Goal: Information Seeking & Learning: Learn about a topic

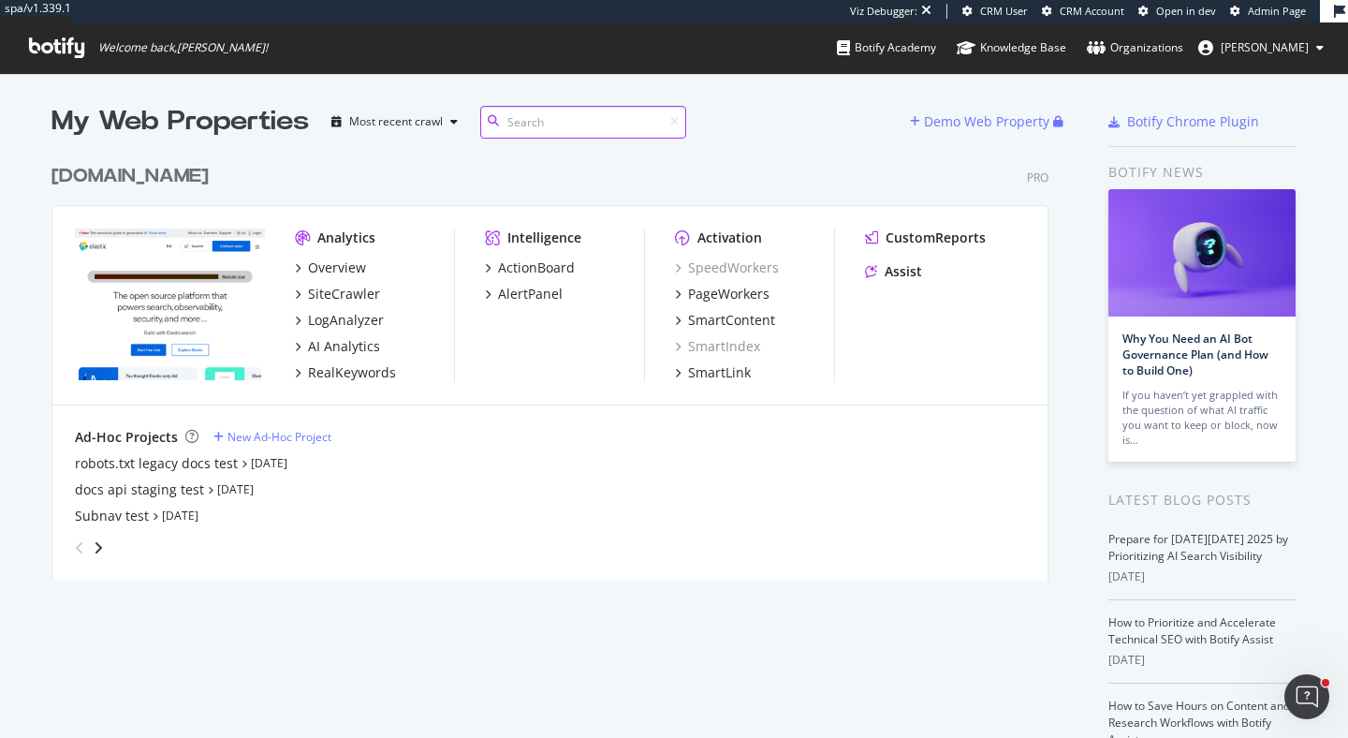
scroll to position [440, 1012]
click at [367, 319] on div "LogAnalyzer" at bounding box center [346, 320] width 76 height 19
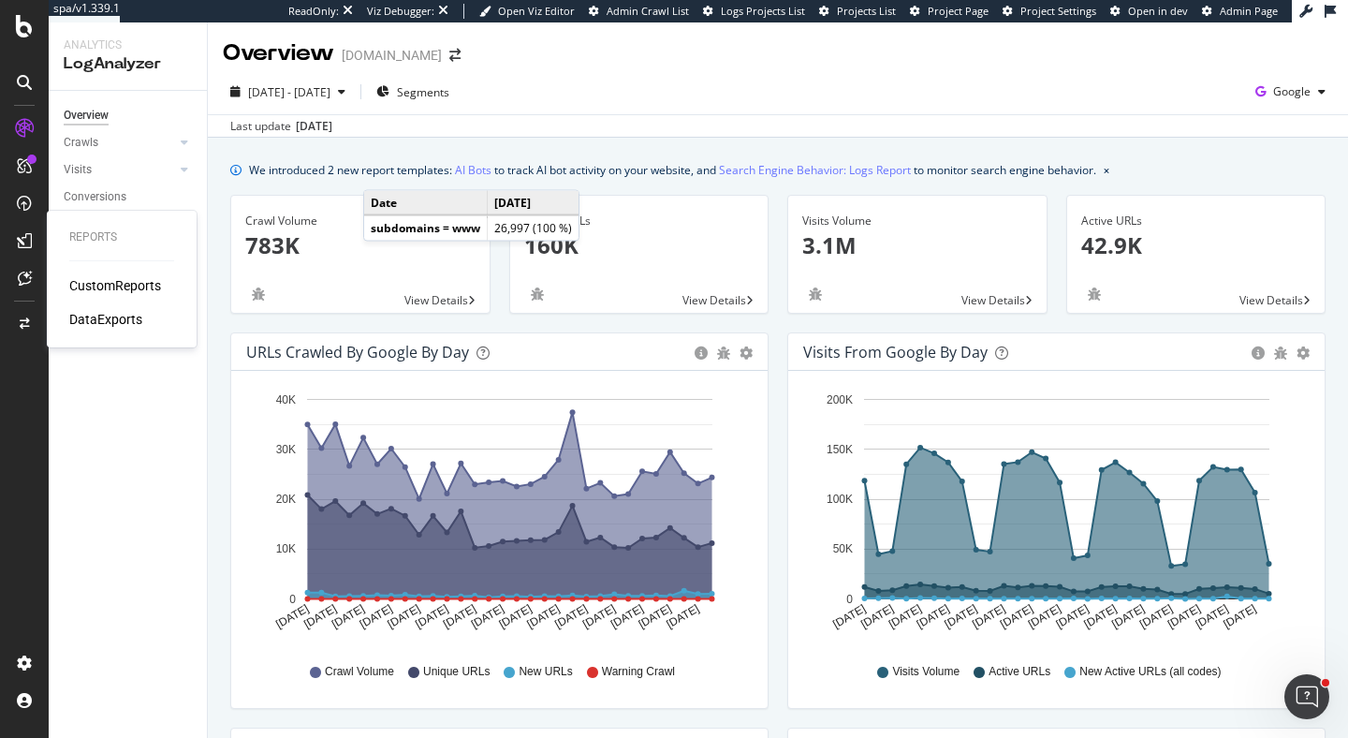
click at [130, 284] on div "CustomReports" at bounding box center [115, 285] width 92 height 19
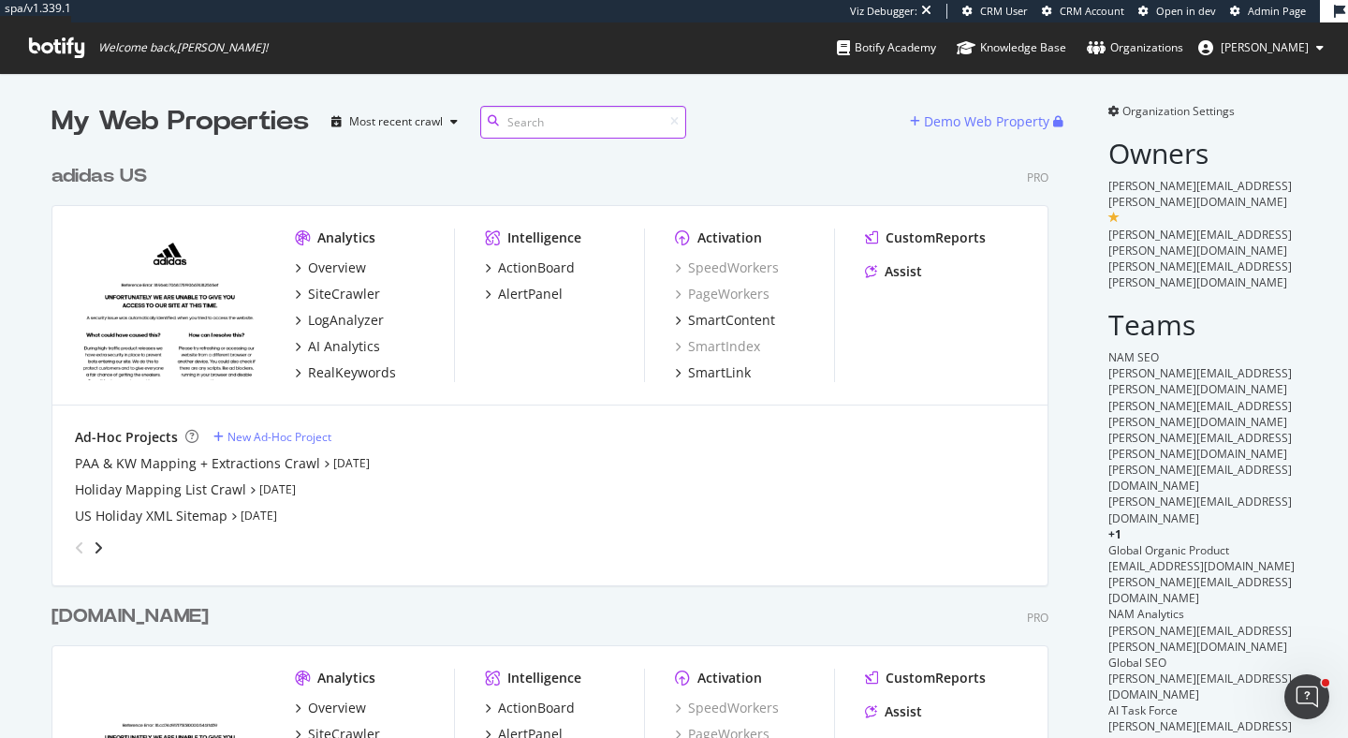
scroll to position [846, 1012]
click at [364, 317] on div "LogAnalyzer" at bounding box center [346, 320] width 76 height 19
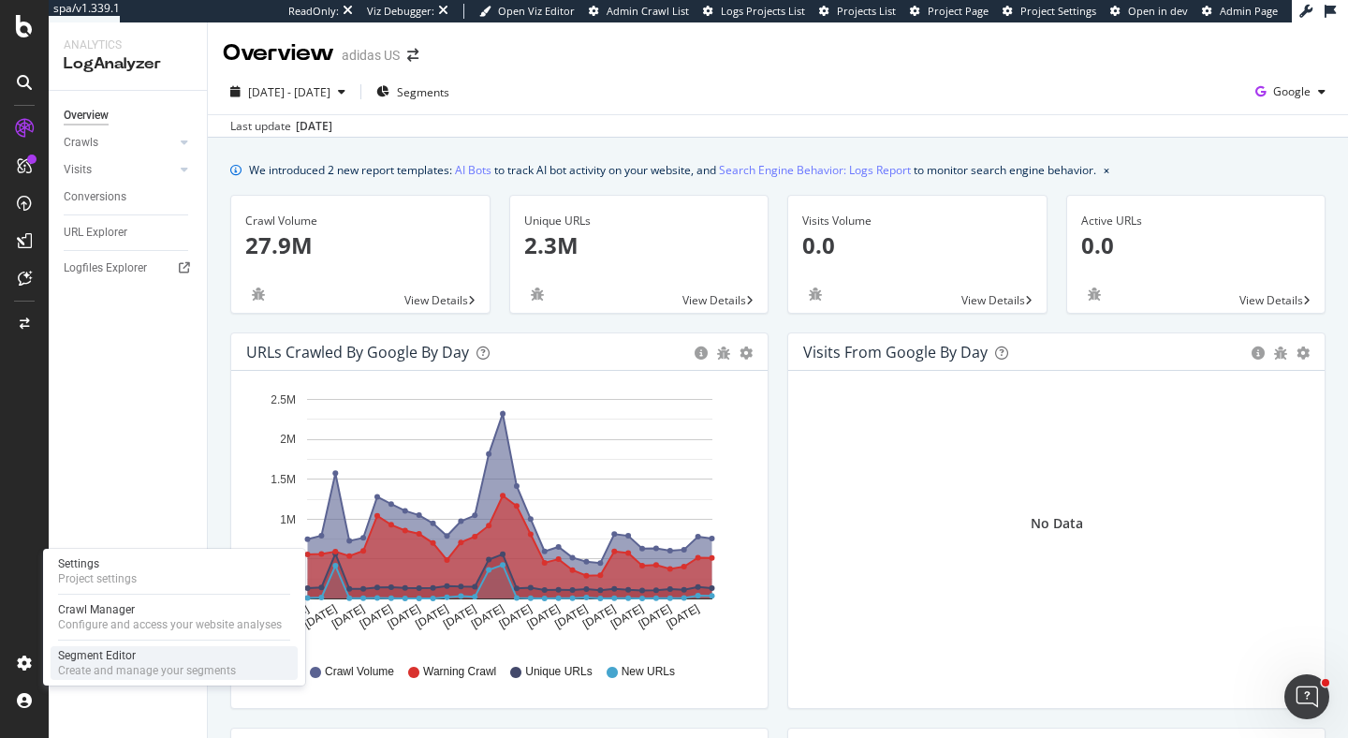
click at [90, 669] on div "Create and manage your segments" at bounding box center [147, 670] width 178 height 15
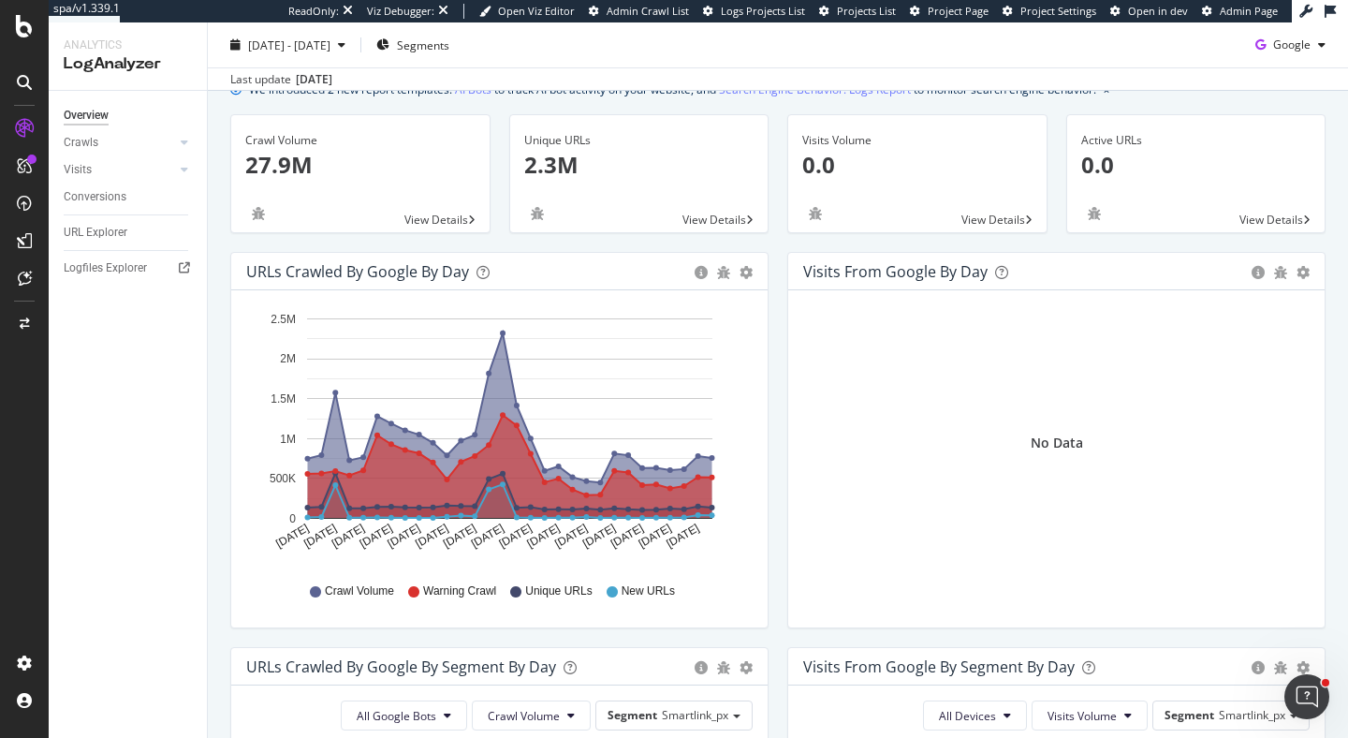
scroll to position [87, 0]
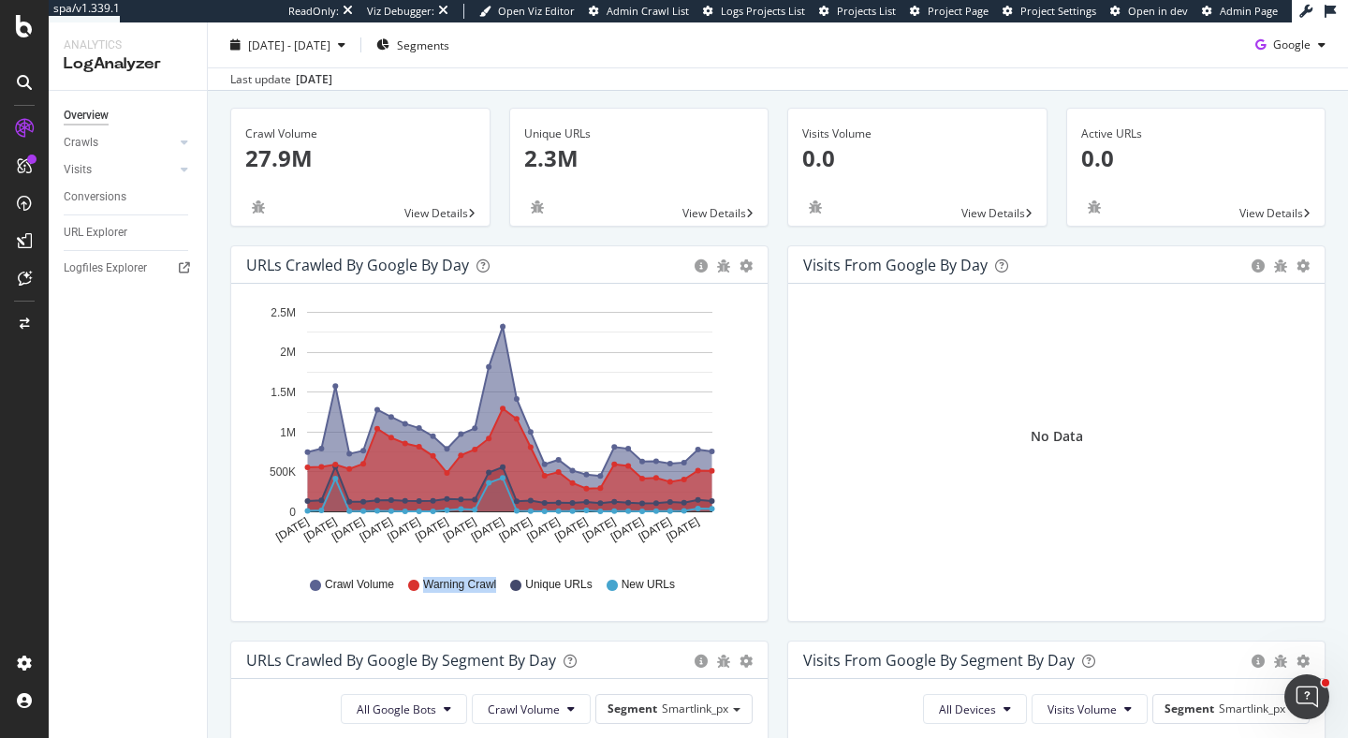
drag, startPoint x: 425, startPoint y: 587, endPoint x: 497, endPoint y: 587, distance: 72.1
click at [497, 587] on div "Crawl Volume Warning Crawl Unique URLs New URLs" at bounding box center [500, 584] width 488 height 42
click at [726, 471] on icon "Sep 13 2025 Sep 15 2025 Sep 17 2025 Sep 19 2025 Sep 21 2025 Sep 23 2025 Sep 25 …" at bounding box center [499, 429] width 506 height 260
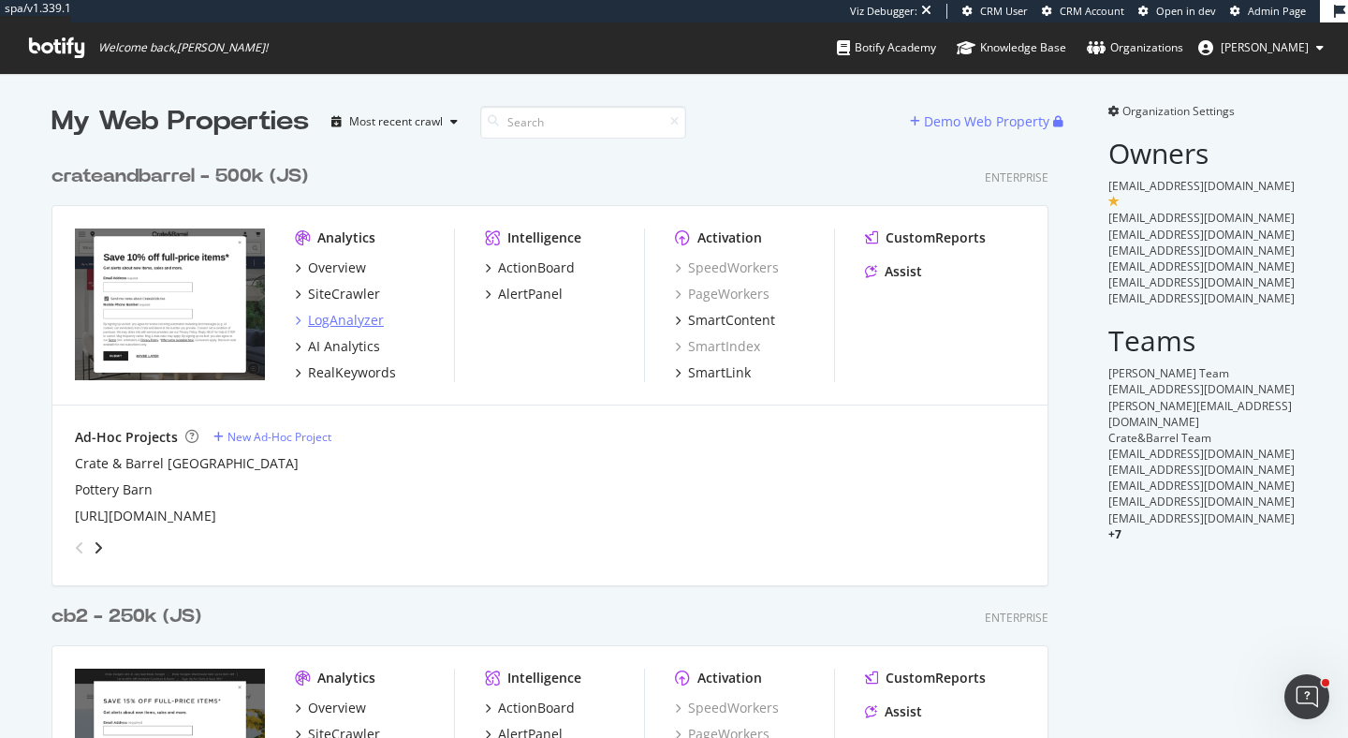
click at [355, 322] on div "LogAnalyzer" at bounding box center [346, 320] width 76 height 19
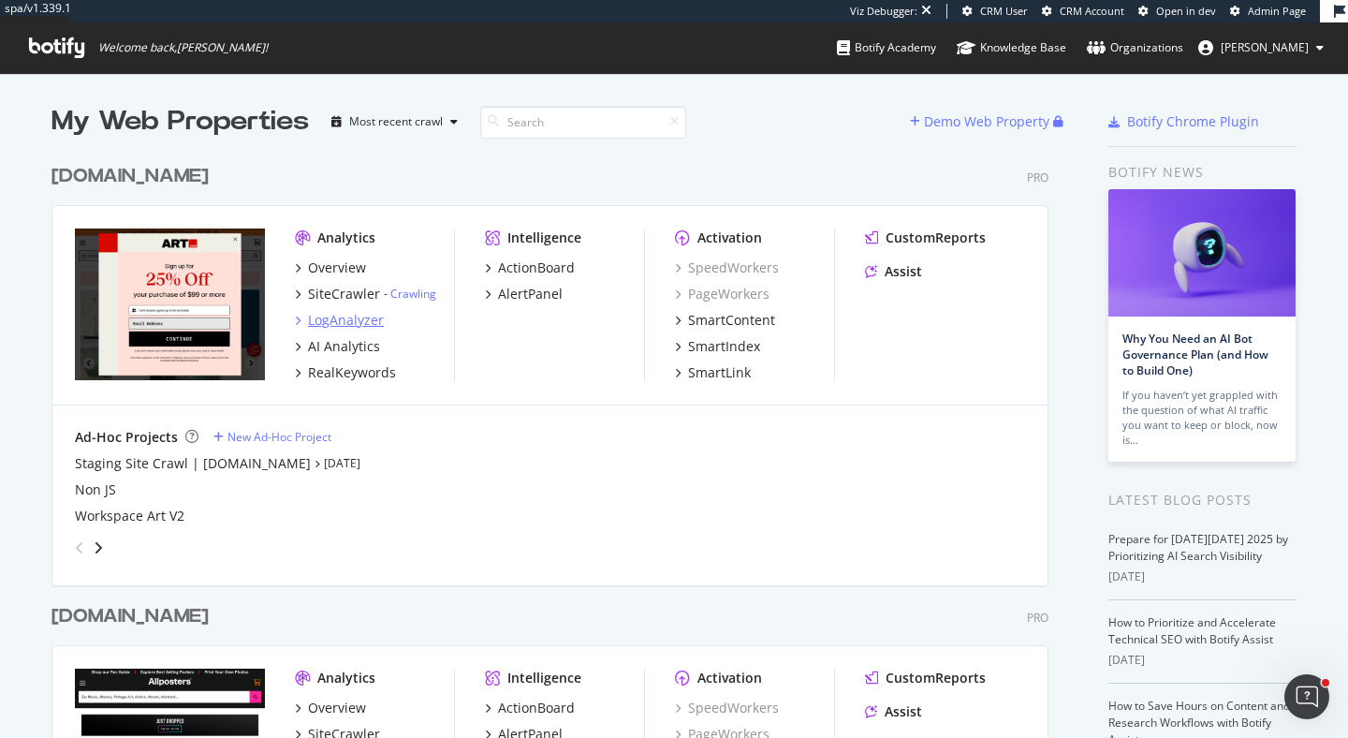
click at [355, 318] on div "LogAnalyzer" at bounding box center [346, 320] width 76 height 19
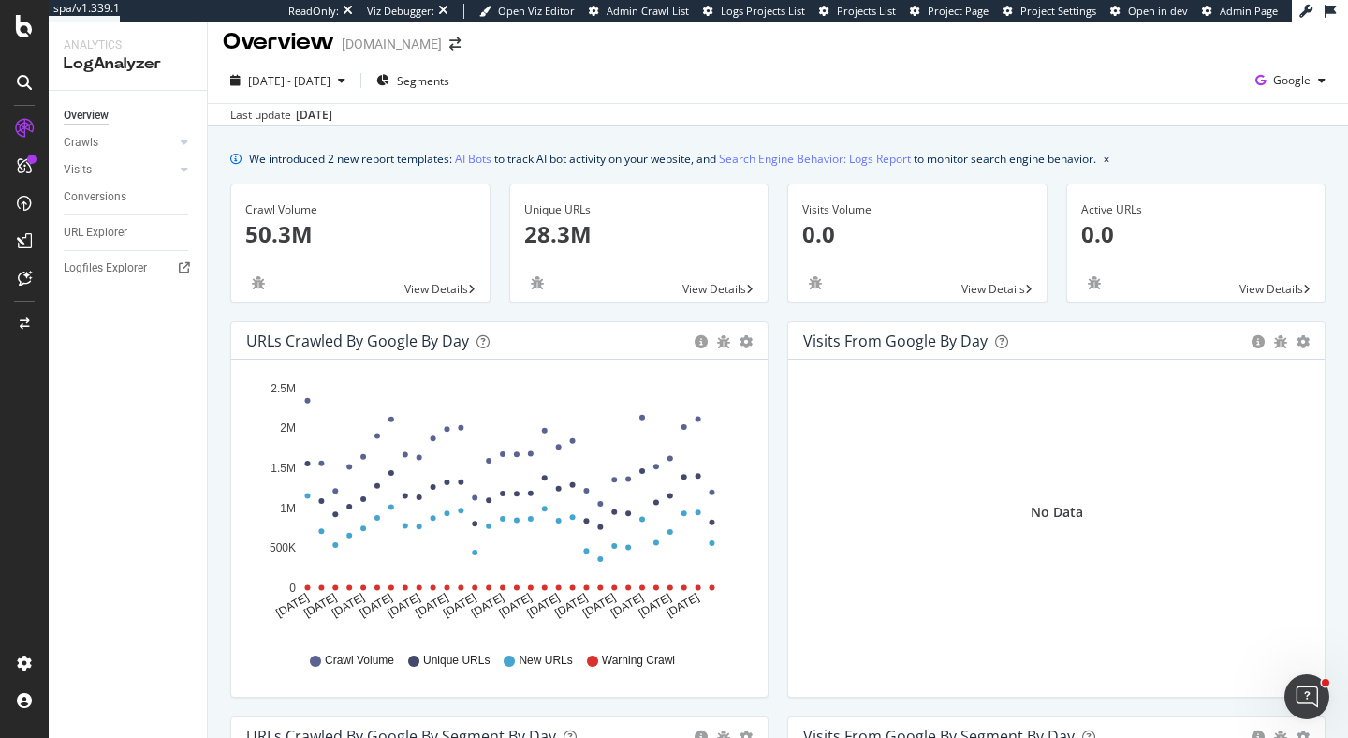
scroll to position [13, 0]
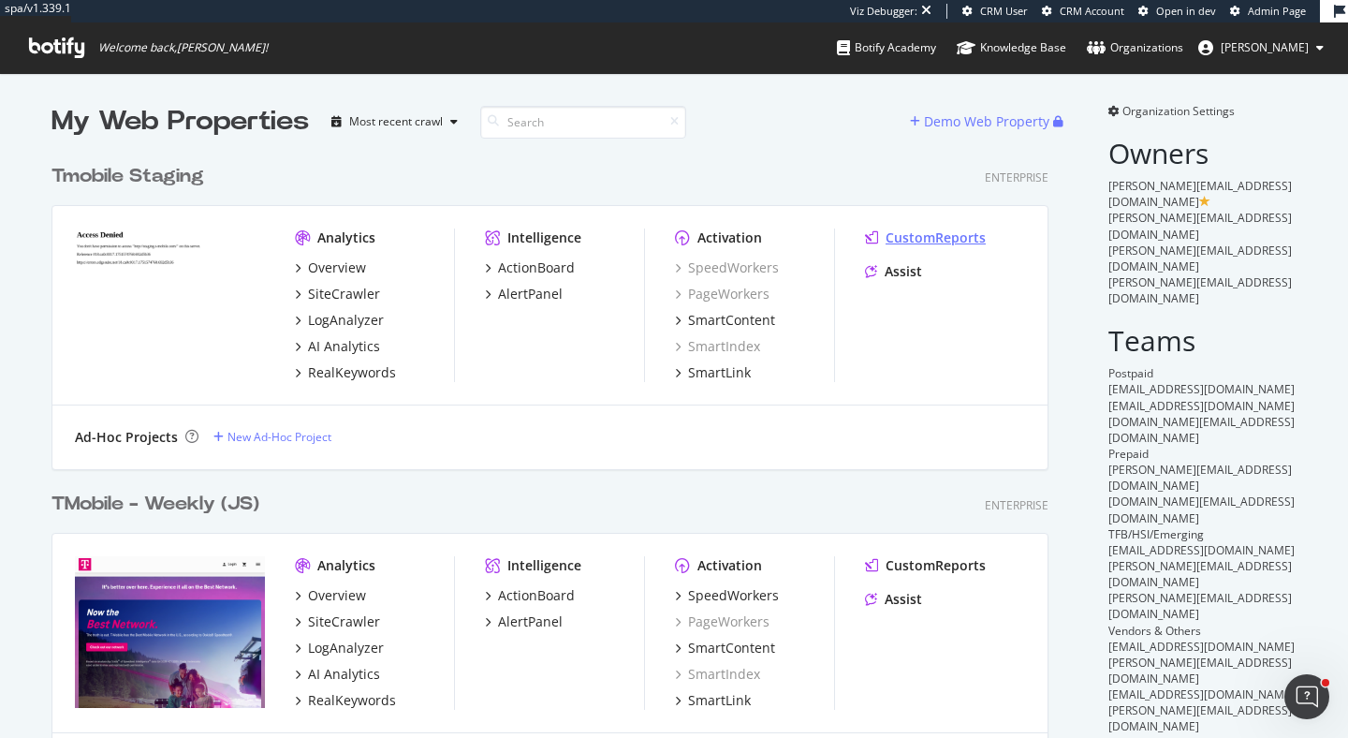
click at [924, 239] on div "CustomReports" at bounding box center [935, 237] width 100 height 19
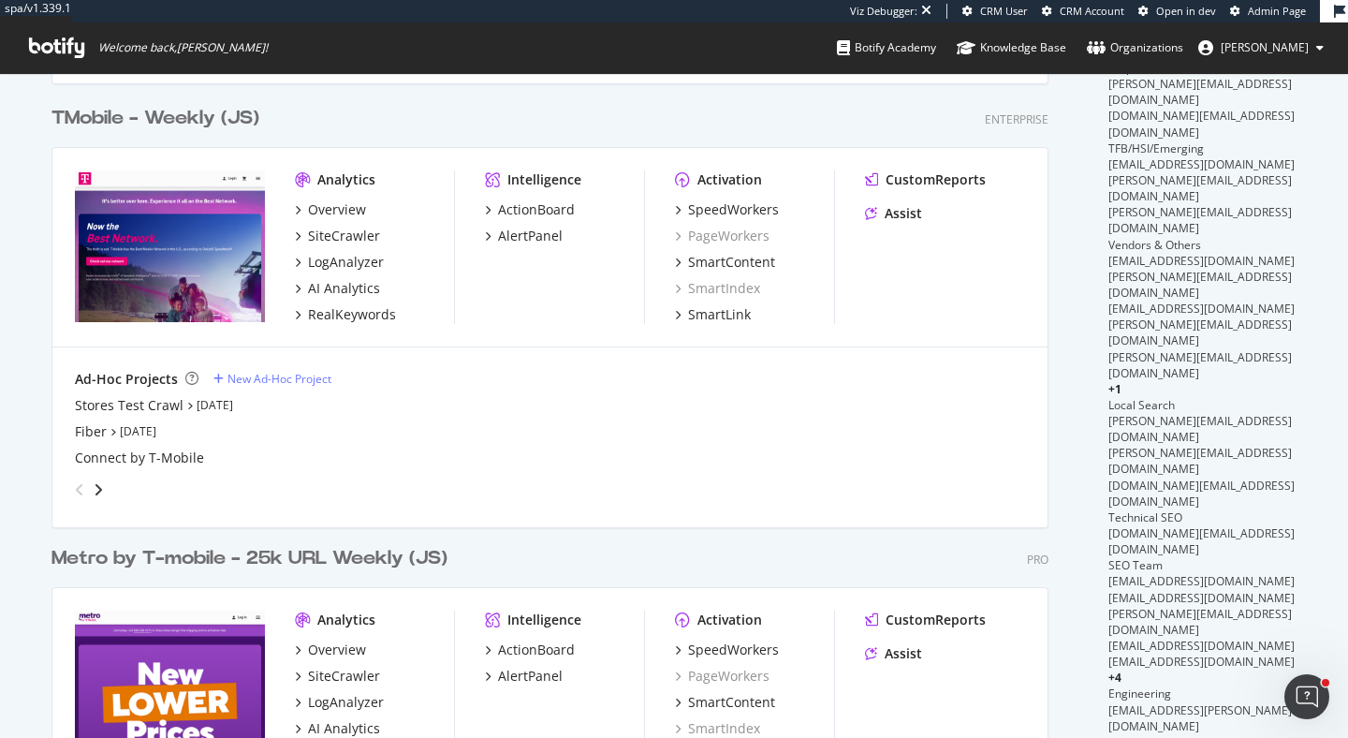
scroll to position [396, 0]
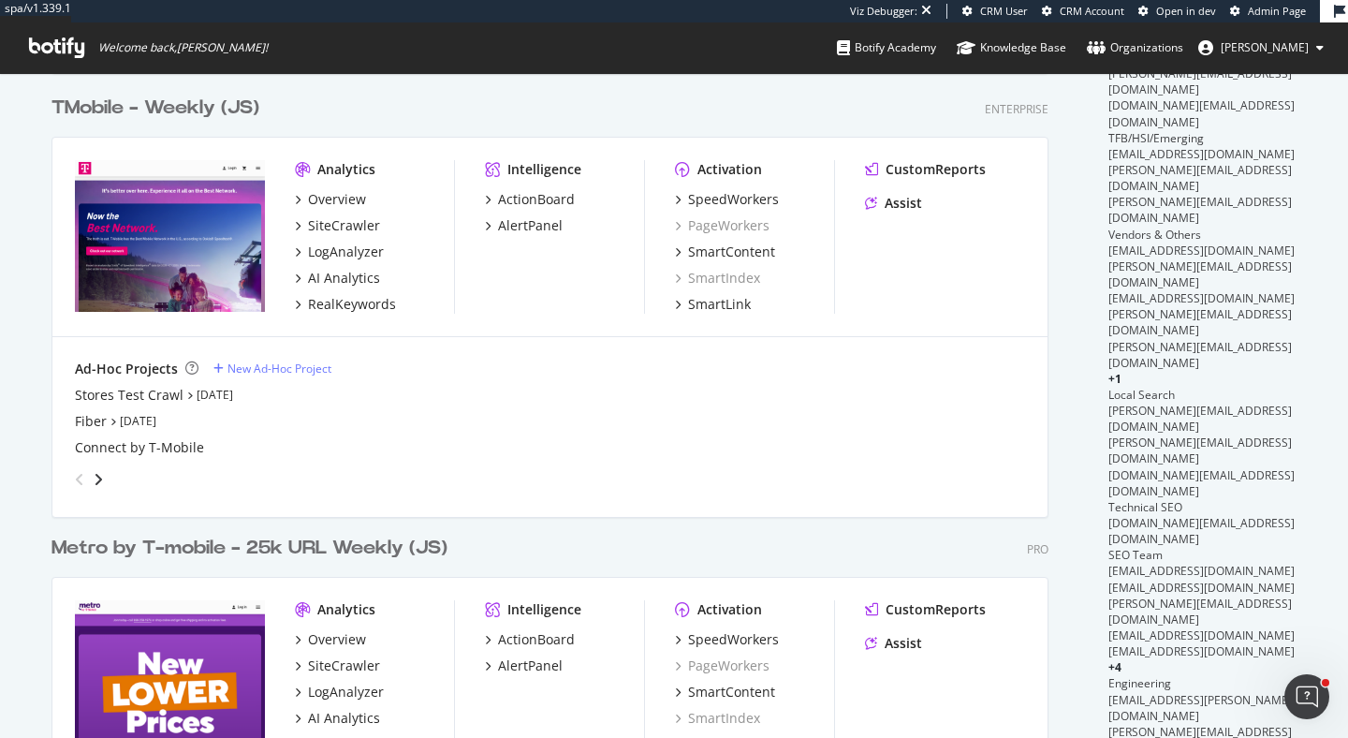
click at [36, 170] on div "My Web Properties Most recent crawl Demo Web Property Tmobile Staging Enterpris…" at bounding box center [674, 493] width 1348 height 1632
click at [349, 112] on div "TMobile - Weekly (JS) Enterprise" at bounding box center [549, 108] width 997 height 27
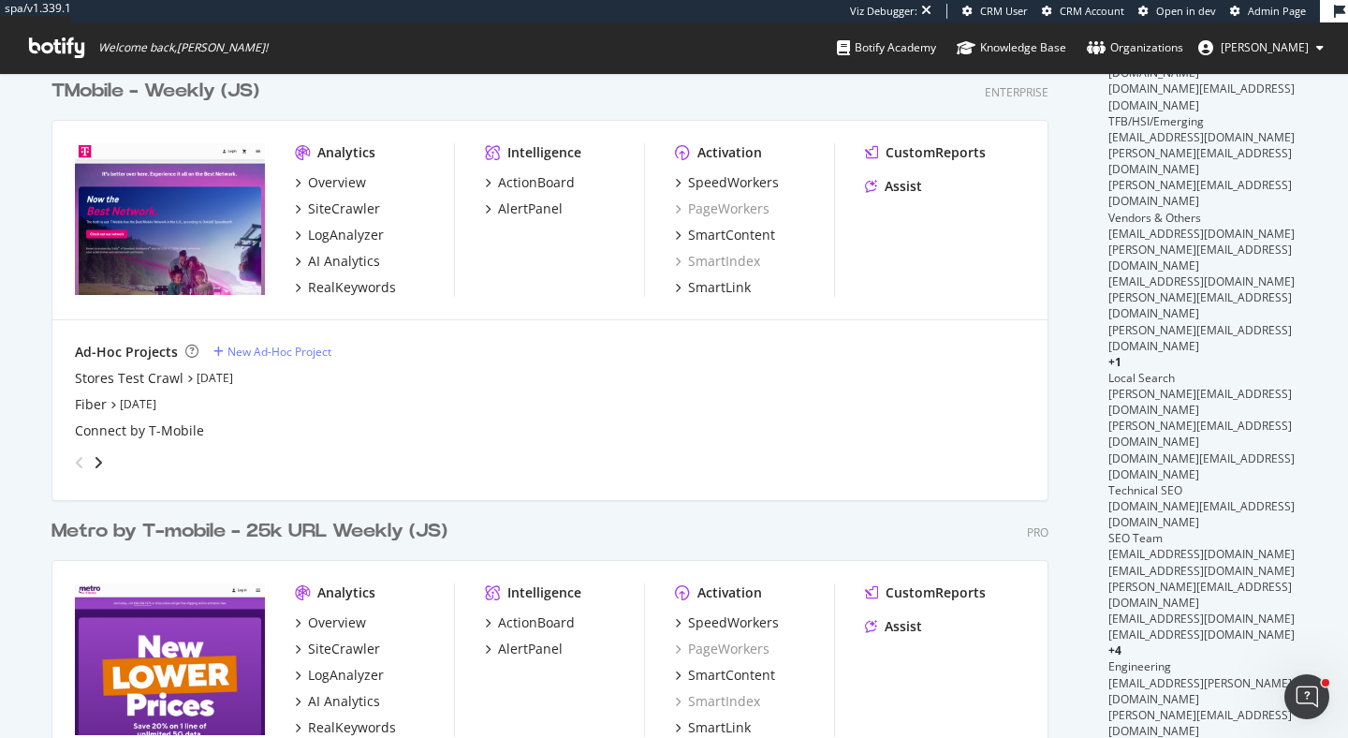
scroll to position [400, 0]
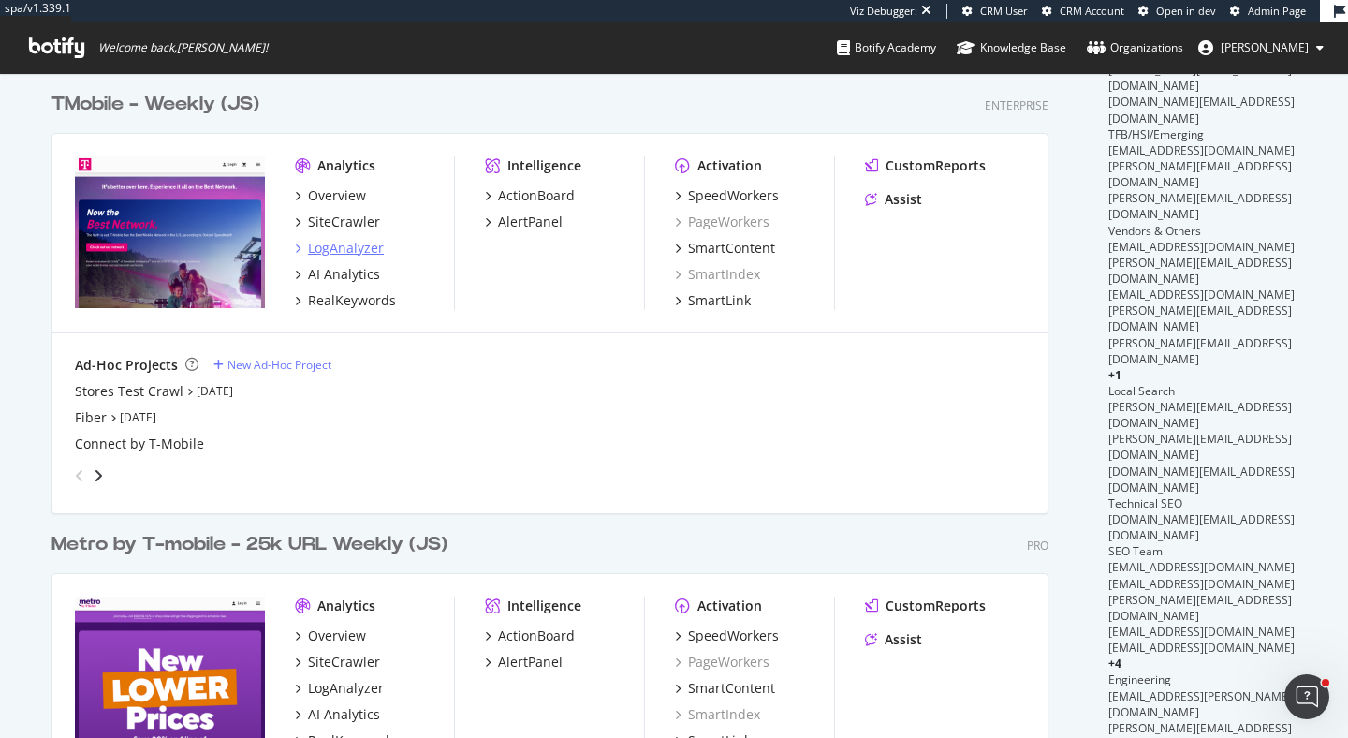
click at [340, 245] on div "LogAnalyzer" at bounding box center [346, 248] width 76 height 19
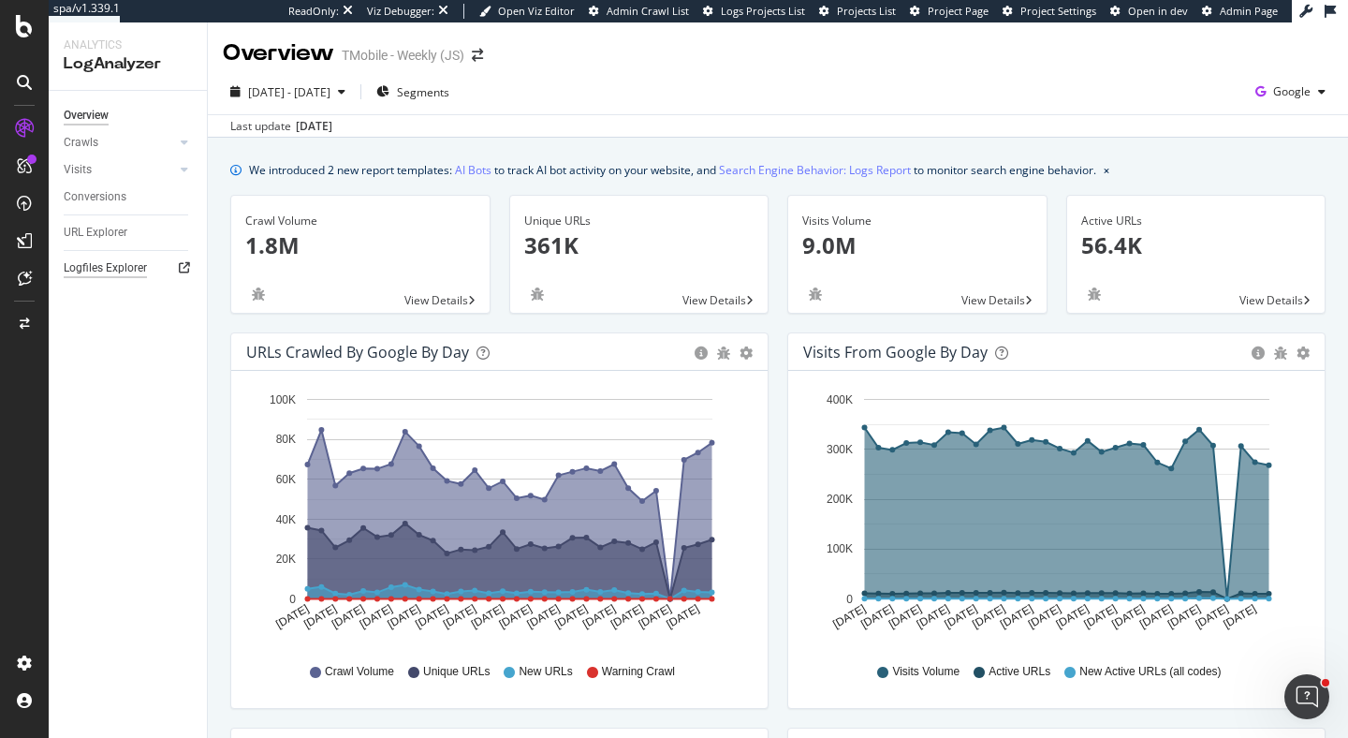
click at [111, 267] on div "Logfiles Explorer" at bounding box center [105, 268] width 83 height 20
drag, startPoint x: 223, startPoint y: 125, endPoint x: 366, endPoint y: 127, distance: 143.2
click at [366, 127] on div "Last update Oct. 13, 2025" at bounding box center [778, 125] width 1140 height 22
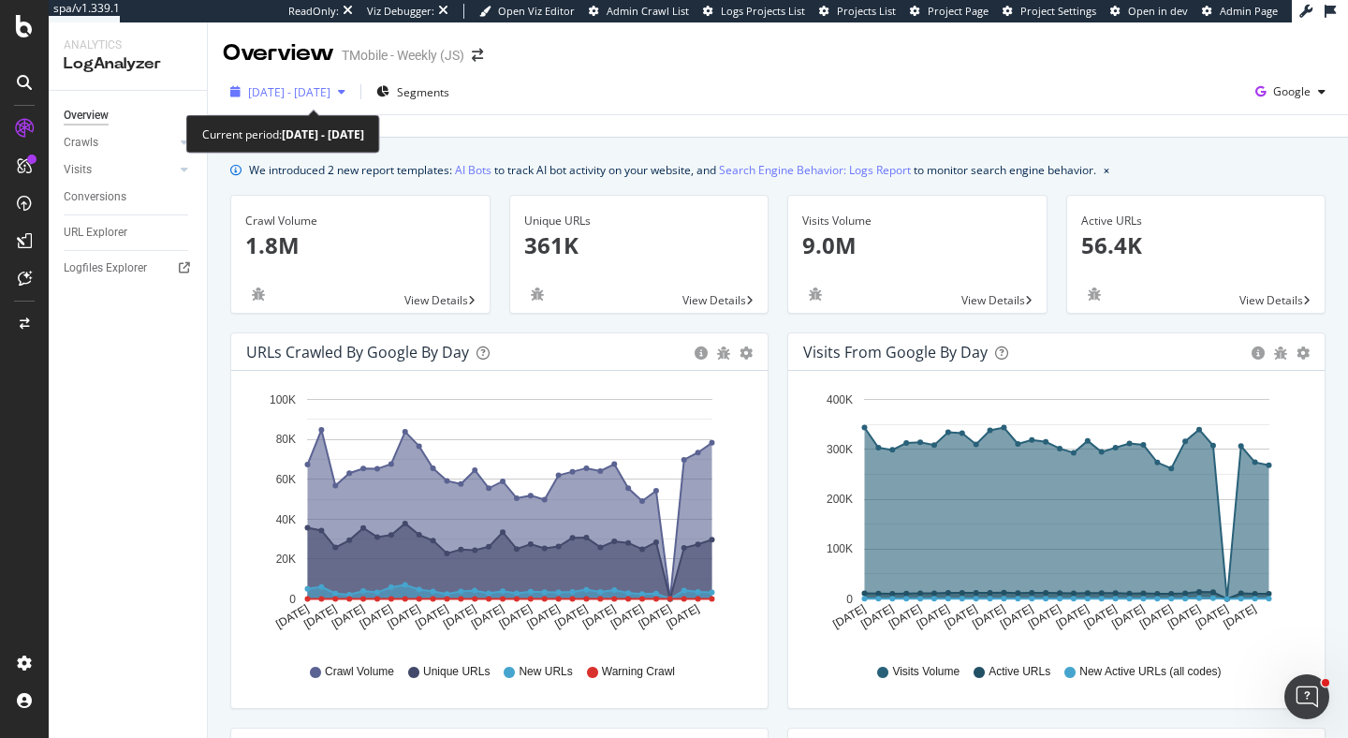
click at [320, 98] on span "[DATE] - [DATE]" at bounding box center [289, 92] width 82 height 16
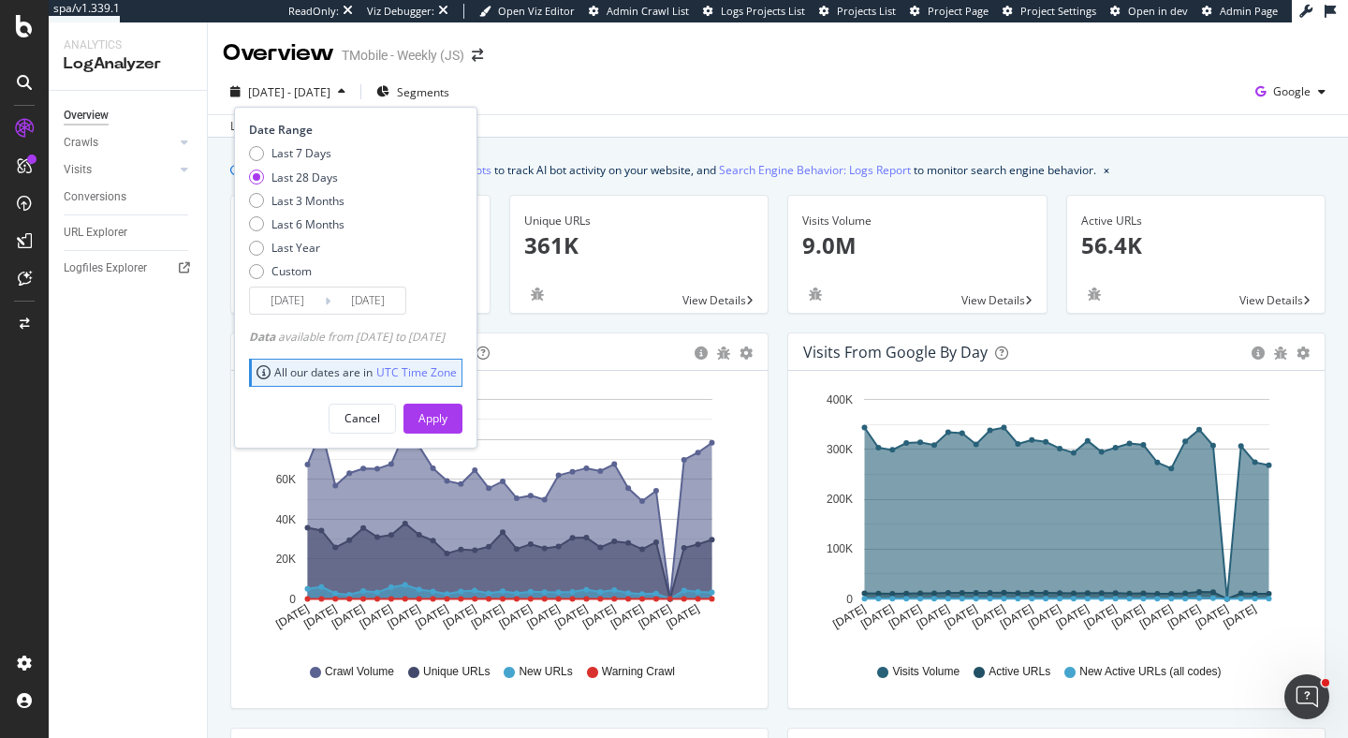
click at [763, 95] on div "2025 Sep. 13th - Oct. 12th Segments Date Range Last 7 Days Last 28 Days Last 3 …" at bounding box center [778, 95] width 1140 height 37
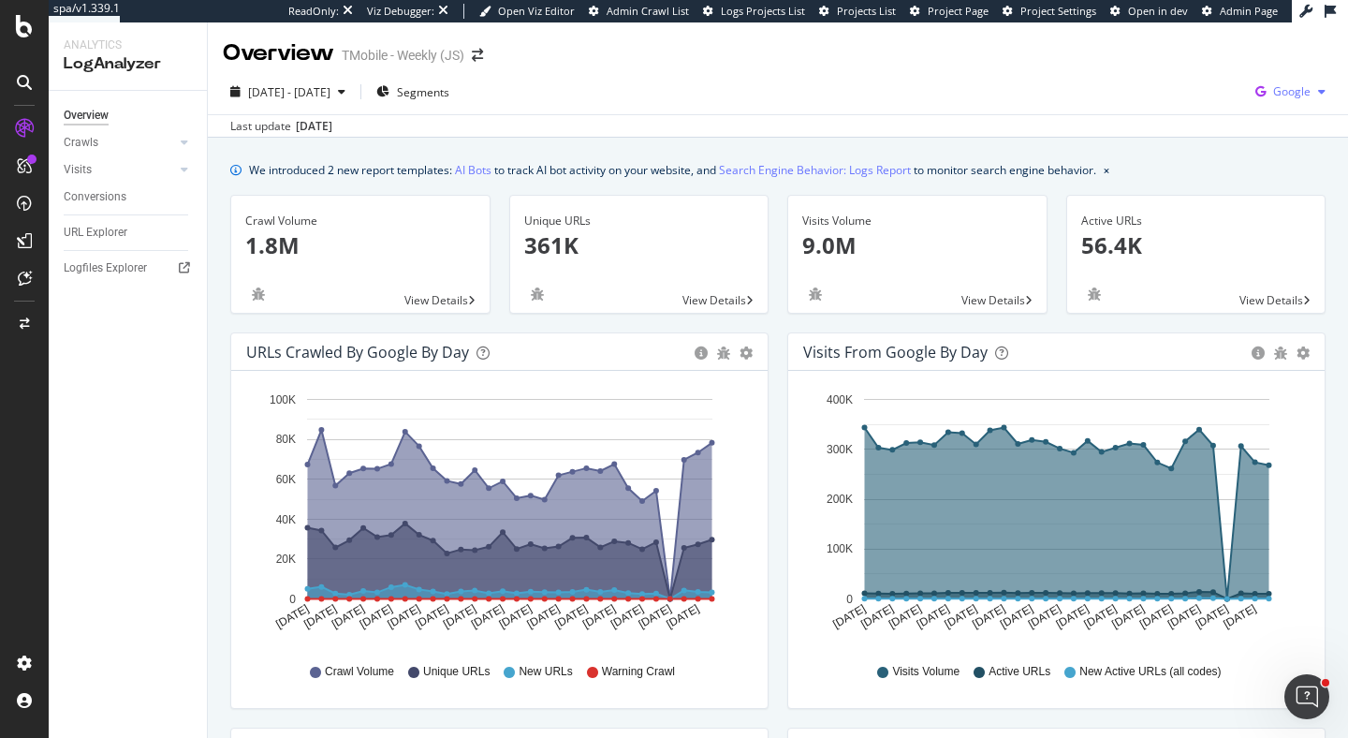
click at [1307, 93] on span "Google" at bounding box center [1291, 91] width 37 height 16
click at [1322, 95] on icon "button" at bounding box center [1321, 91] width 7 height 11
drag, startPoint x: 801, startPoint y: 356, endPoint x: 982, endPoint y: 360, distance: 180.7
click at [982, 360] on div "Visits from Google by day Area Table" at bounding box center [1056, 351] width 536 height 37
click at [776, 370] on div "URLs Crawled by Google by day Area Table Hold CMD (⌘) while clicking to filter …" at bounding box center [499, 529] width 557 height 395
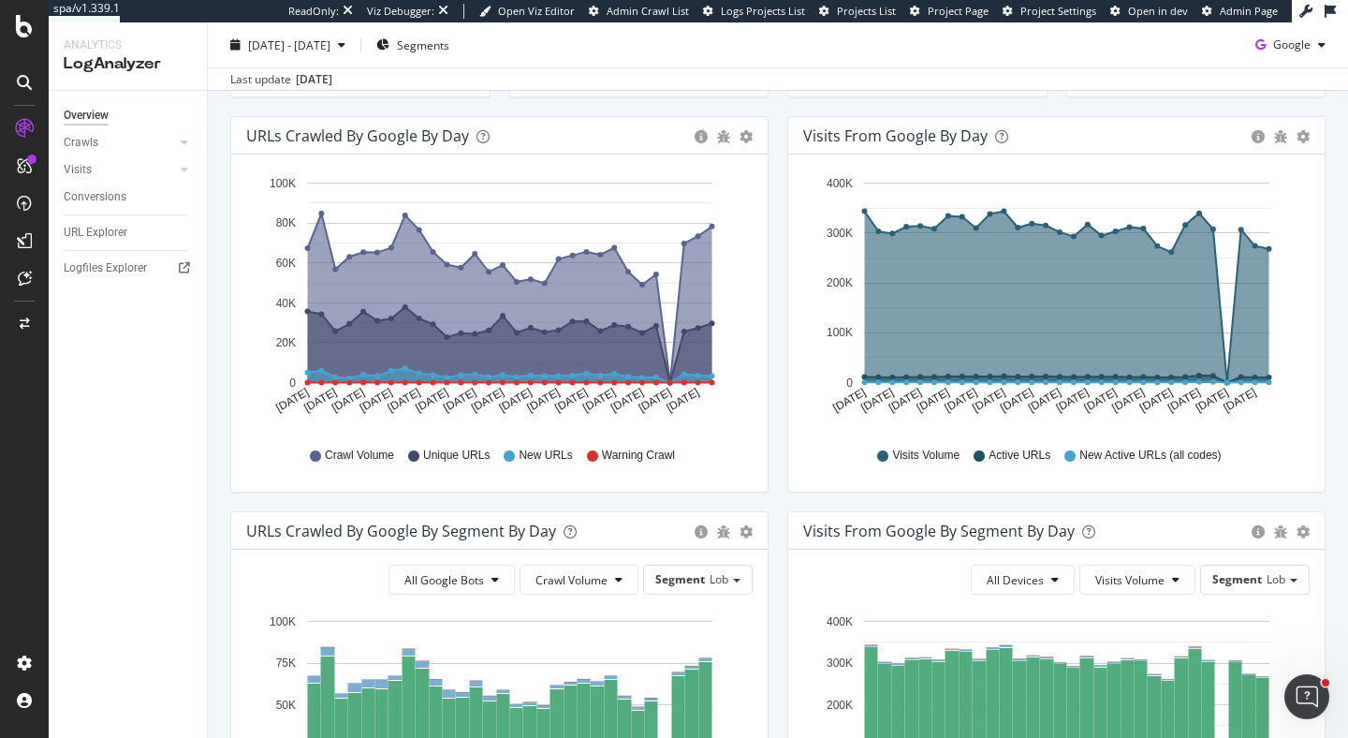
scroll to position [223, 0]
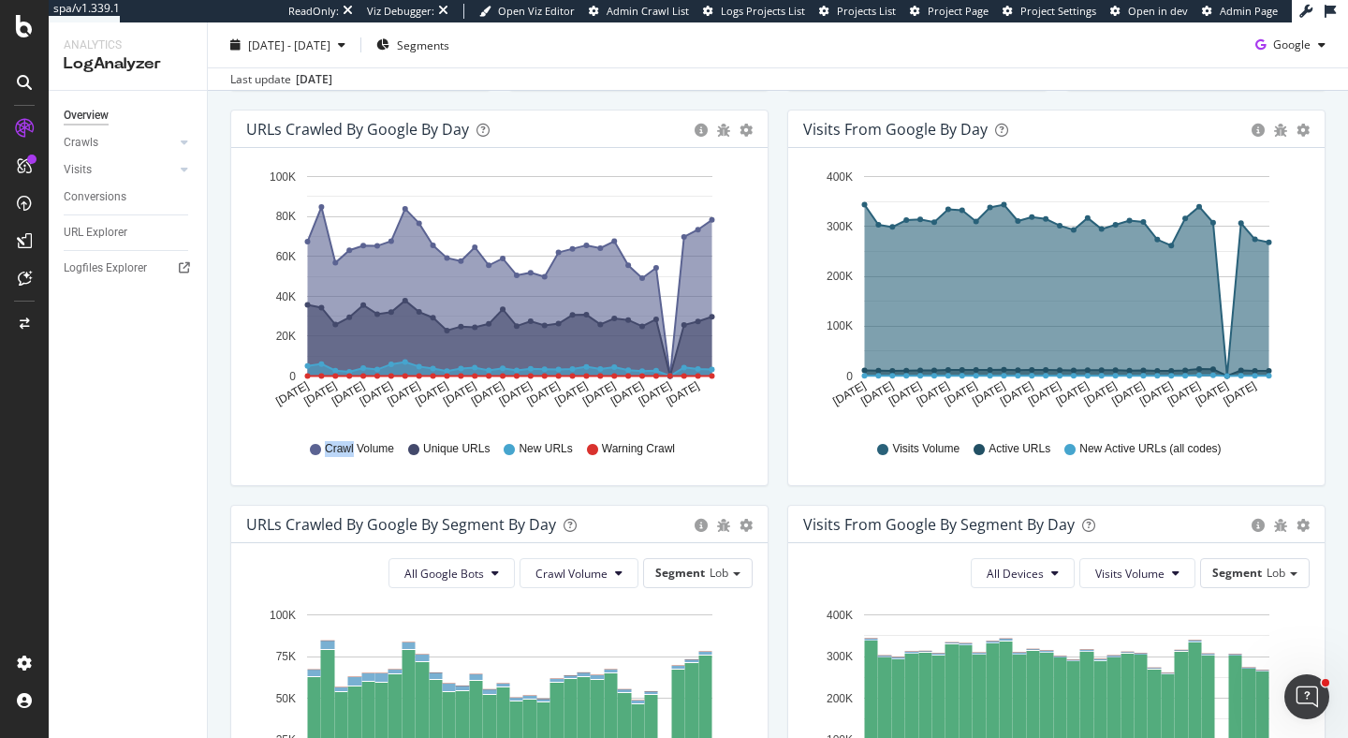
drag, startPoint x: 323, startPoint y: 448, endPoint x: 354, endPoint y: 448, distance: 30.9
click at [354, 448] on div "Crawl Volume" at bounding box center [352, 449] width 84 height 16
drag, startPoint x: 440, startPoint y: 447, endPoint x: 483, endPoint y: 447, distance: 43.1
click at [483, 447] on span "Unique URLs" at bounding box center [456, 449] width 66 height 16
drag, startPoint x: 518, startPoint y: 452, endPoint x: 573, endPoint y: 452, distance: 55.2
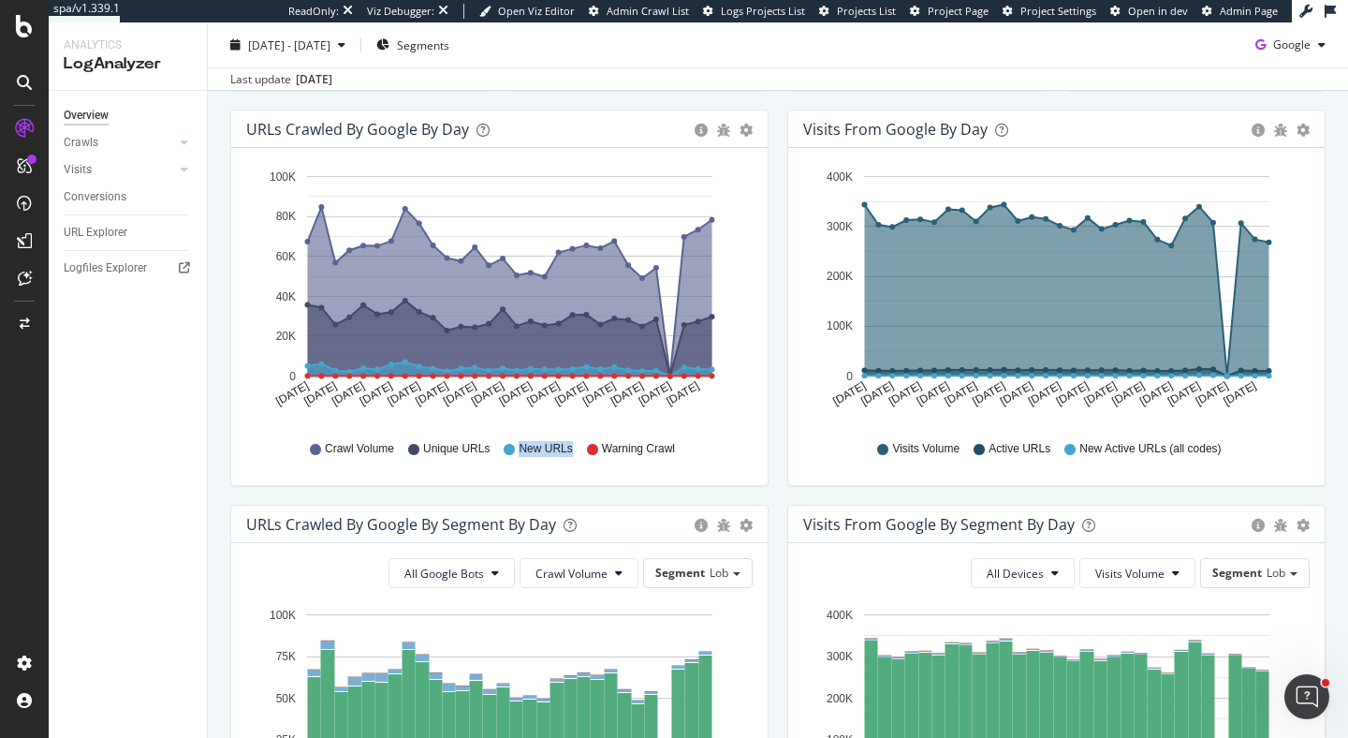
click at [573, 452] on div "Crawl Volume Unique URLs New URLs Warning Crawl" at bounding box center [500, 449] width 488 height 42
click at [330, 47] on span "[DATE] - [DATE]" at bounding box center [289, 45] width 82 height 16
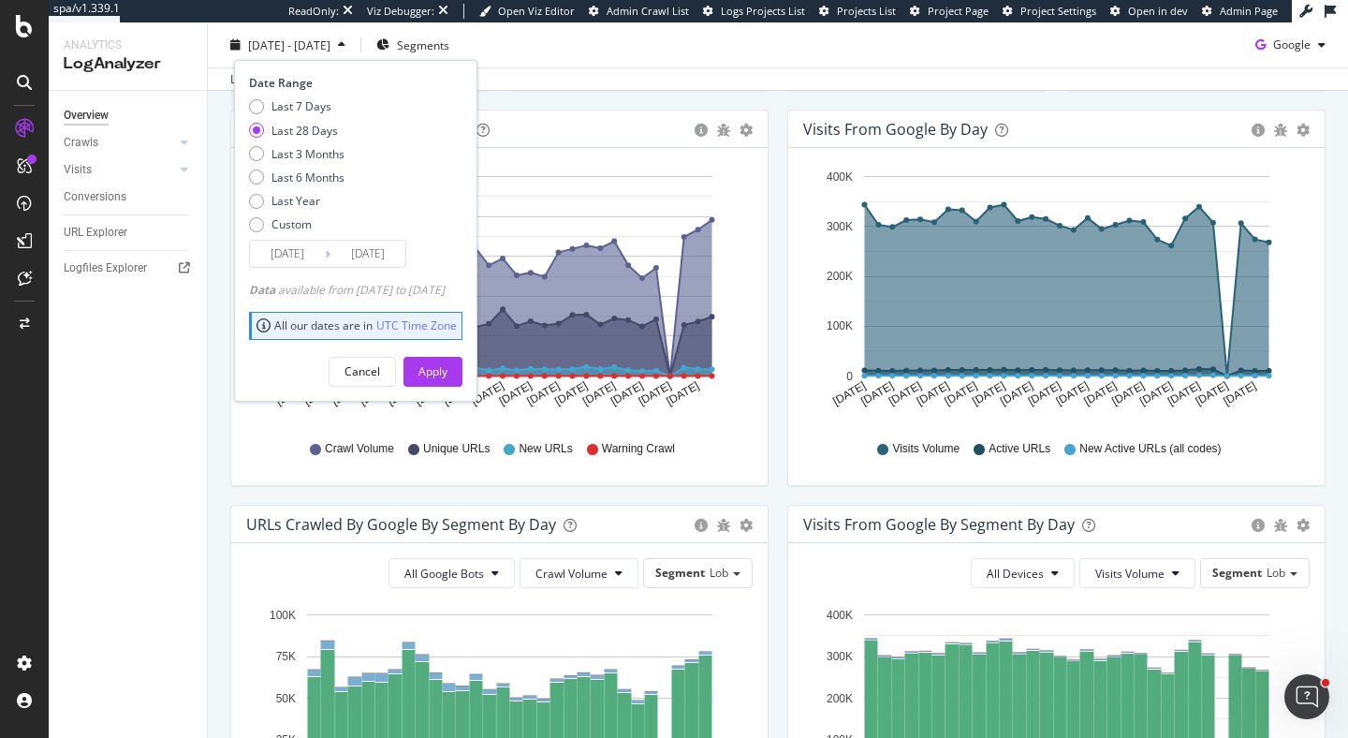
click at [384, 294] on div "Data available from 2022/10/11 to 2025/10/11" at bounding box center [347, 290] width 196 height 16
drag, startPoint x: 343, startPoint y: 290, endPoint x: 500, endPoint y: 298, distance: 156.5
click at [477, 298] on div "Date Range Last 7 Days Last 28 Days Last 3 Months Last 6 Months Last Year Custo…" at bounding box center [355, 230] width 243 height 341
click at [295, 293] on div "Data available from 2022/10/11 to 2025/10/11" at bounding box center [347, 290] width 196 height 16
drag, startPoint x: 358, startPoint y: 288, endPoint x: 490, endPoint y: 298, distance: 132.3
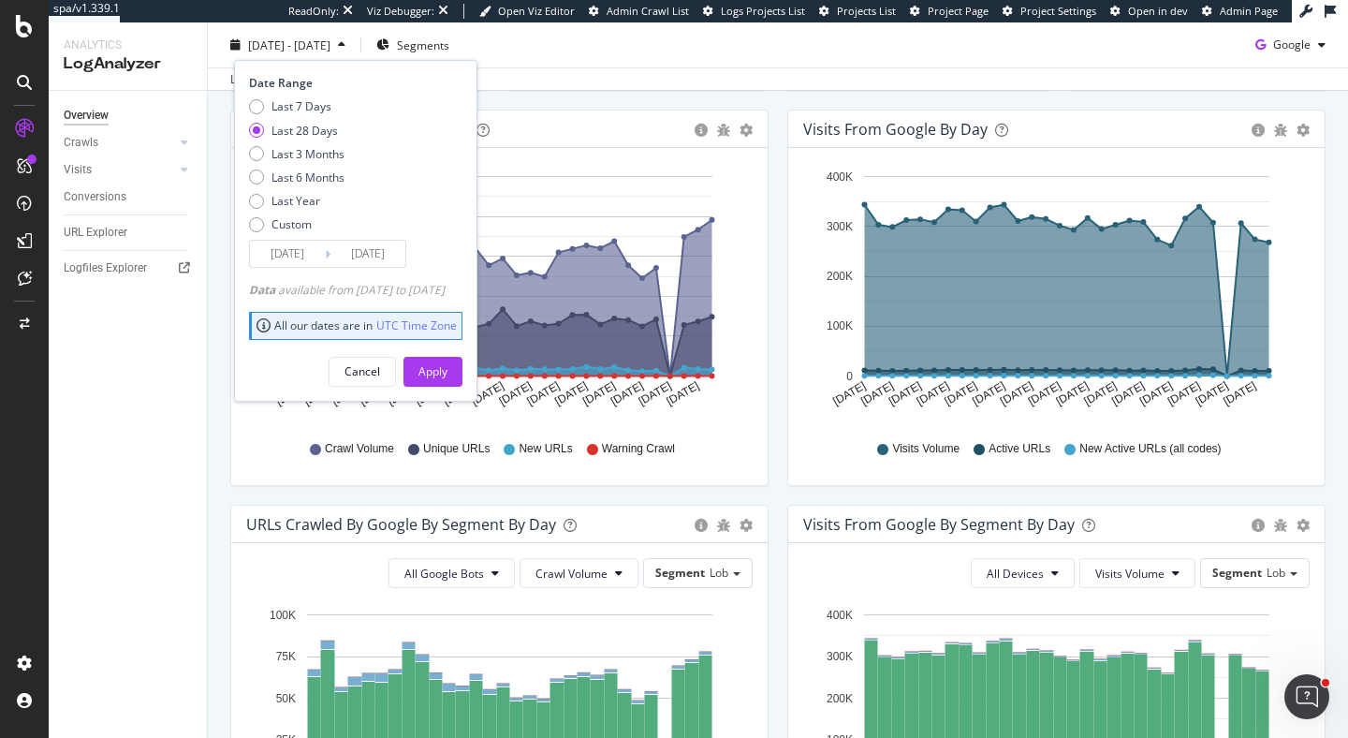
click at [445, 298] on div "Data available from 2022/10/11 to 2025/10/11" at bounding box center [347, 290] width 196 height 16
click at [445, 291] on div "Data available from 2022/10/11 to 2025/10/11" at bounding box center [347, 290] width 196 height 16
click at [373, 367] on button "Cancel" at bounding box center [362, 371] width 67 height 30
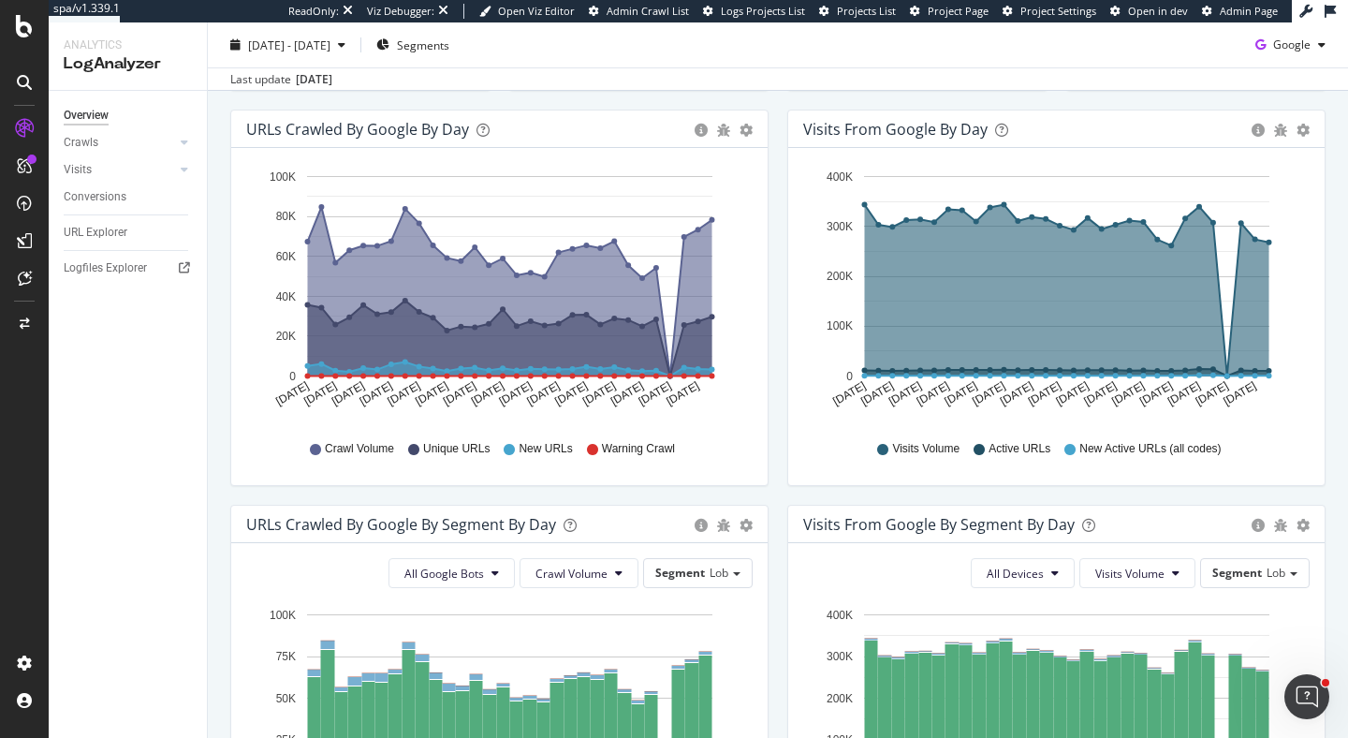
click at [773, 312] on div "URLs Crawled by Google by day Area Table Hold CMD (⌘) while clicking to filter …" at bounding box center [499, 307] width 557 height 395
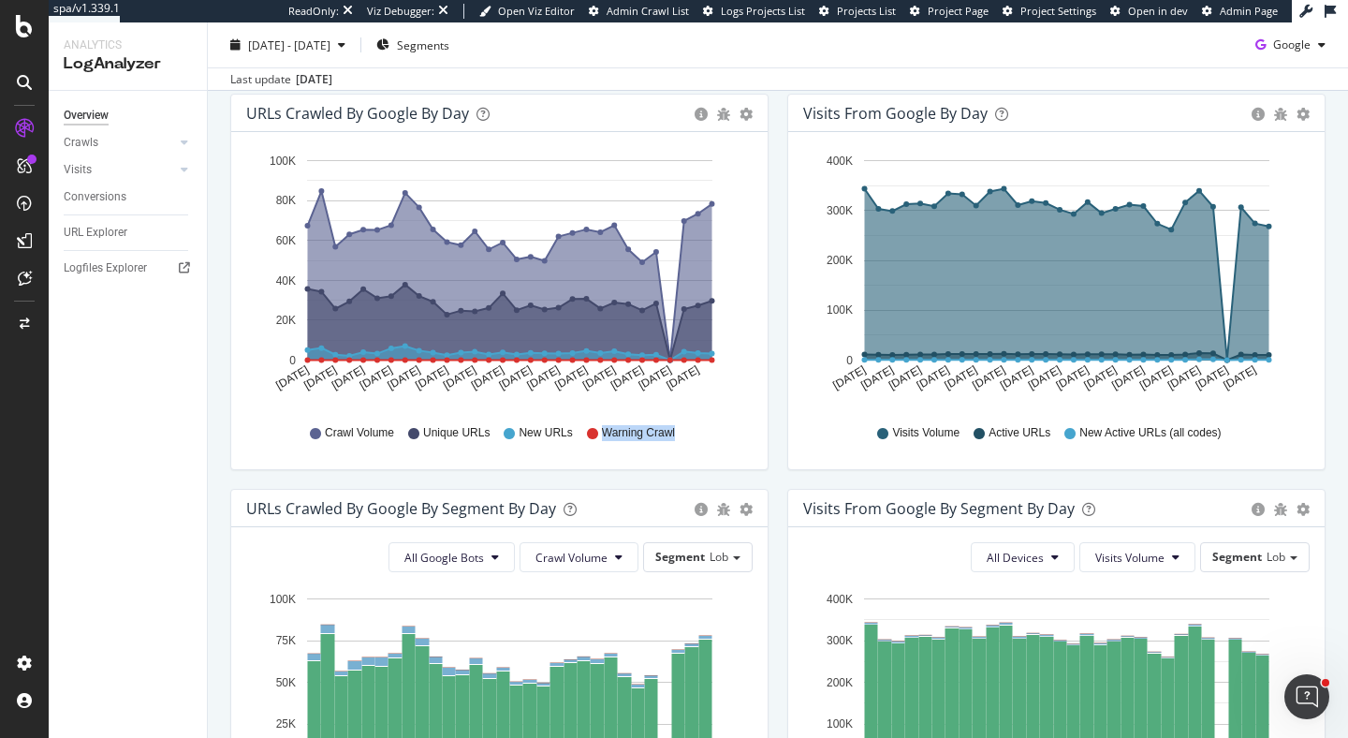
drag, startPoint x: 602, startPoint y: 432, endPoint x: 698, endPoint y: 432, distance: 96.4
click at [698, 432] on div "Crawl Volume Unique URLs New URLs Warning Crawl" at bounding box center [500, 433] width 488 height 42
drag, startPoint x: 602, startPoint y: 433, endPoint x: 681, endPoint y: 444, distance: 80.2
click at [681, 444] on div "Crawl Volume Unique URLs New URLs Warning Crawl" at bounding box center [500, 433] width 488 height 42
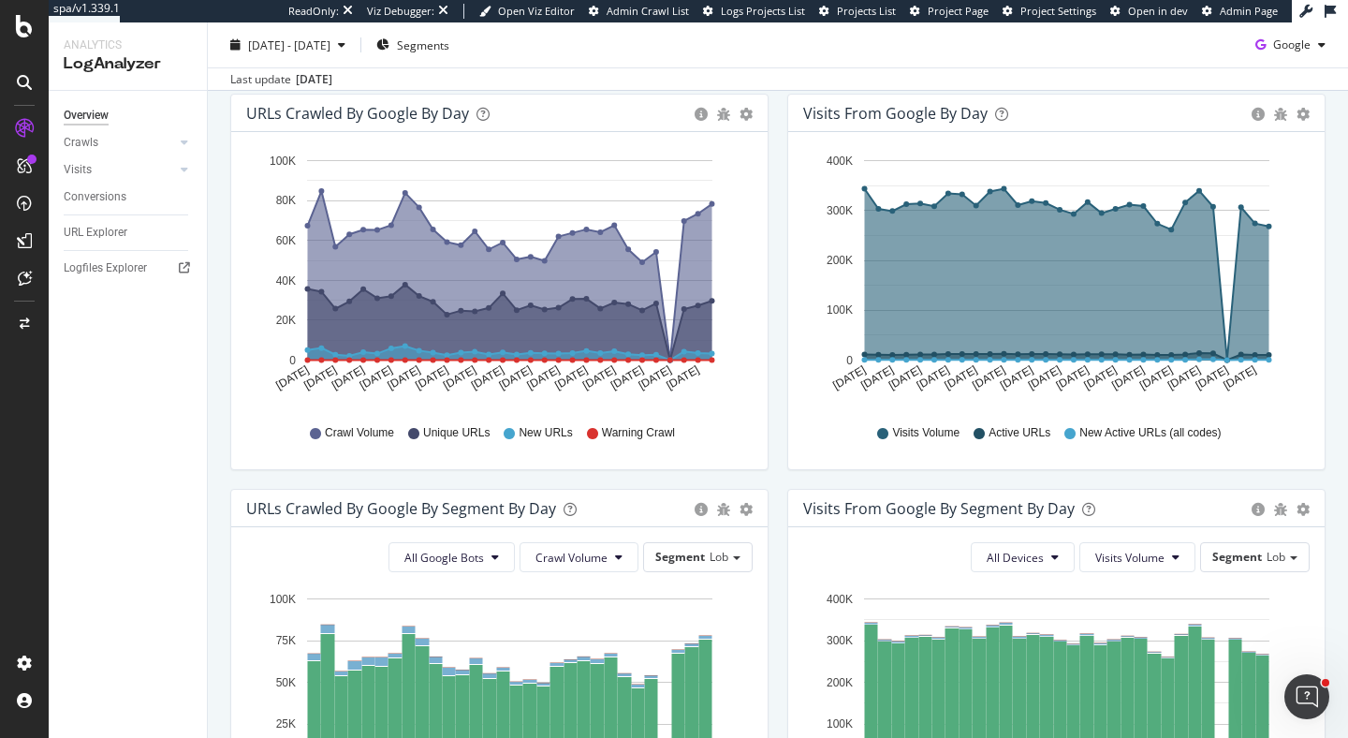
click at [780, 295] on div "Visits from Google by day Area Table Hold CMD (⌘) while clicking to filter the …" at bounding box center [1056, 291] width 557 height 395
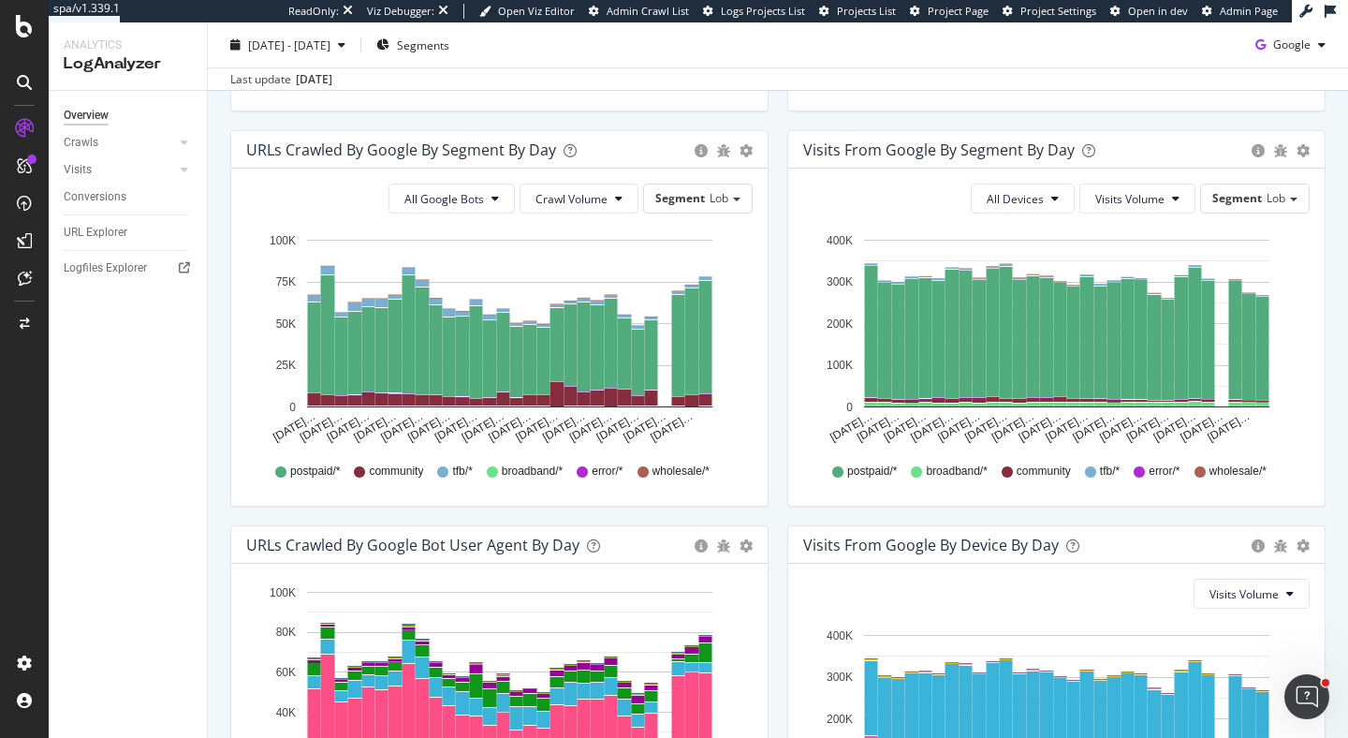
scroll to position [592, 0]
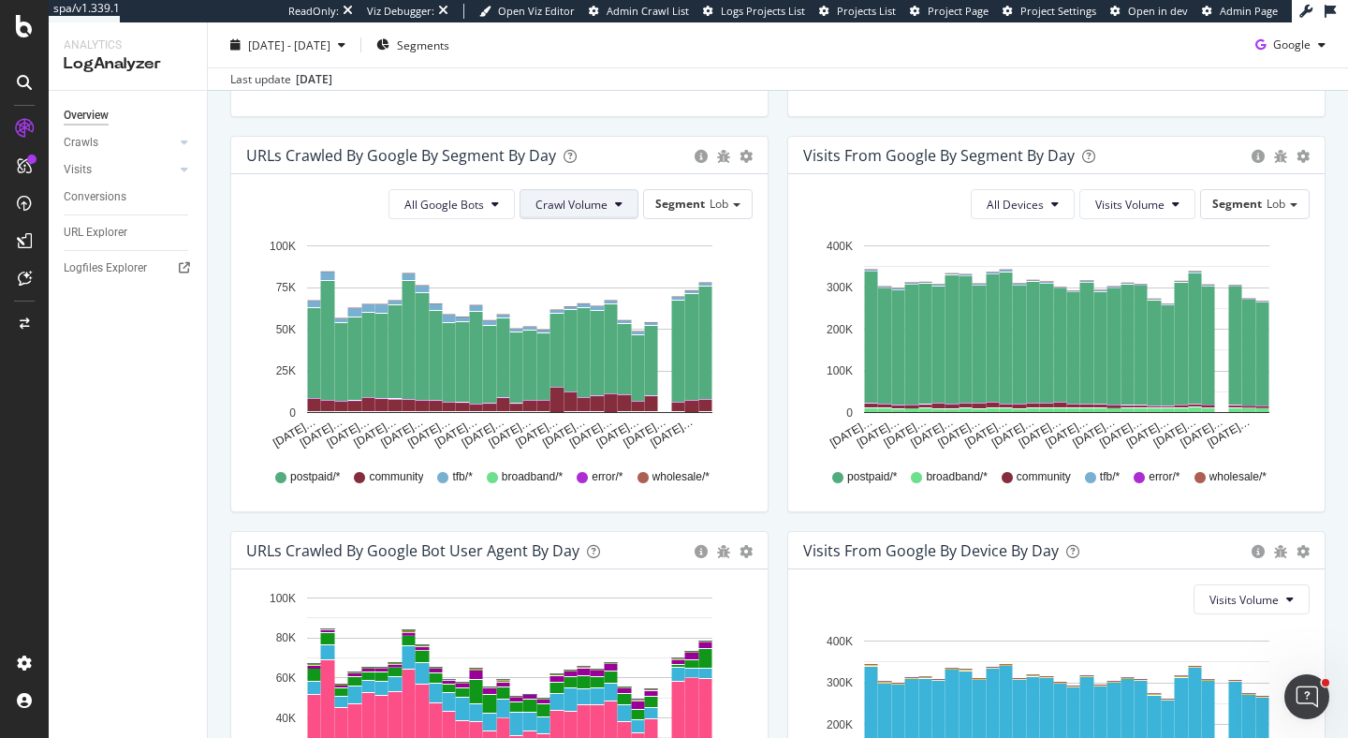
click at [554, 204] on span "Crawl Volume" at bounding box center [571, 205] width 72 height 16
click at [440, 205] on span "All Google Bots" at bounding box center [444, 205] width 80 height 16
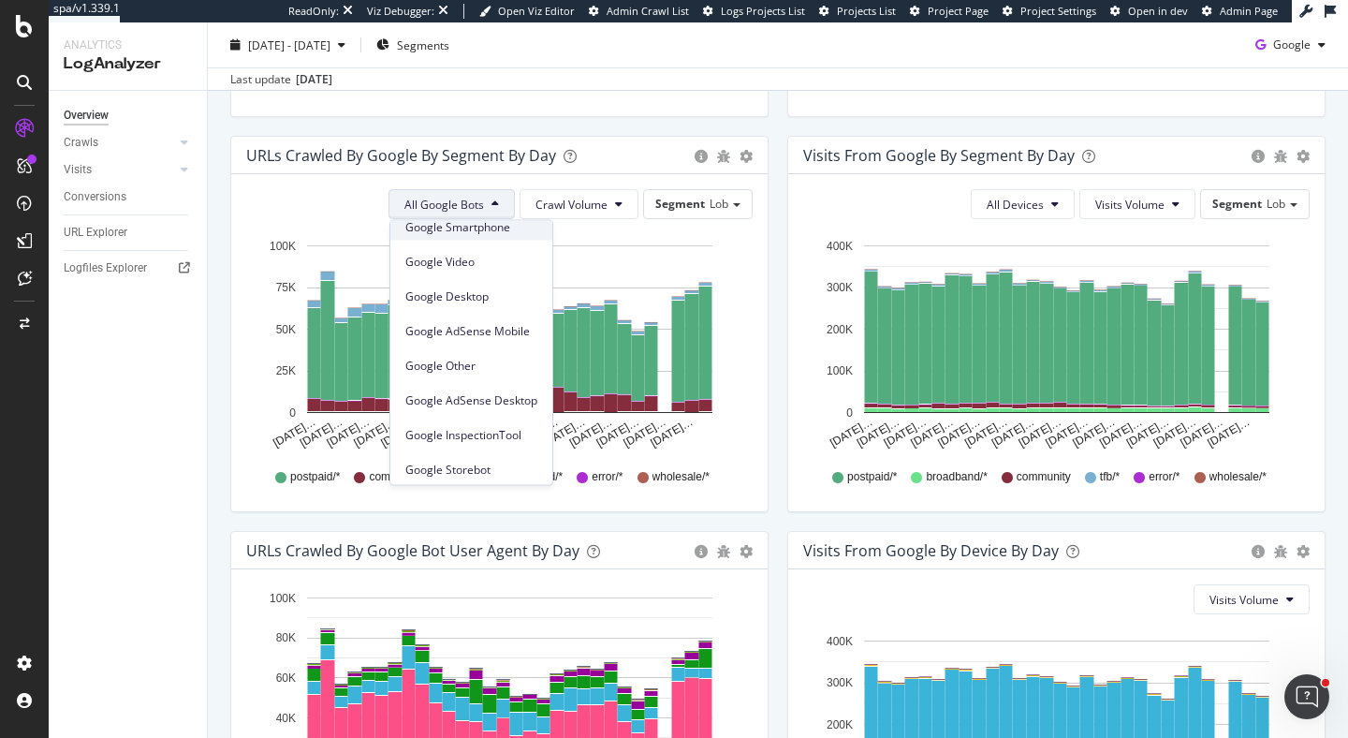
scroll to position [159, 0]
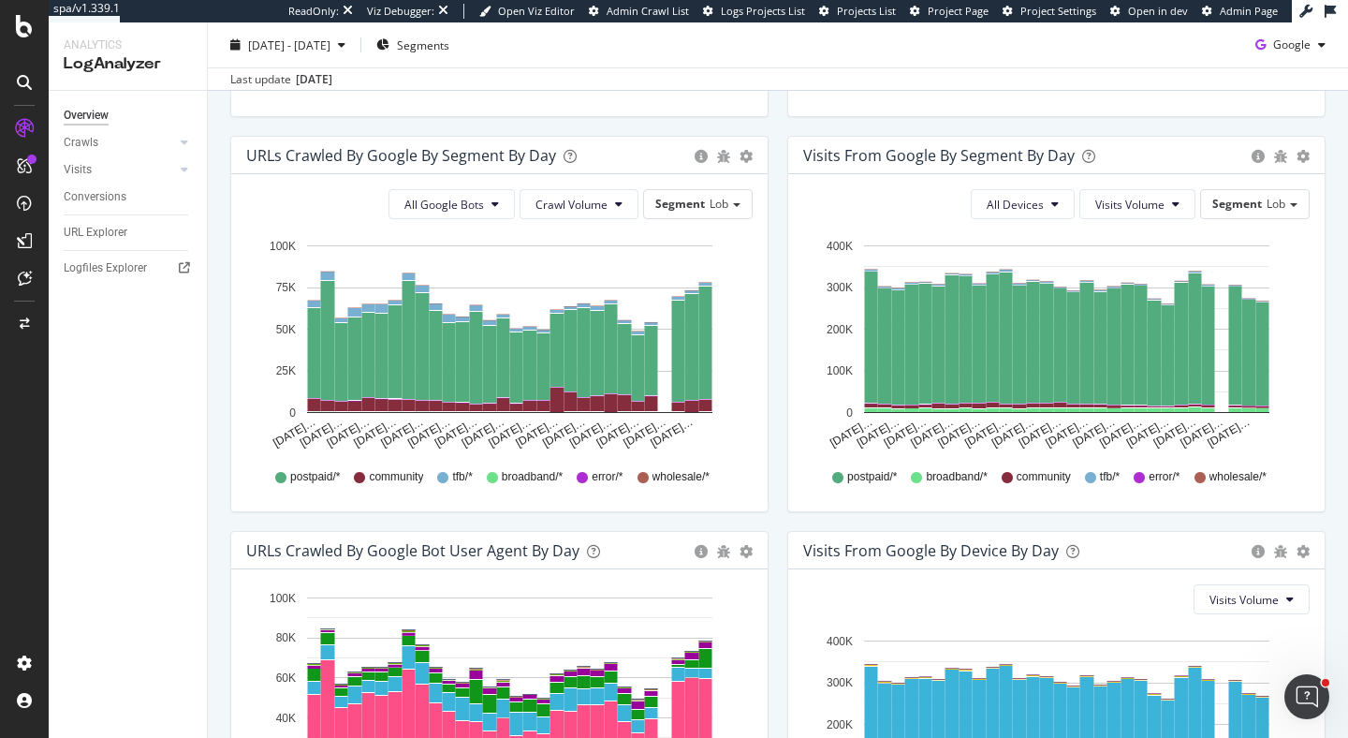
click at [767, 178] on div "URLs Crawled by Google By Segment By Day Timeline (by Value) Table All Google B…" at bounding box center [499, 324] width 538 height 376
click at [993, 197] on span "All Devices" at bounding box center [1014, 205] width 57 height 16
click at [1139, 202] on span "Visits Volume" at bounding box center [1129, 205] width 69 height 16
click at [1191, 162] on div "Visits from Google By Segment By Day" at bounding box center [1022, 155] width 439 height 19
click at [449, 47] on span "Segments" at bounding box center [423, 45] width 52 height 16
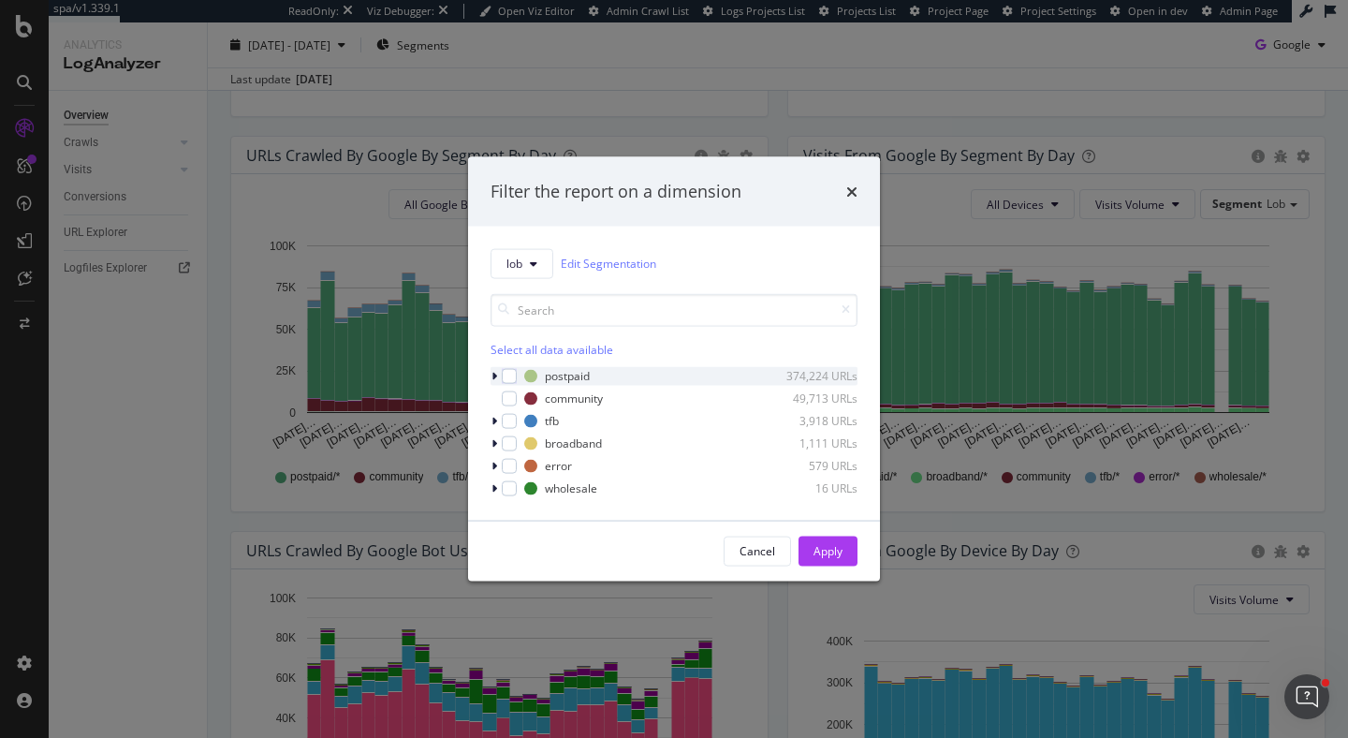
click at [494, 371] on icon "modal" at bounding box center [494, 375] width 6 height 11
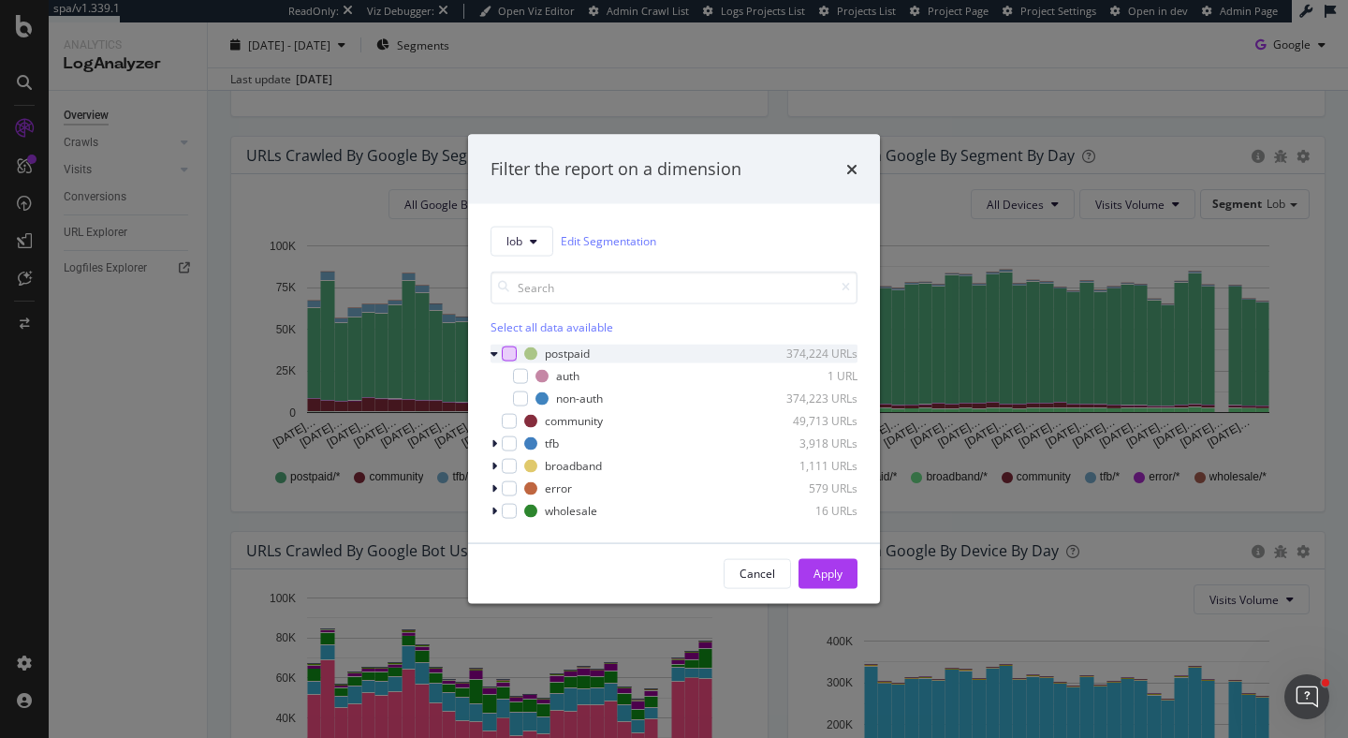
click at [510, 348] on div "modal" at bounding box center [509, 352] width 15 height 15
click at [826, 580] on div "Apply" at bounding box center [827, 573] width 29 height 16
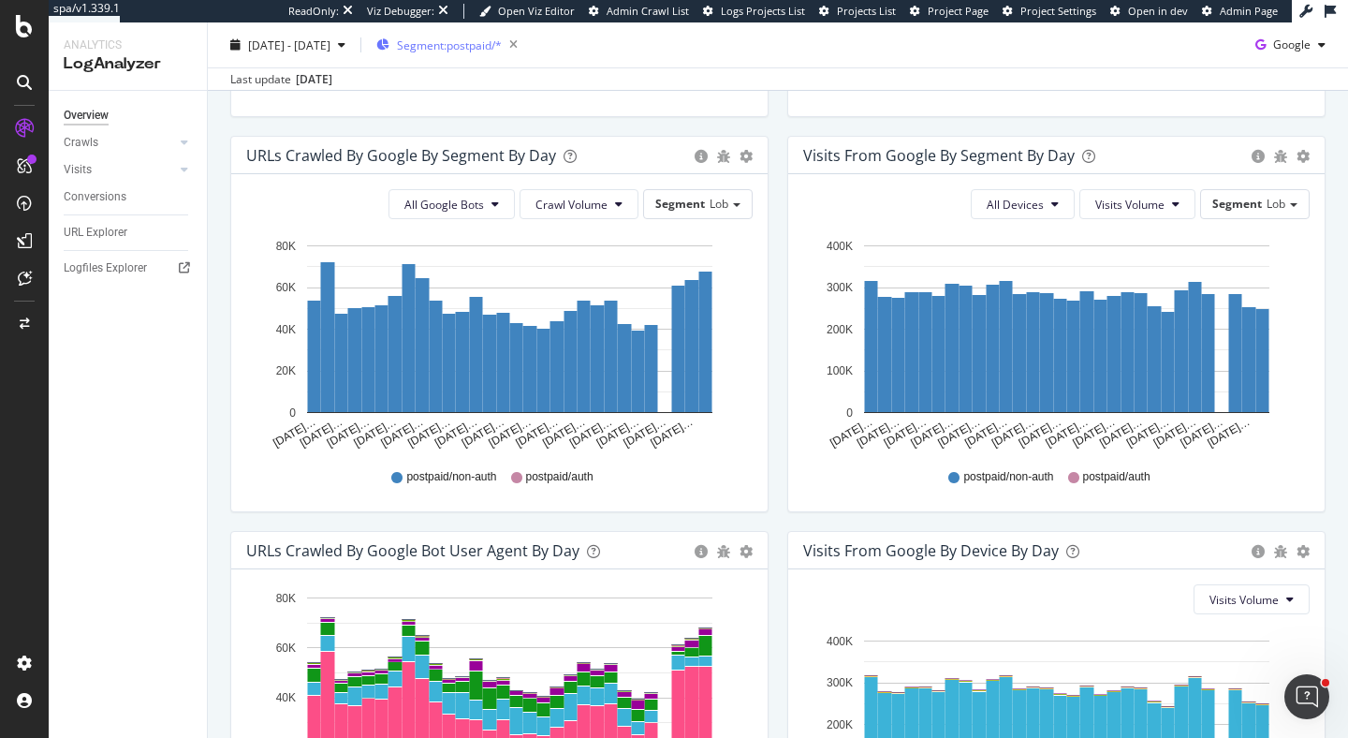
click at [472, 47] on span "Segment: postpaid/*" at bounding box center [449, 45] width 105 height 16
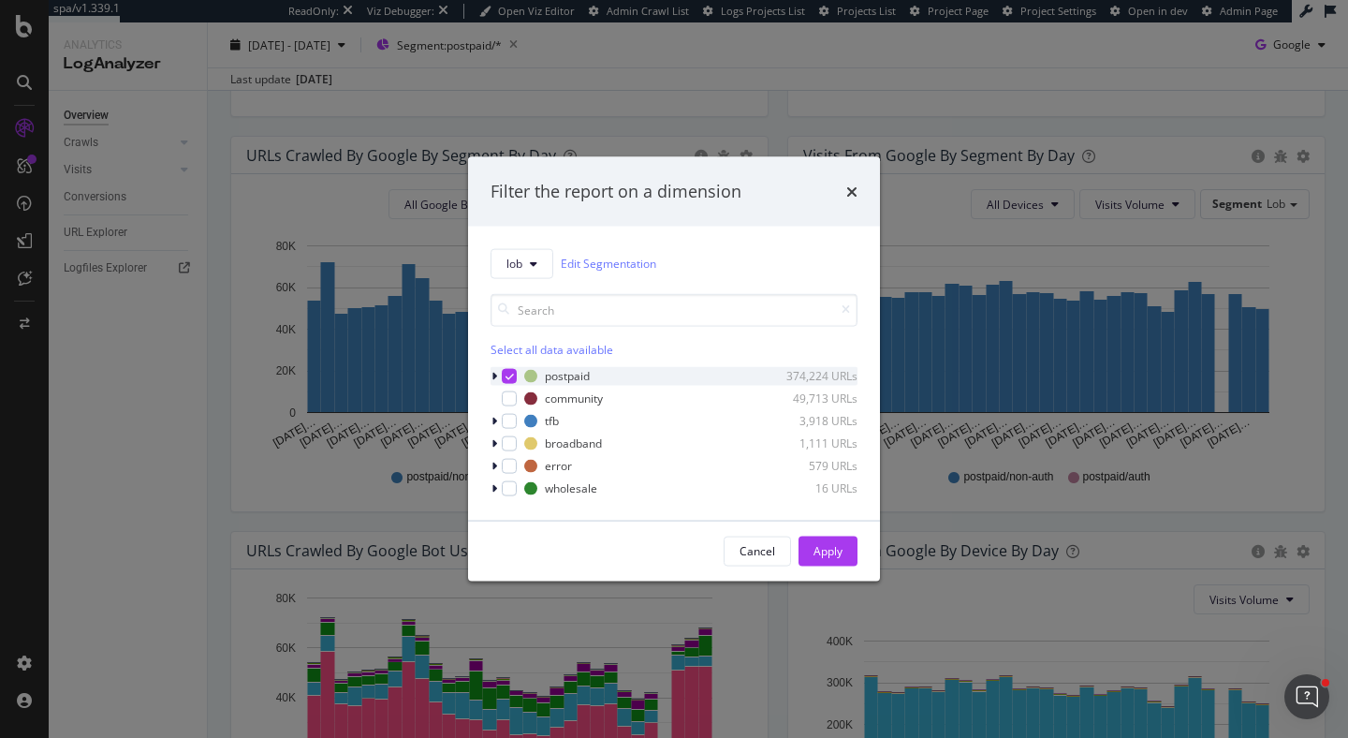
click at [498, 373] on div "modal" at bounding box center [495, 375] width 11 height 19
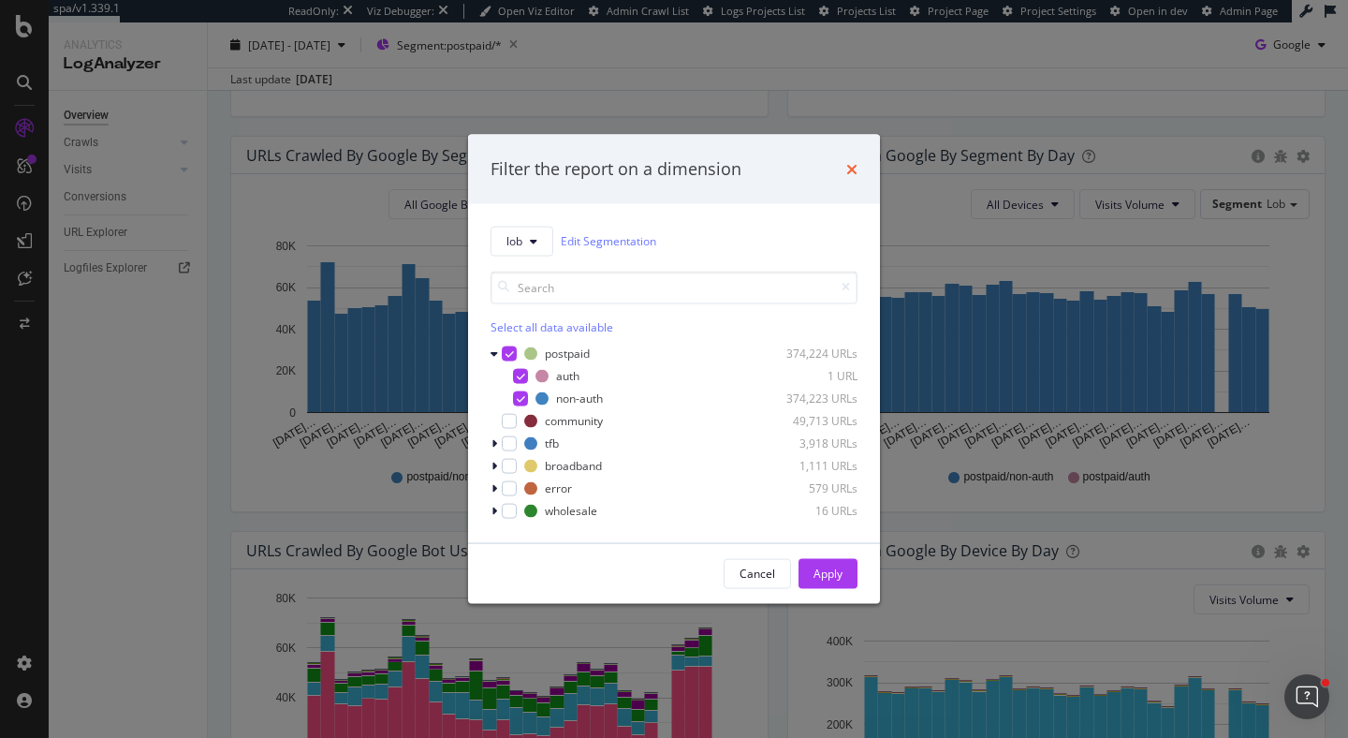
click at [850, 168] on icon "times" at bounding box center [851, 168] width 11 height 15
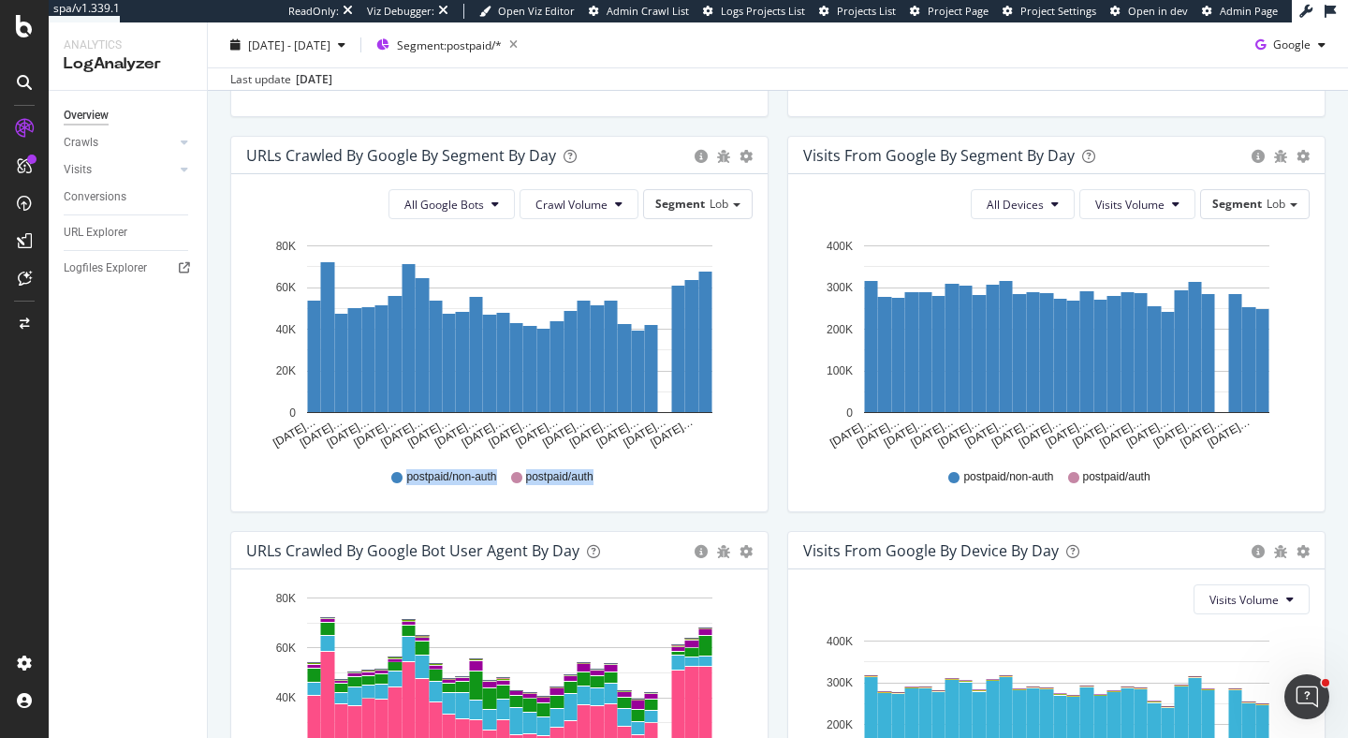
drag, startPoint x: 373, startPoint y: 475, endPoint x: 627, endPoint y: 476, distance: 253.6
click at [628, 475] on div "postpaid/non-auth postpaid/auth" at bounding box center [500, 477] width 488 height 42
click at [627, 476] on div "postpaid/non-auth postpaid/auth" at bounding box center [500, 477] width 488 height 42
click at [502, 46] on span "Segment: postpaid/*" at bounding box center [449, 45] width 105 height 16
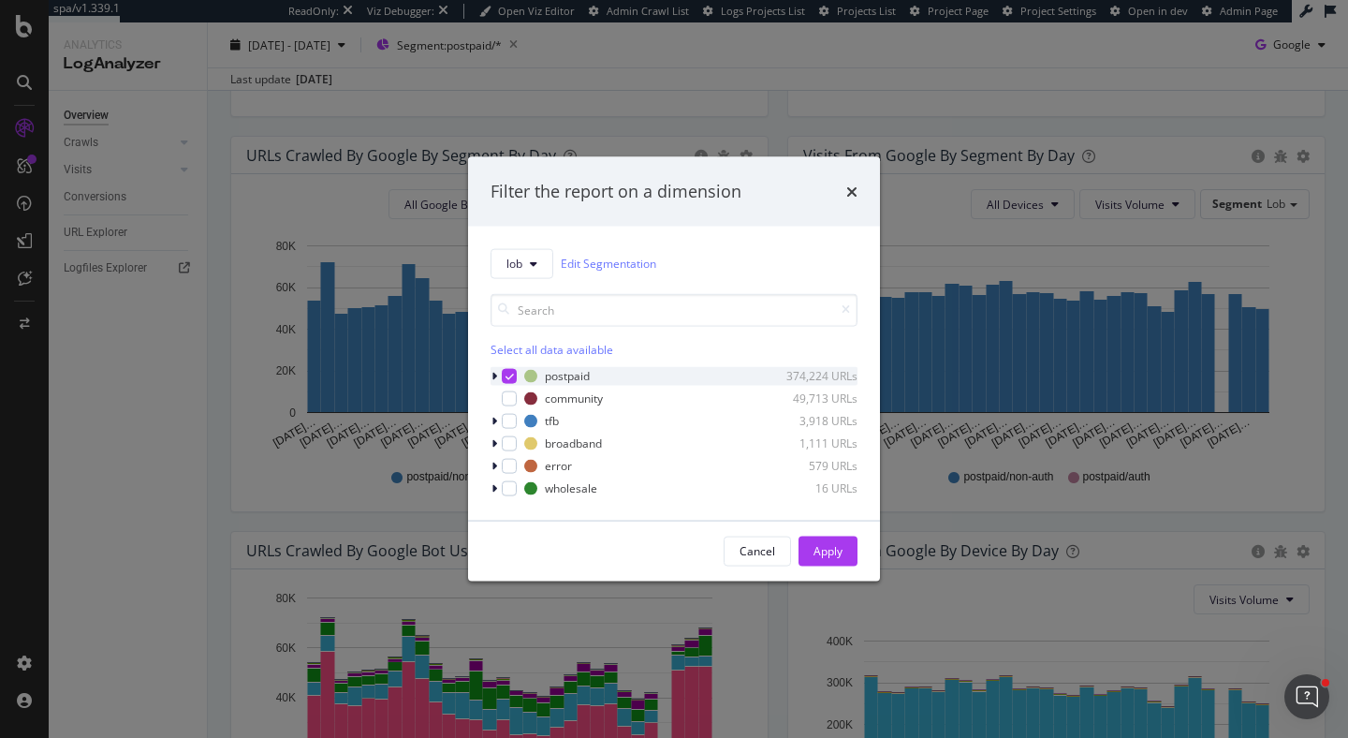
click at [495, 373] on icon "modal" at bounding box center [494, 375] width 6 height 11
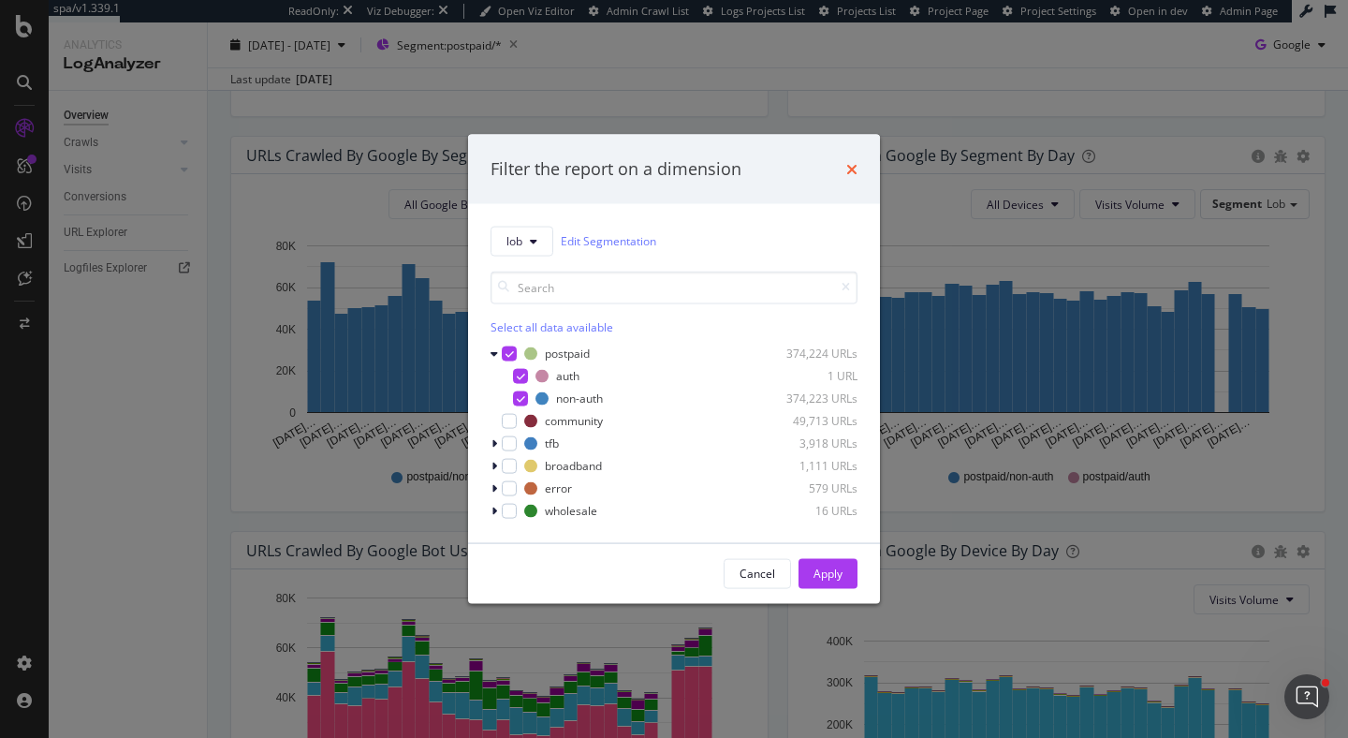
click at [854, 167] on icon "times" at bounding box center [851, 168] width 11 height 15
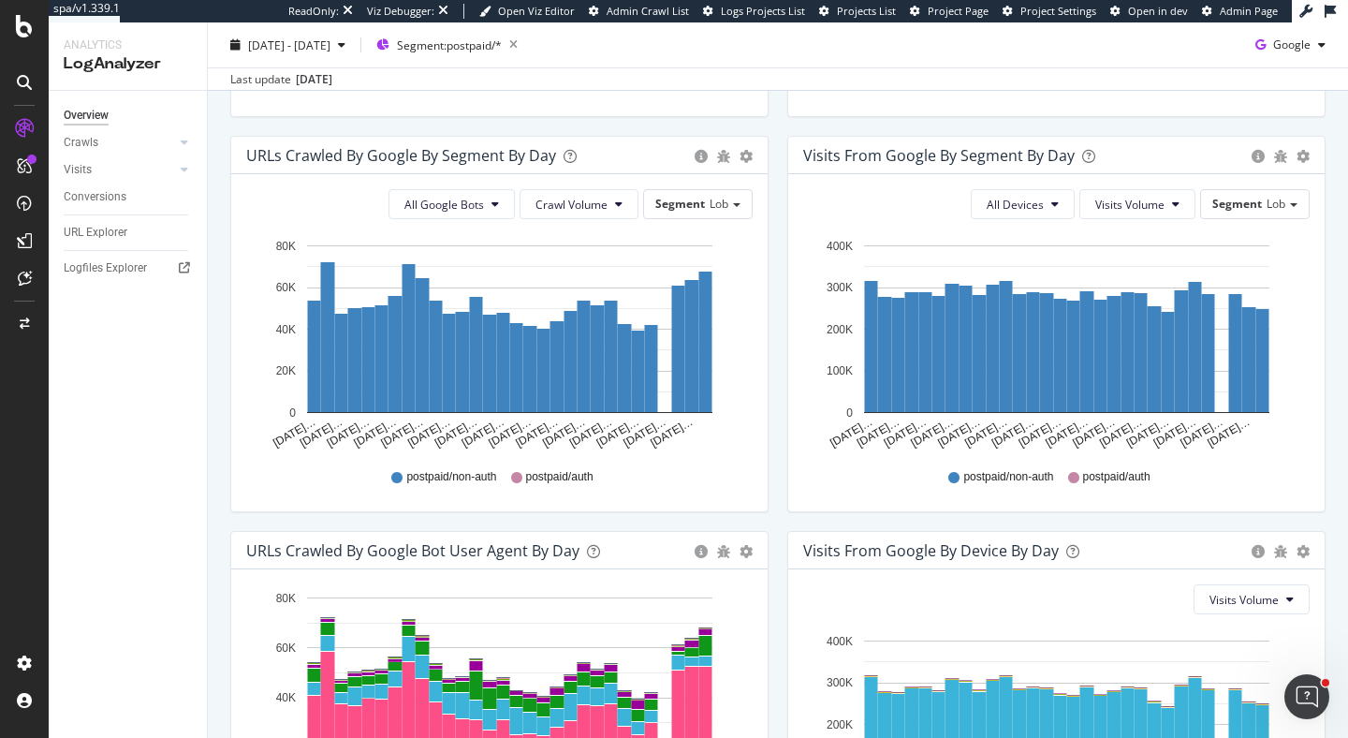
click at [517, 478] on icon at bounding box center [516, 477] width 11 height 11
click at [501, 41] on span "Segment: postpaid/*" at bounding box center [449, 45] width 105 height 16
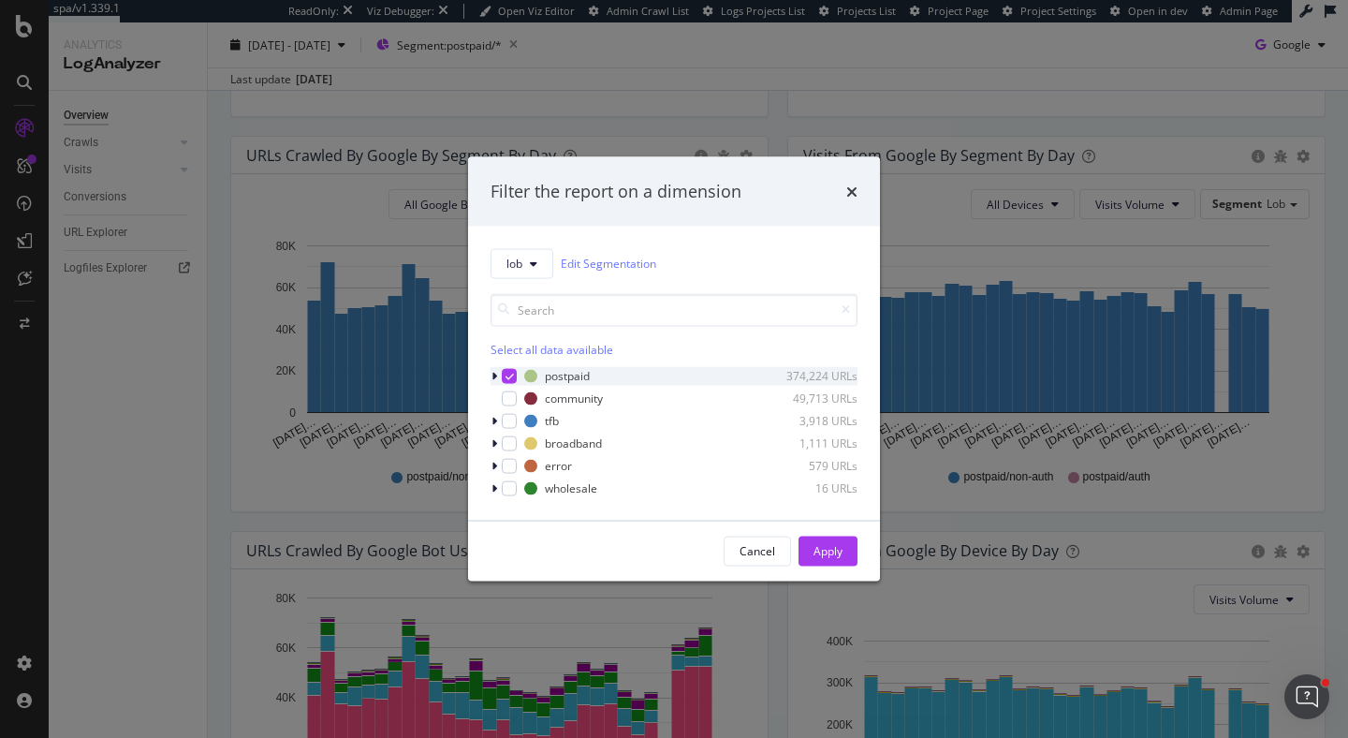
click at [505, 373] on icon "modal" at bounding box center [509, 375] width 8 height 9
click at [491, 419] on icon "modal" at bounding box center [494, 420] width 6 height 11
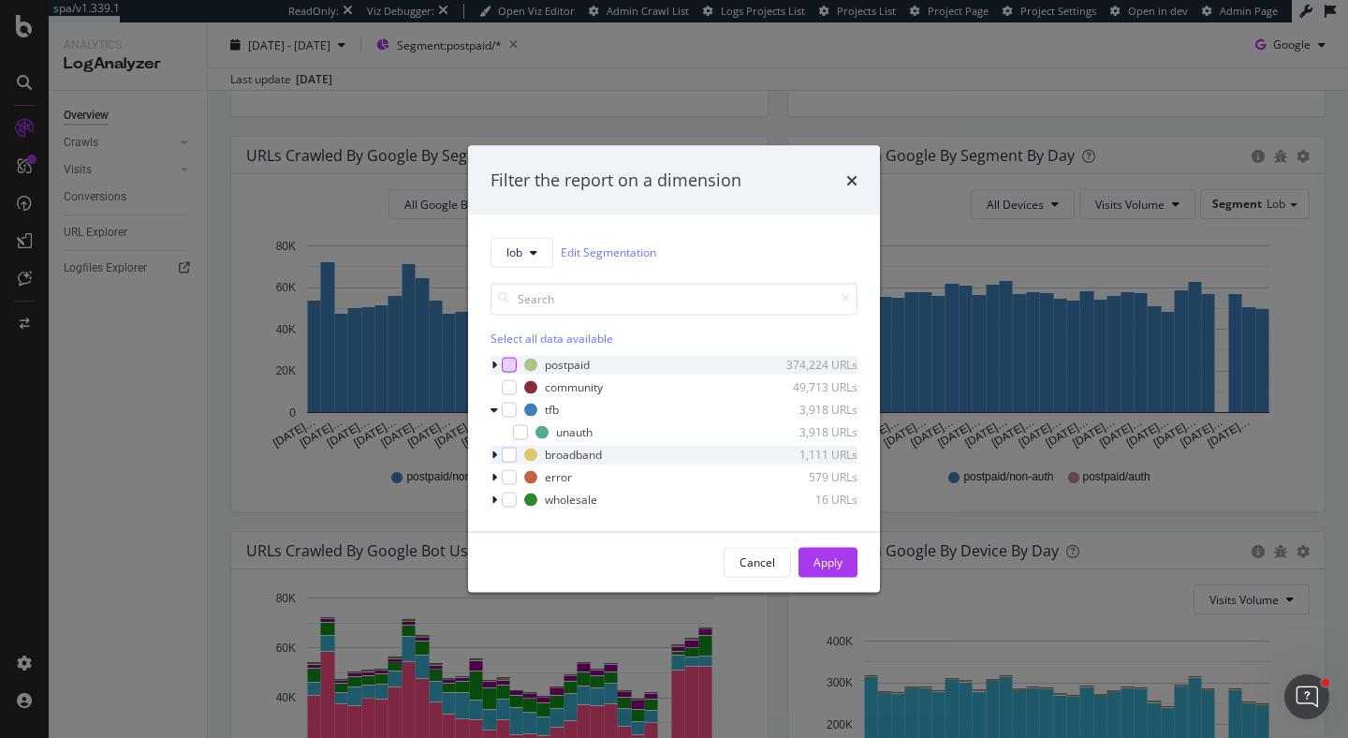
click at [492, 460] on icon "modal" at bounding box center [494, 453] width 6 height 11
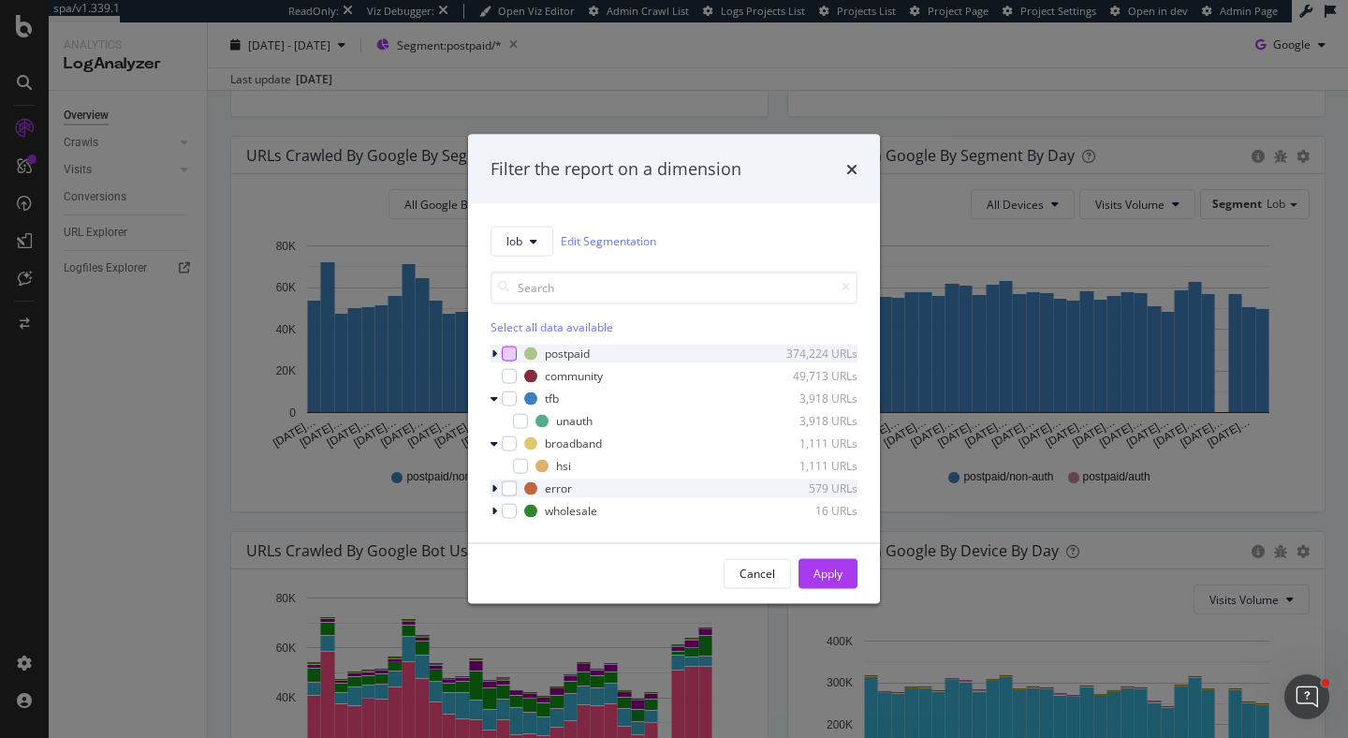
click at [494, 492] on icon "modal" at bounding box center [494, 487] width 6 height 11
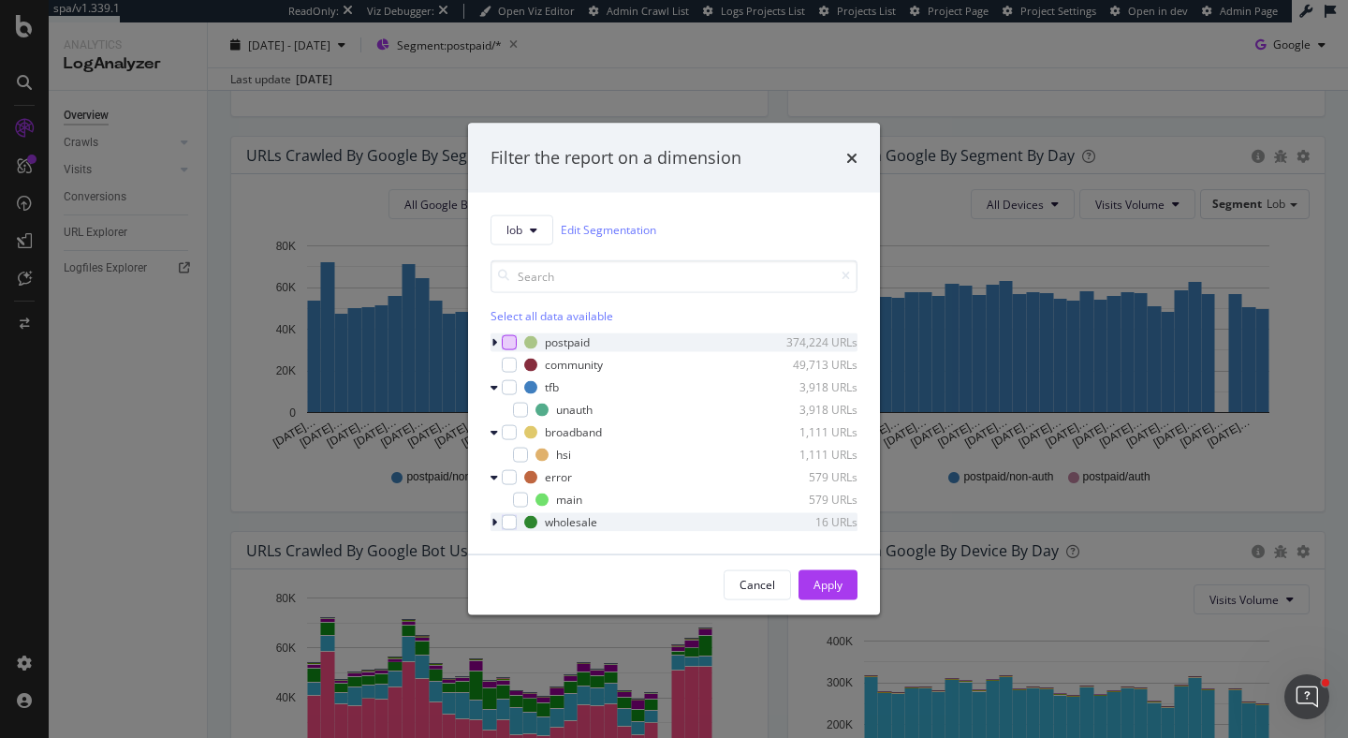
click at [498, 517] on div "modal" at bounding box center [495, 521] width 11 height 19
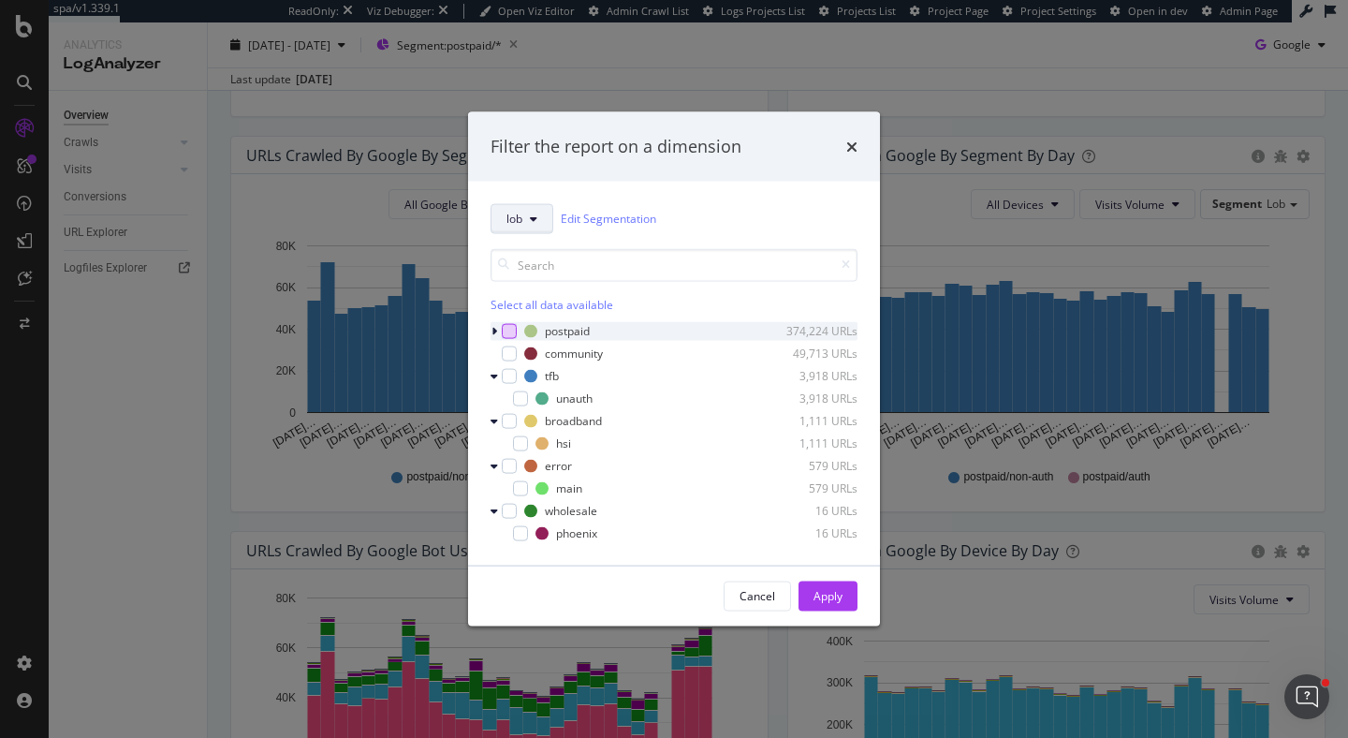
click at [535, 226] on button "lob" at bounding box center [521, 218] width 63 height 30
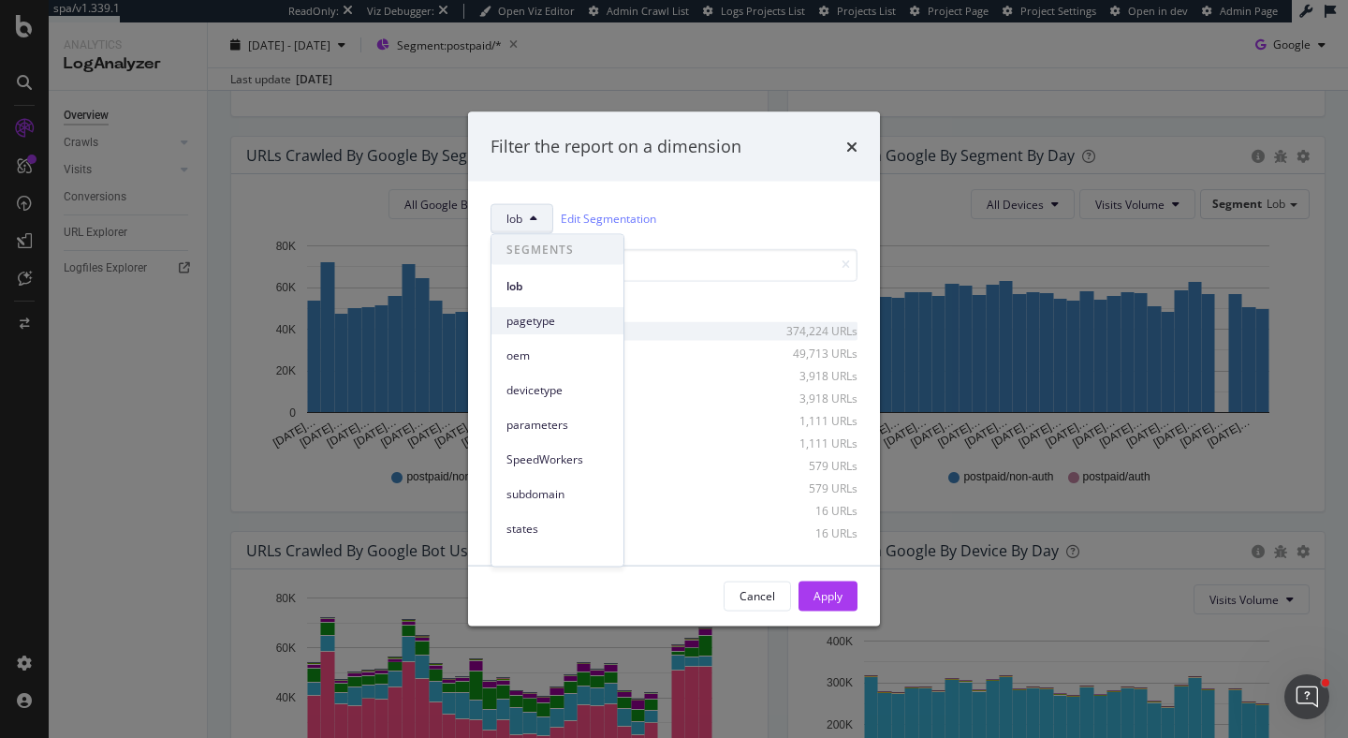
click at [537, 310] on div "pagetype" at bounding box center [557, 320] width 132 height 27
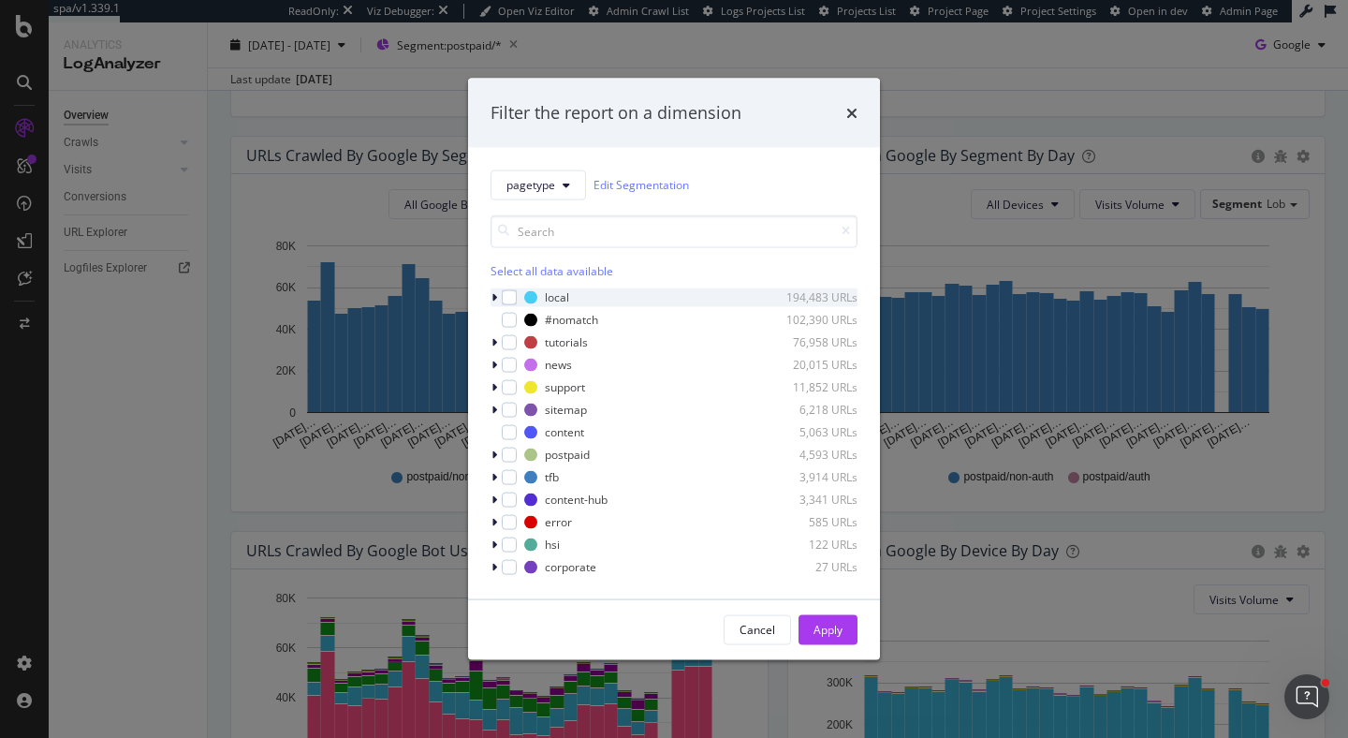
click at [494, 300] on icon "modal" at bounding box center [494, 296] width 6 height 11
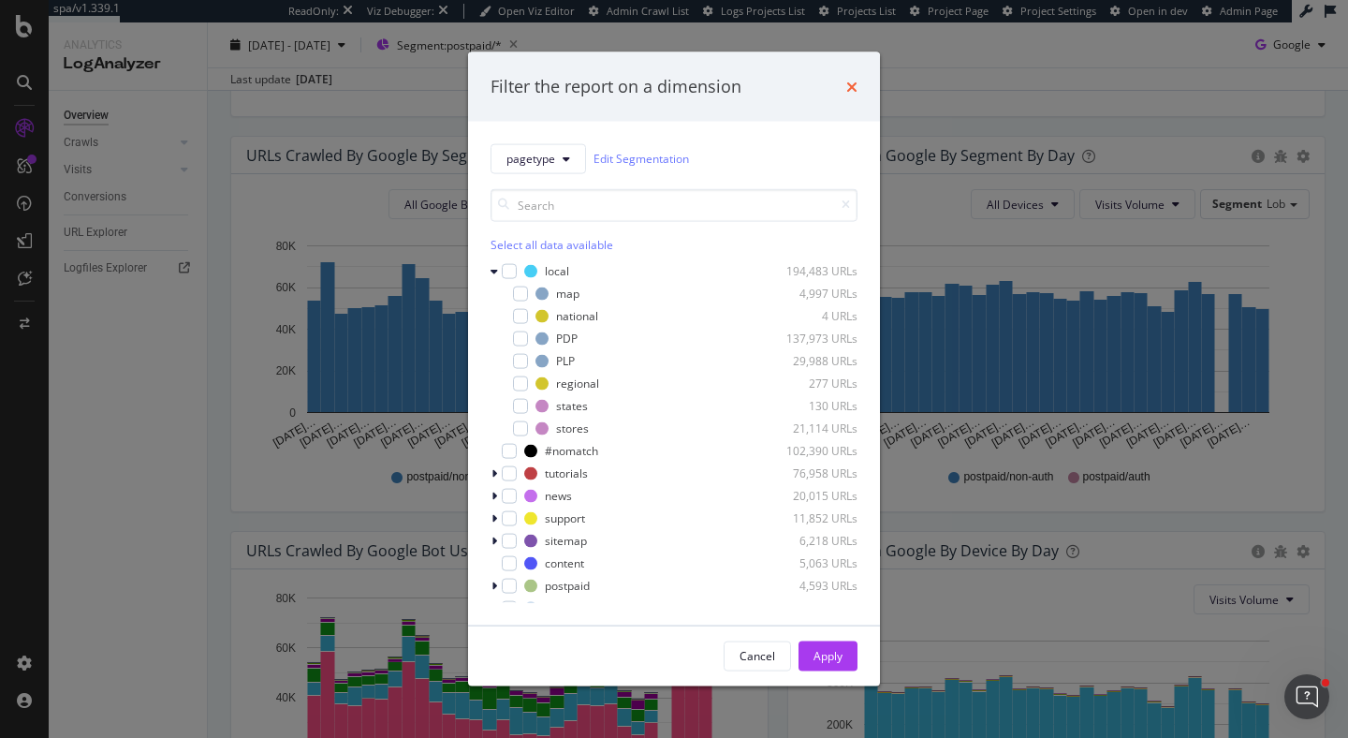
click at [852, 82] on icon "times" at bounding box center [851, 86] width 11 height 15
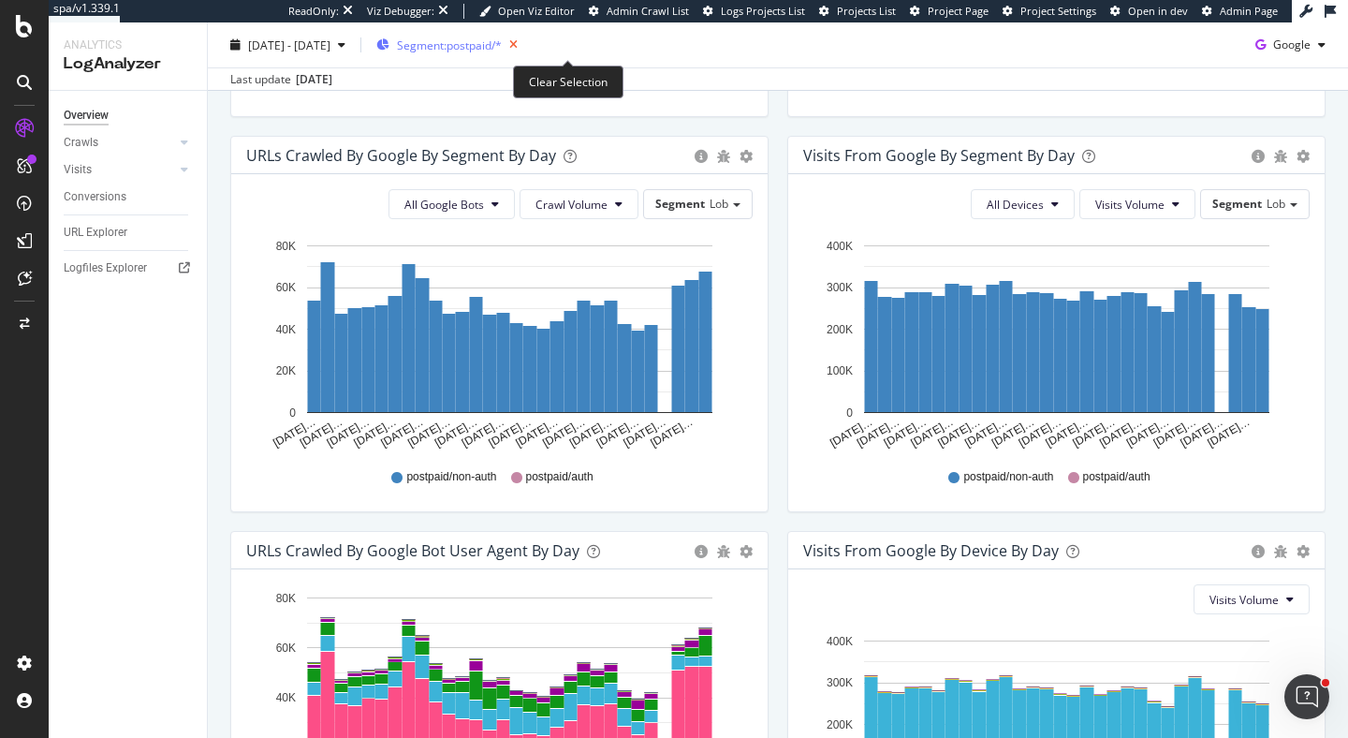
click at [525, 33] on icon "button" at bounding box center [513, 45] width 23 height 26
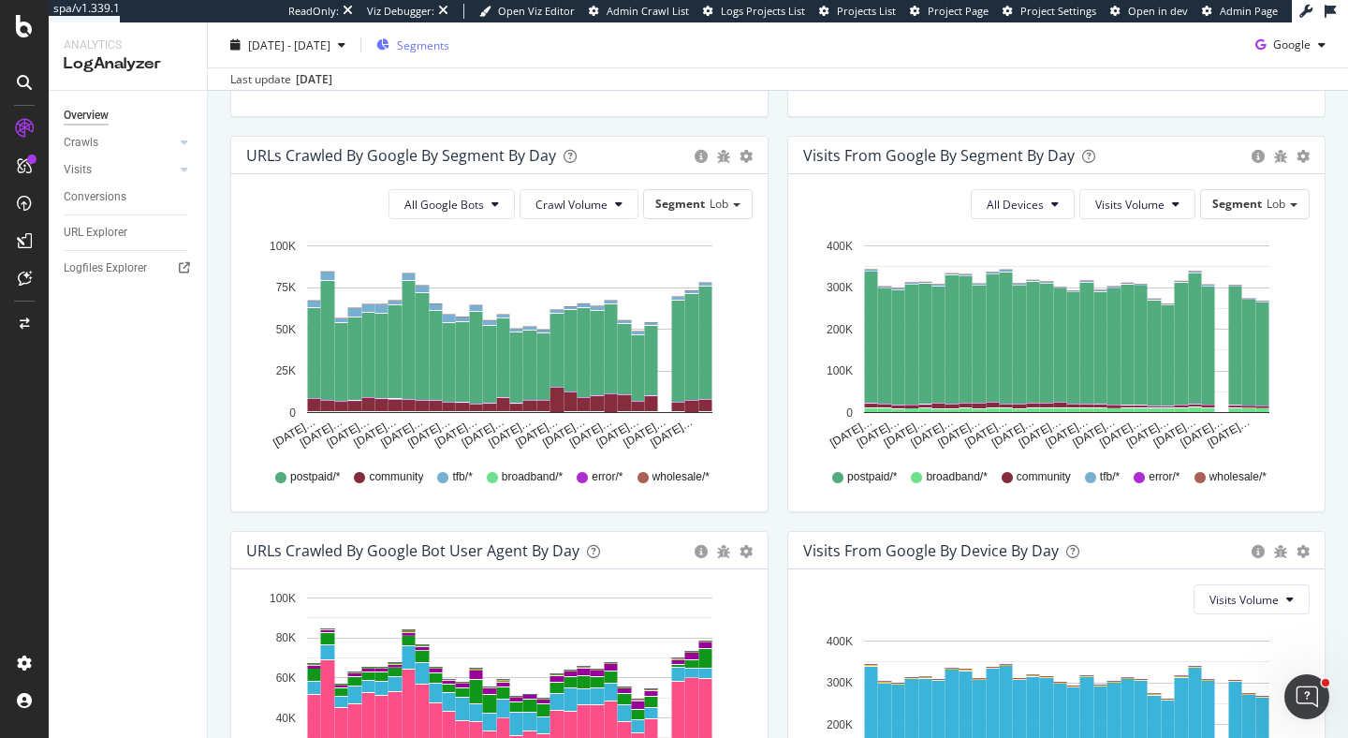
click at [449, 41] on span "Segments" at bounding box center [423, 45] width 52 height 16
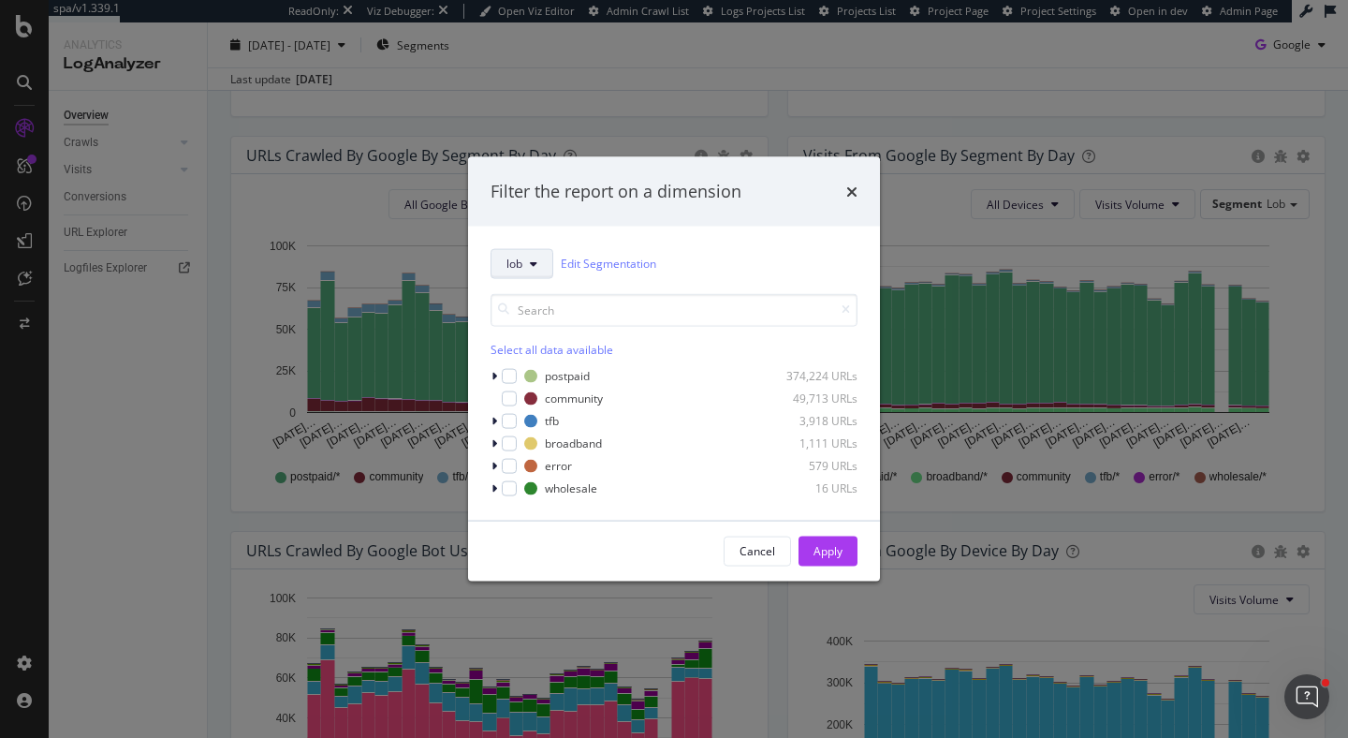
click at [519, 259] on span "lob" at bounding box center [514, 264] width 16 height 16
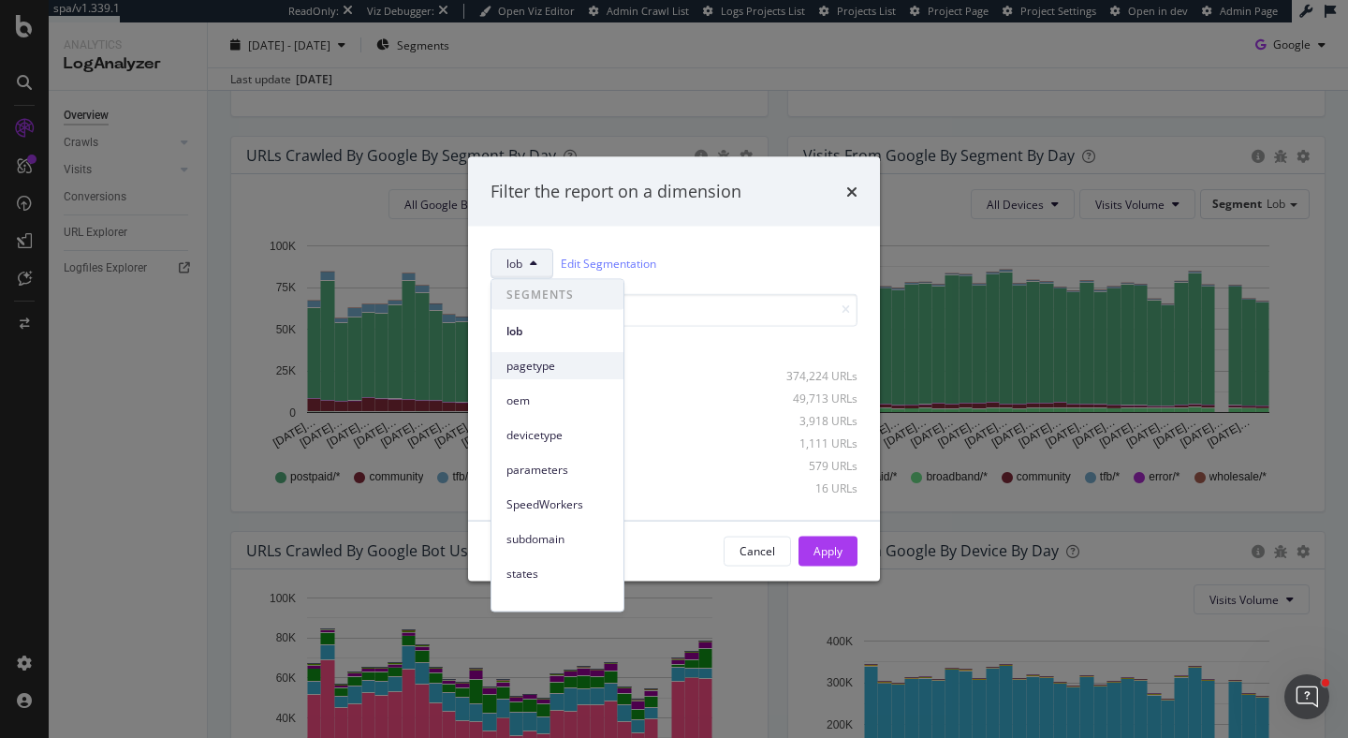
click at [524, 365] on span "pagetype" at bounding box center [557, 365] width 102 height 17
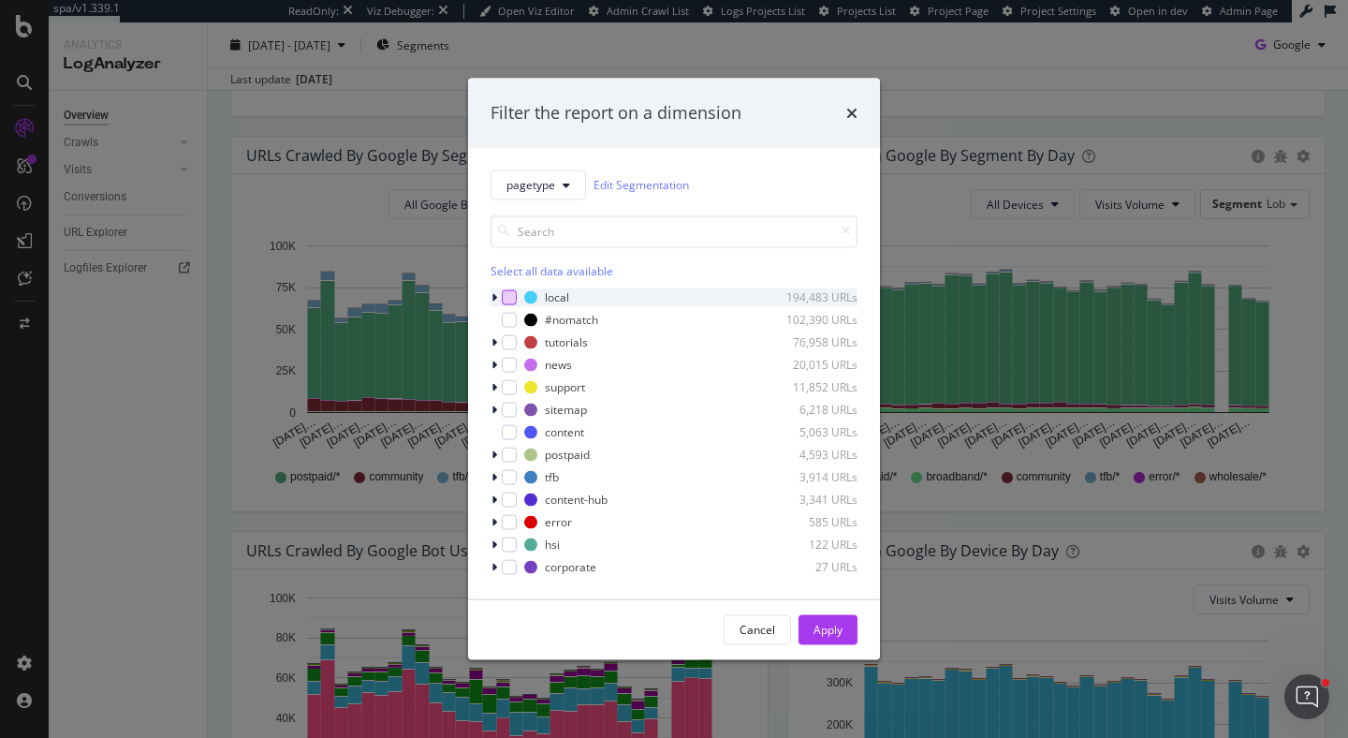
click at [506, 294] on div "modal" at bounding box center [509, 296] width 15 height 15
click at [833, 625] on div "Apply" at bounding box center [827, 629] width 29 height 16
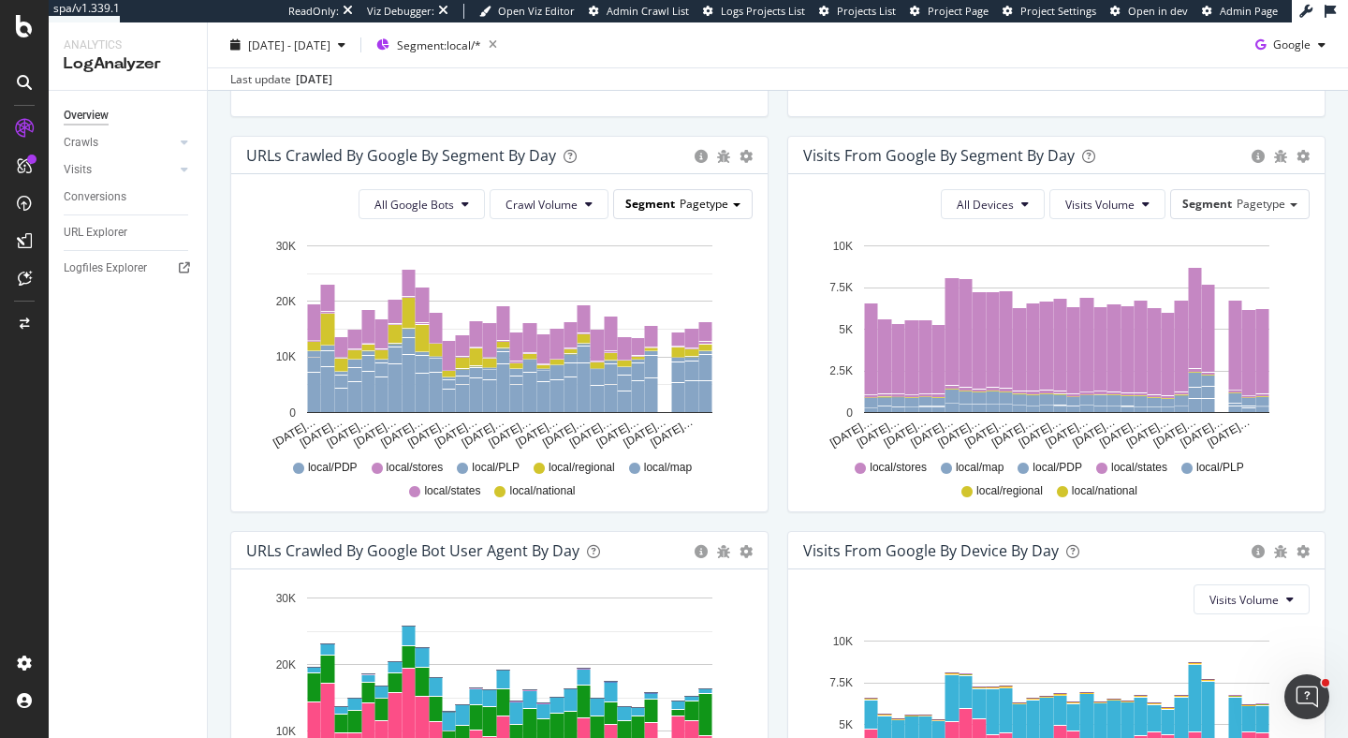
click at [666, 207] on span "Segment" at bounding box center [650, 204] width 50 height 16
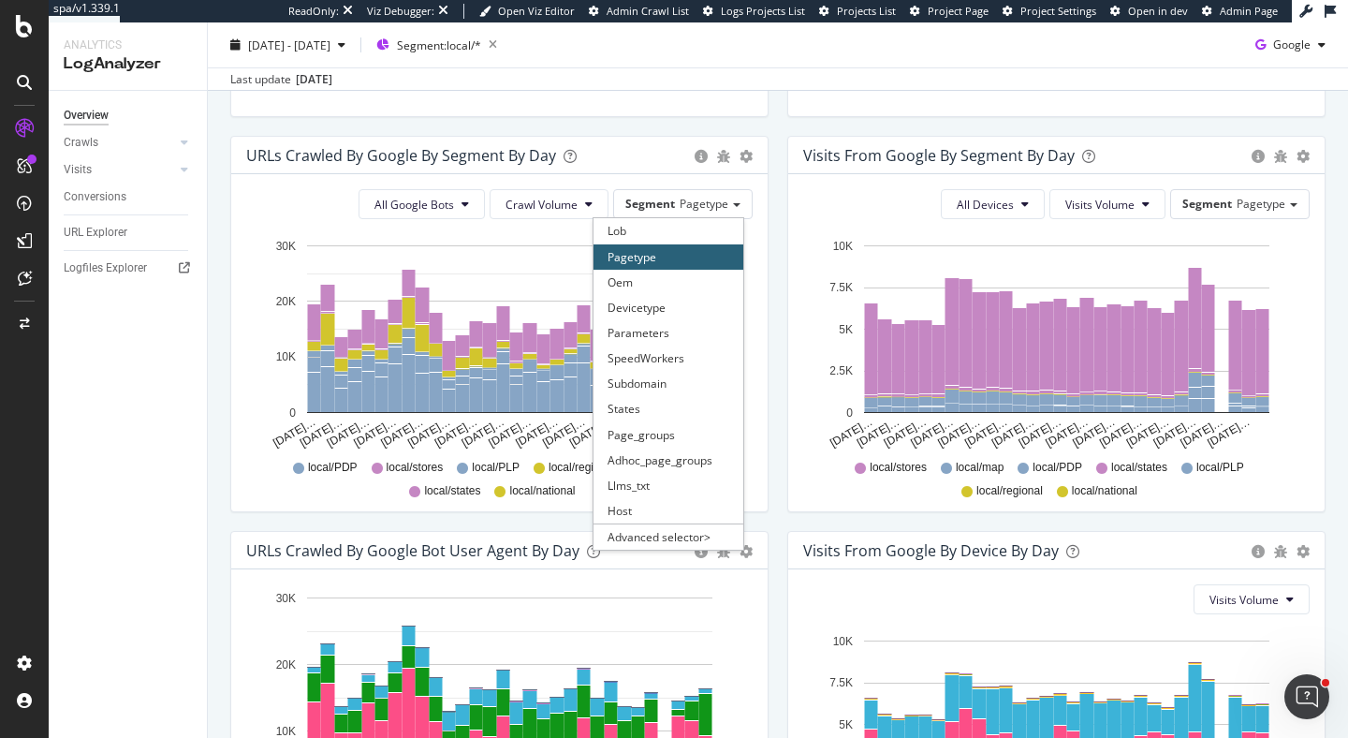
click at [767, 261] on div "URLs Crawled by Google By Segment By Day Timeline (by Value) Table All Google B…" at bounding box center [499, 324] width 538 height 376
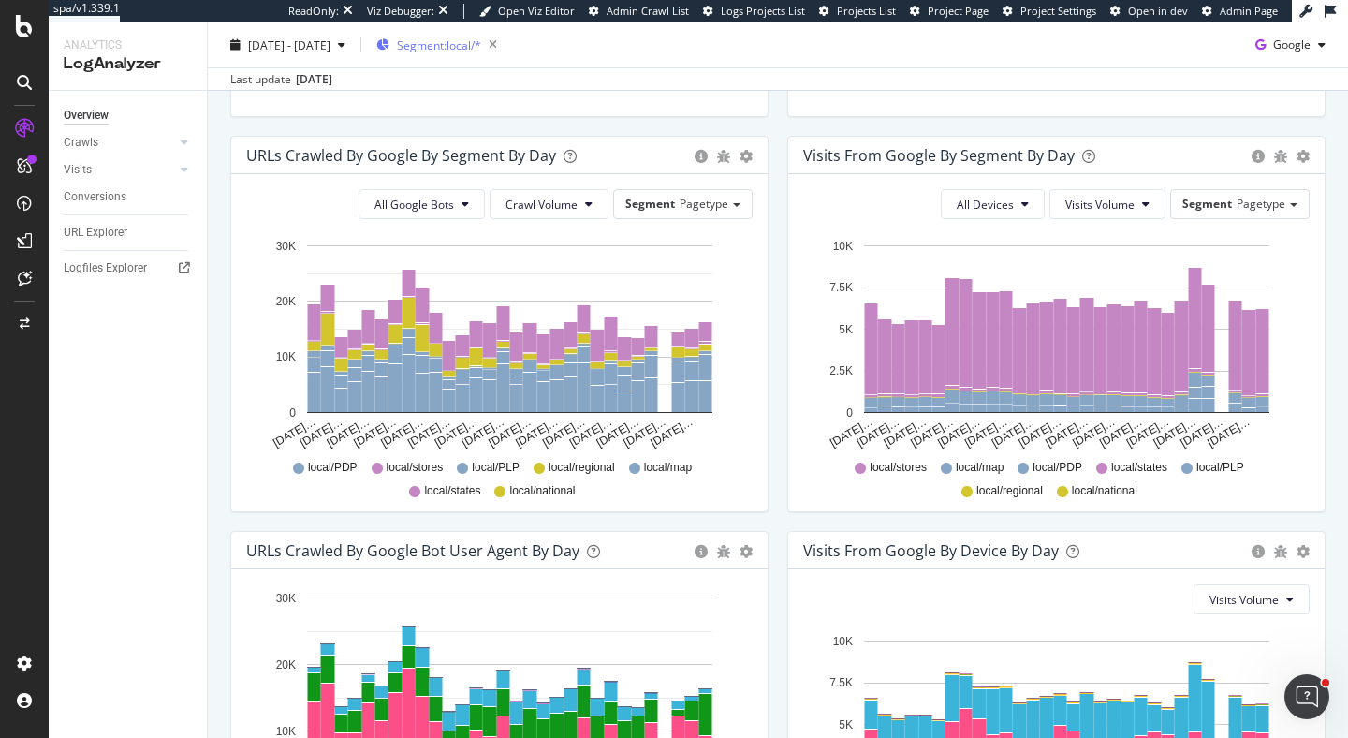
click at [481, 47] on span "Segment: local/*" at bounding box center [439, 45] width 84 height 16
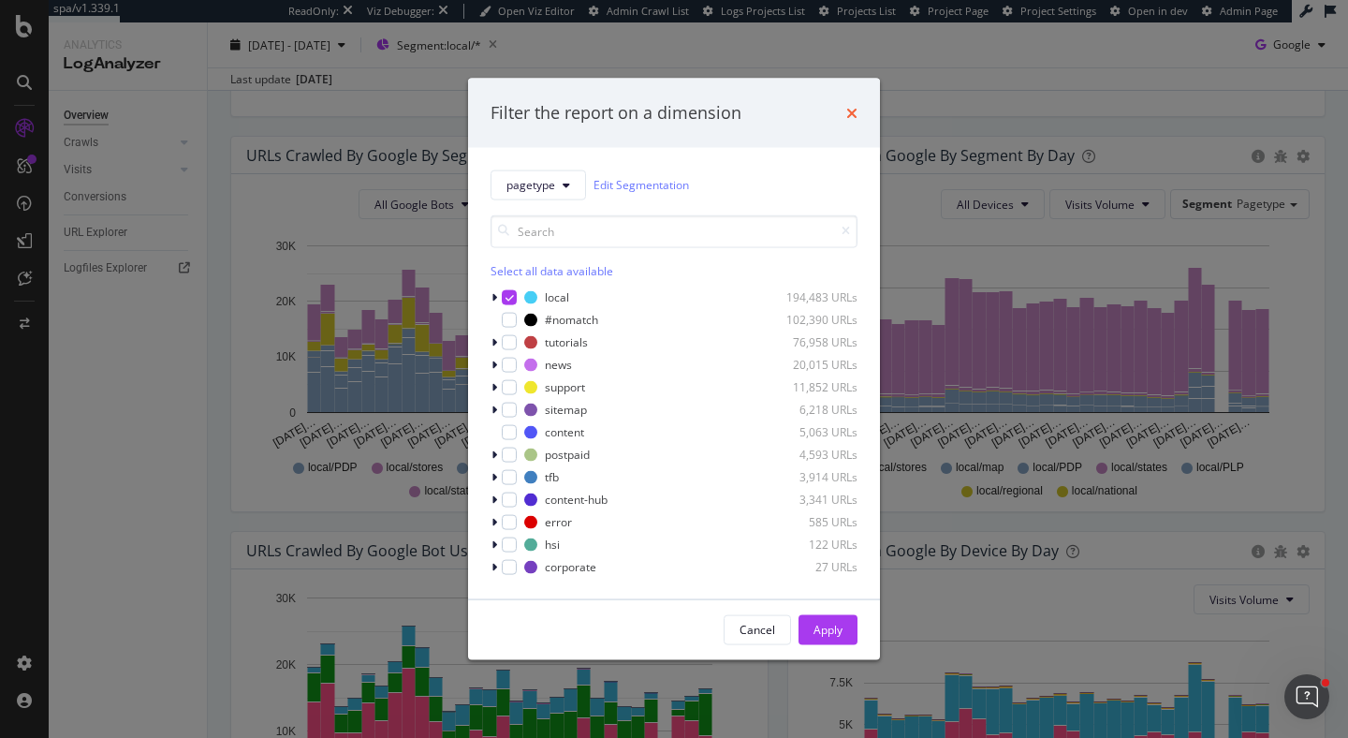
click at [851, 112] on icon "times" at bounding box center [851, 112] width 11 height 15
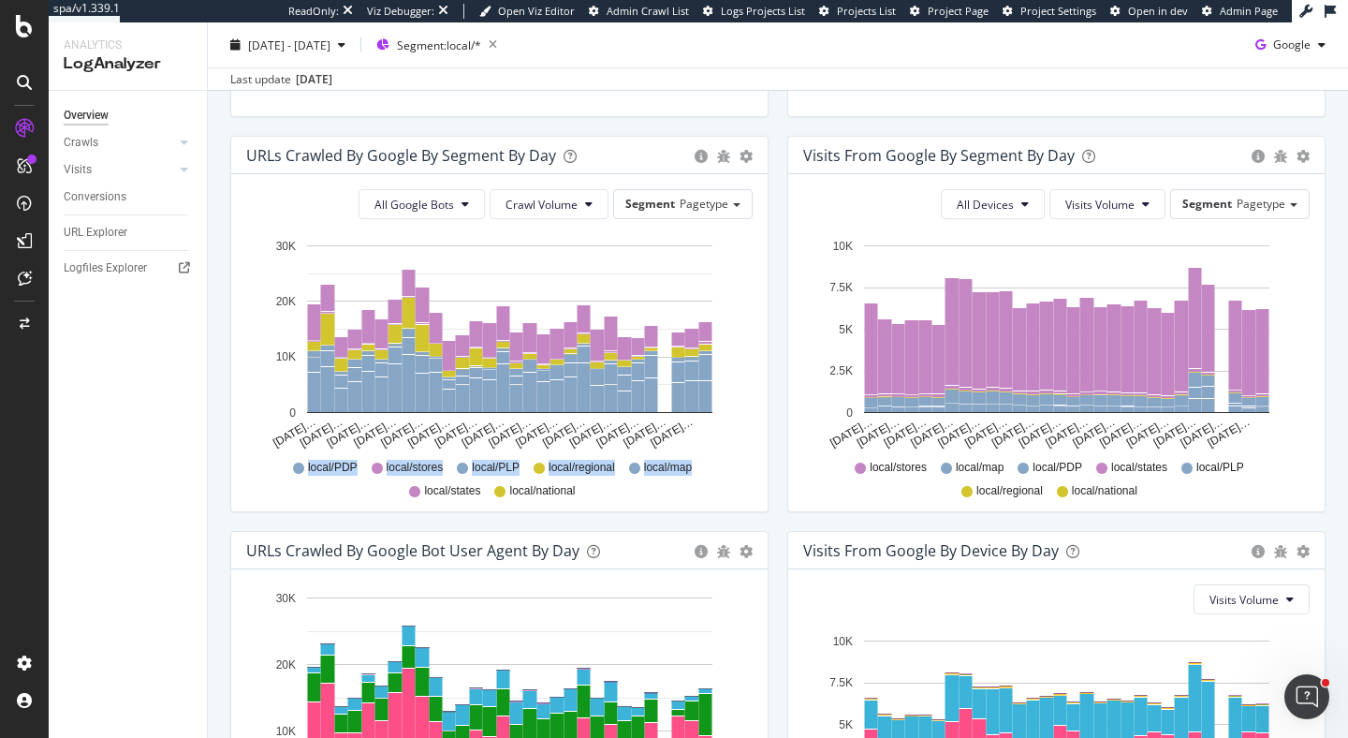
drag, startPoint x: 571, startPoint y: 480, endPoint x: 641, endPoint y: 490, distance: 70.9
click at [641, 490] on div "local/PDP local/stores local/PLP local/regional local/map local/states local/na…" at bounding box center [500, 477] width 488 height 42
click at [629, 500] on div "All Google Bots Crawl Volume Segment Pagetype Hold CMD (⌘) while clicking to fi…" at bounding box center [499, 342] width 536 height 337
click at [664, 208] on span "Segment" at bounding box center [650, 204] width 50 height 16
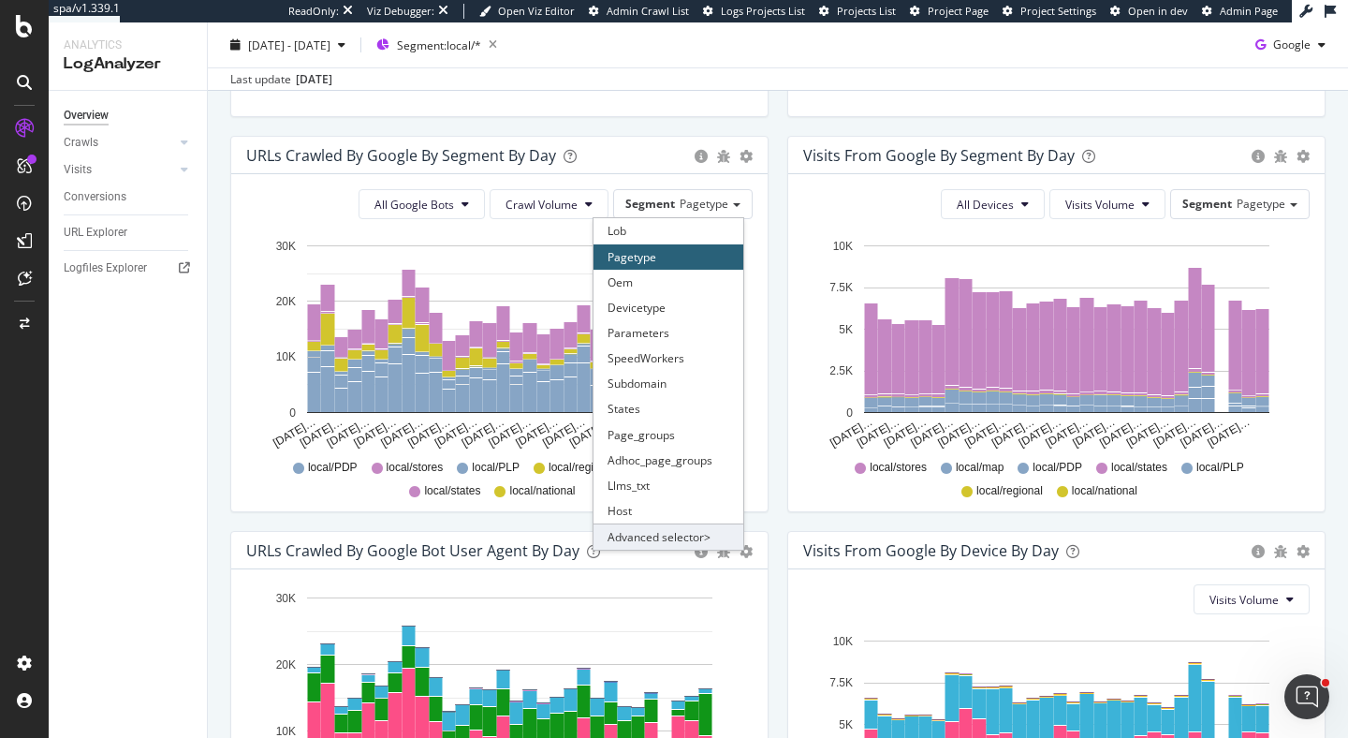
click at [658, 536] on div "Advanced selector >" at bounding box center [668, 536] width 150 height 26
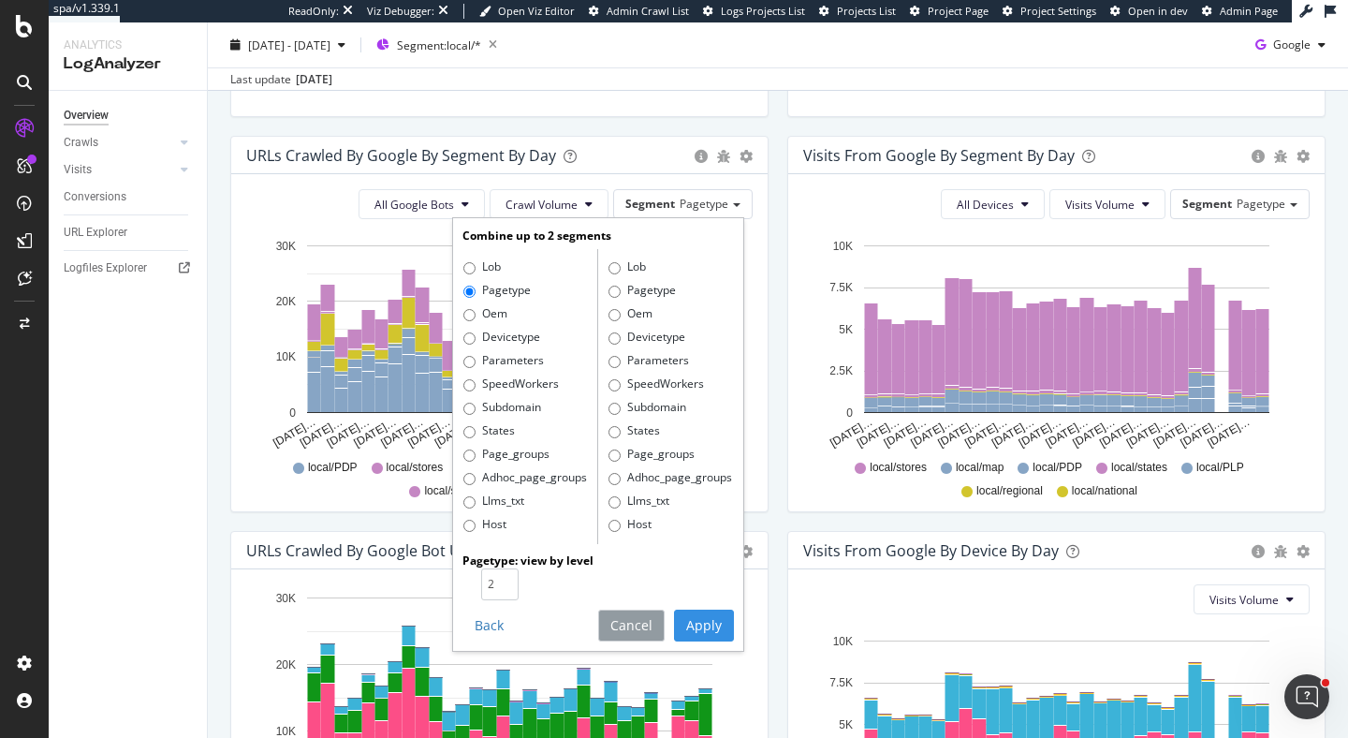
click at [644, 624] on button "Cancel" at bounding box center [631, 625] width 66 height 32
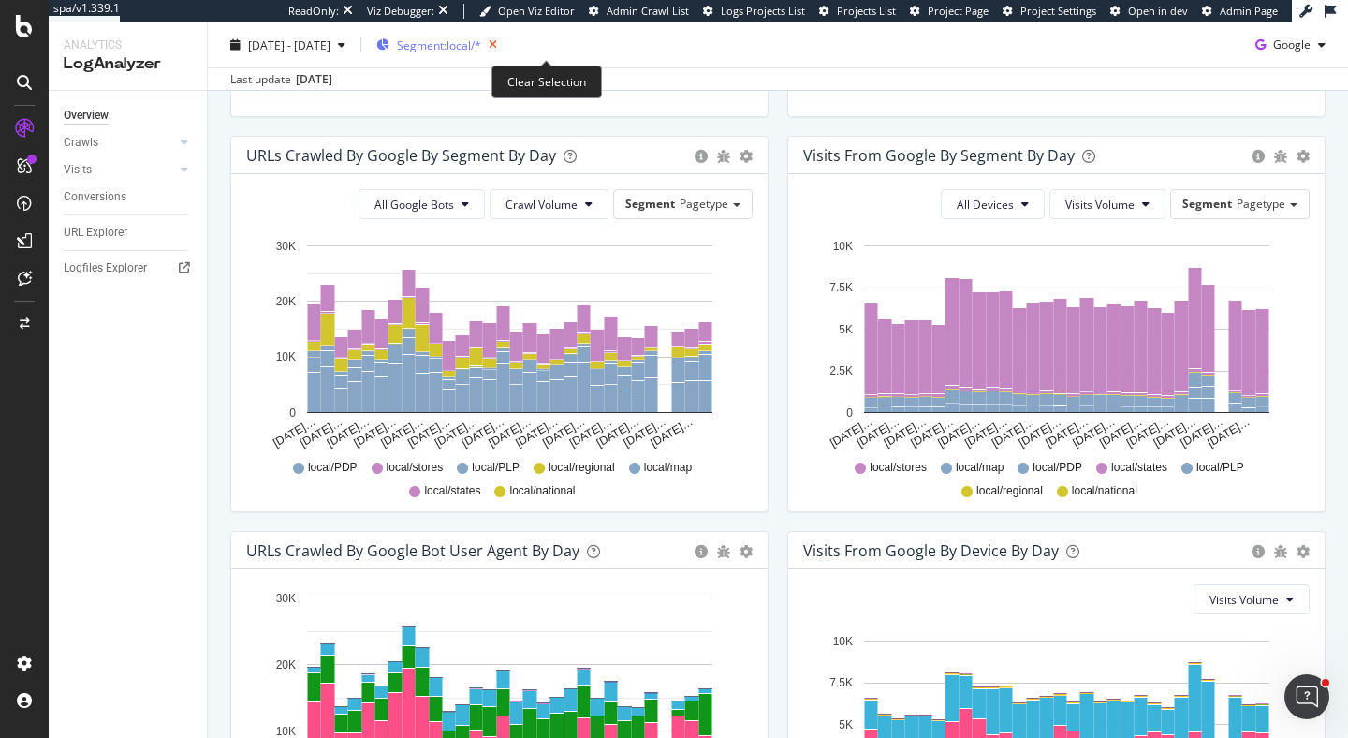
click at [504, 43] on icon "button" at bounding box center [492, 45] width 23 height 26
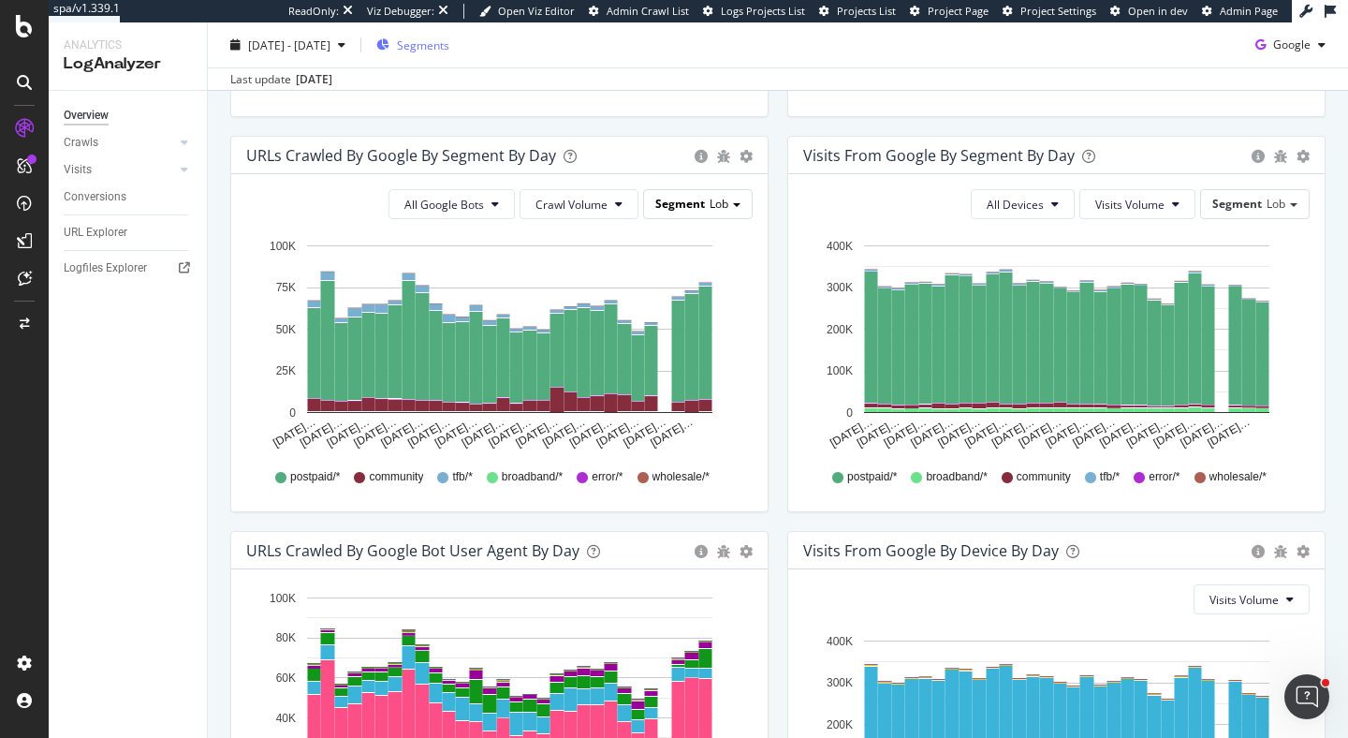
click at [722, 203] on span "Lob" at bounding box center [718, 204] width 19 height 16
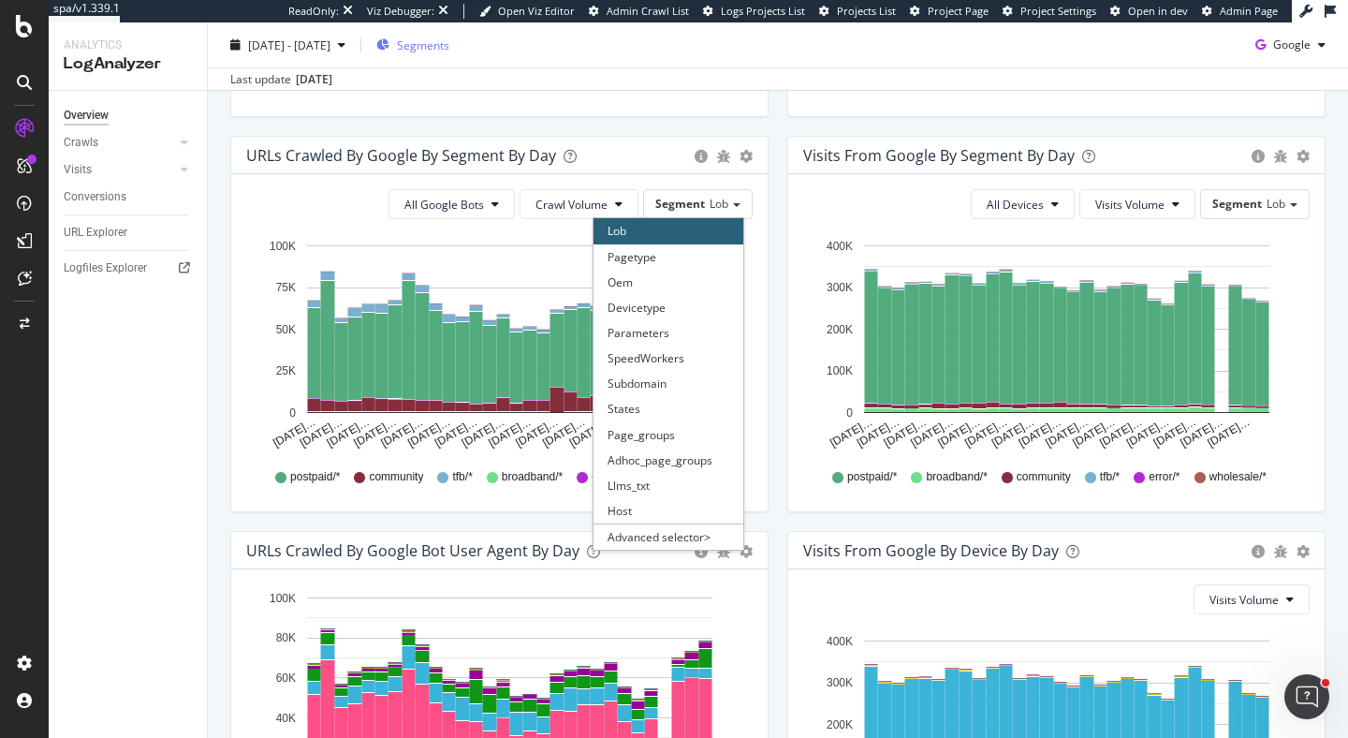
click at [699, 242] on div "Lob" at bounding box center [668, 230] width 150 height 25
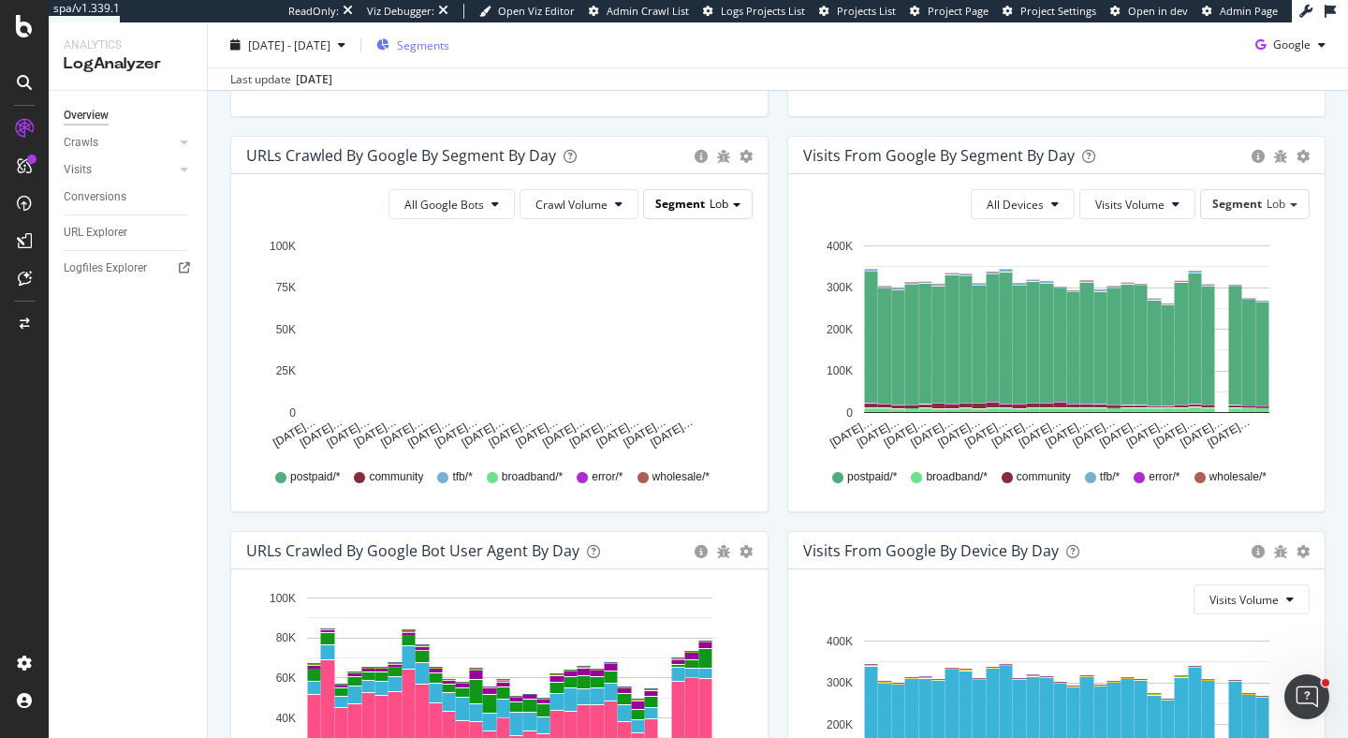
click at [738, 203] on span at bounding box center [736, 205] width 7 height 4
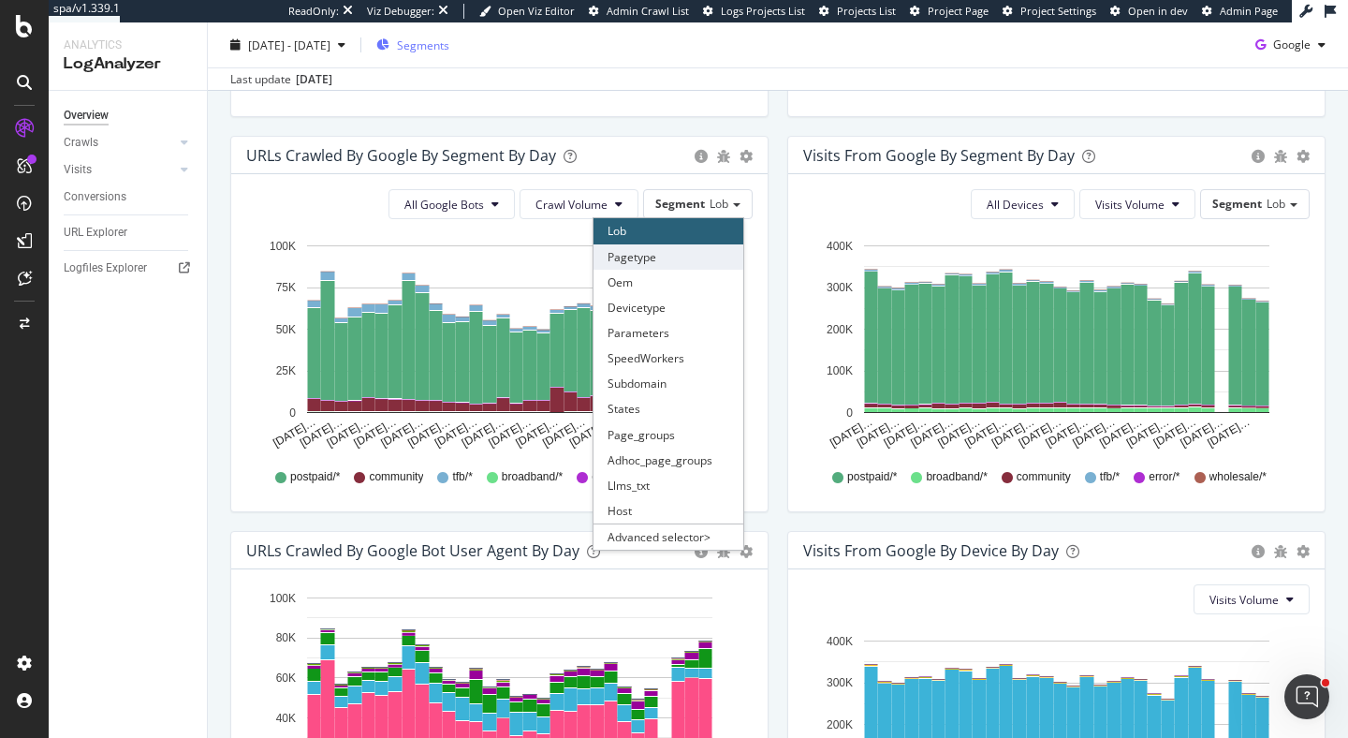
click at [714, 255] on div "Pagetype" at bounding box center [668, 256] width 150 height 25
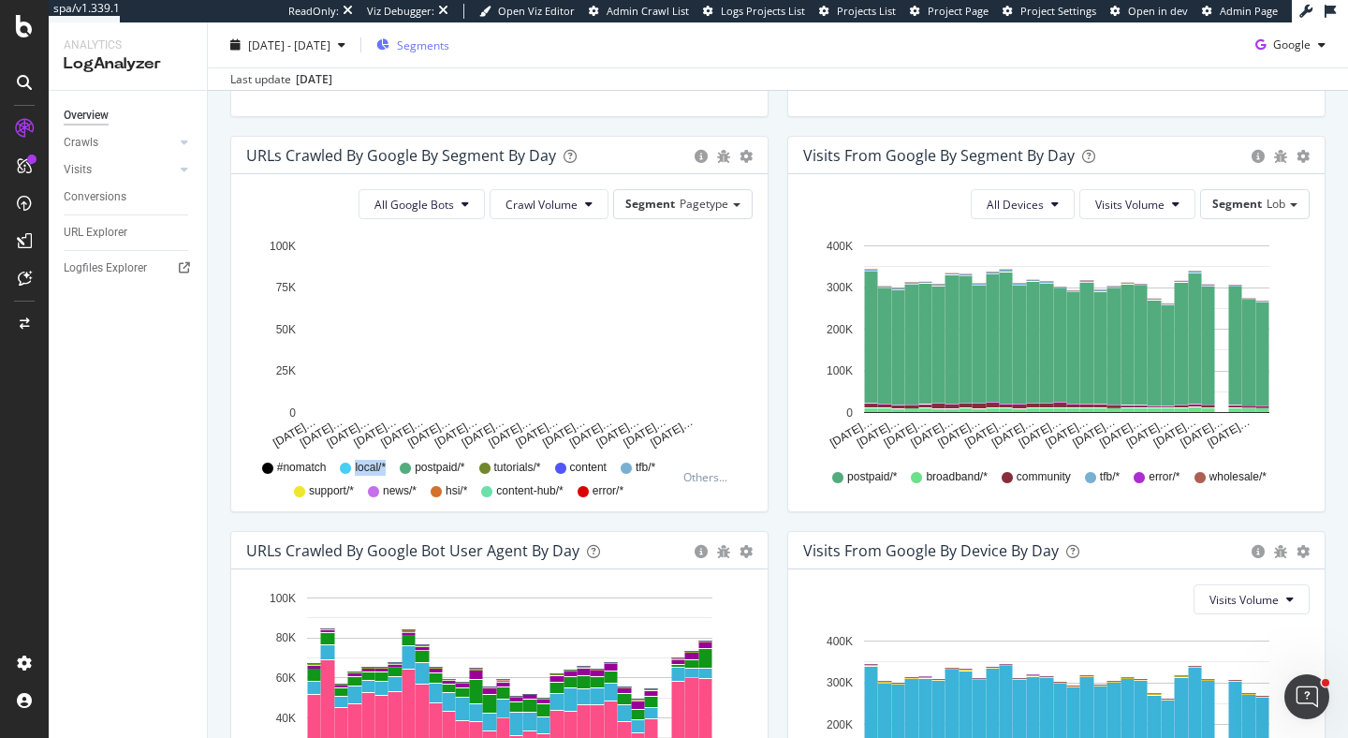
drag, startPoint x: 356, startPoint y: 469, endPoint x: 391, endPoint y: 472, distance: 35.7
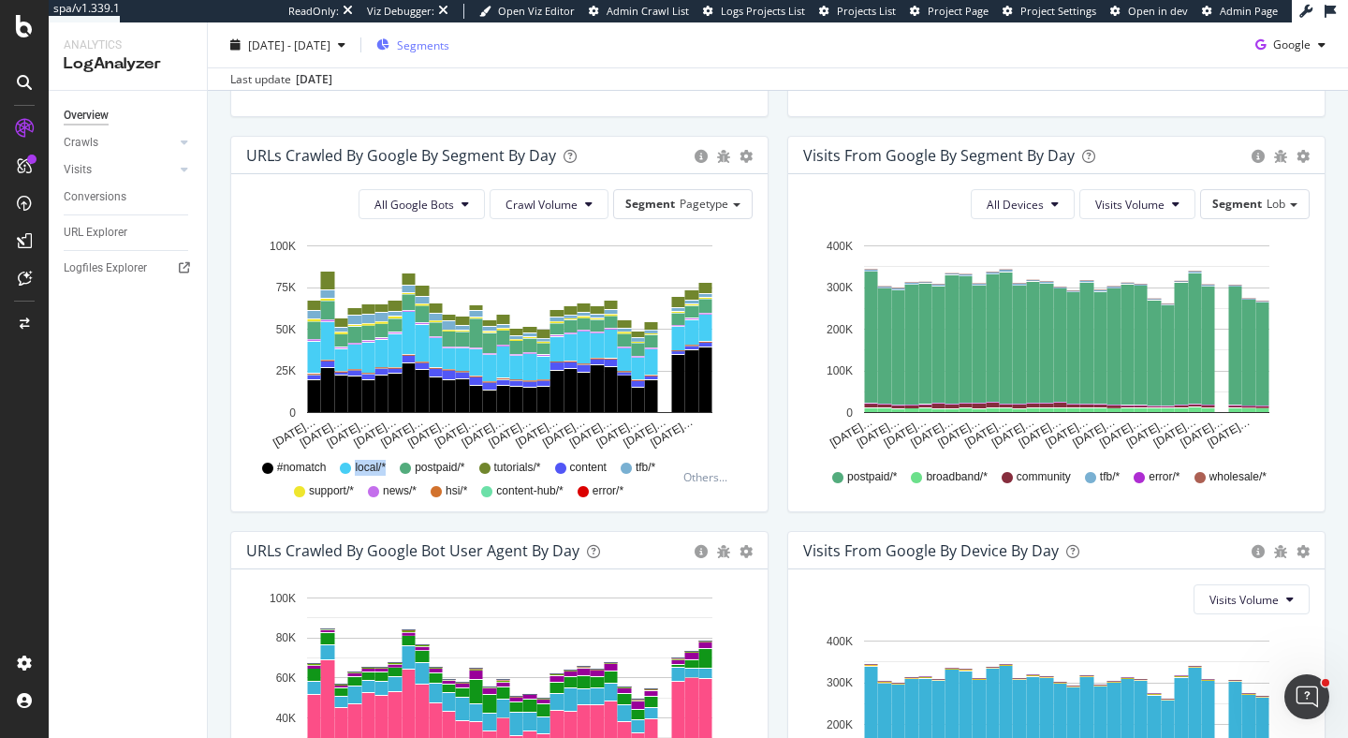
click at [391, 472] on div "#nomatch local/* postpaid/* tutorials/* content tfb/* support/* news/* hsi/* co…" at bounding box center [466, 477] width 420 height 42
click at [684, 202] on span "Pagetype" at bounding box center [704, 204] width 49 height 16
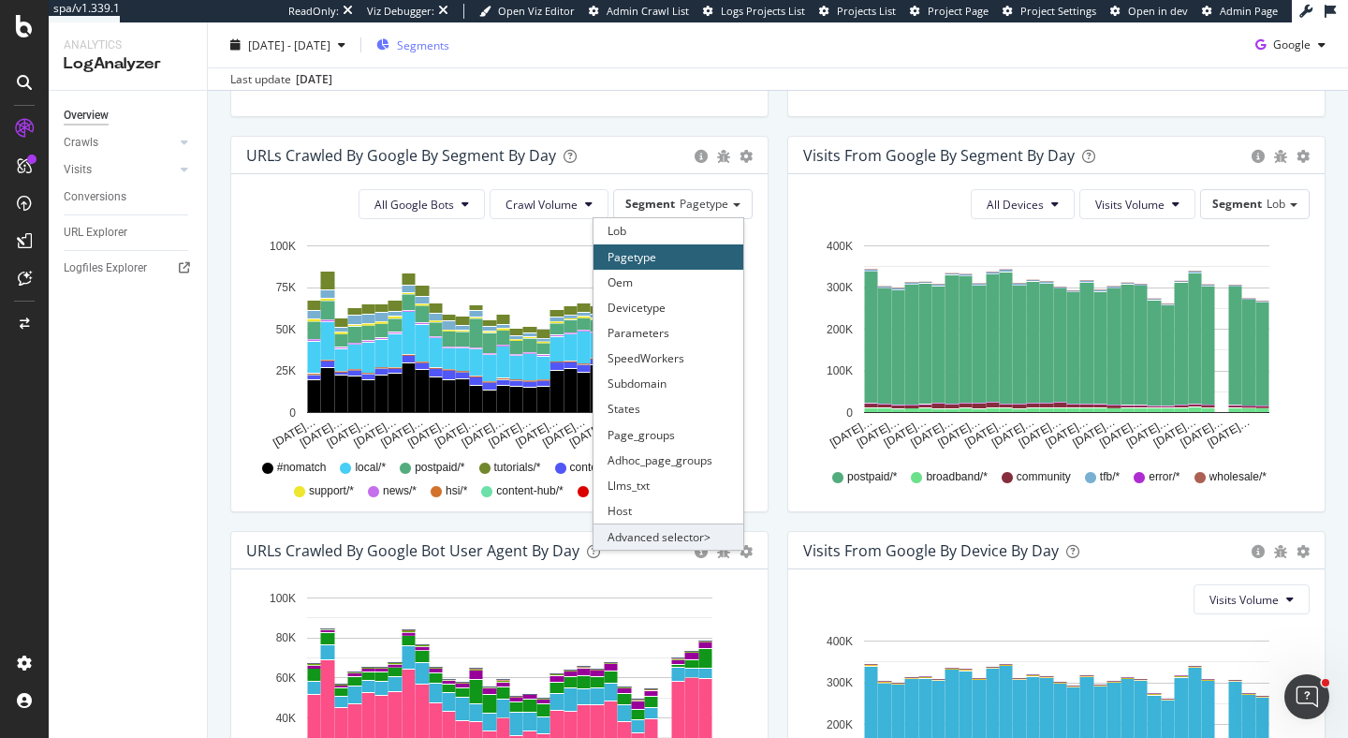
click at [678, 533] on div "Advanced selector >" at bounding box center [668, 536] width 150 height 26
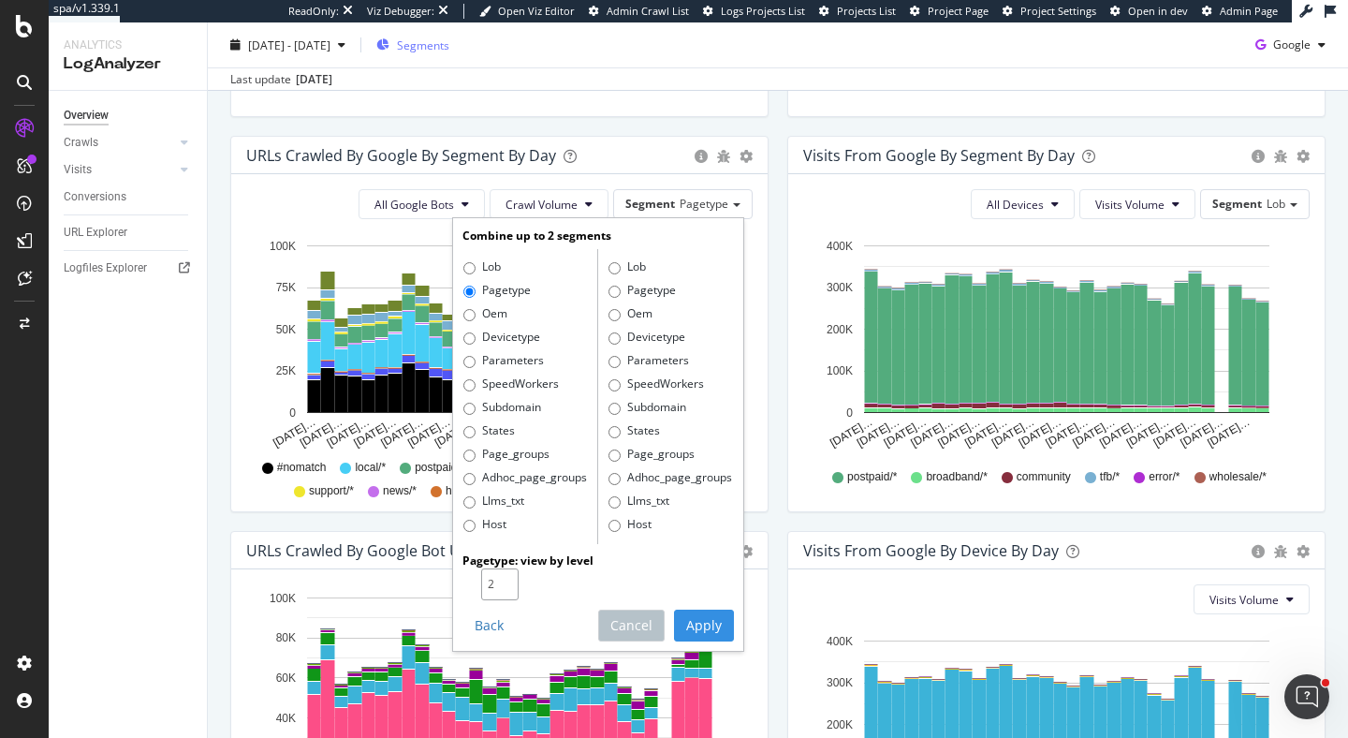
type input "2"
click at [505, 578] on input "2" at bounding box center [499, 584] width 37 height 32
click at [706, 626] on button "Apply" at bounding box center [704, 625] width 60 height 32
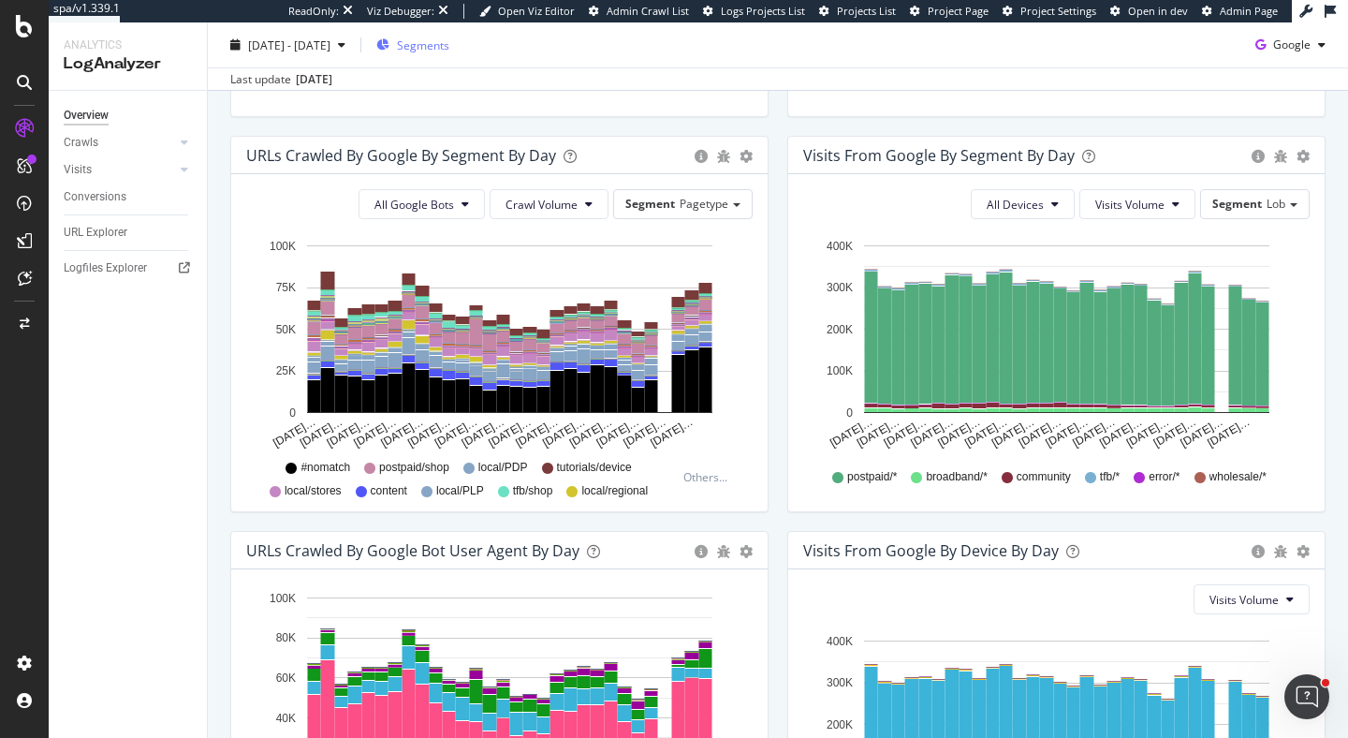
click at [449, 51] on span "Segments" at bounding box center [423, 45] width 52 height 16
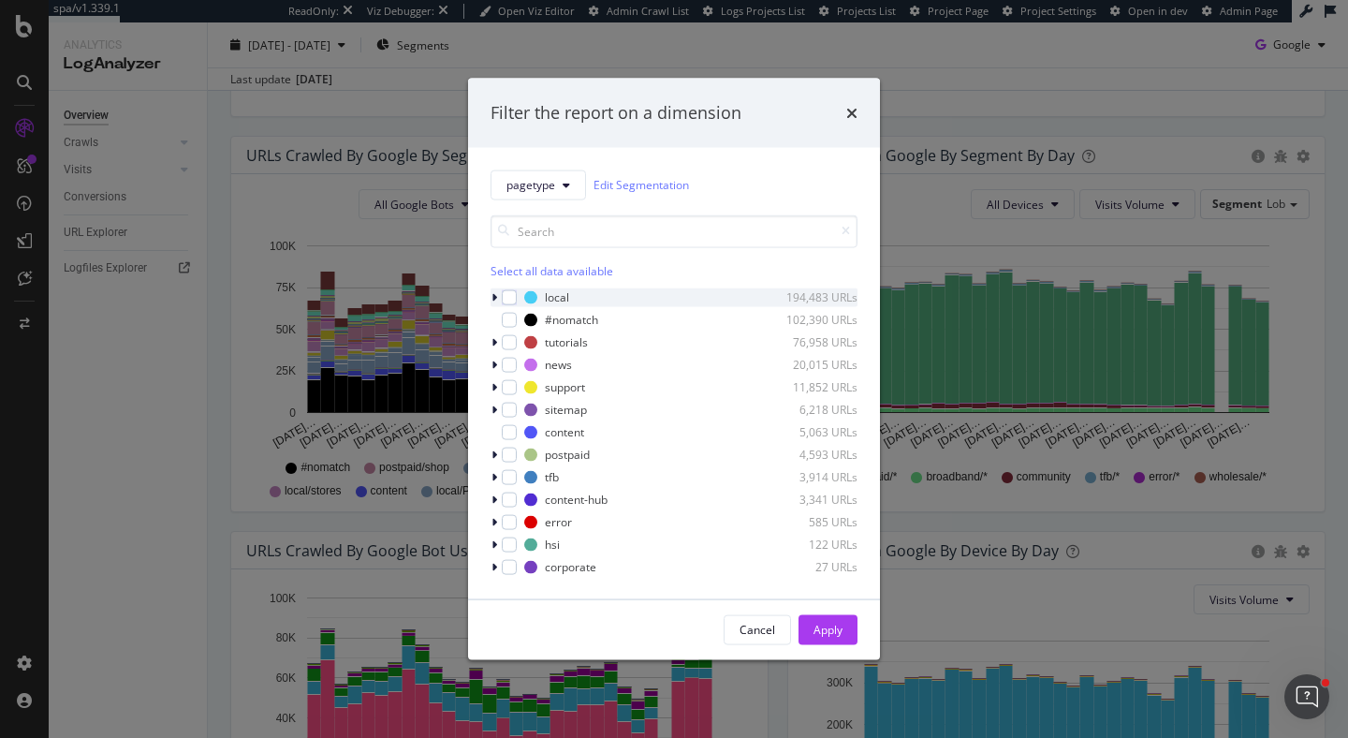
click at [493, 291] on icon "modal" at bounding box center [494, 296] width 6 height 11
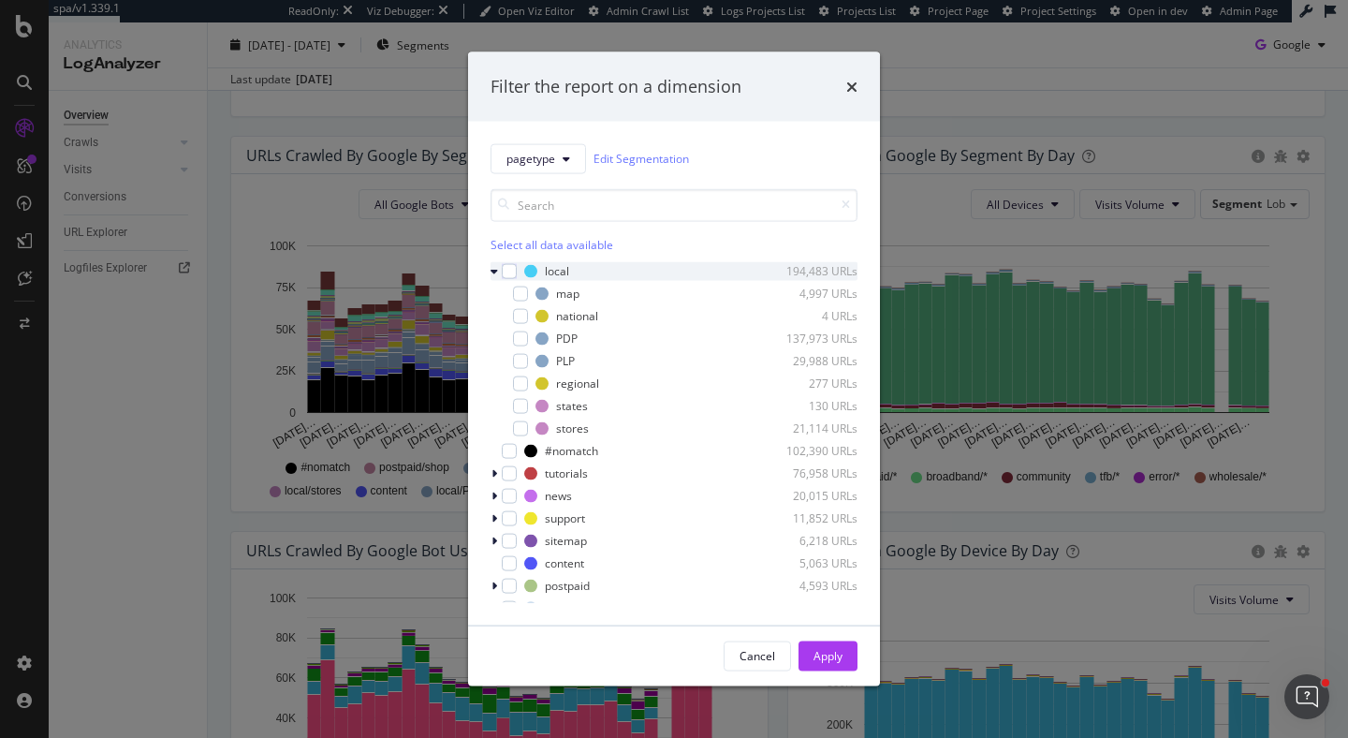
click at [496, 273] on icon "modal" at bounding box center [493, 270] width 7 height 11
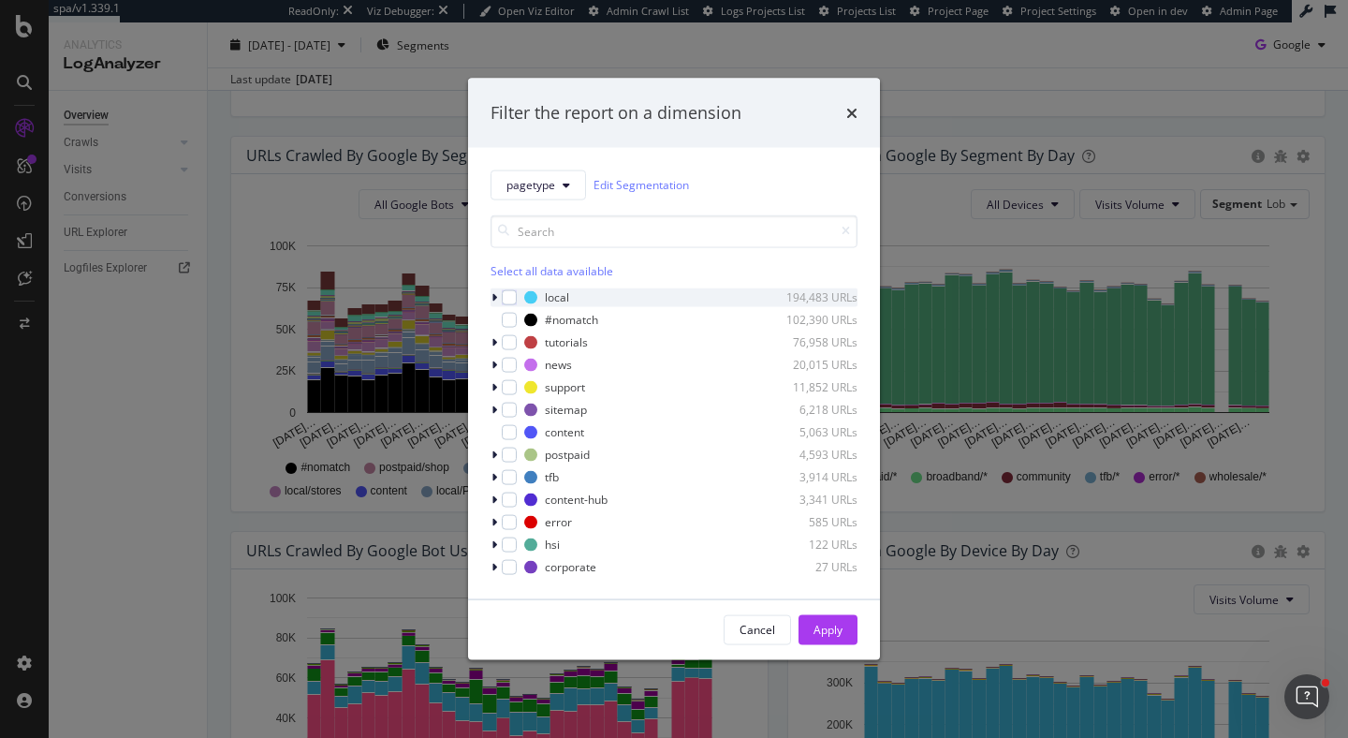
click at [493, 296] on icon "modal" at bounding box center [494, 296] width 6 height 11
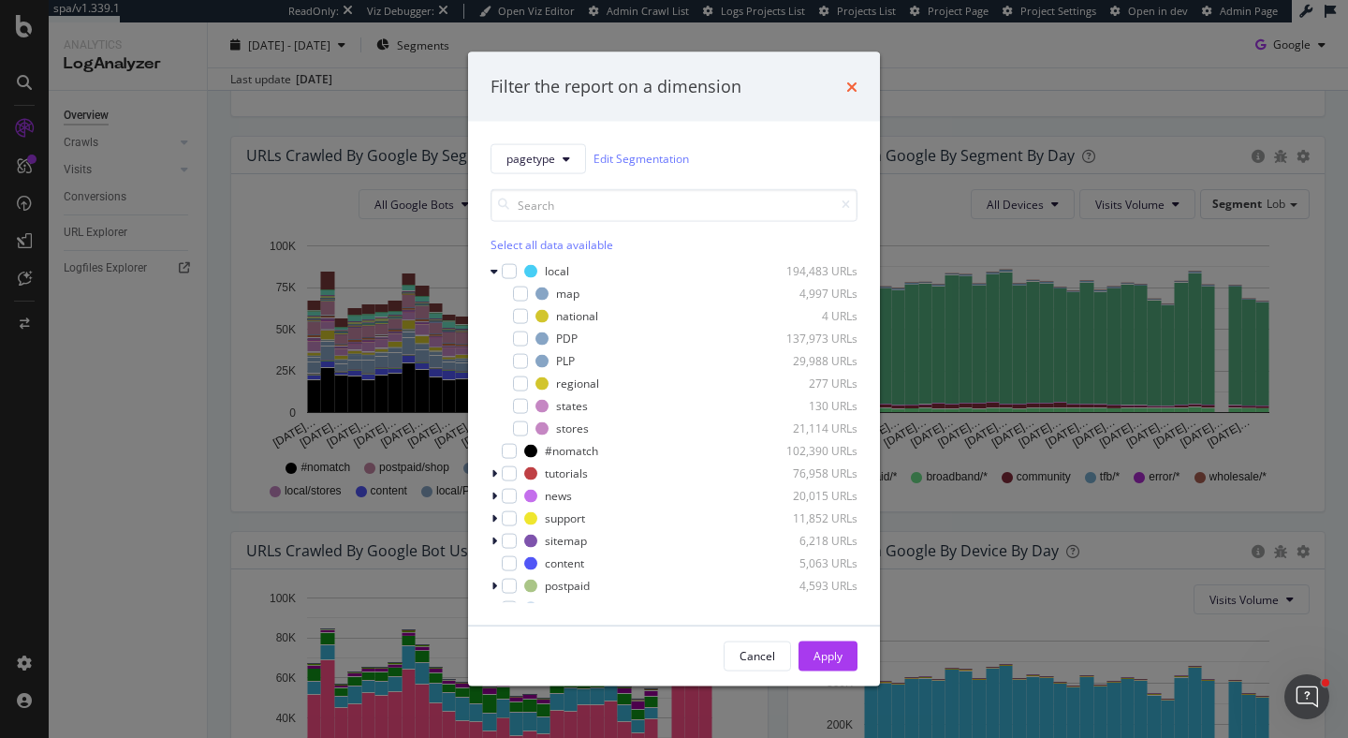
click at [849, 88] on icon "times" at bounding box center [851, 86] width 11 height 15
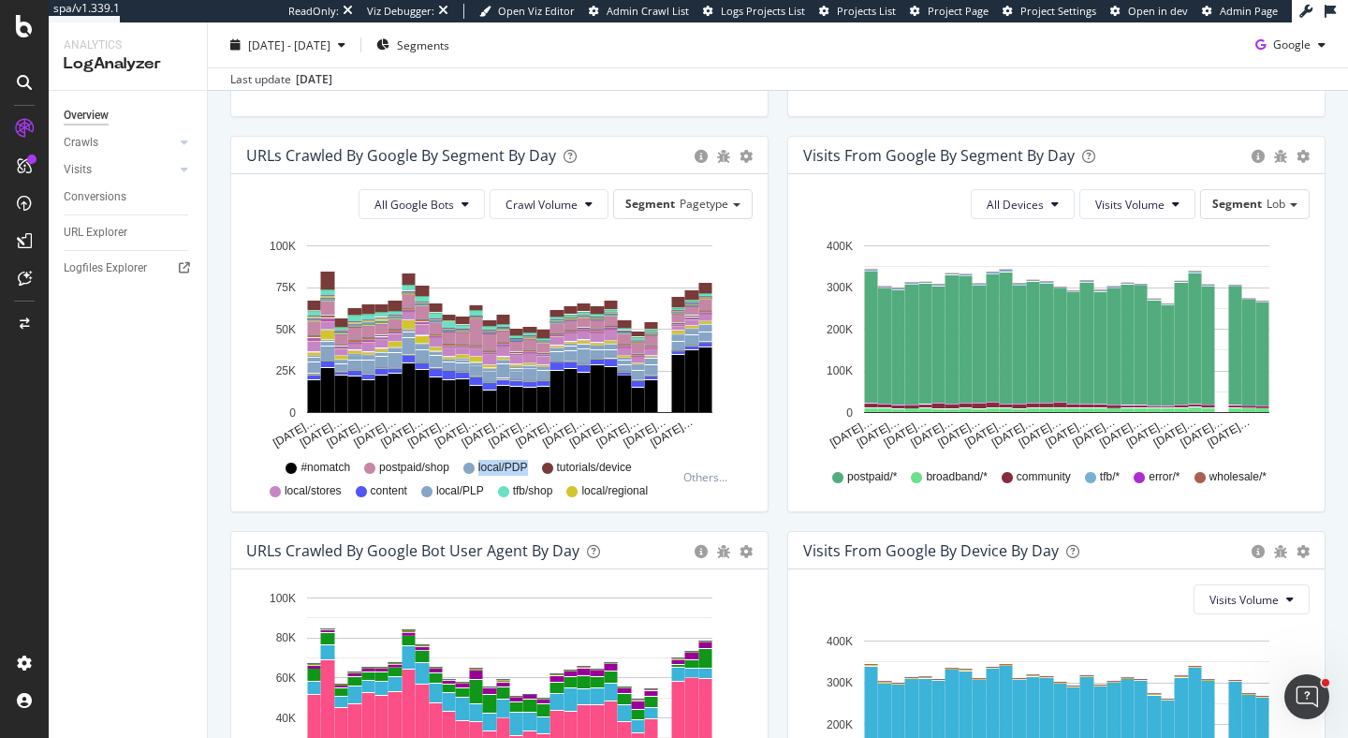
drag, startPoint x: 478, startPoint y: 468, endPoint x: 552, endPoint y: 468, distance: 73.9
click at [552, 468] on div "#nomatch postpaid/shop local/PDP tutorials/device local/stores content local/PL…" at bounding box center [466, 477] width 420 height 42
drag, startPoint x: 435, startPoint y: 493, endPoint x: 488, endPoint y: 494, distance: 52.4
click at [488, 494] on div "#nomatch postpaid/shop local/PDP tutorials/device local/stores content local/PL…" at bounding box center [466, 477] width 420 height 42
click at [486, 493] on div "#nomatch postpaid/shop local/PDP tutorials/device local/stores content local/PL…" at bounding box center [466, 477] width 420 height 42
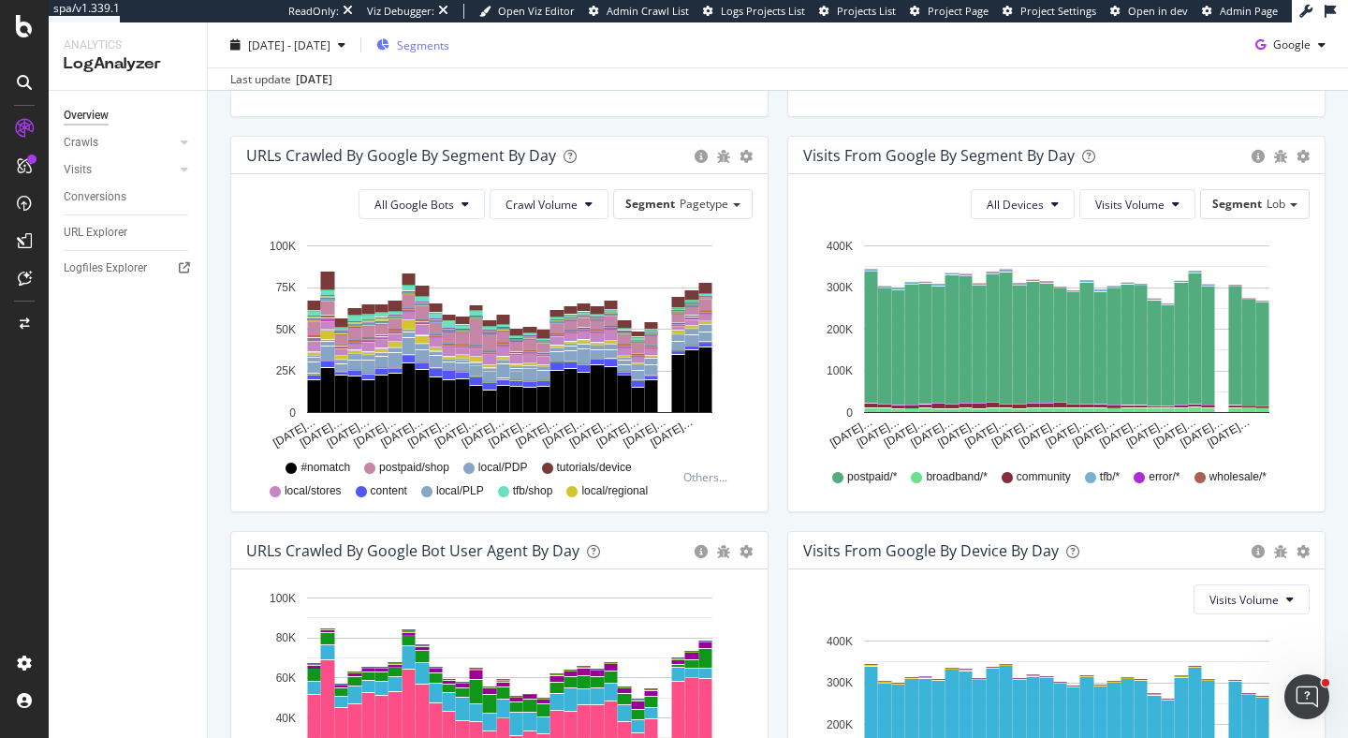
click at [449, 47] on span "Segments" at bounding box center [423, 45] width 52 height 16
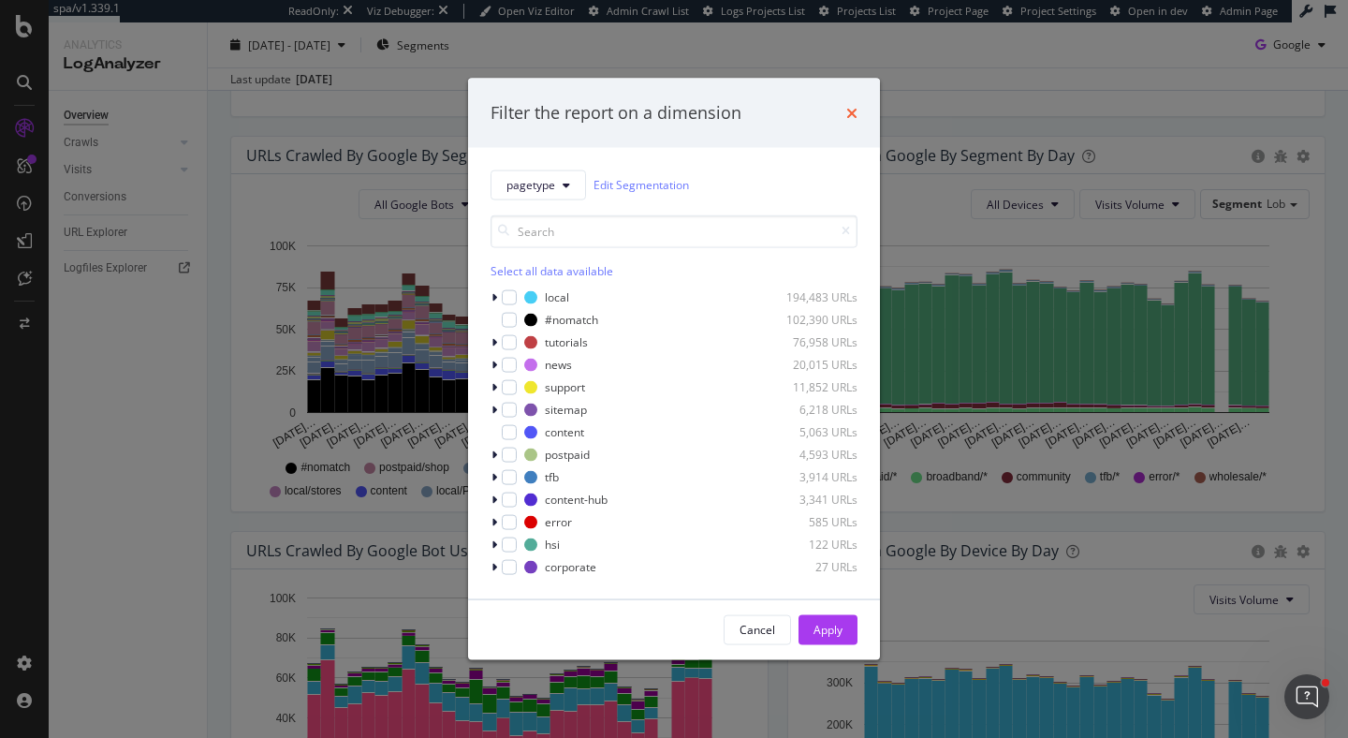
click at [853, 111] on icon "times" at bounding box center [851, 112] width 11 height 15
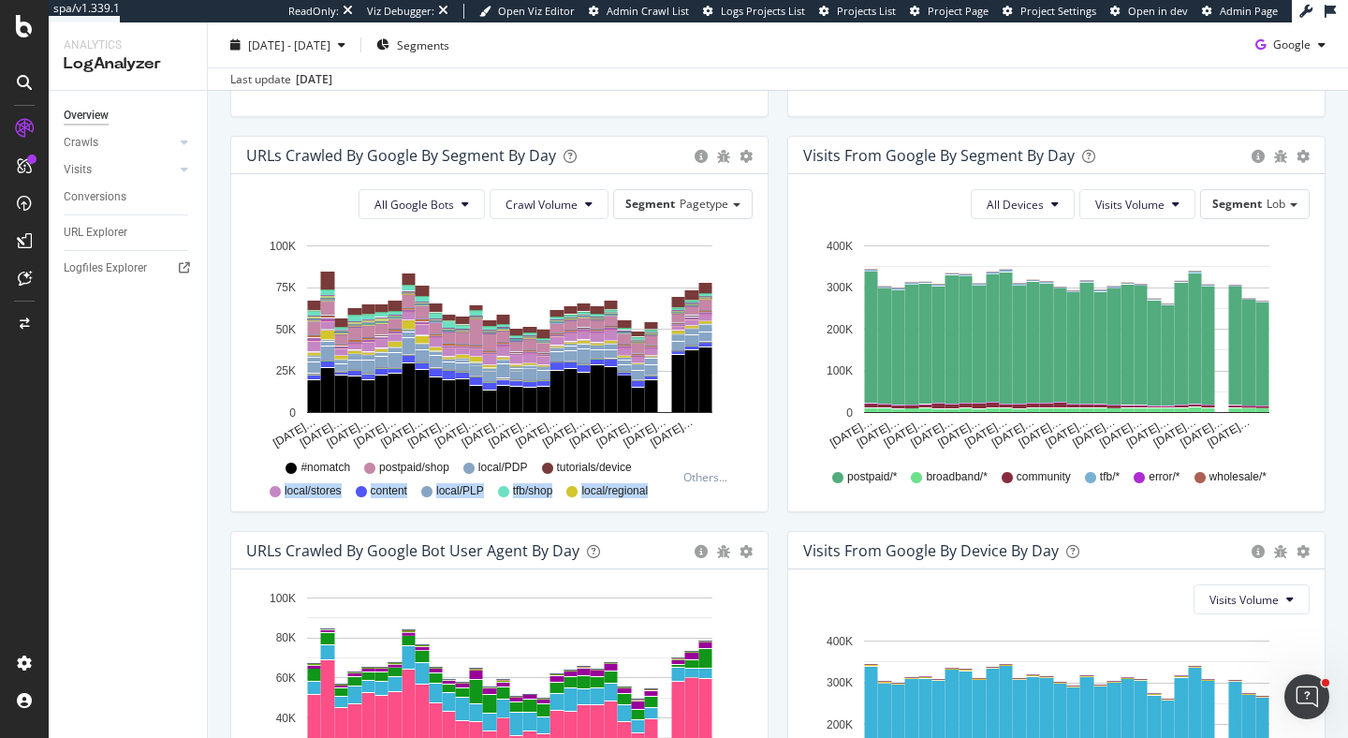
drag, startPoint x: 264, startPoint y: 469, endPoint x: 656, endPoint y: 499, distance: 393.3
click at [656, 499] on div "All Google Bots Crawl Volume Segment Pagetype Hold CMD (⌘) while clicking to fi…" at bounding box center [499, 342] width 536 height 337
click at [694, 496] on div "Others..." at bounding box center [709, 477] width 67 height 42
drag, startPoint x: 298, startPoint y: 467, endPoint x: 650, endPoint y: 487, distance: 353.4
click at [650, 487] on div "#nomatch postpaid/shop local/PDP tutorials/device local/stores content local/PL…" at bounding box center [466, 477] width 420 height 42
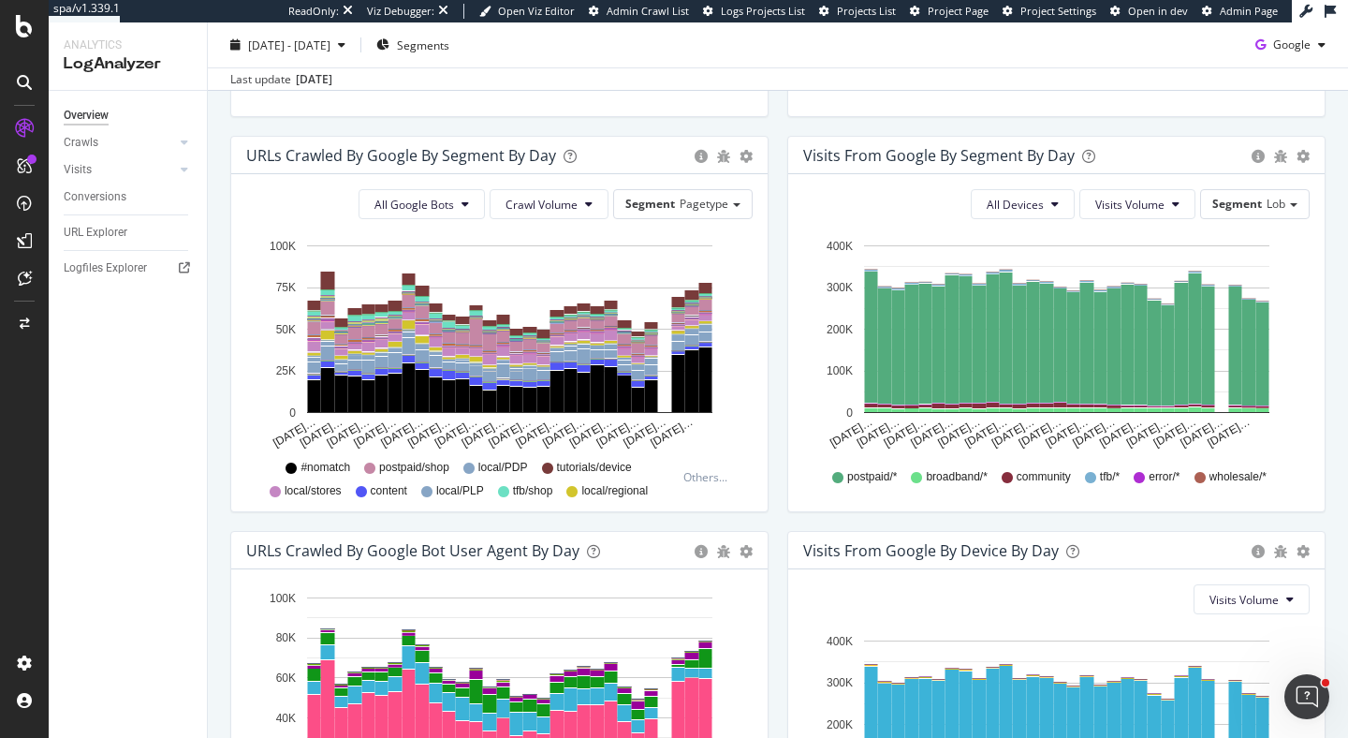
click at [657, 490] on div "#nomatch postpaid/shop local/PDP tutorials/device local/stores content local/PL…" at bounding box center [466, 477] width 420 height 42
drag, startPoint x: 296, startPoint y: 467, endPoint x: 648, endPoint y: 467, distance: 351.9
click at [648, 467] on div "#nomatch postpaid/shop local/PDP tutorials/device local/stores content local/PL…" at bounding box center [466, 477] width 420 height 42
click at [645, 470] on div "#nomatch postpaid/shop local/PDP tutorials/device local/stores content local/PL…" at bounding box center [466, 477] width 420 height 42
click at [778, 450] on div "Visits from Google By Segment By Day Timeline (by Value) Table All Devices Visi…" at bounding box center [1056, 333] width 557 height 395
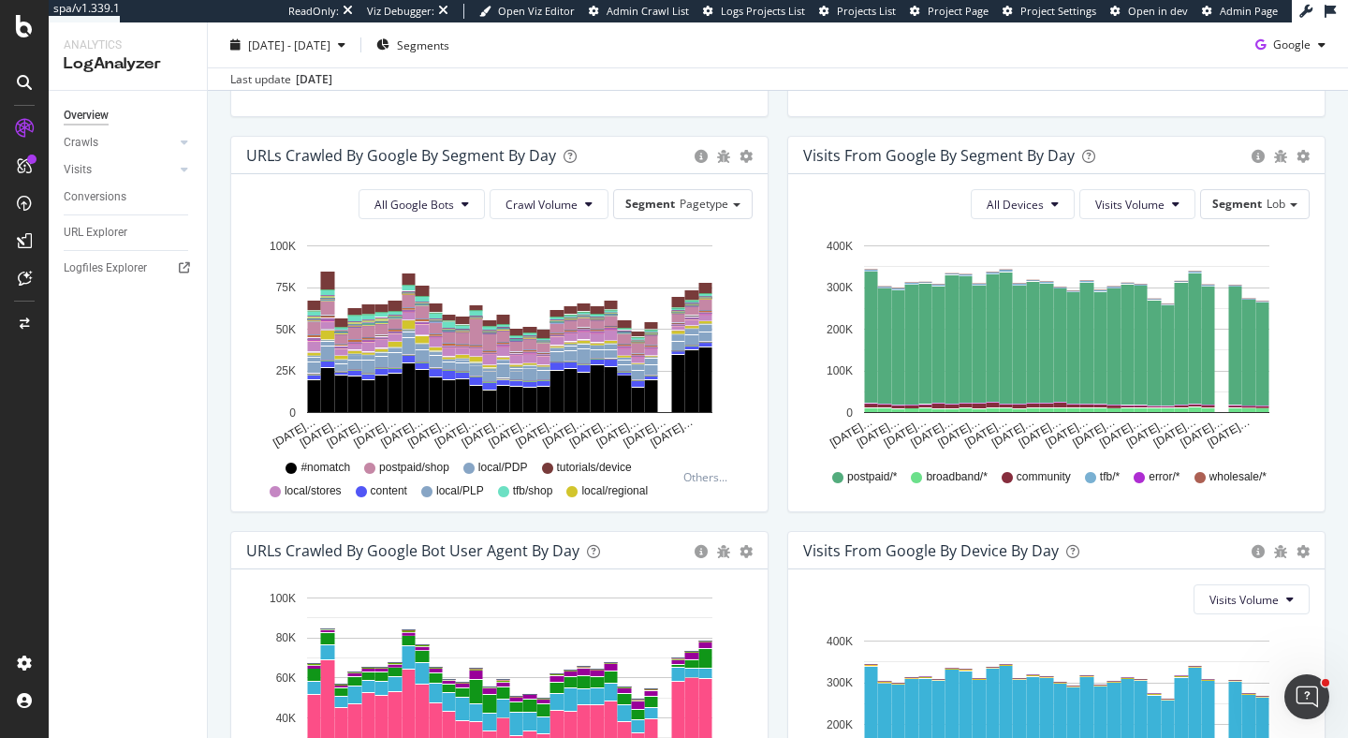
click at [785, 443] on div "Visits from Google By Segment By Day Timeline (by Value) Table All Devices Visi…" at bounding box center [1056, 333] width 557 height 395
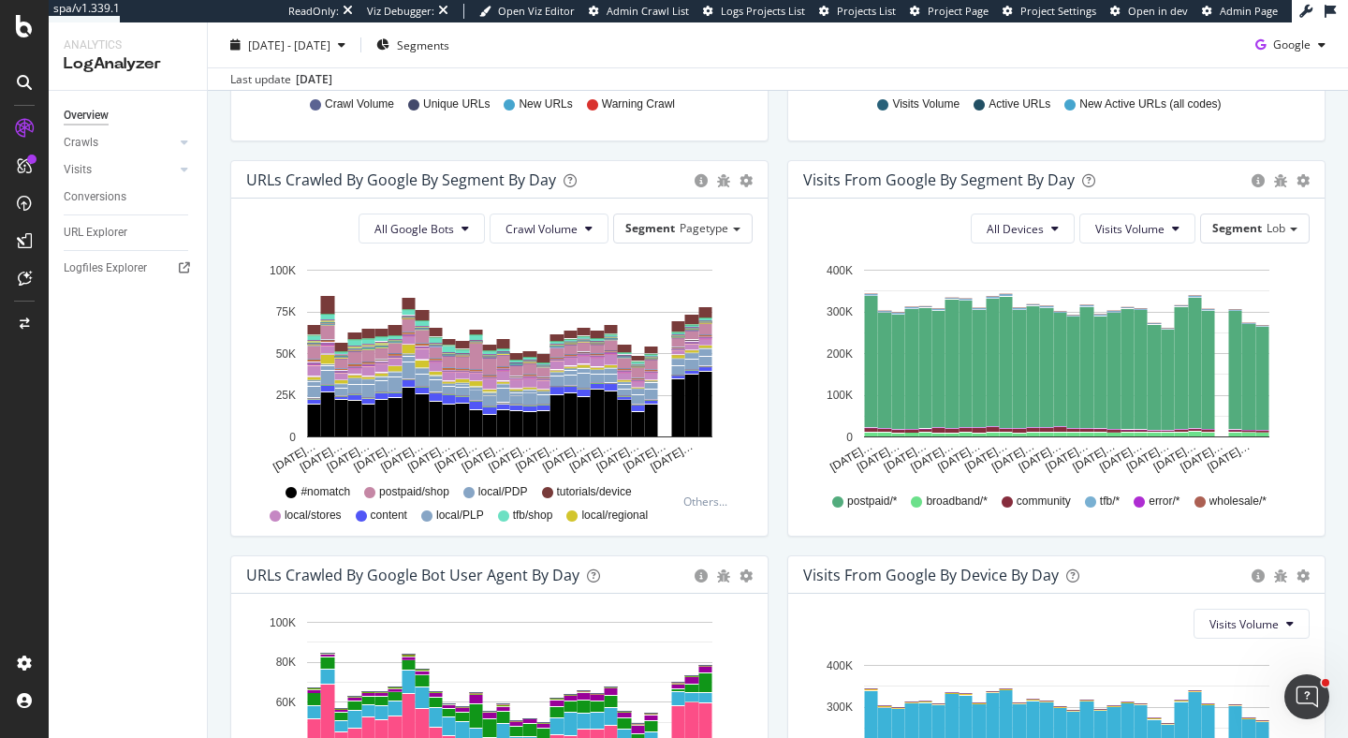
scroll to position [569, 0]
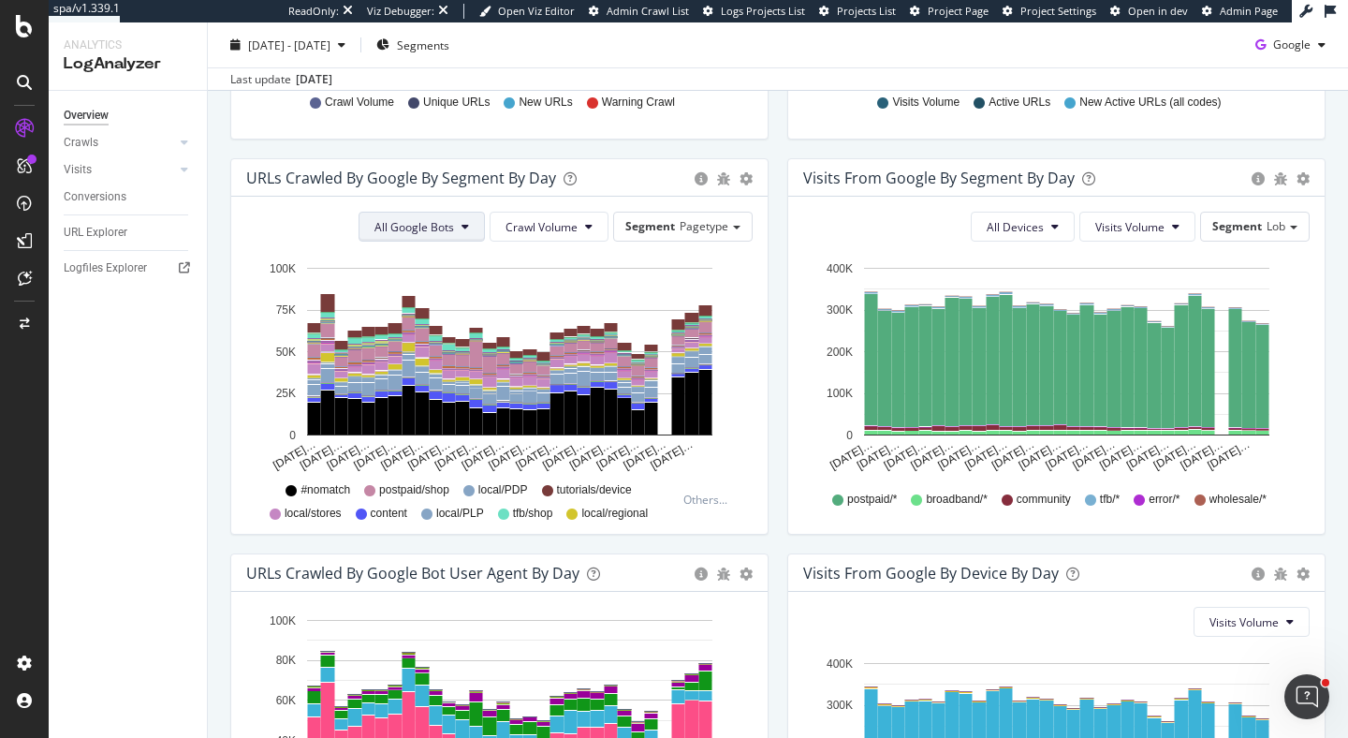
click at [420, 224] on span "All Google Bots" at bounding box center [414, 227] width 80 height 16
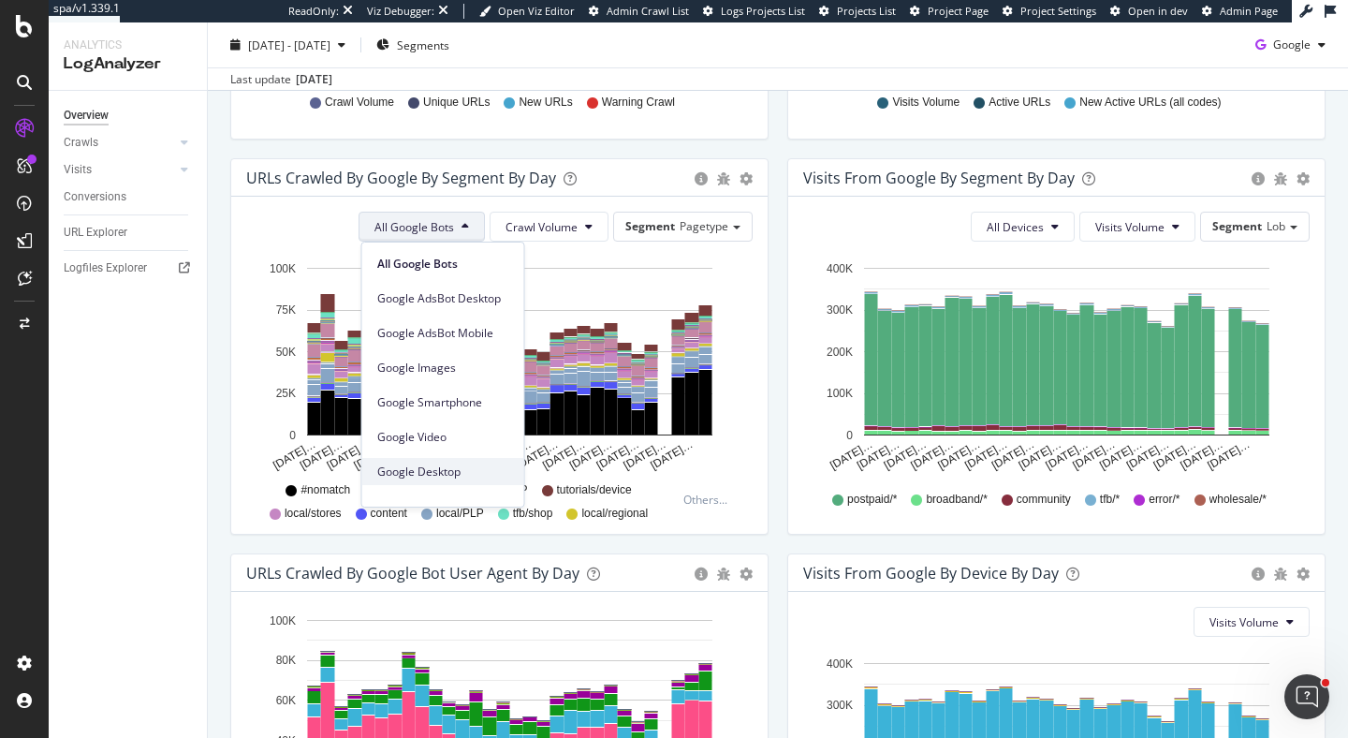
click at [477, 467] on span "Google Desktop" at bounding box center [443, 471] width 132 height 17
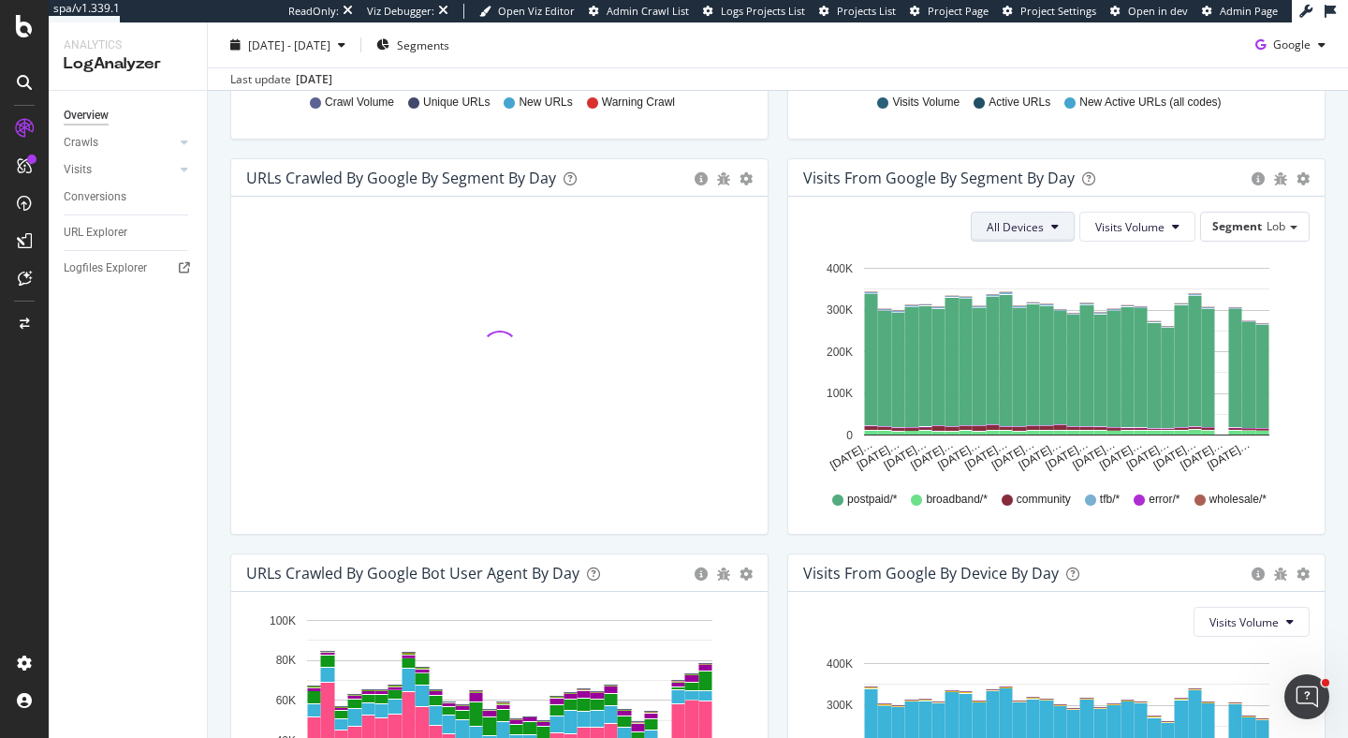
click at [1064, 232] on button "All Devices" at bounding box center [1023, 227] width 104 height 30
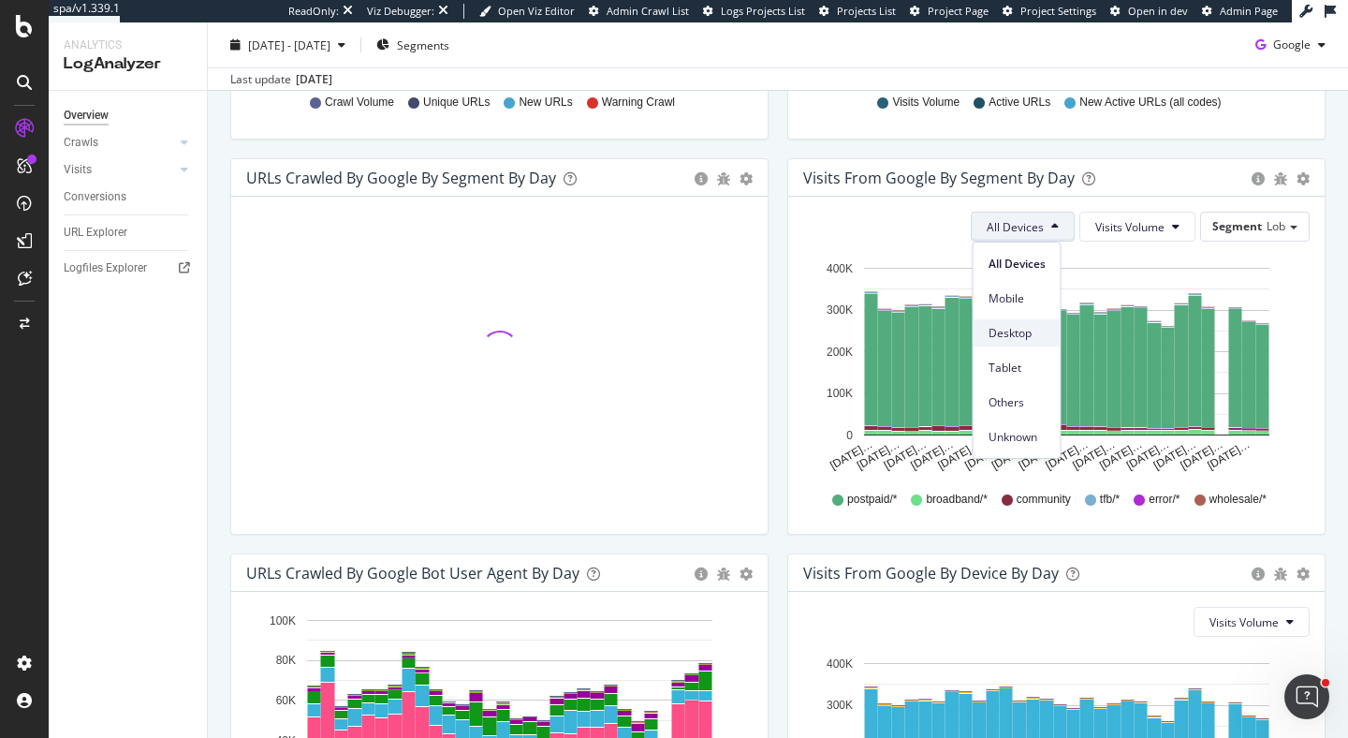
click at [1030, 333] on span "Desktop" at bounding box center [1016, 333] width 57 height 17
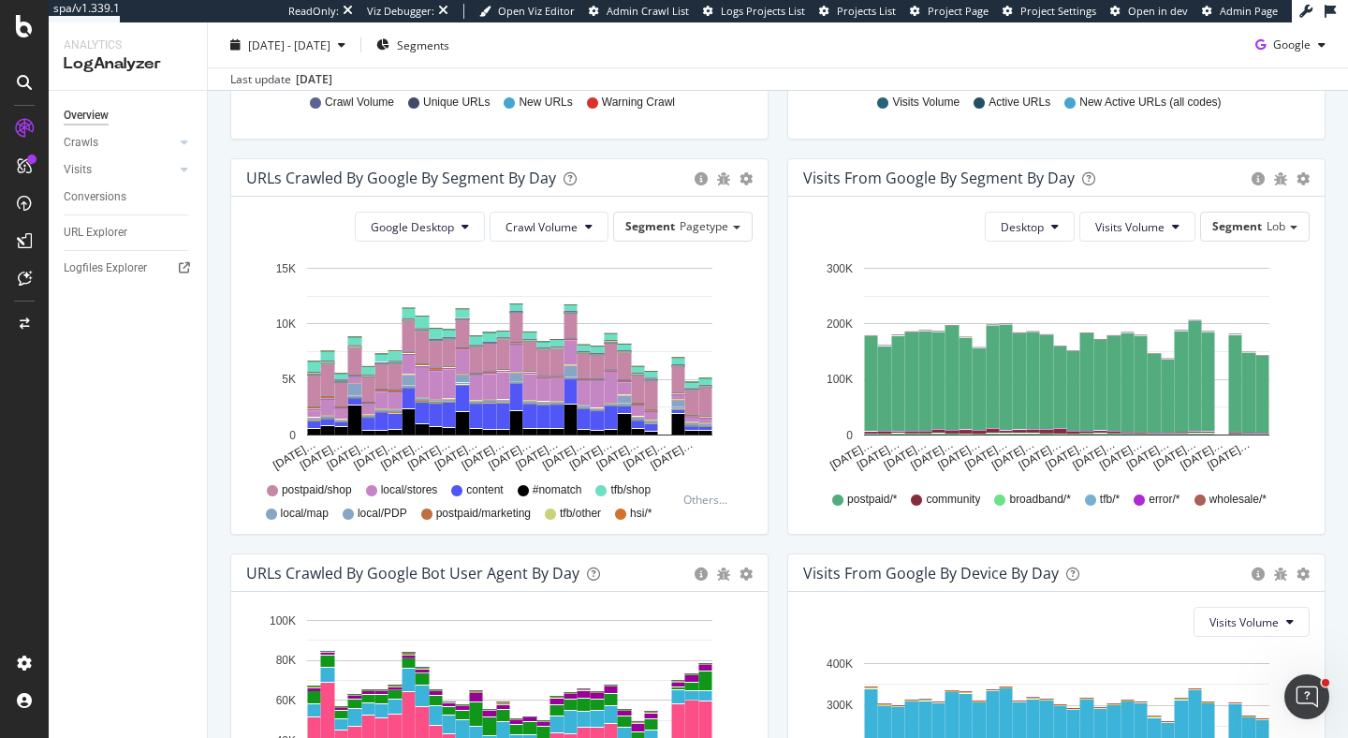
click at [778, 230] on div "Visits from Google By Segment By Day Timeline (by Value) Table Desktop Visits V…" at bounding box center [1056, 355] width 557 height 395
click at [431, 231] on span "Google Desktop" at bounding box center [412, 227] width 83 height 16
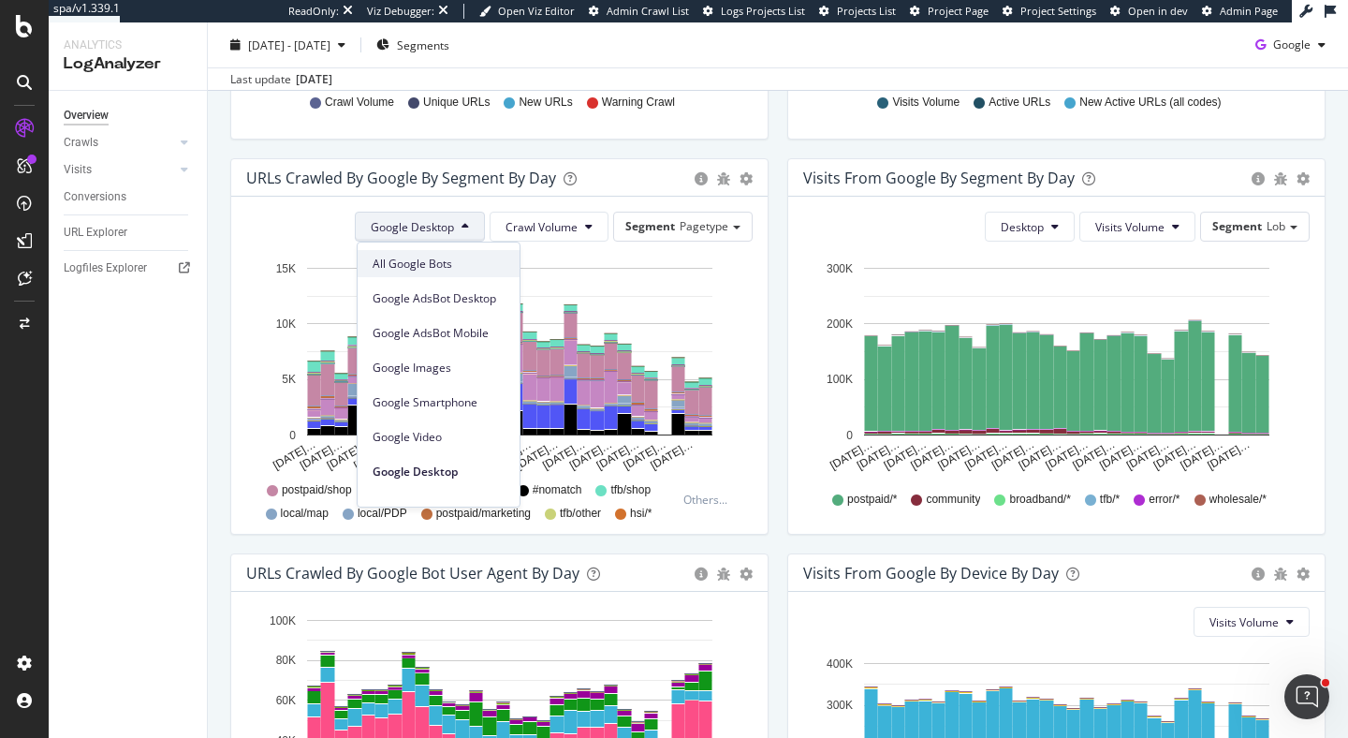
click at [432, 274] on div "All Google Bots" at bounding box center [439, 263] width 162 height 27
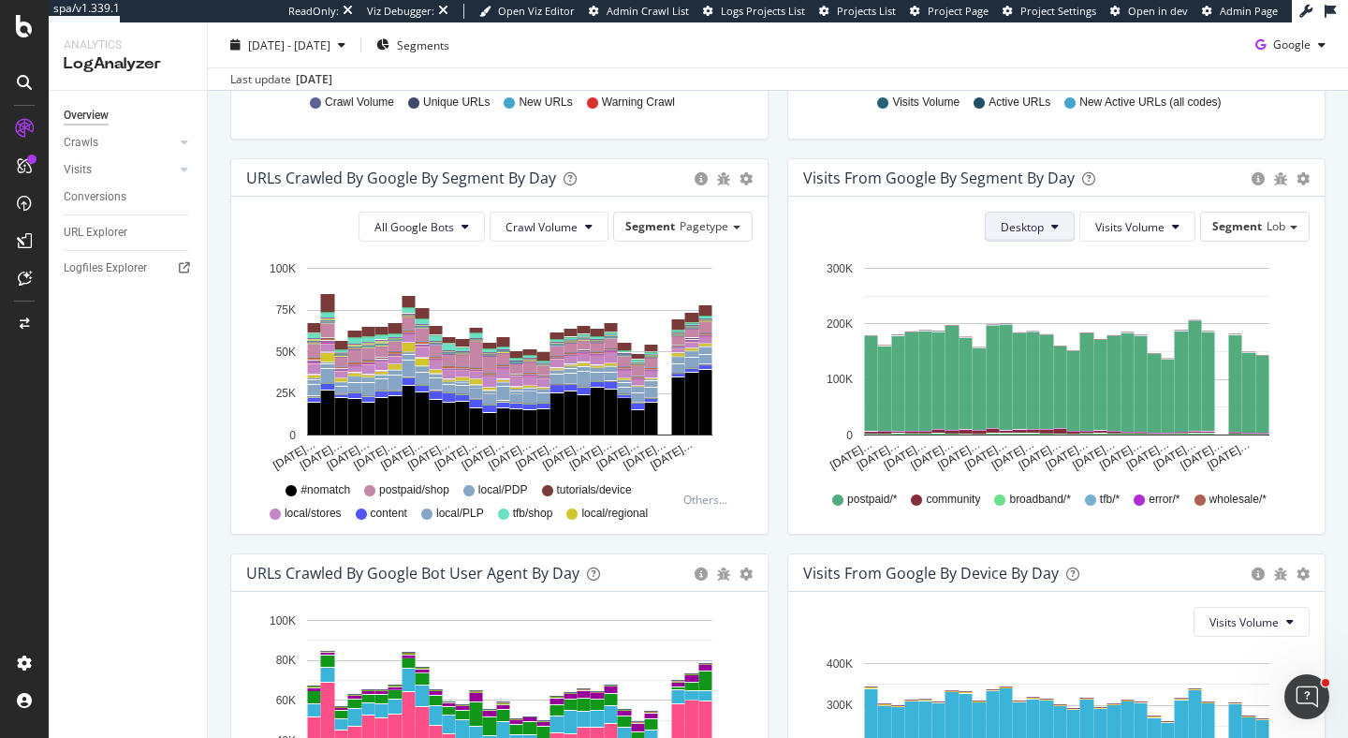
click at [1029, 232] on span "Desktop" at bounding box center [1022, 227] width 43 height 16
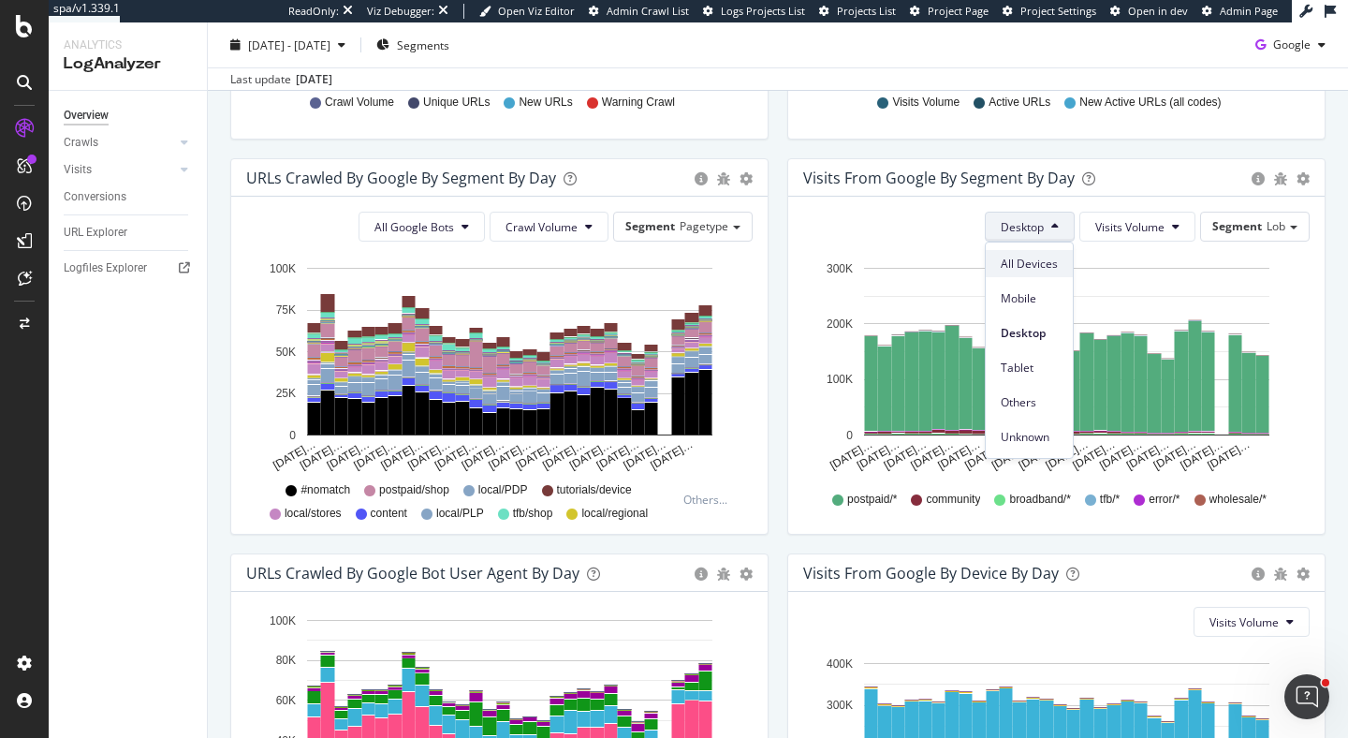
click at [1030, 260] on span "All Devices" at bounding box center [1029, 264] width 57 height 17
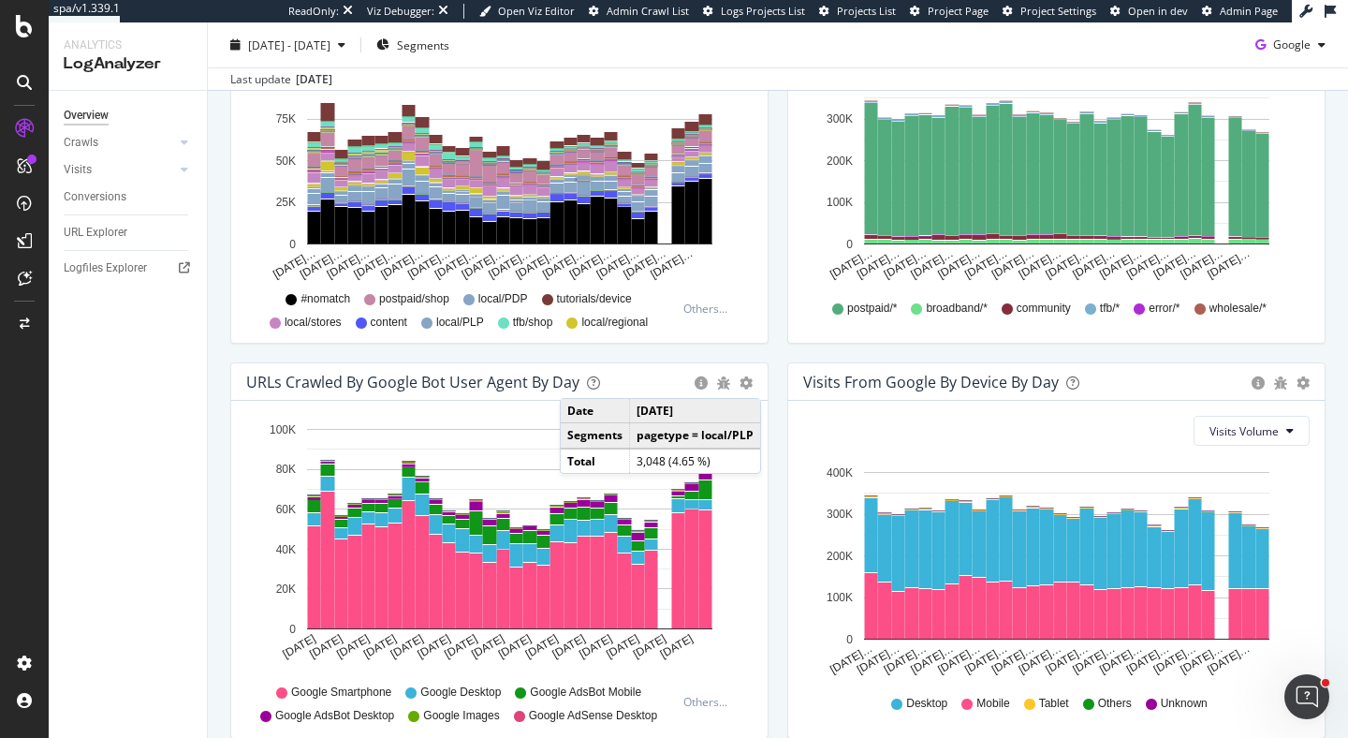
scroll to position [840, 0]
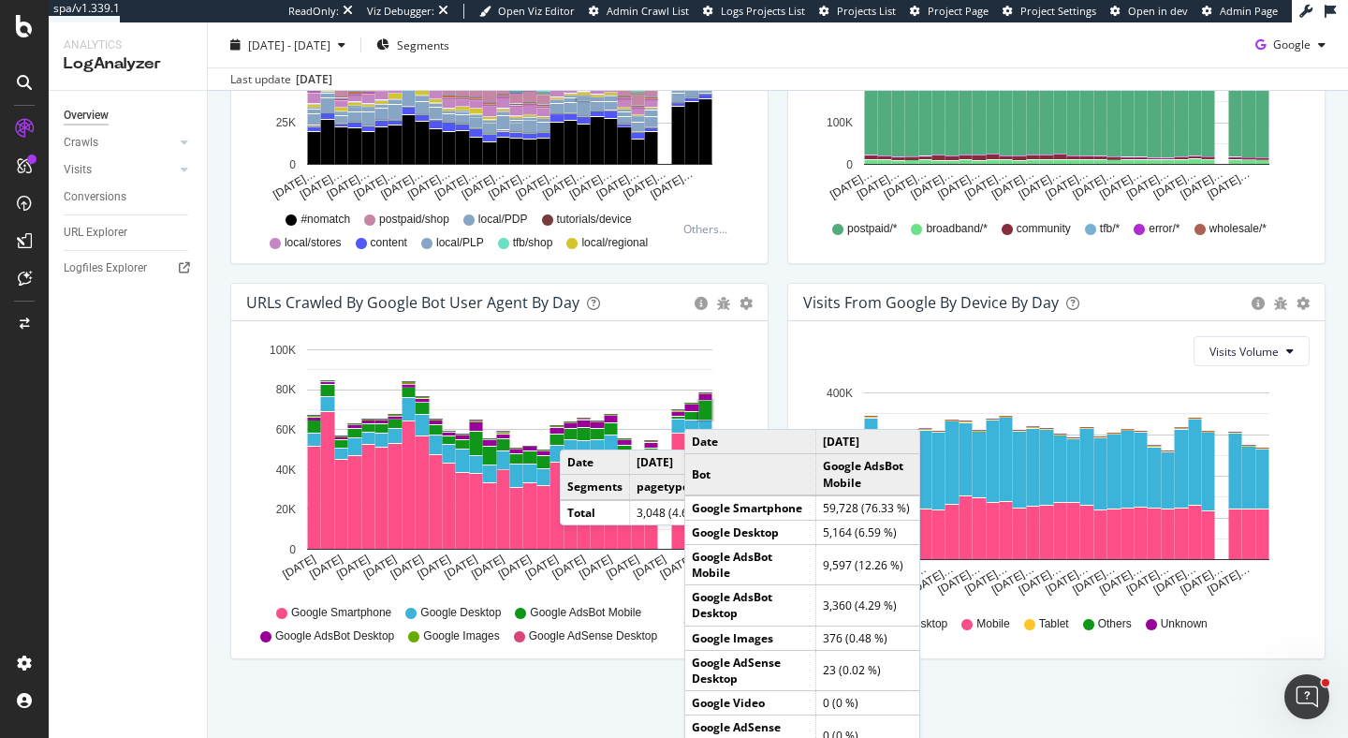
click at [703, 410] on rect "A chart." at bounding box center [705, 410] width 13 height 19
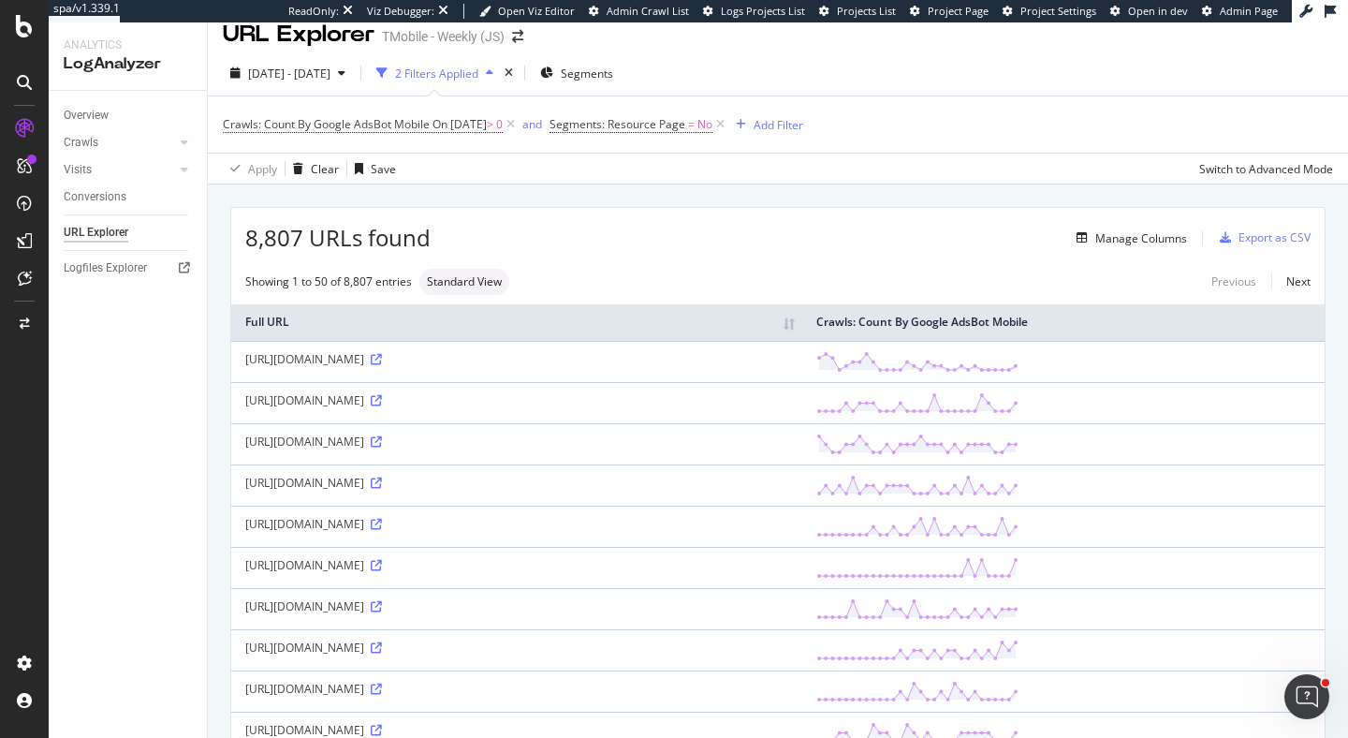
scroll to position [78, 0]
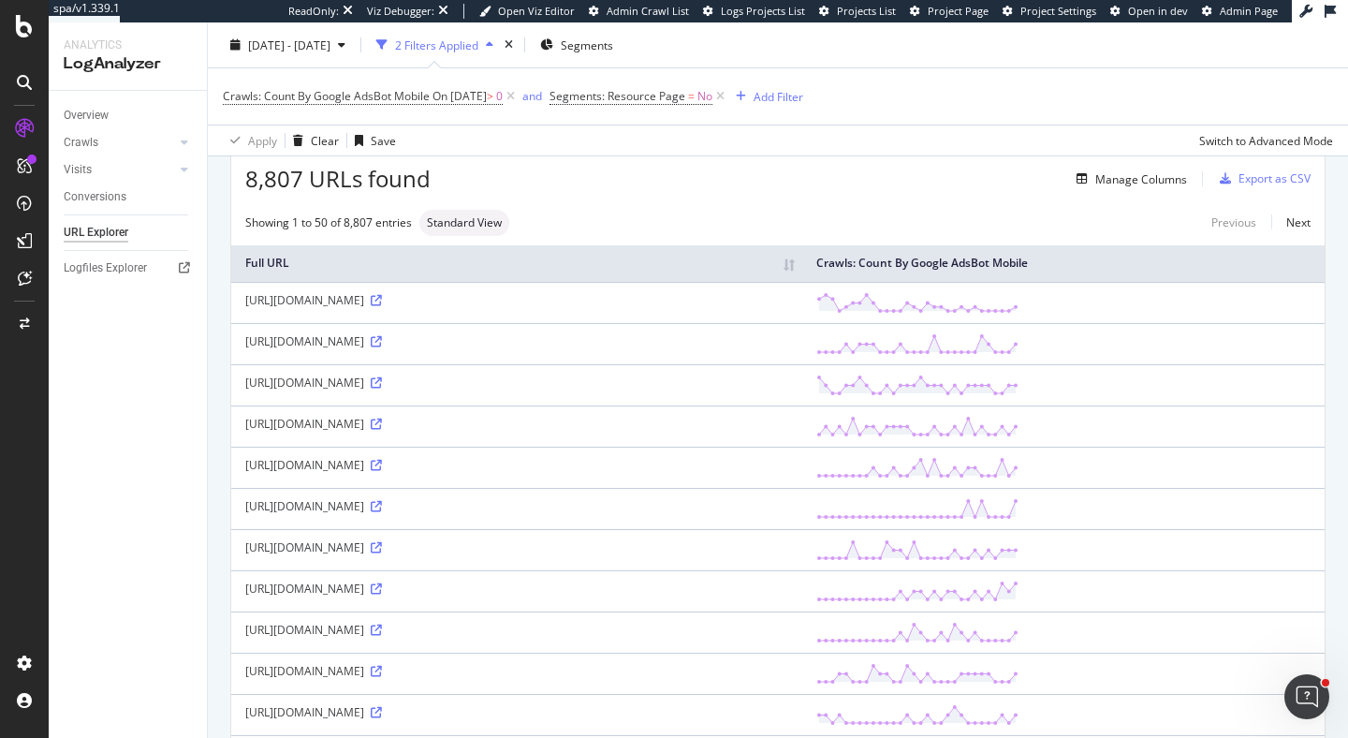
click at [587, 224] on div "Showing 1 to 50 of 8,807 entries Standard View Previous Next" at bounding box center [777, 223] width 1093 height 26
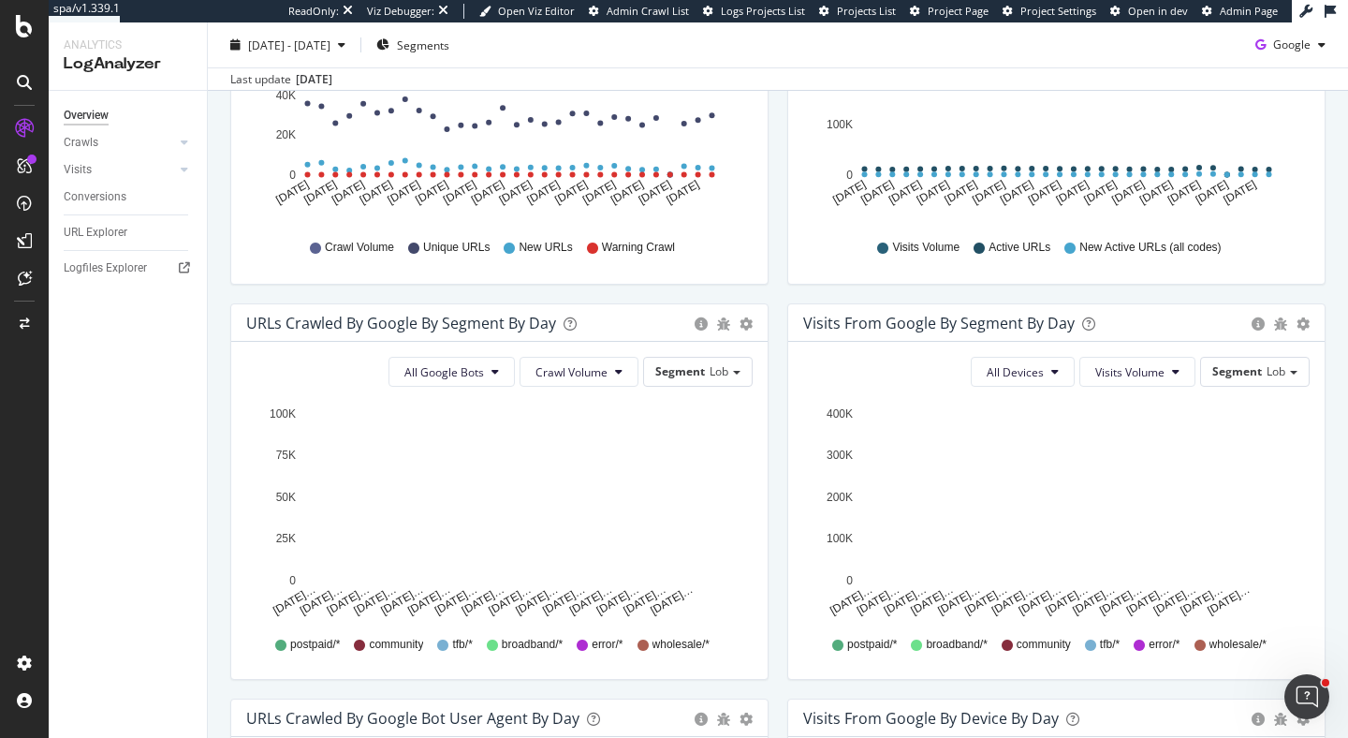
scroll to position [483, 0]
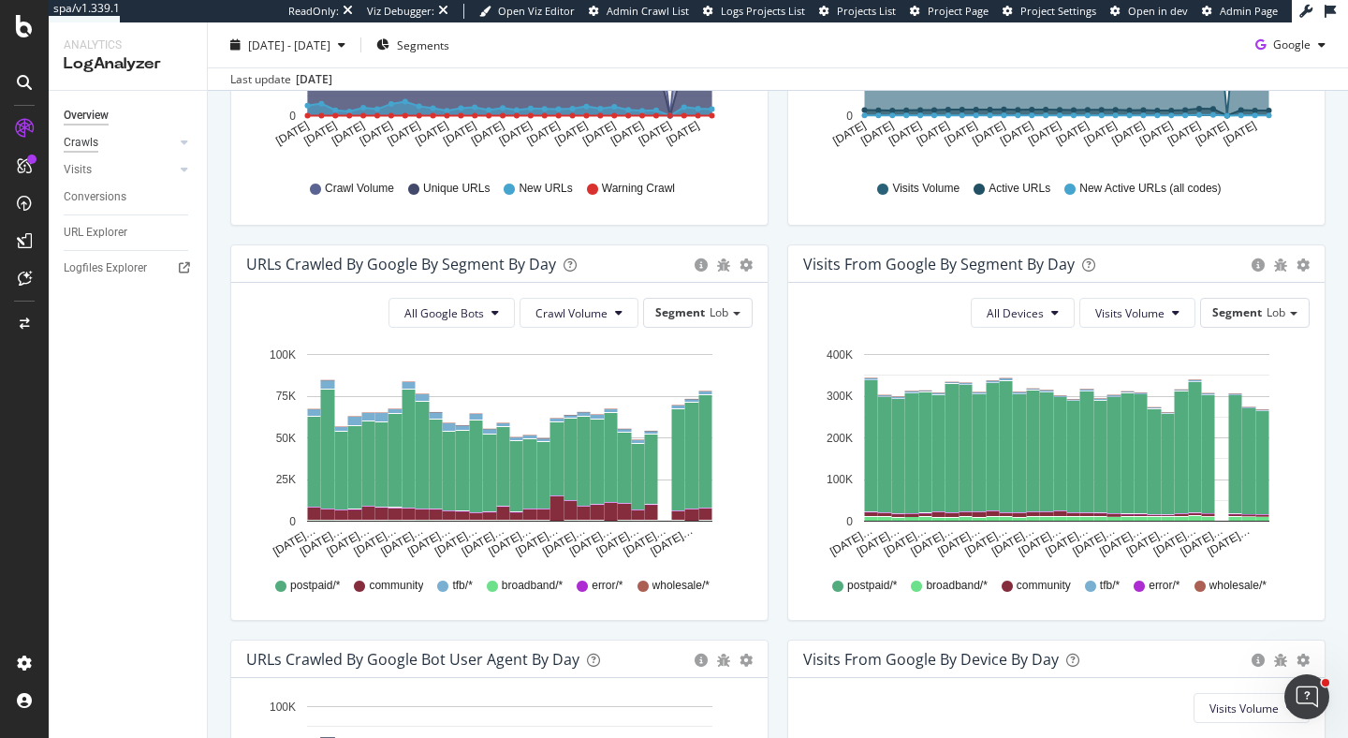
click at [79, 139] on div "Crawls" at bounding box center [81, 143] width 35 height 20
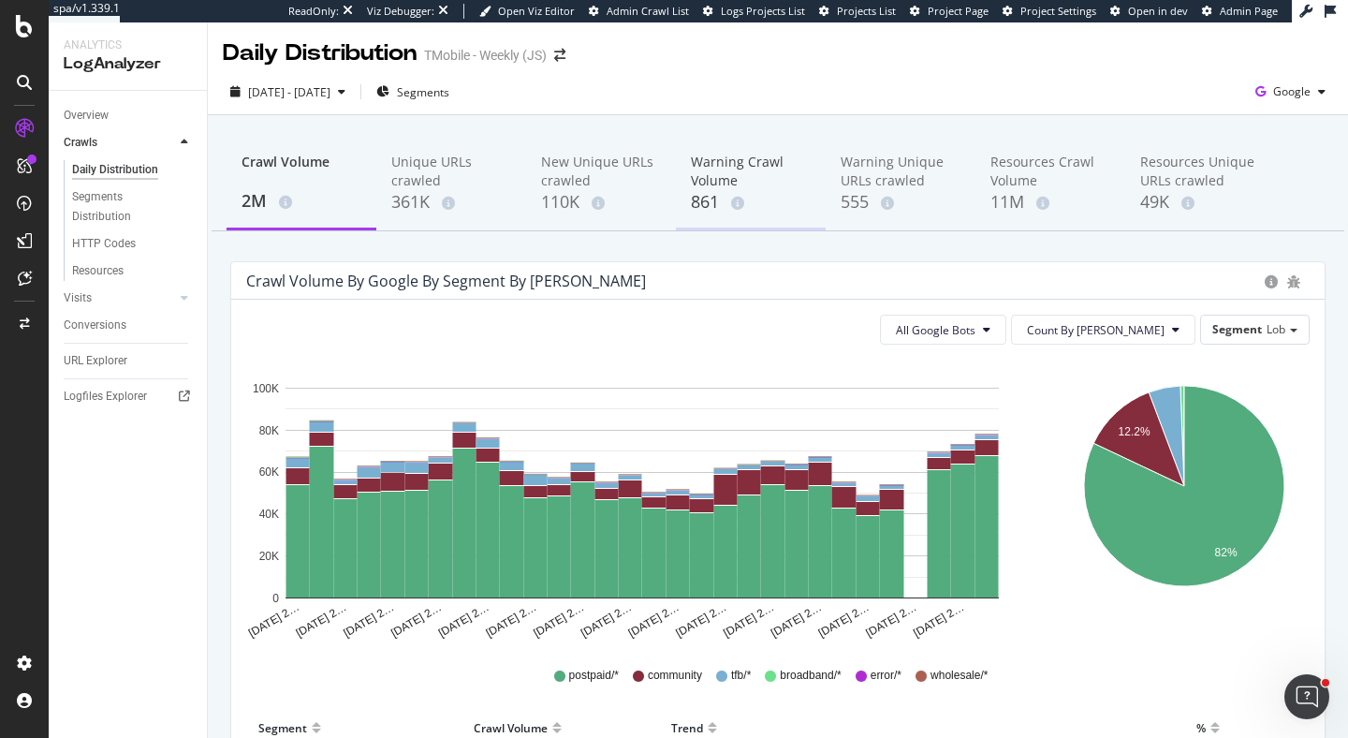
click at [738, 176] on div "Warning Crawl Volume" at bounding box center [751, 171] width 120 height 37
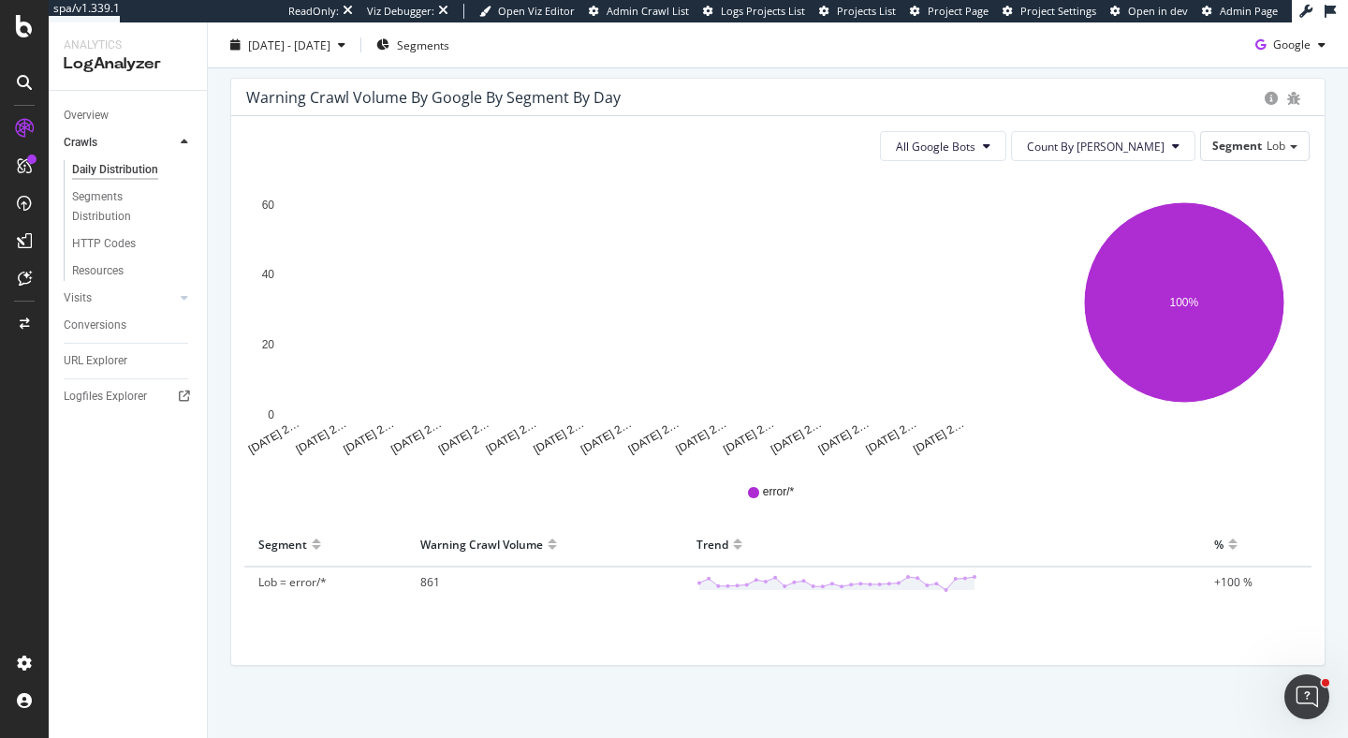
scroll to position [186, 0]
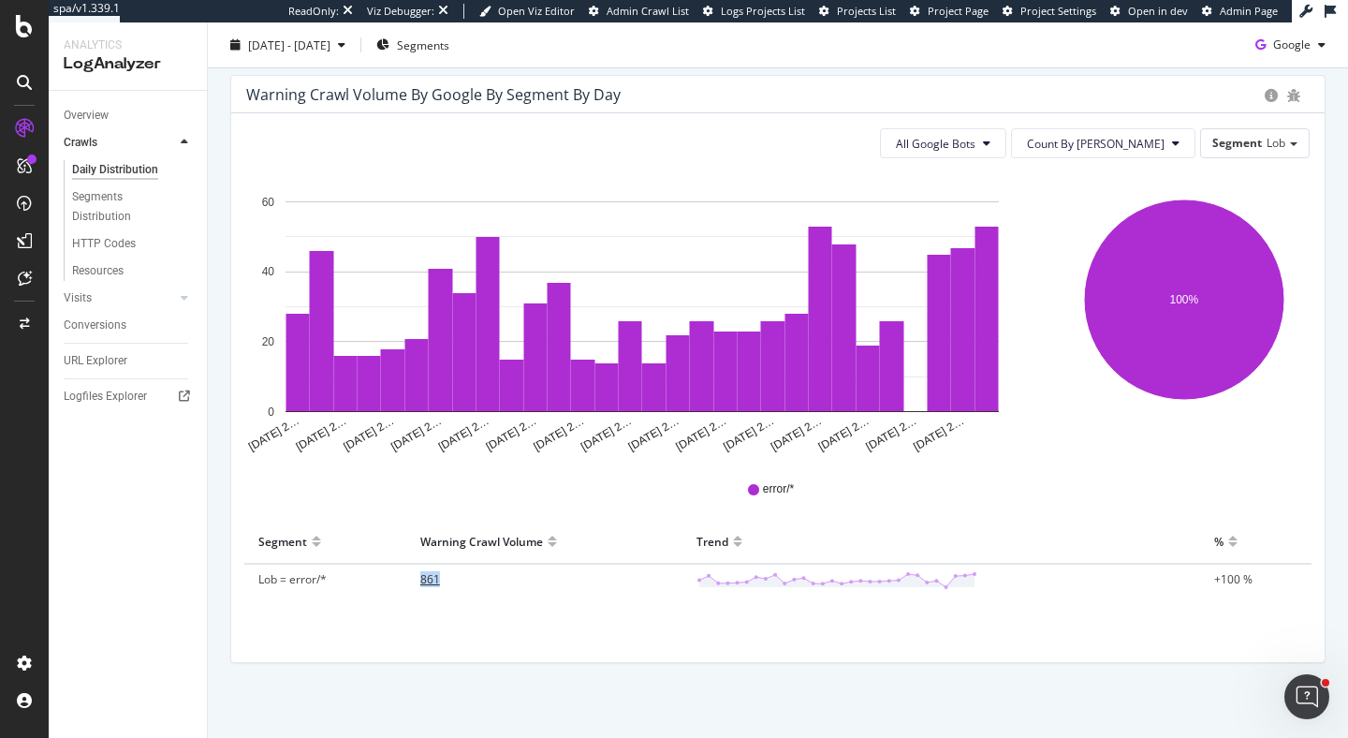
drag, startPoint x: 410, startPoint y: 573, endPoint x: 515, endPoint y: 577, distance: 104.9
click at [515, 577] on td "861" at bounding box center [544, 579] width 276 height 33
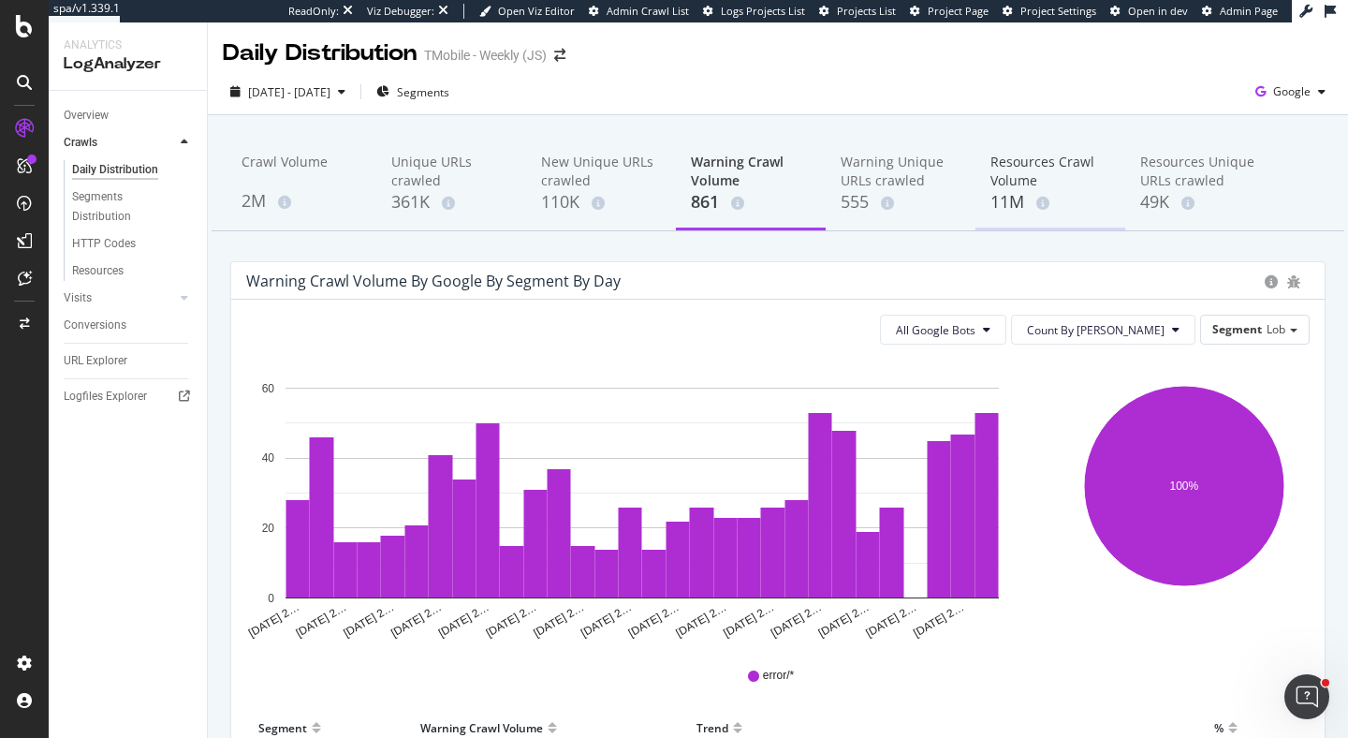
click at [1059, 172] on div "Resources Crawl Volume" at bounding box center [1050, 171] width 120 height 37
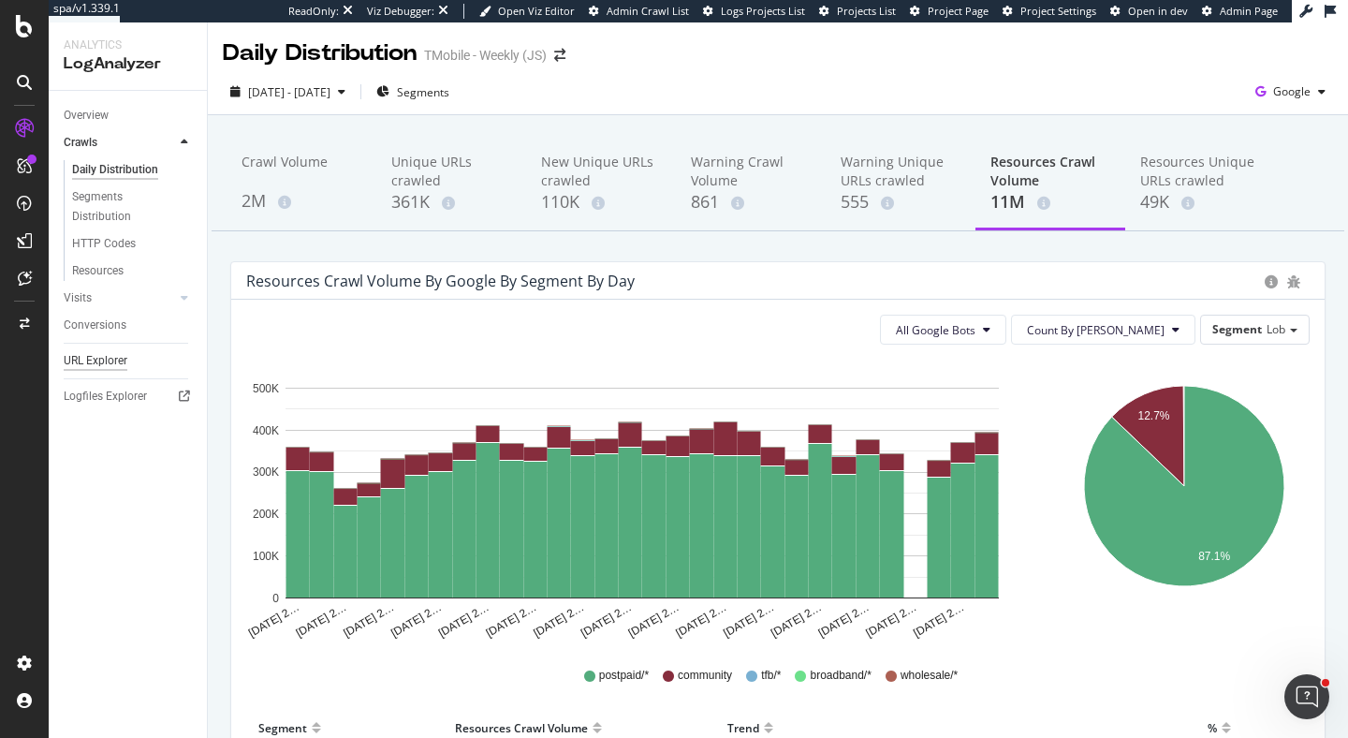
click at [106, 366] on div "URL Explorer" at bounding box center [96, 361] width 64 height 20
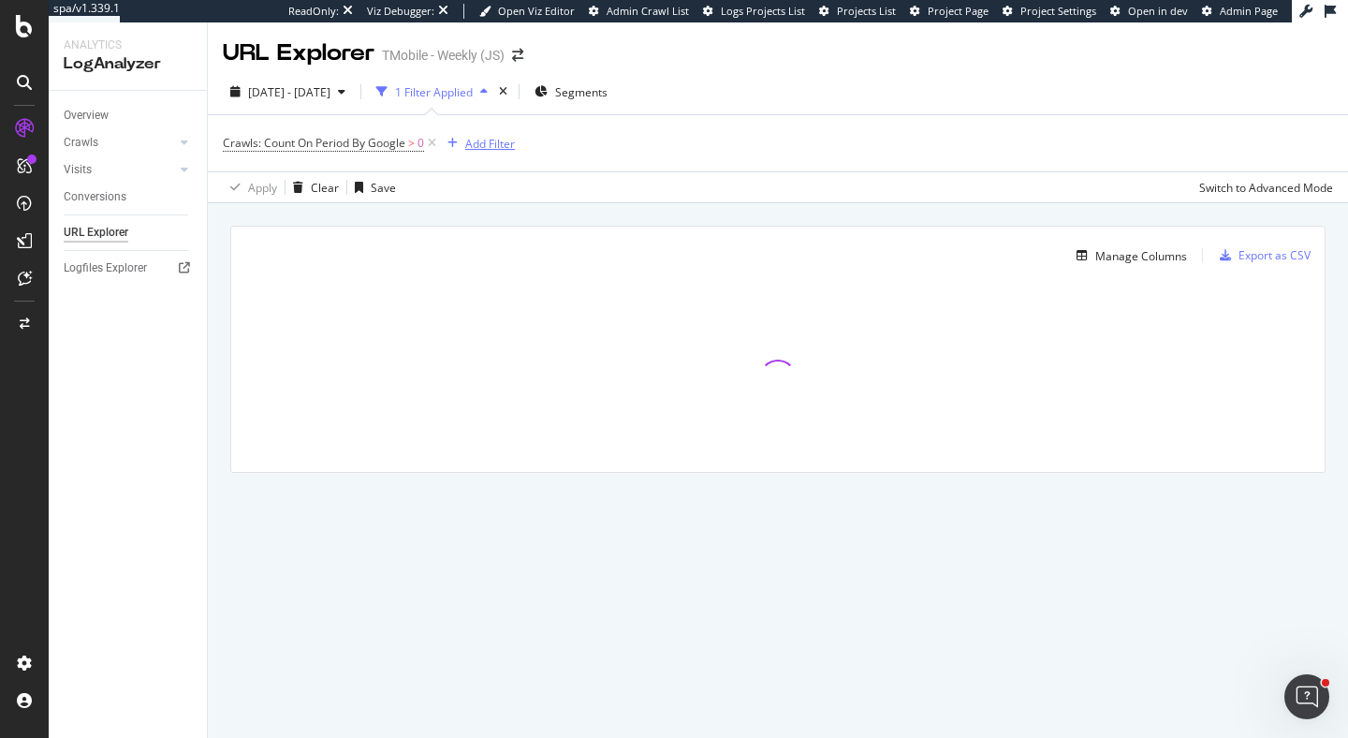
click at [498, 142] on div "Add Filter" at bounding box center [490, 144] width 50 height 16
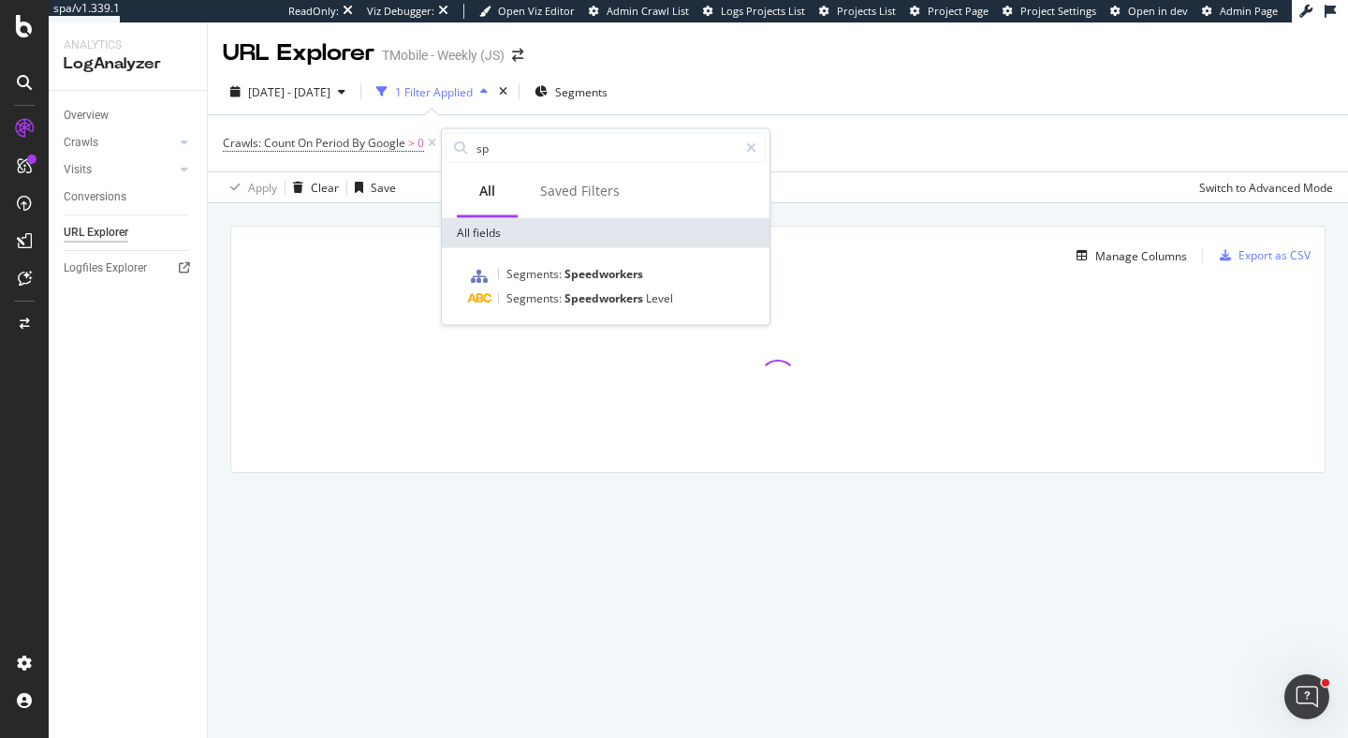
type input "s"
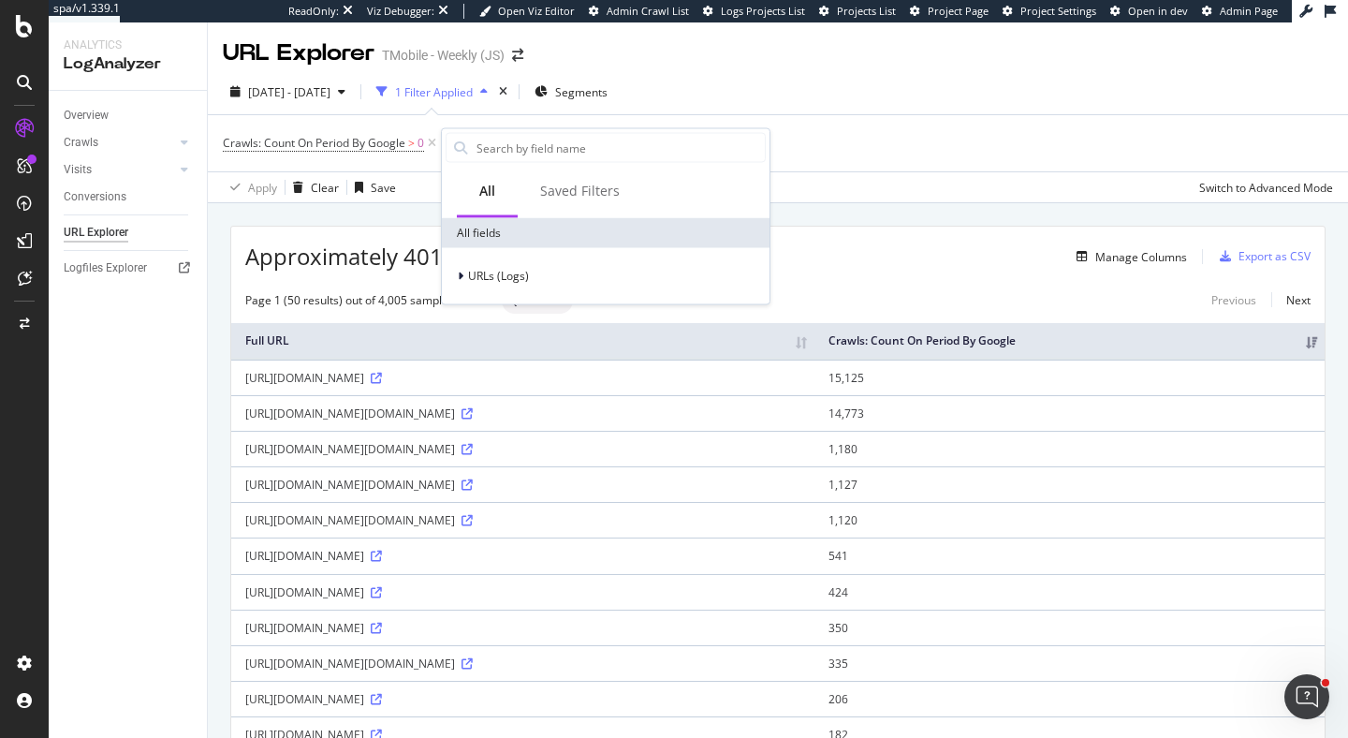
click at [835, 71] on div "2025 Sep. 13th - Oct. 12th 1 Filter Applied Segments Crawls: Count On Period By…" at bounding box center [778, 136] width 1140 height 134
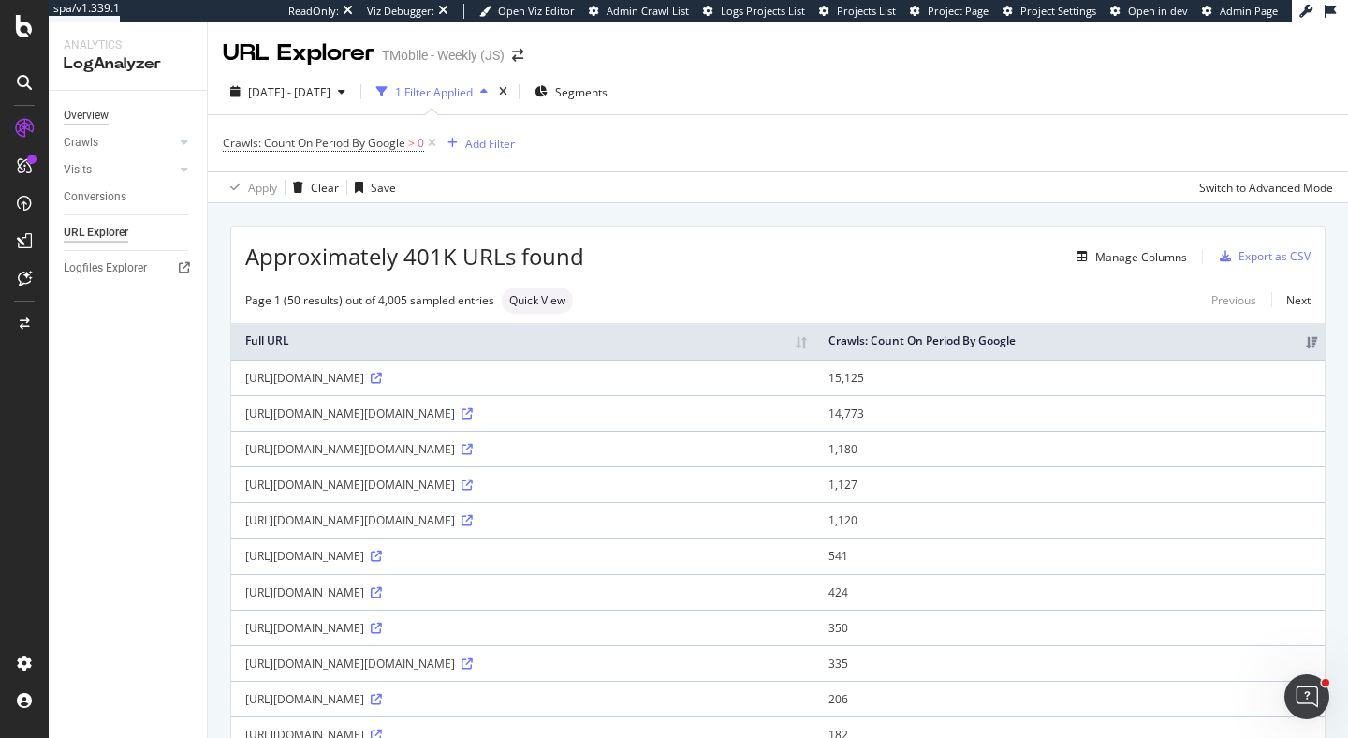
click at [94, 113] on div "Overview" at bounding box center [86, 116] width 45 height 20
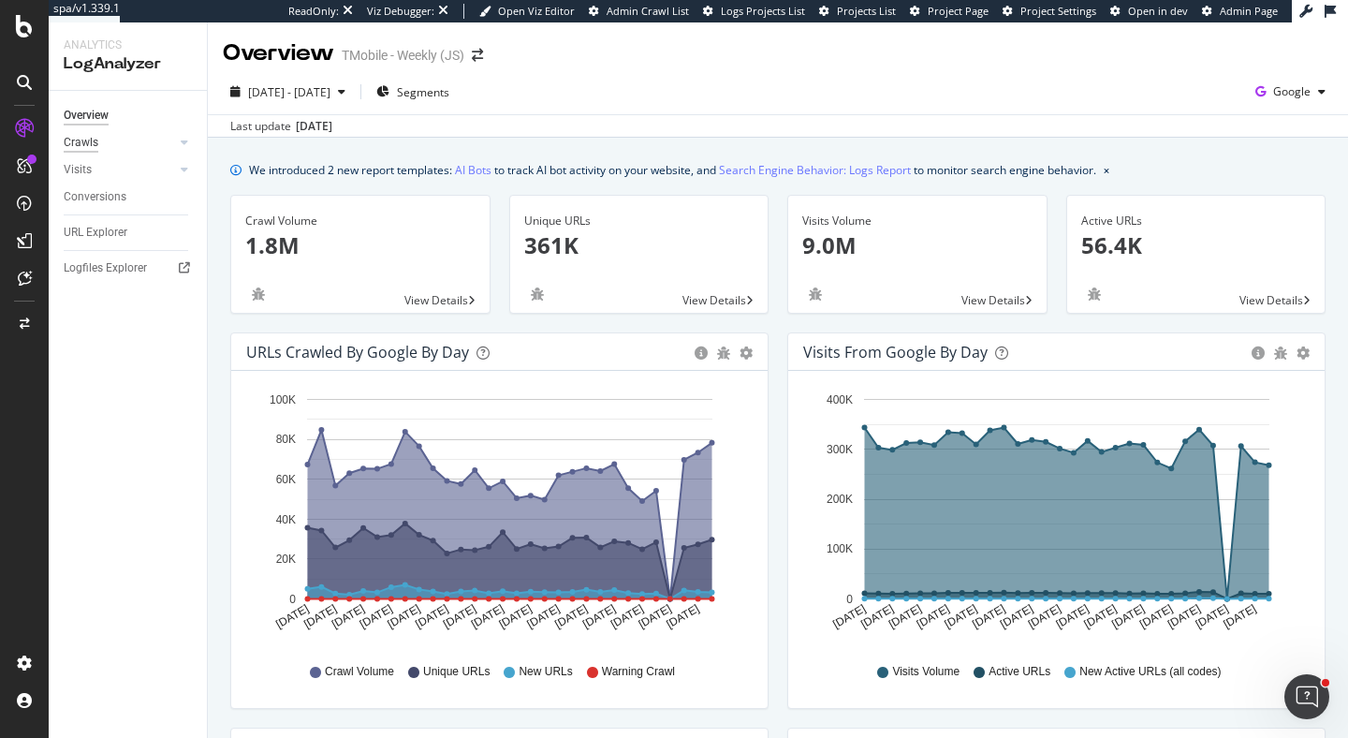
click at [92, 144] on div "Crawls" at bounding box center [81, 143] width 35 height 20
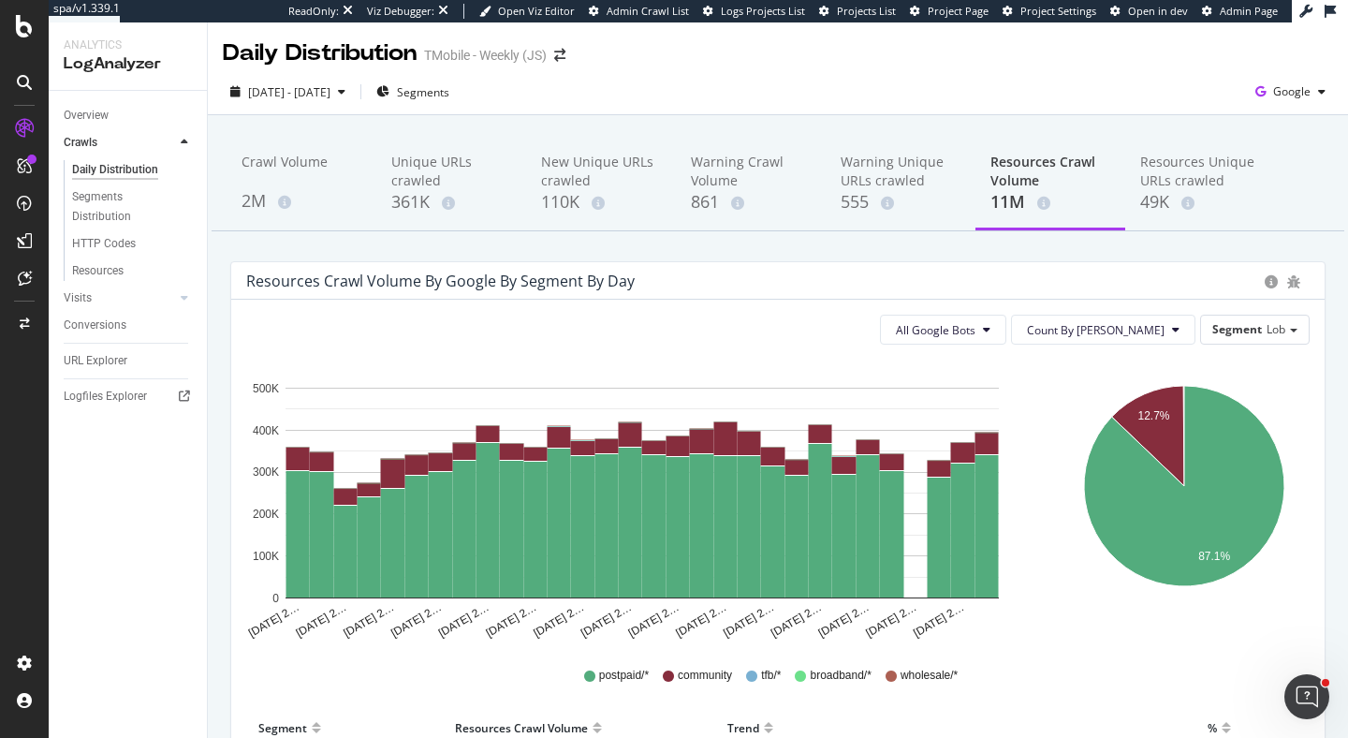
click at [729, 74] on div "2025 Sep. 13th - Oct. 12th Segments Google" at bounding box center [778, 92] width 1140 height 46
click at [111, 359] on div "URL Explorer" at bounding box center [96, 361] width 64 height 20
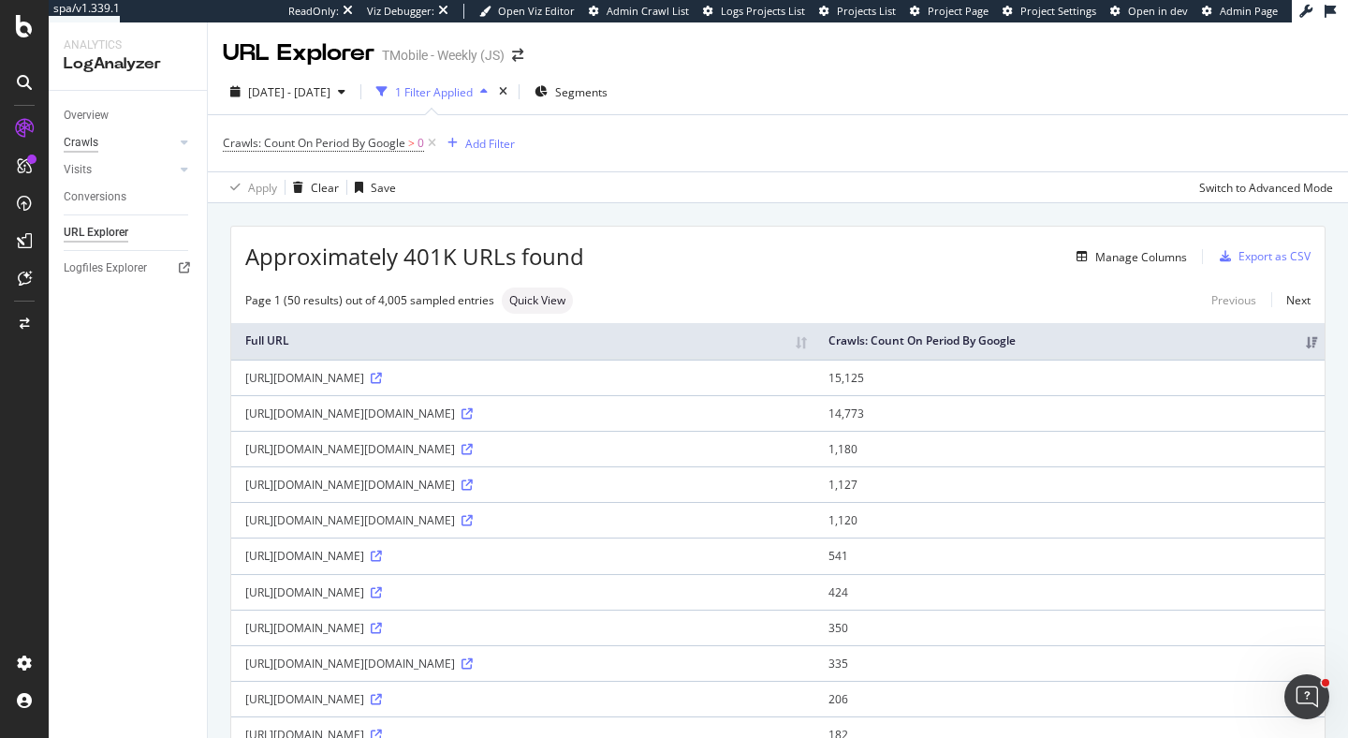
click at [80, 141] on div "Crawls" at bounding box center [81, 143] width 35 height 20
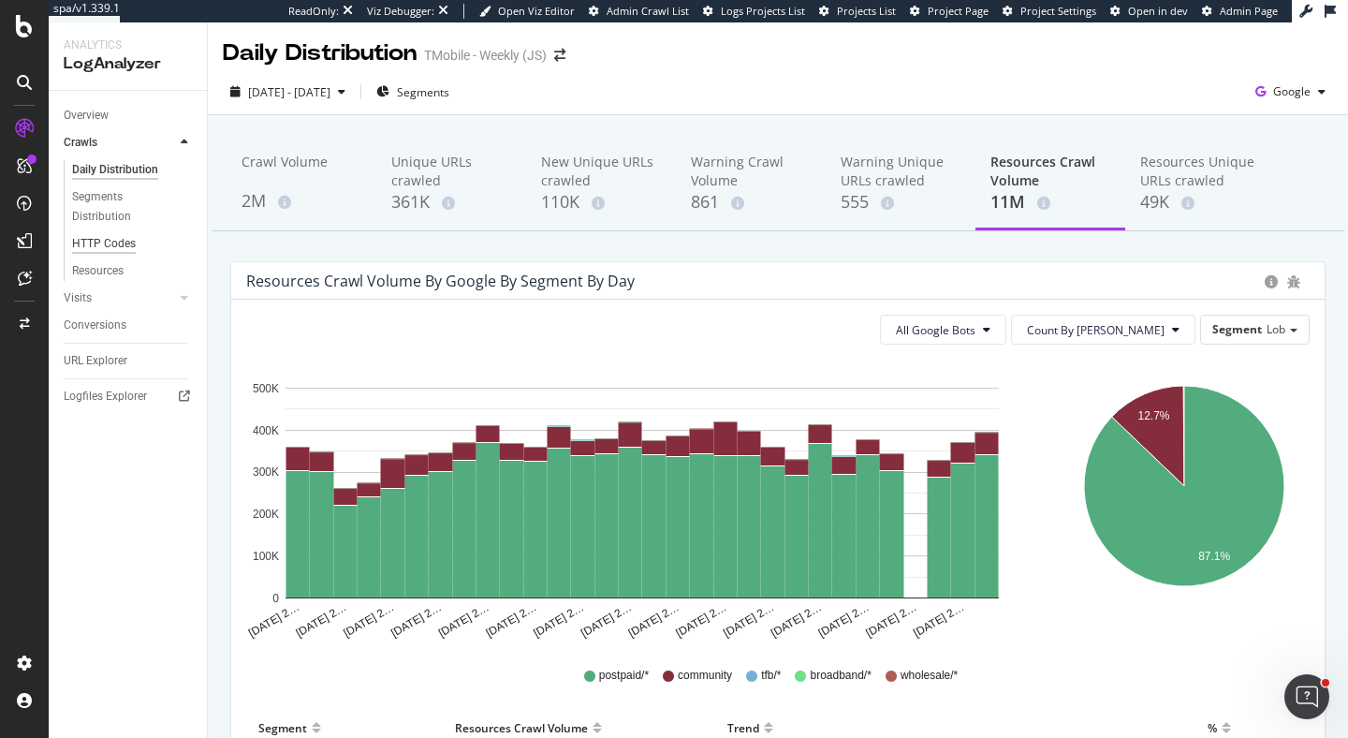
click at [95, 244] on div "HTTP Codes" at bounding box center [104, 244] width 64 height 20
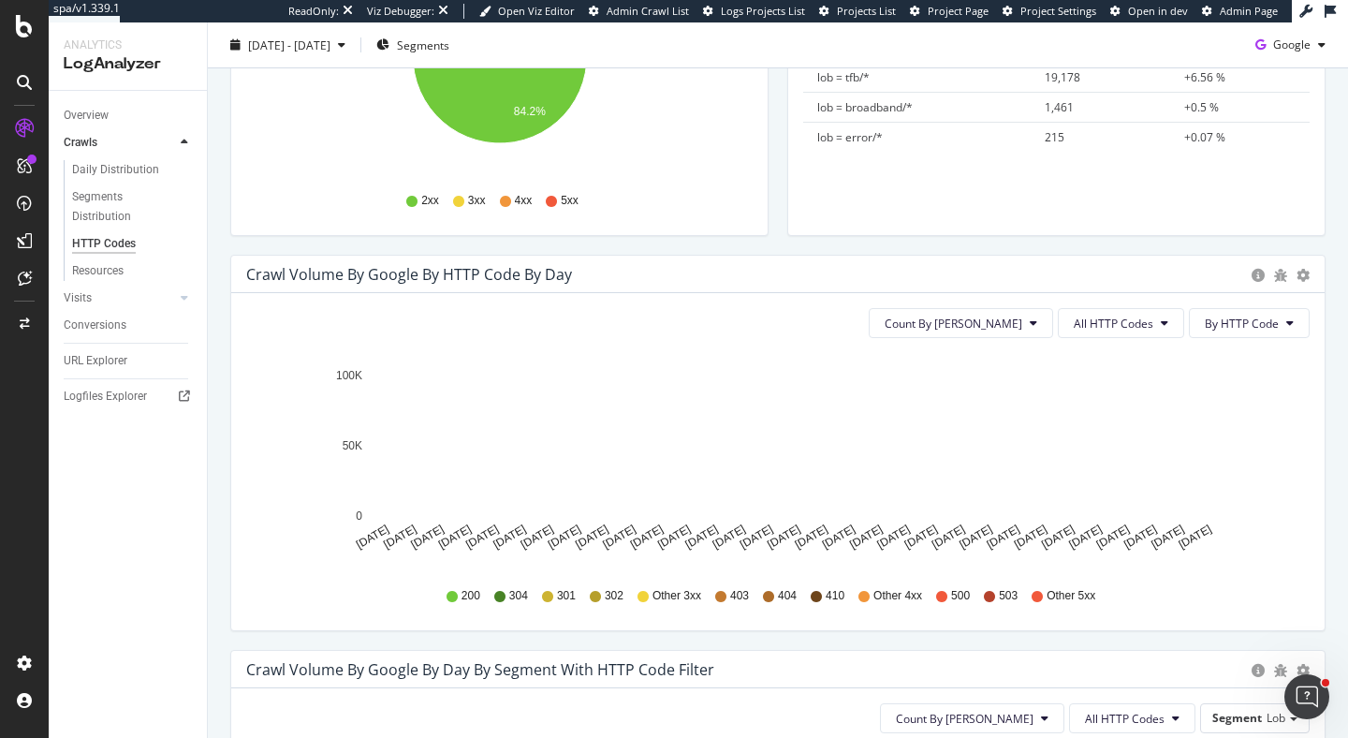
scroll to position [487, 0]
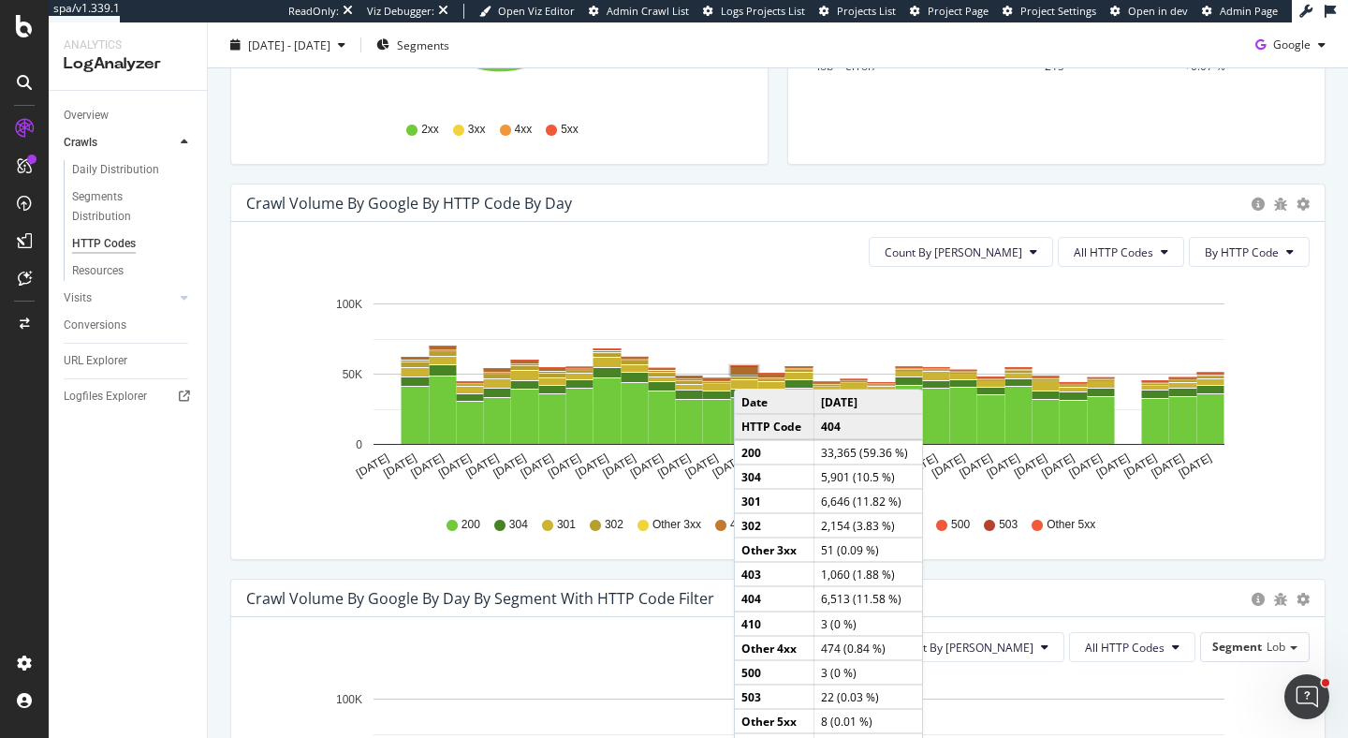
click at [753, 371] on rect "A chart." at bounding box center [744, 370] width 27 height 8
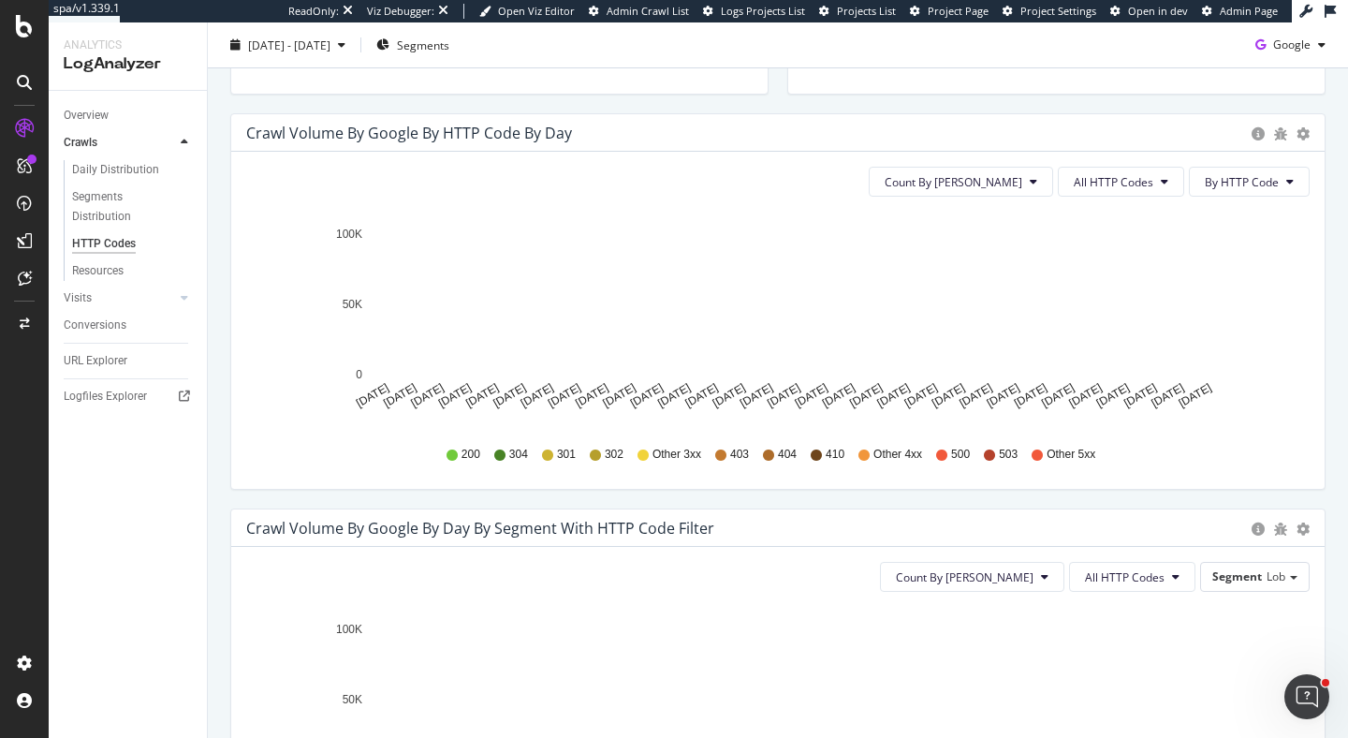
scroll to position [563, 0]
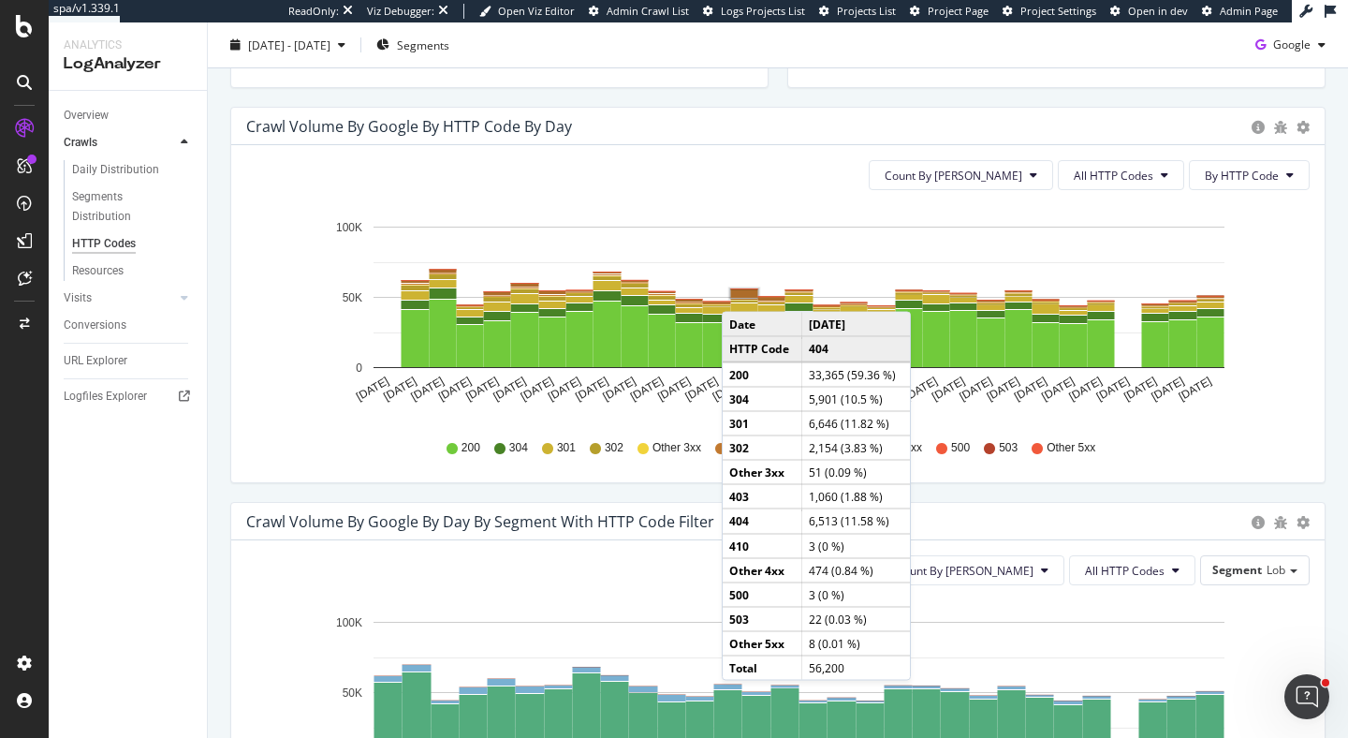
click at [740, 293] on rect "A chart." at bounding box center [744, 293] width 27 height 8
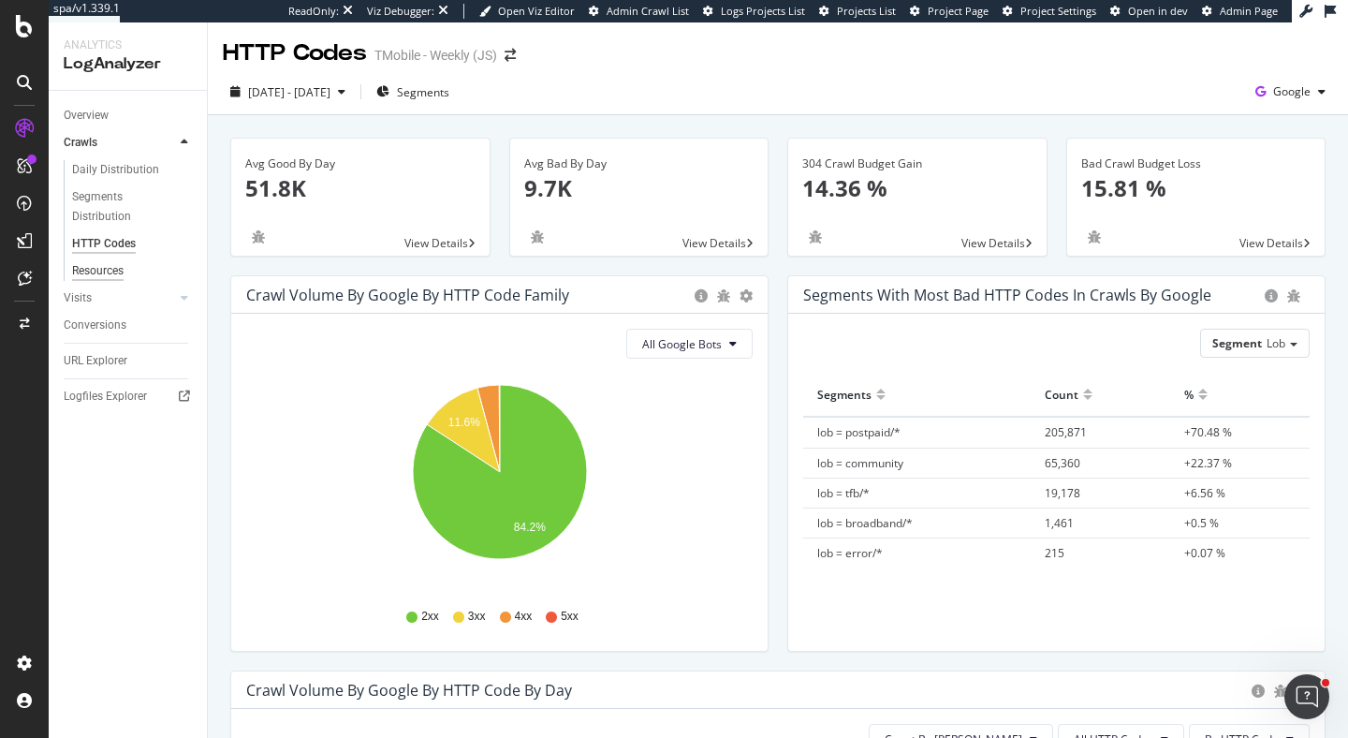
click at [110, 275] on div "Resources" at bounding box center [97, 271] width 51 height 20
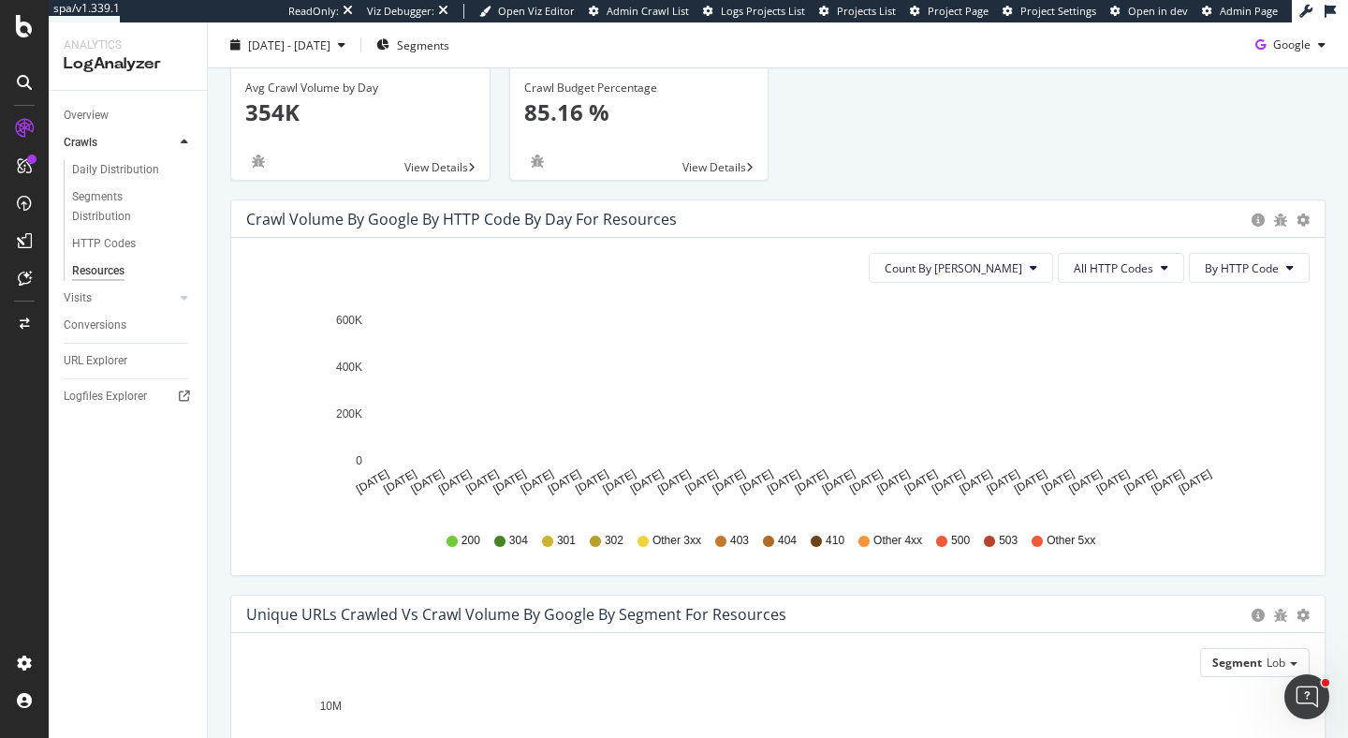
scroll to position [103, 0]
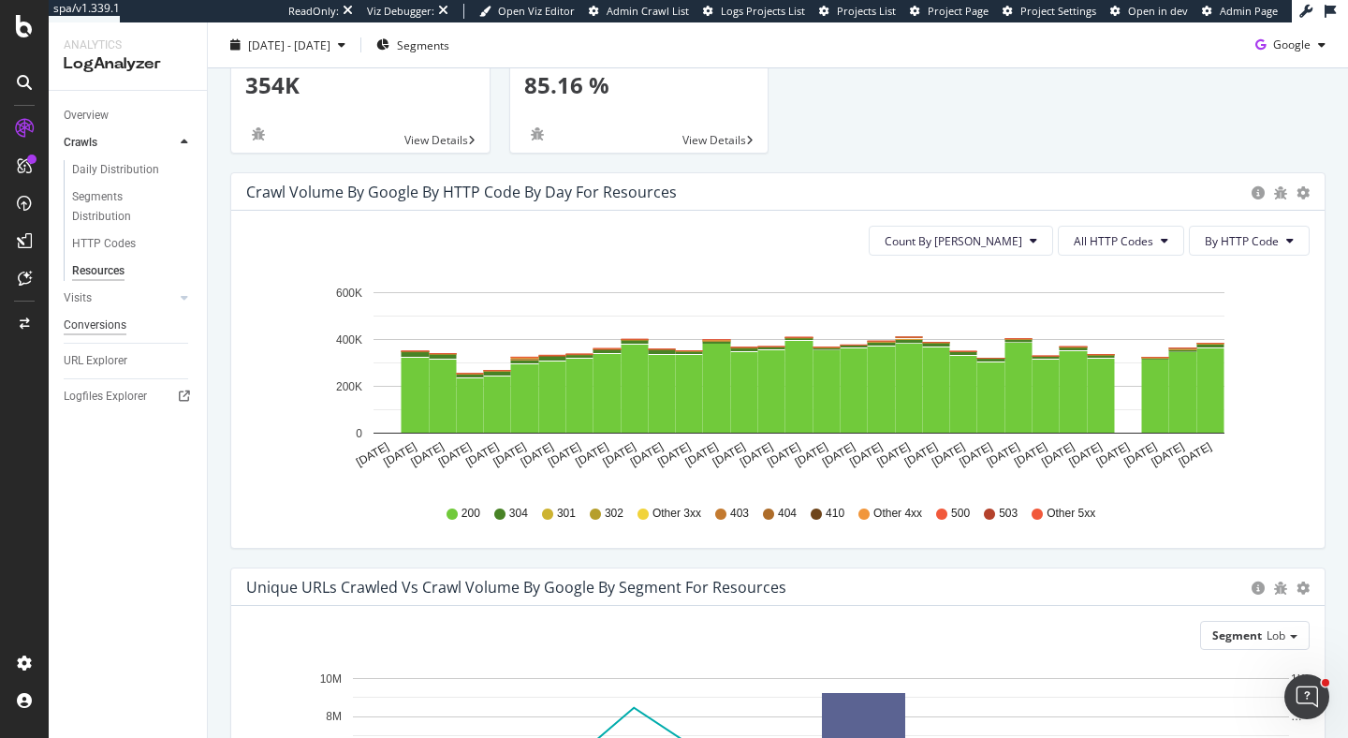
click at [113, 325] on div "Conversions" at bounding box center [95, 325] width 63 height 20
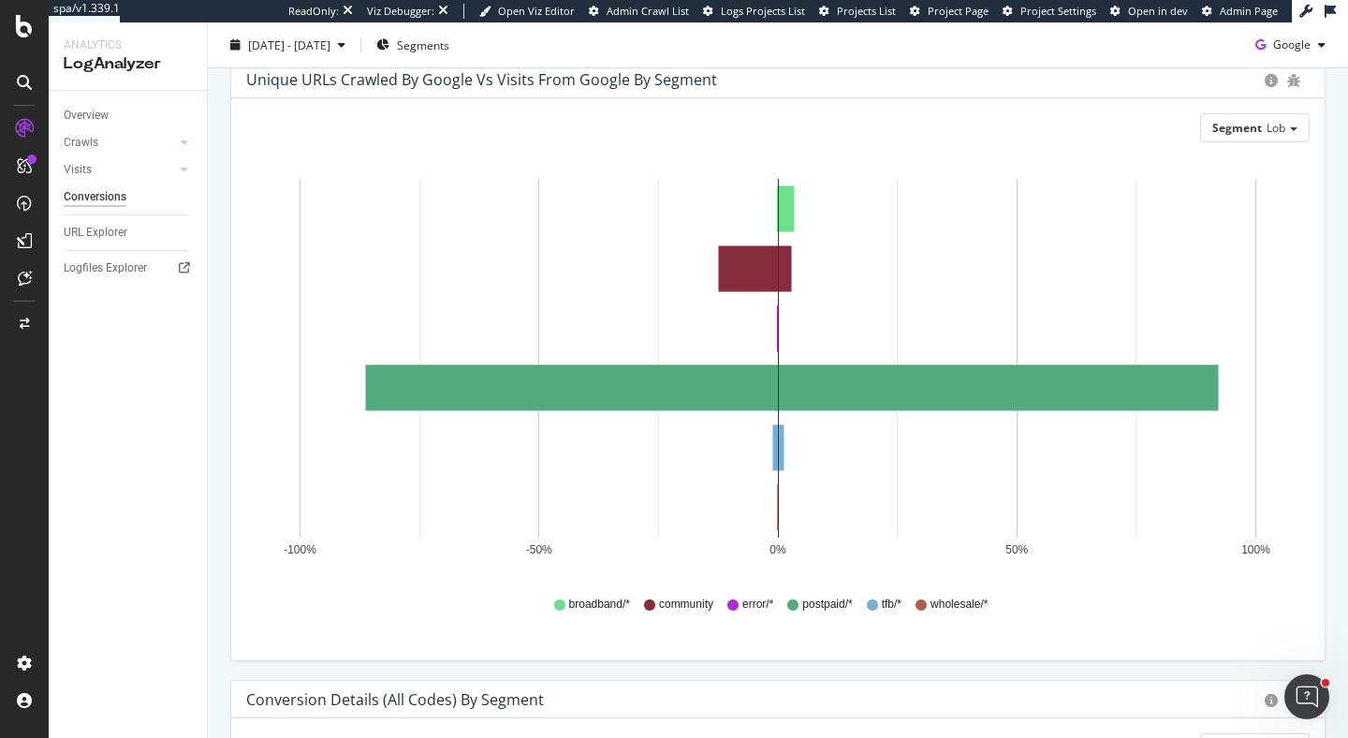
scroll to position [85, 0]
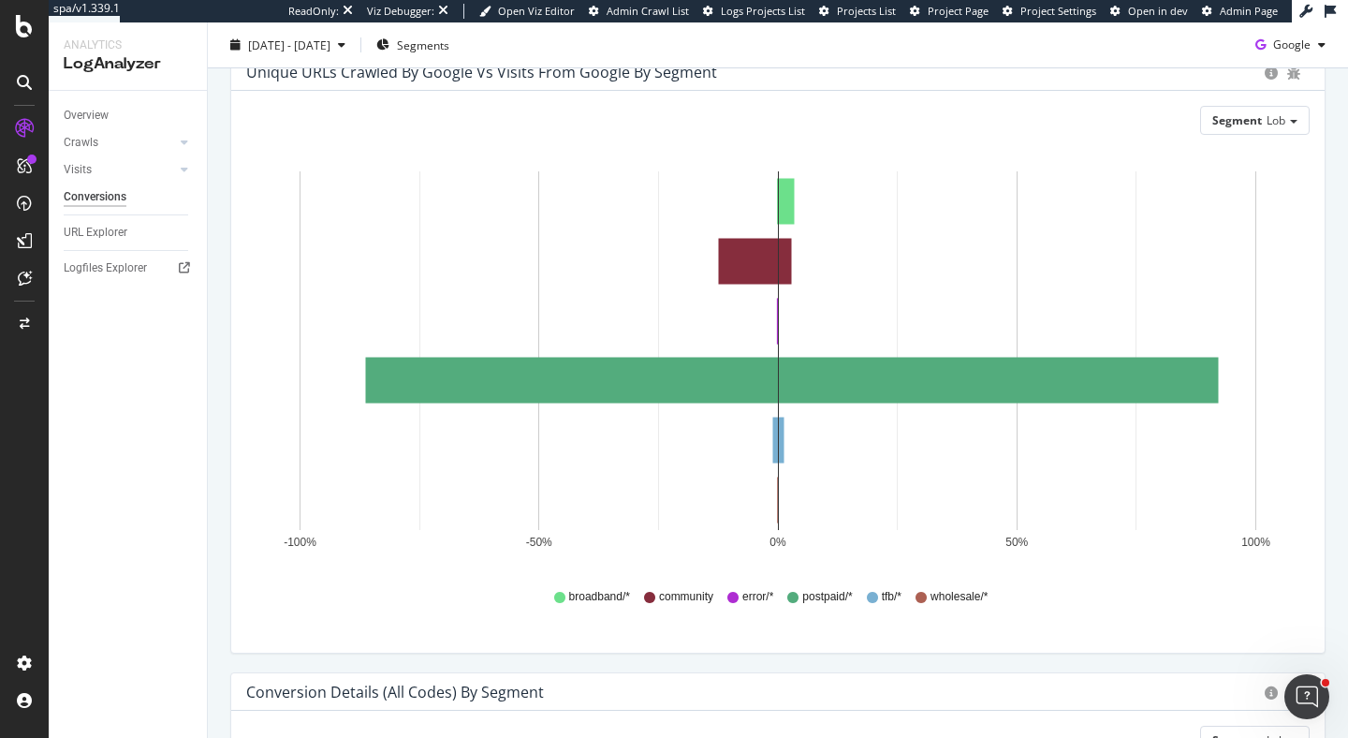
click at [916, 67] on div "2025 Sep. 13th - Oct. 12th Segments Google" at bounding box center [778, 45] width 1140 height 46
click at [1282, 126] on span "Lob" at bounding box center [1275, 120] width 19 height 16
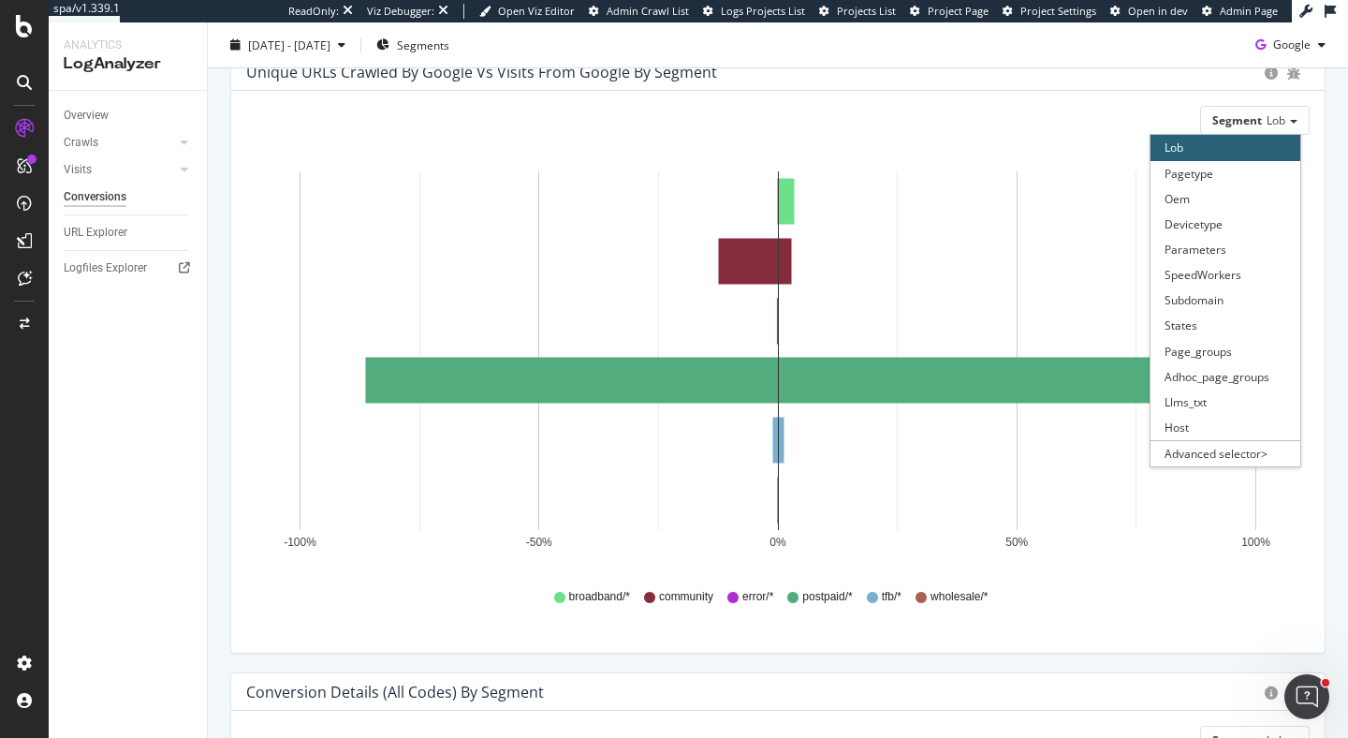
click at [1321, 110] on div "Segment Lob Lob Pagetype Oem Devicetype Parameters SpeedWorkers Subdomain State…" at bounding box center [777, 372] width 1093 height 562
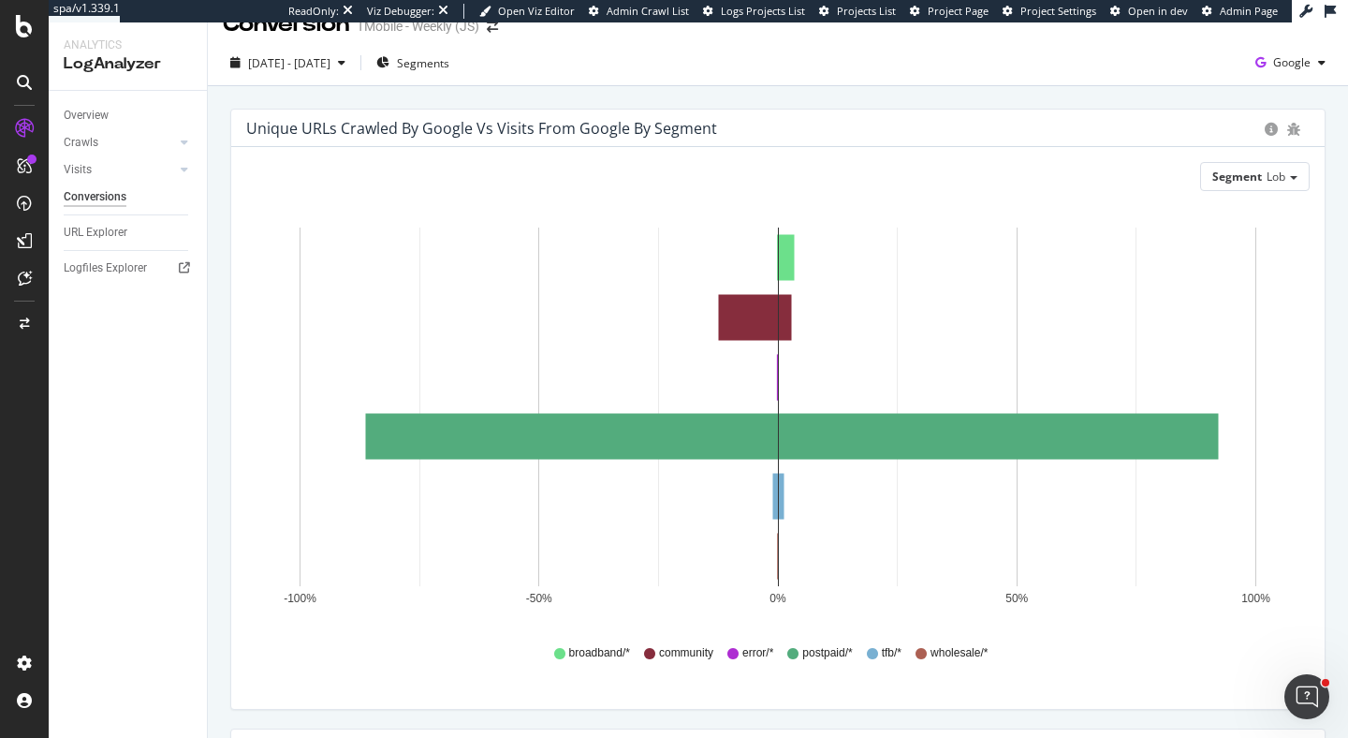
scroll to position [37, 0]
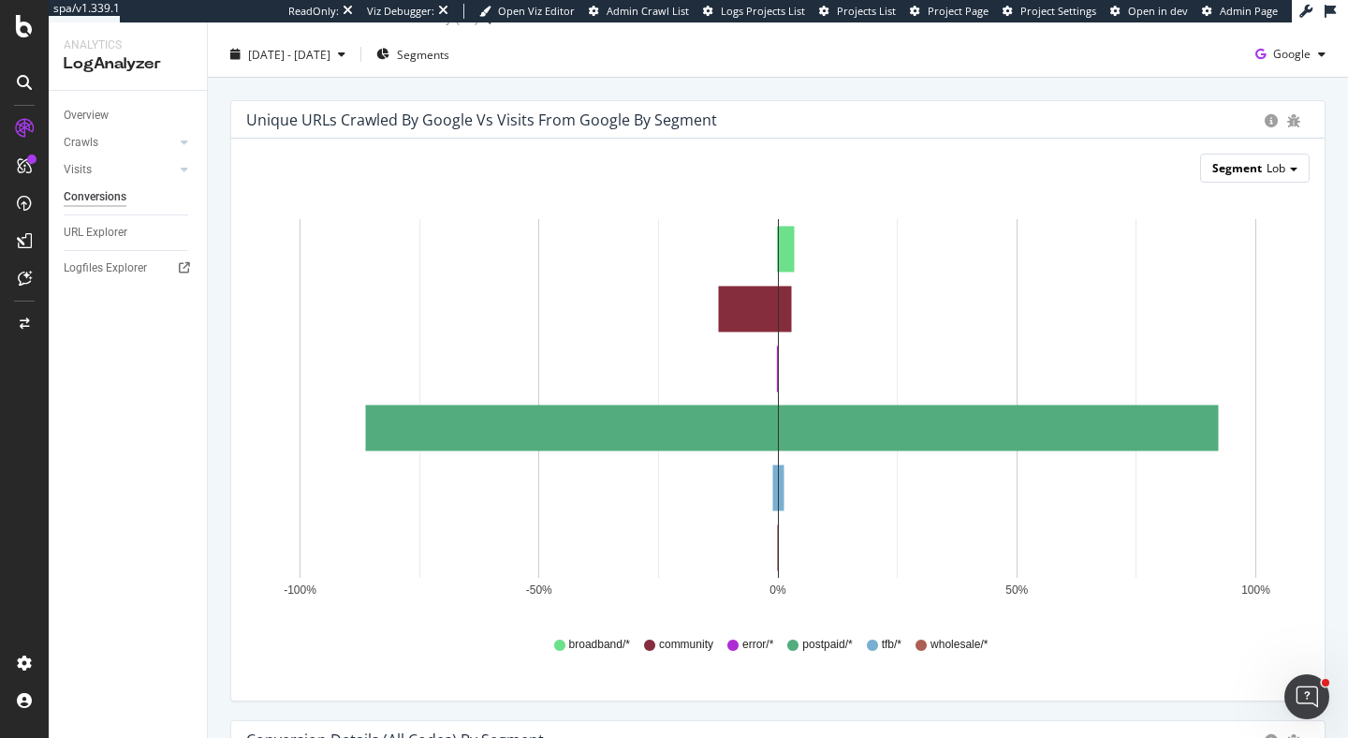
click at [1237, 166] on span "Segment" at bounding box center [1237, 168] width 50 height 16
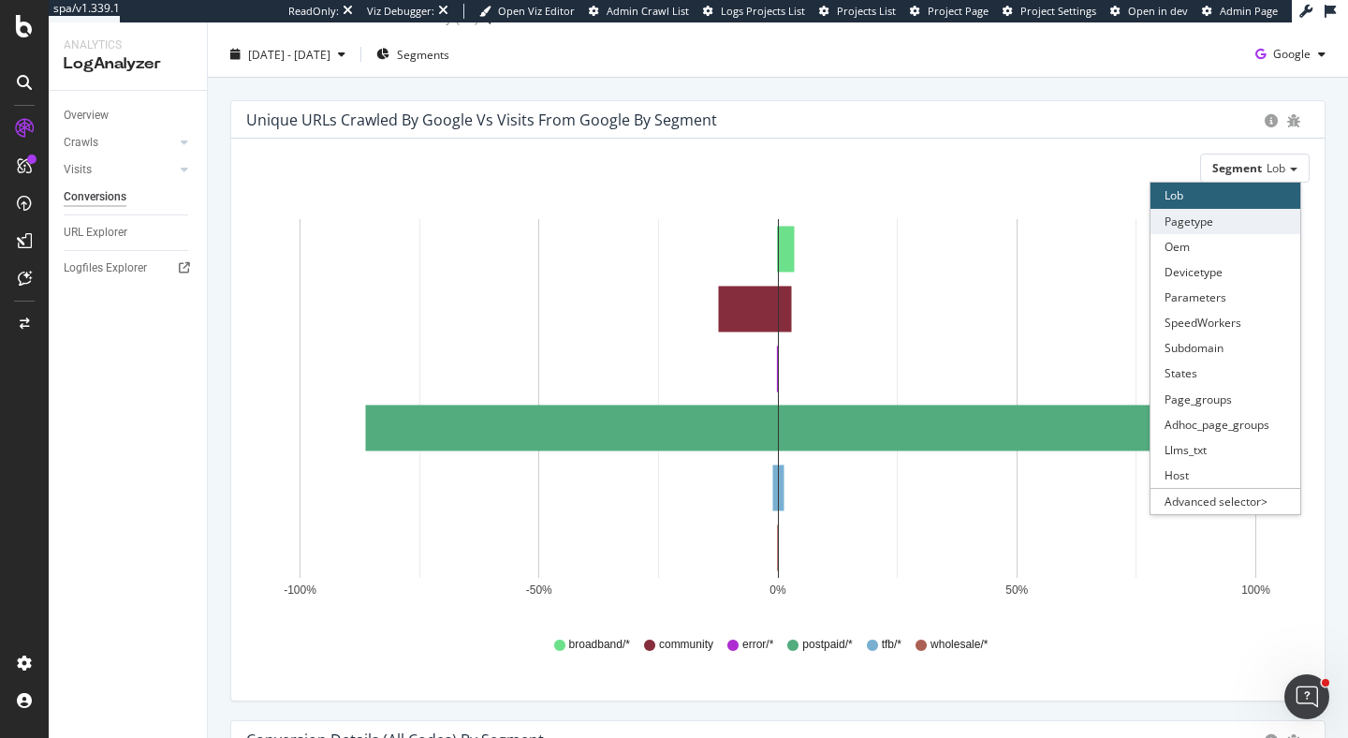
click at [1232, 230] on div "Pagetype" at bounding box center [1225, 221] width 150 height 25
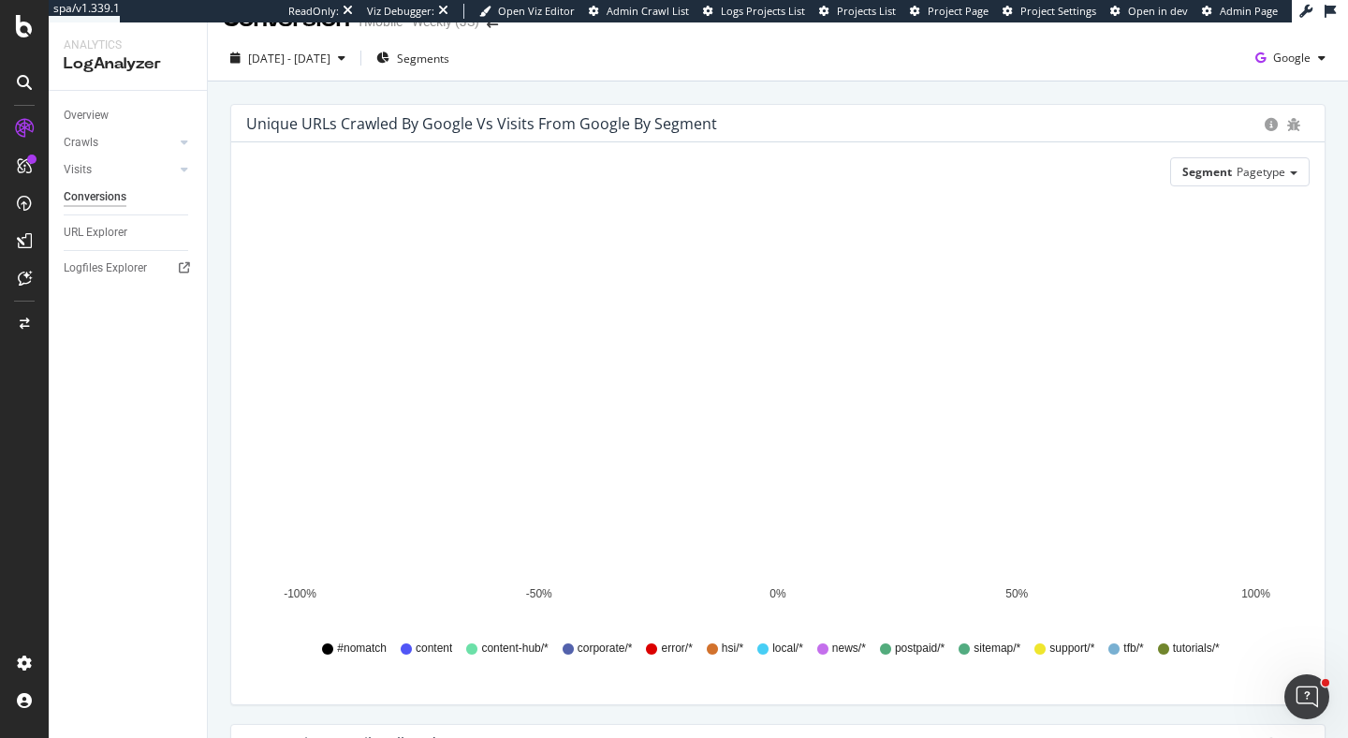
scroll to position [57, 0]
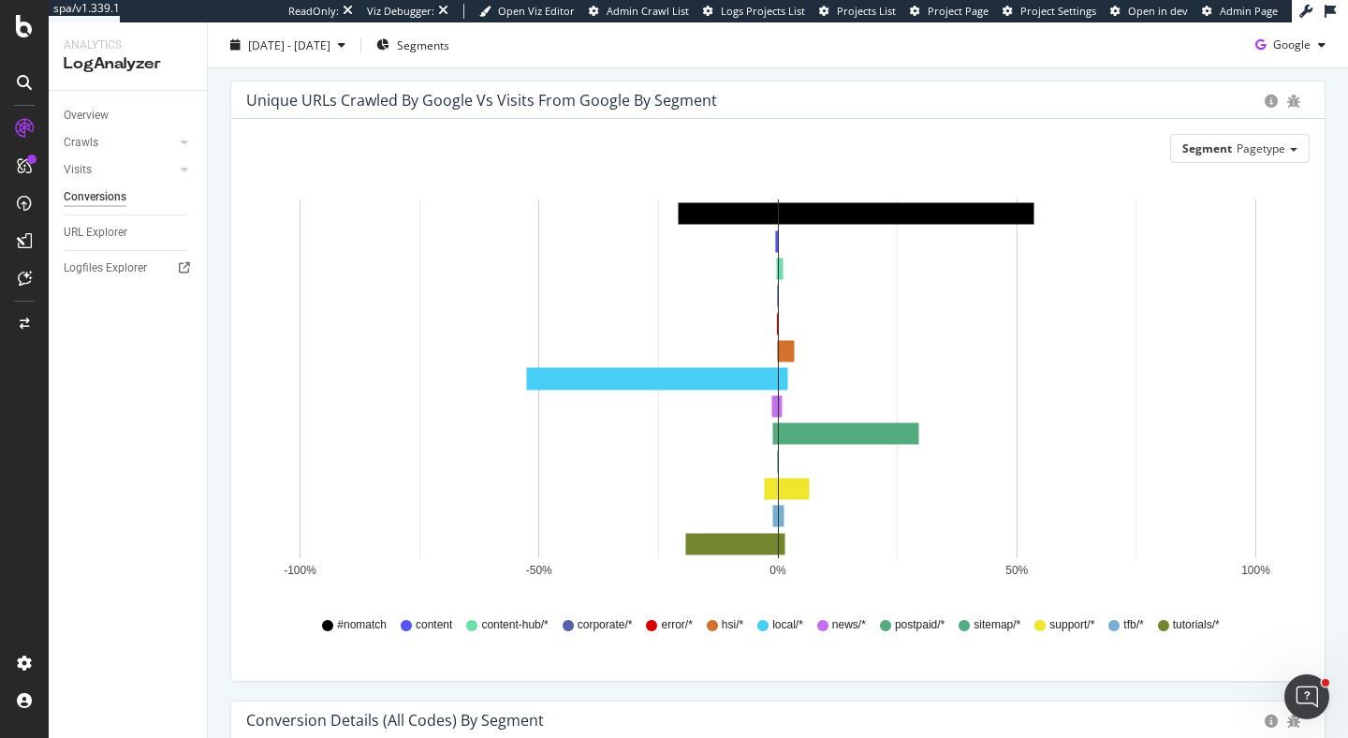
click at [78, 159] on div "Visits" at bounding box center [135, 169] width 143 height 27
click at [78, 161] on div "Visits" at bounding box center [78, 170] width 28 height 20
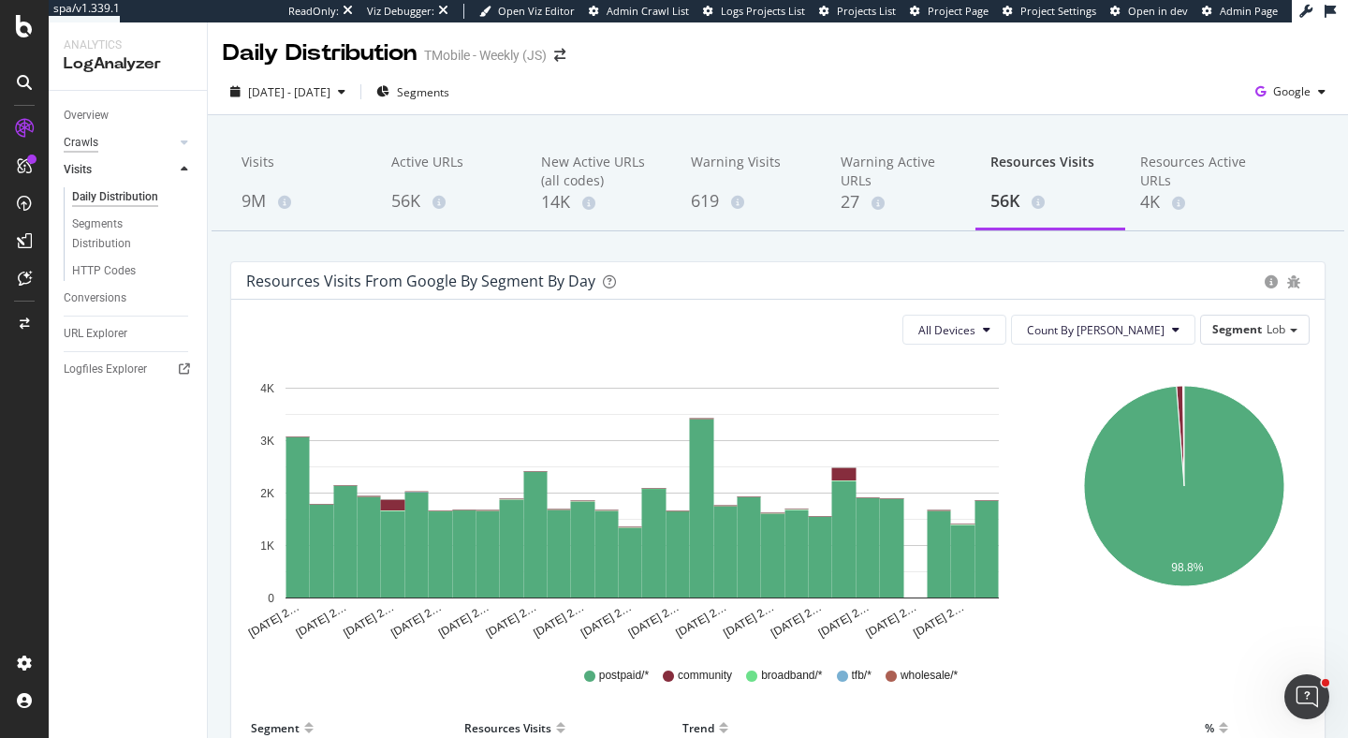
click at [94, 144] on div "Crawls" at bounding box center [81, 143] width 35 height 20
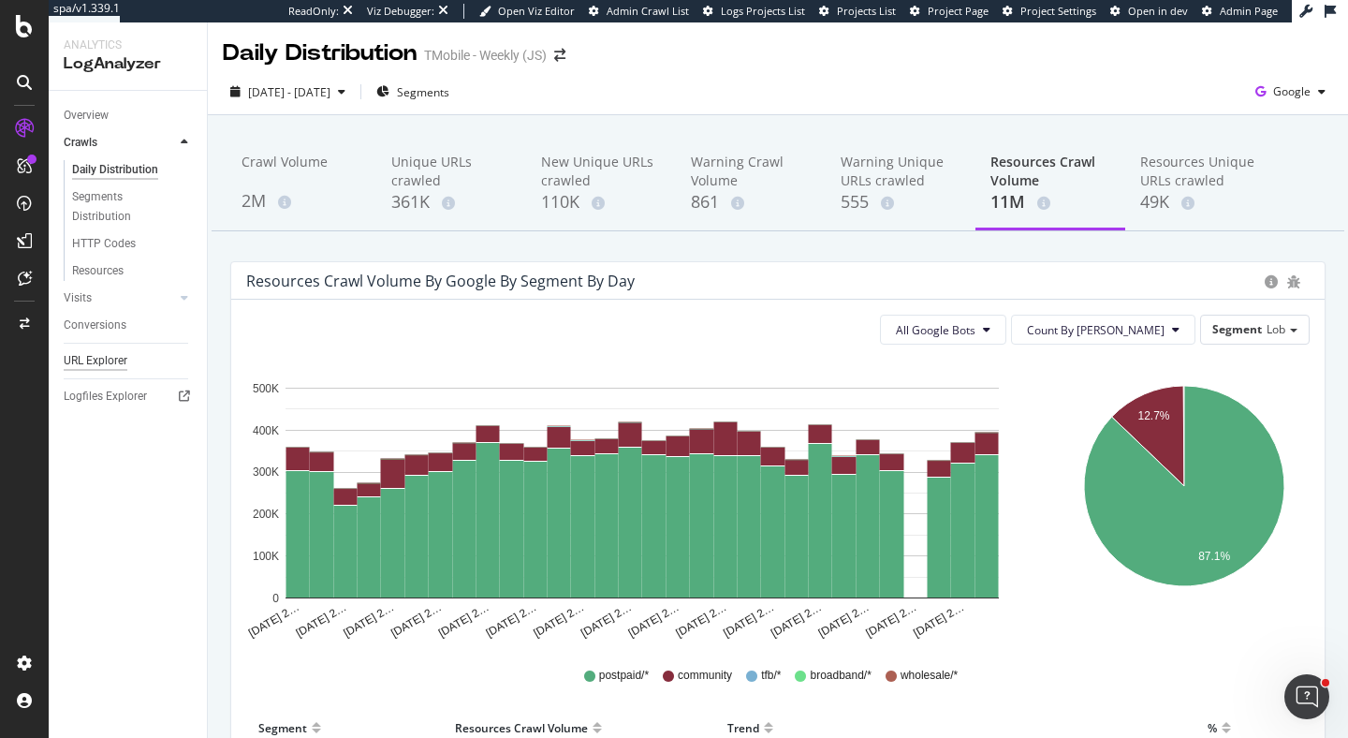
click at [119, 358] on div "URL Explorer" at bounding box center [96, 361] width 64 height 20
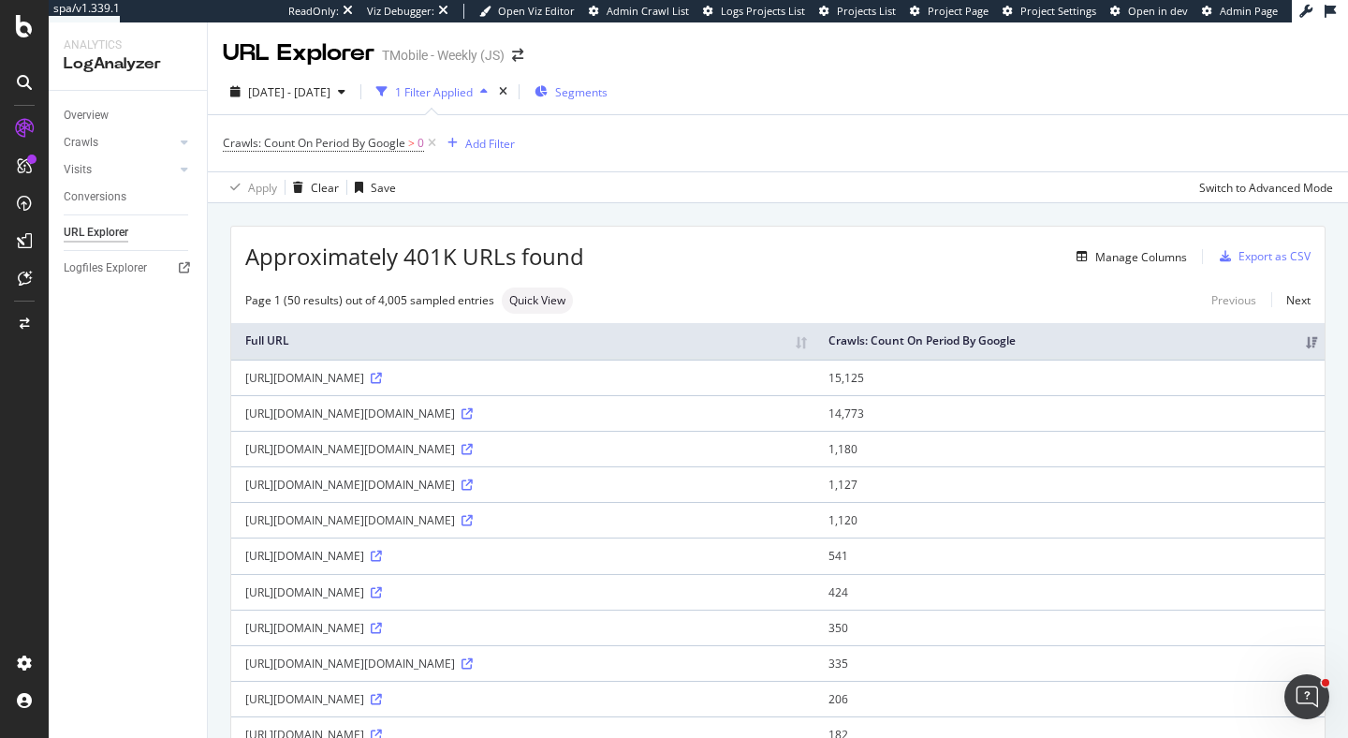
click at [607, 99] on div "Segments" at bounding box center [570, 92] width 73 height 28
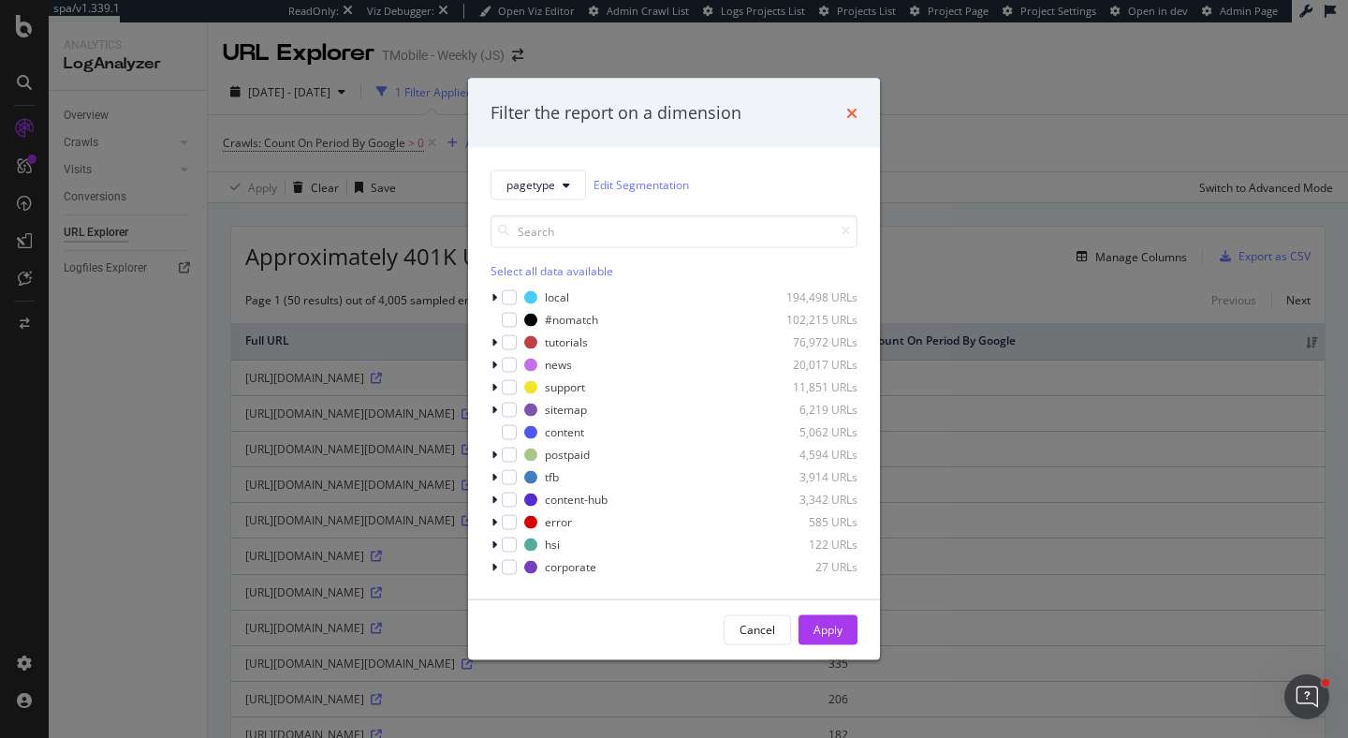
click at [855, 119] on icon "times" at bounding box center [851, 112] width 11 height 15
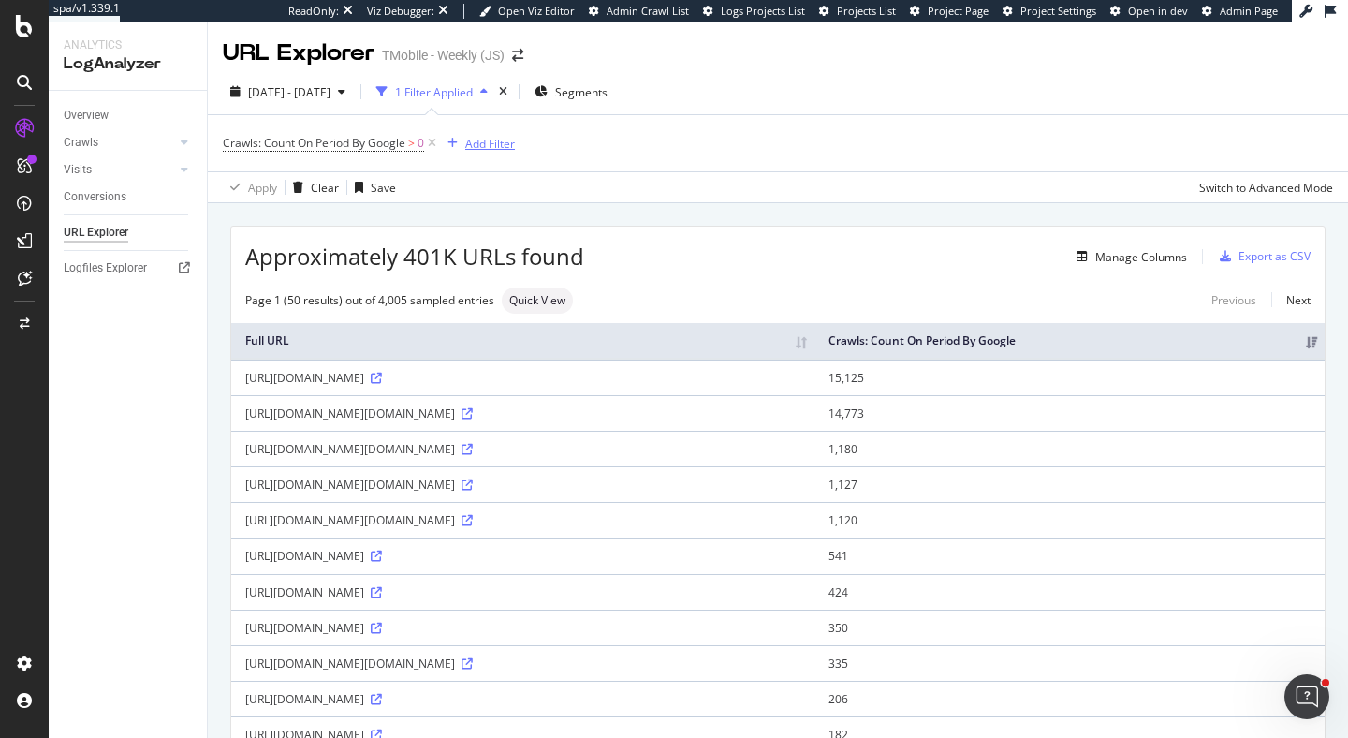
click at [503, 136] on div "Add Filter" at bounding box center [490, 144] width 50 height 16
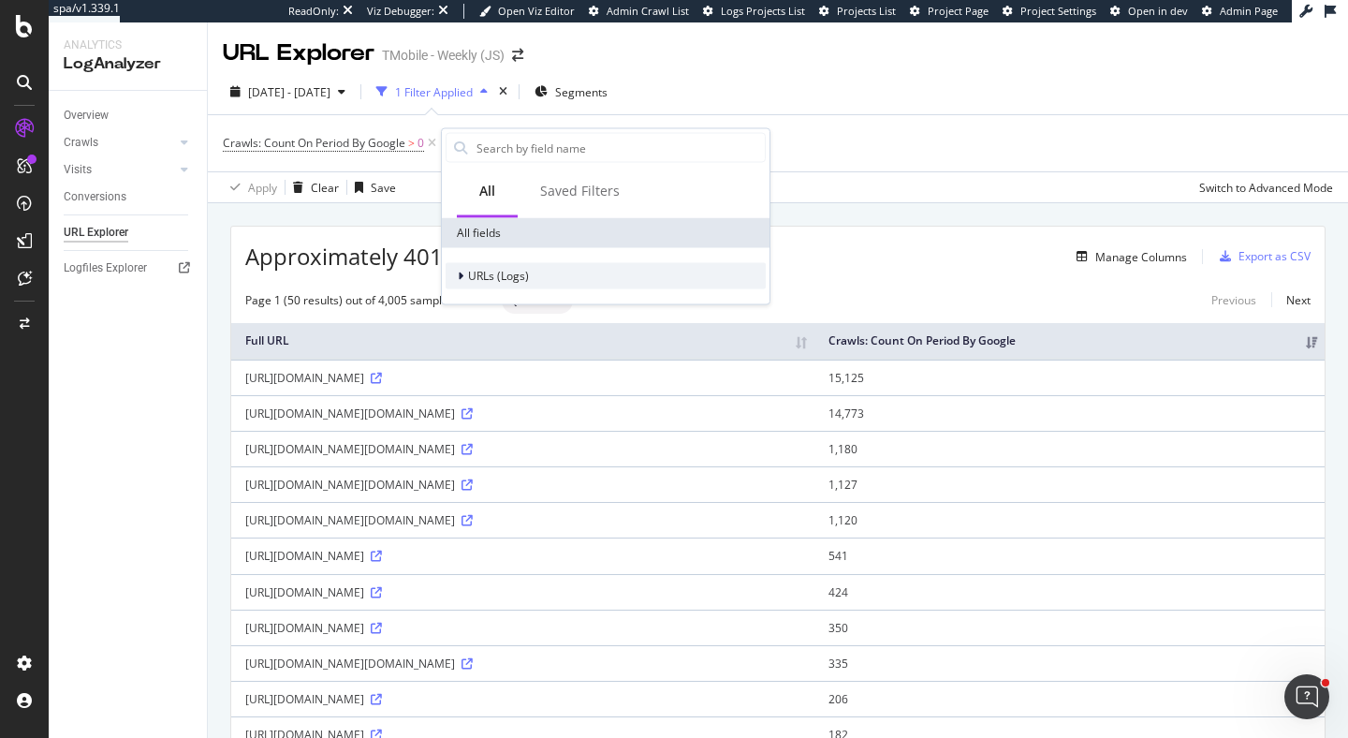
click at [456, 278] on div "URLs (Logs)" at bounding box center [487, 276] width 83 height 19
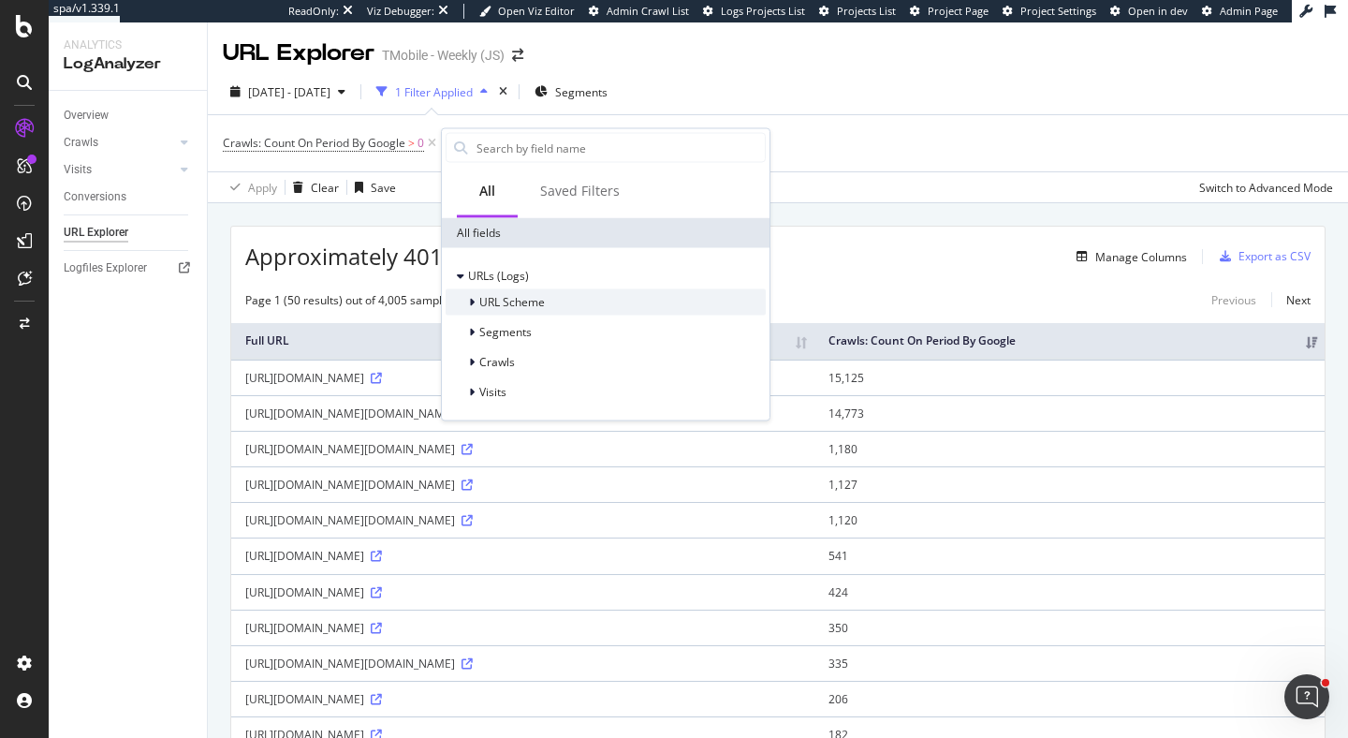
click at [471, 301] on icon at bounding box center [472, 302] width 6 height 11
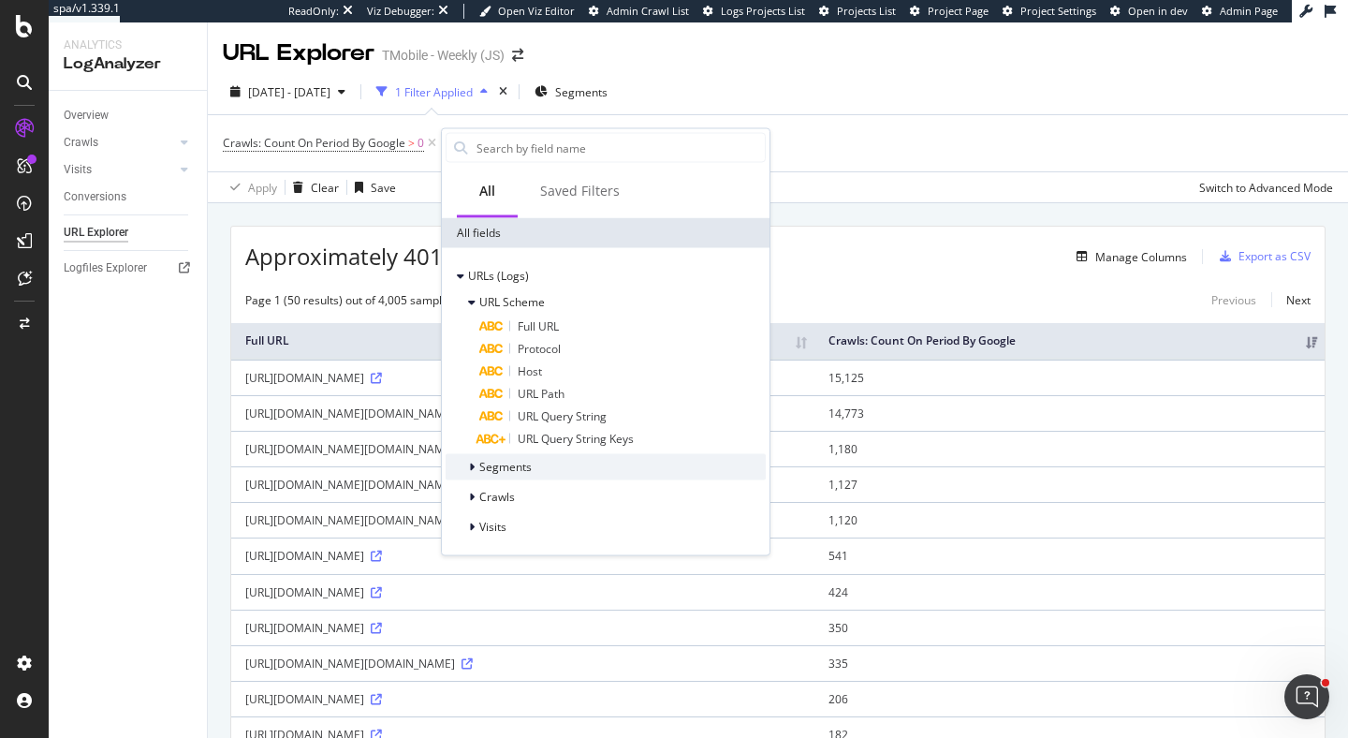
click at [469, 467] on icon at bounding box center [472, 466] width 6 height 11
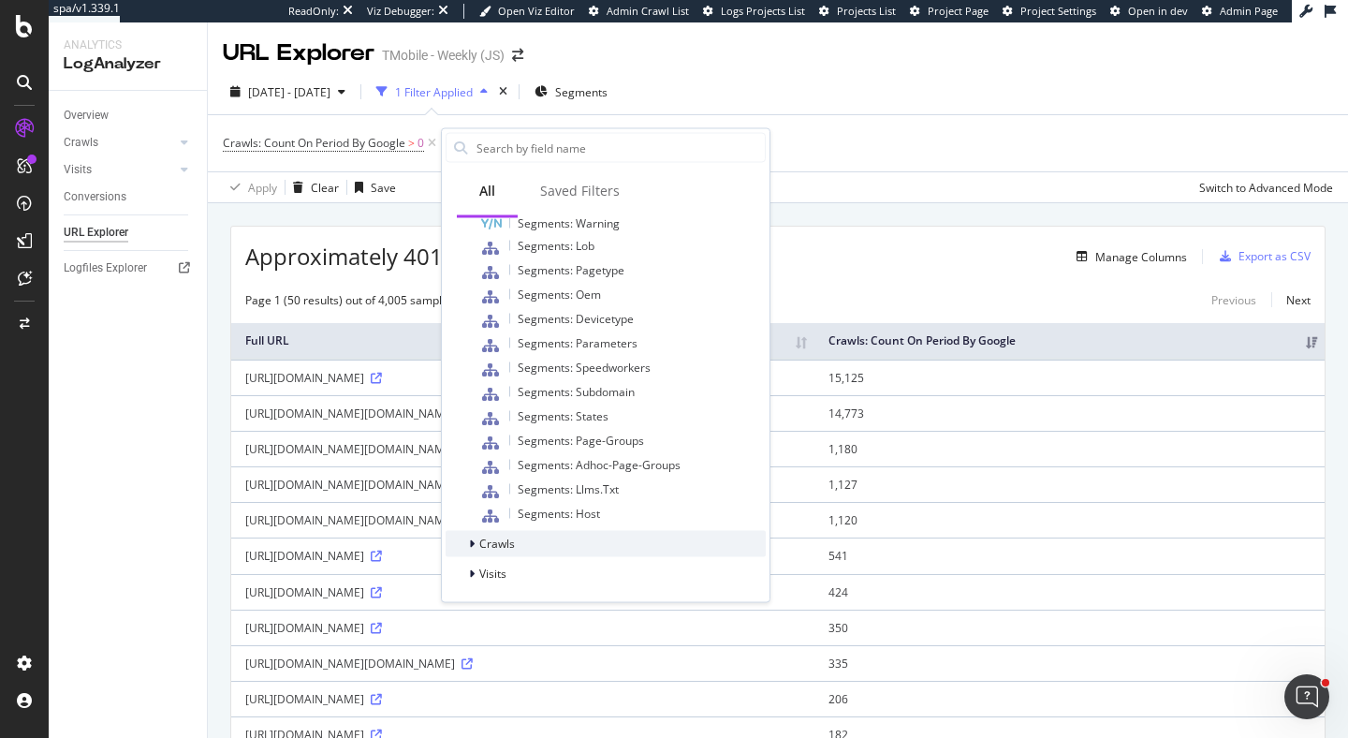
click at [469, 542] on icon at bounding box center [472, 543] width 6 height 11
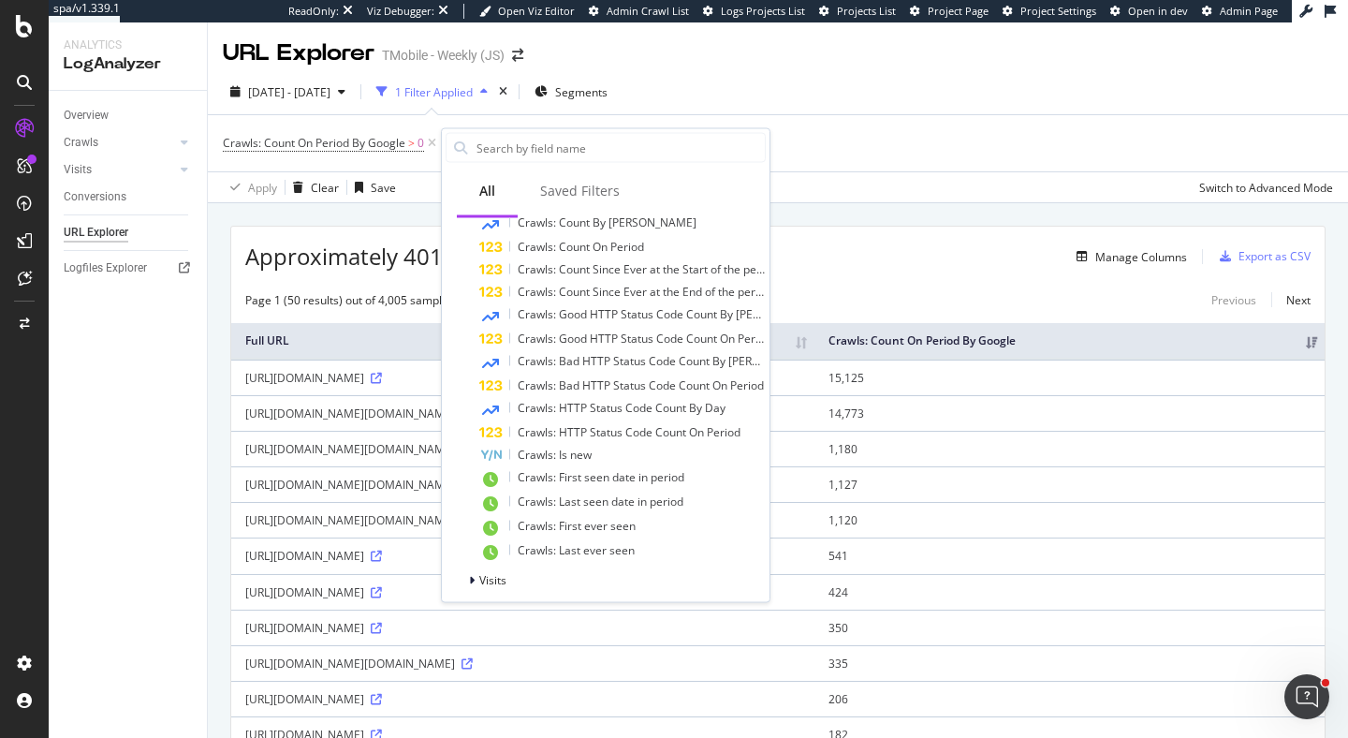
scroll to position [912, 0]
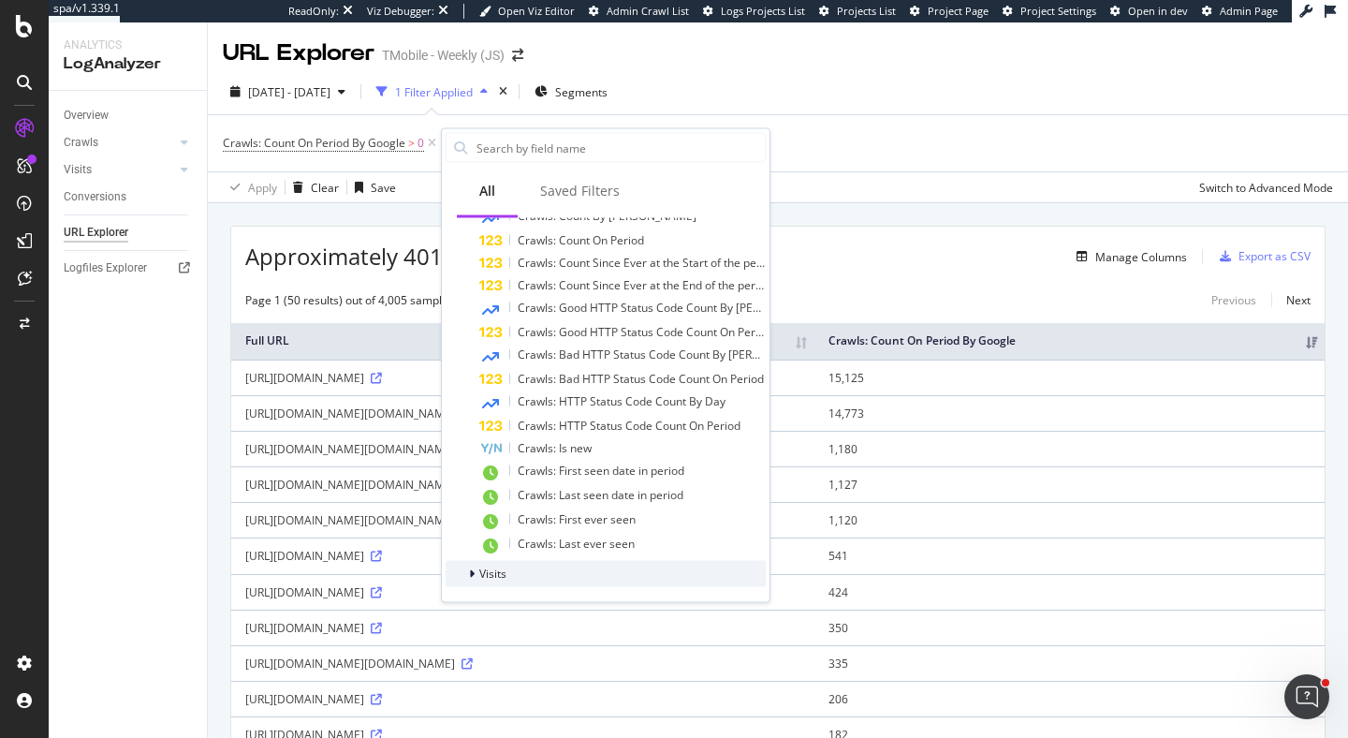
click at [468, 571] on div at bounding box center [473, 573] width 11 height 19
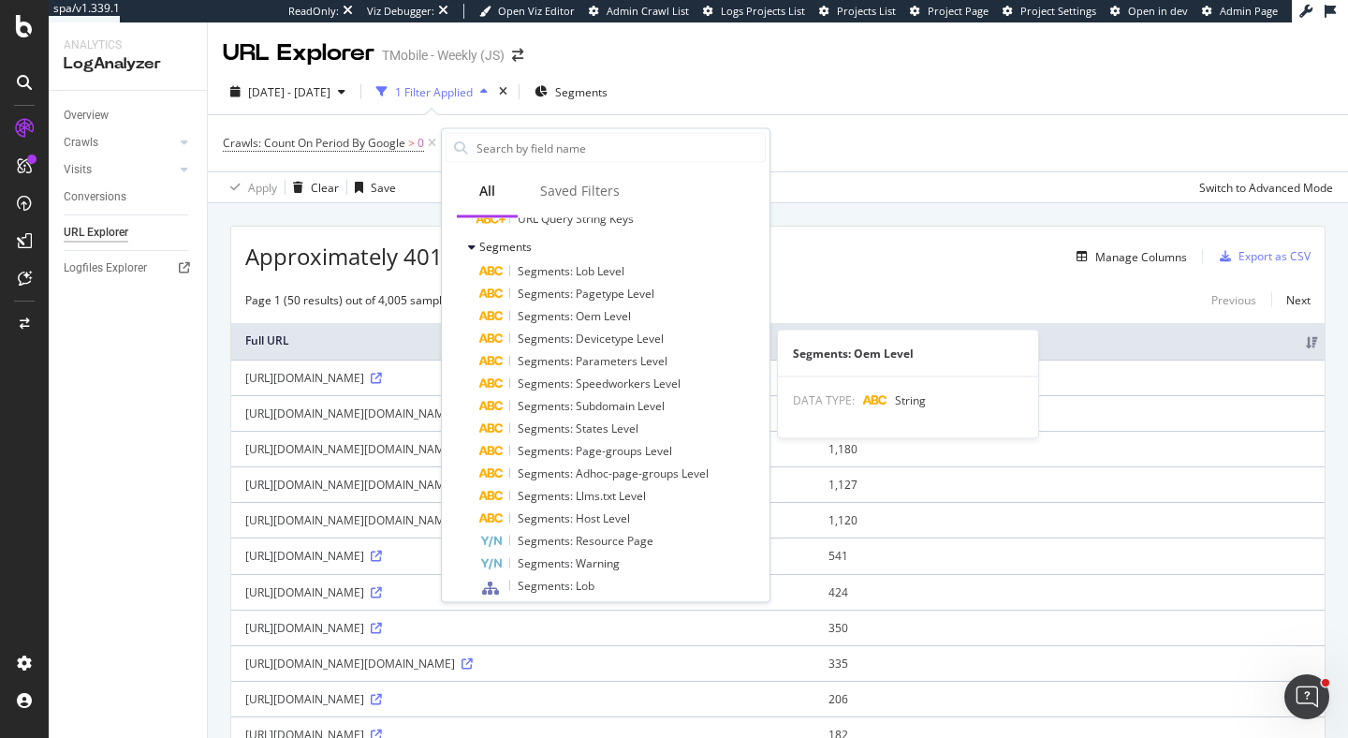
scroll to position [242, 0]
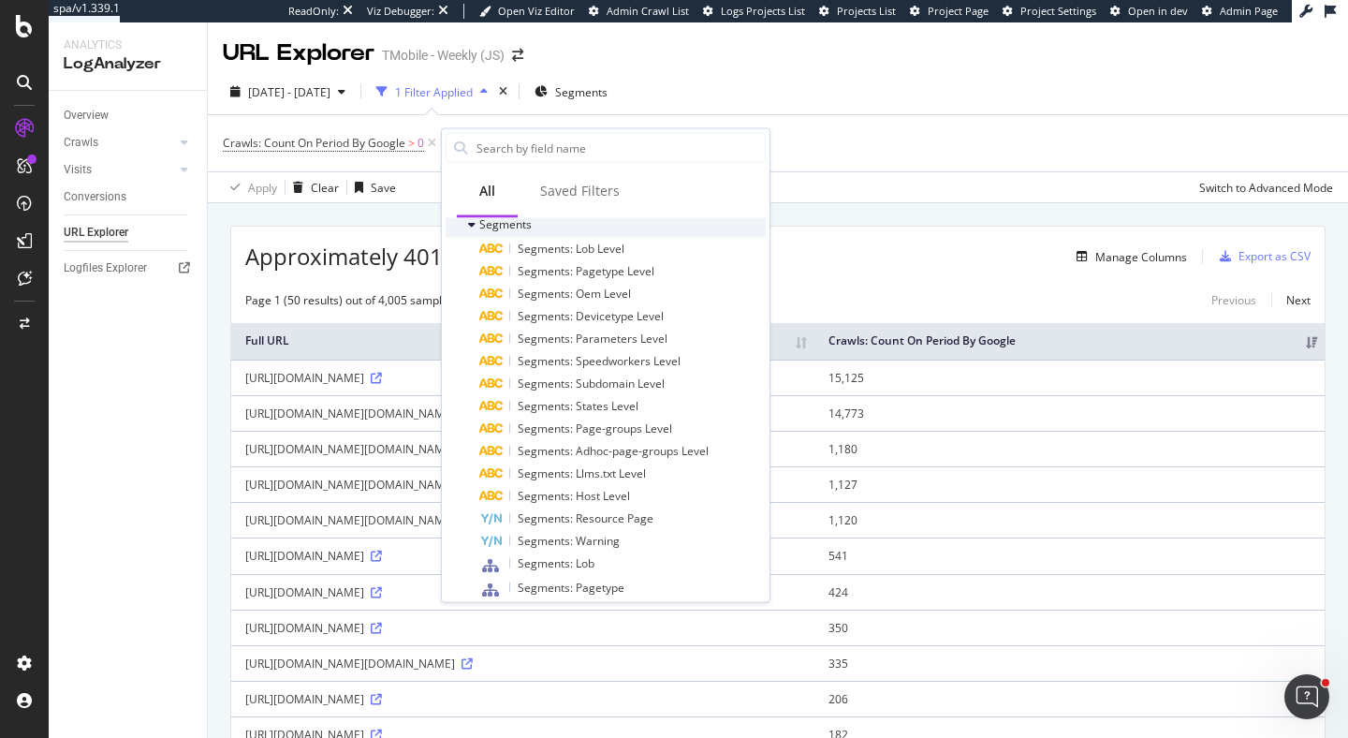
click at [474, 226] on icon at bounding box center [471, 224] width 7 height 11
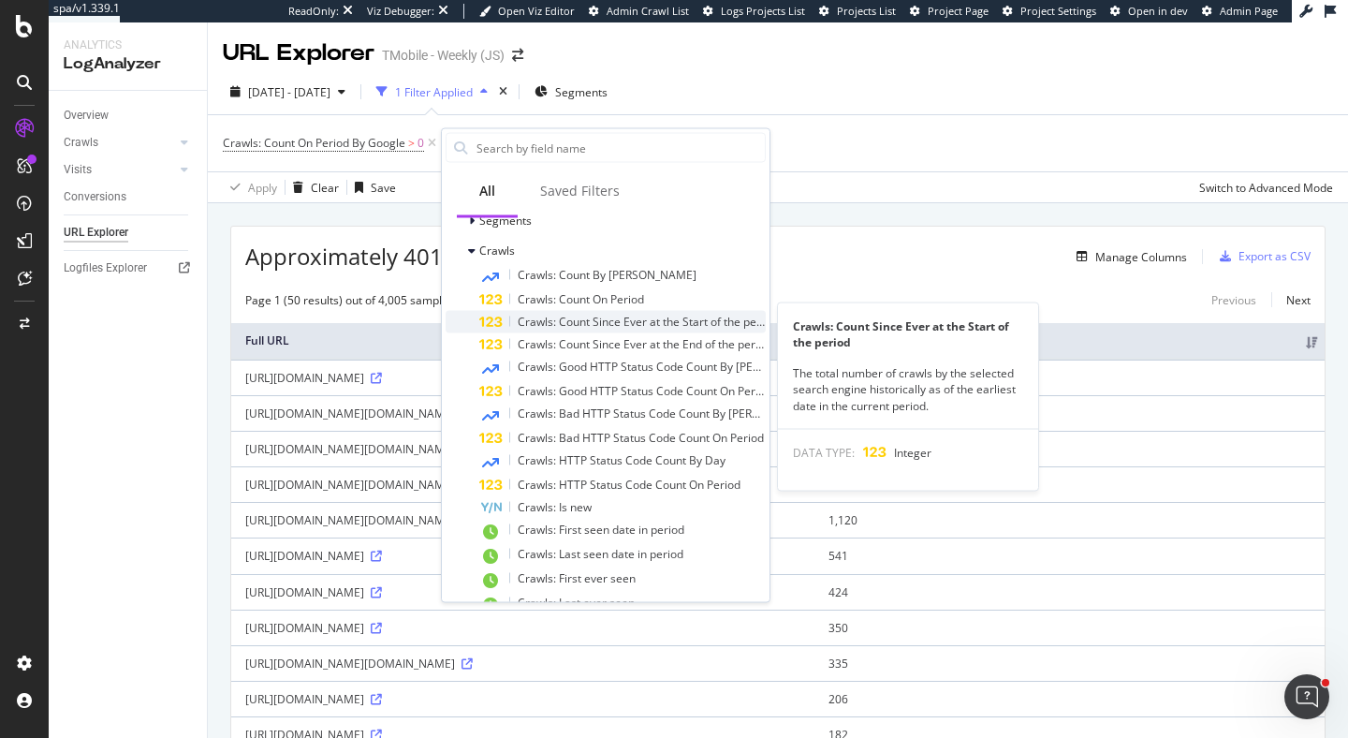
scroll to position [241, 0]
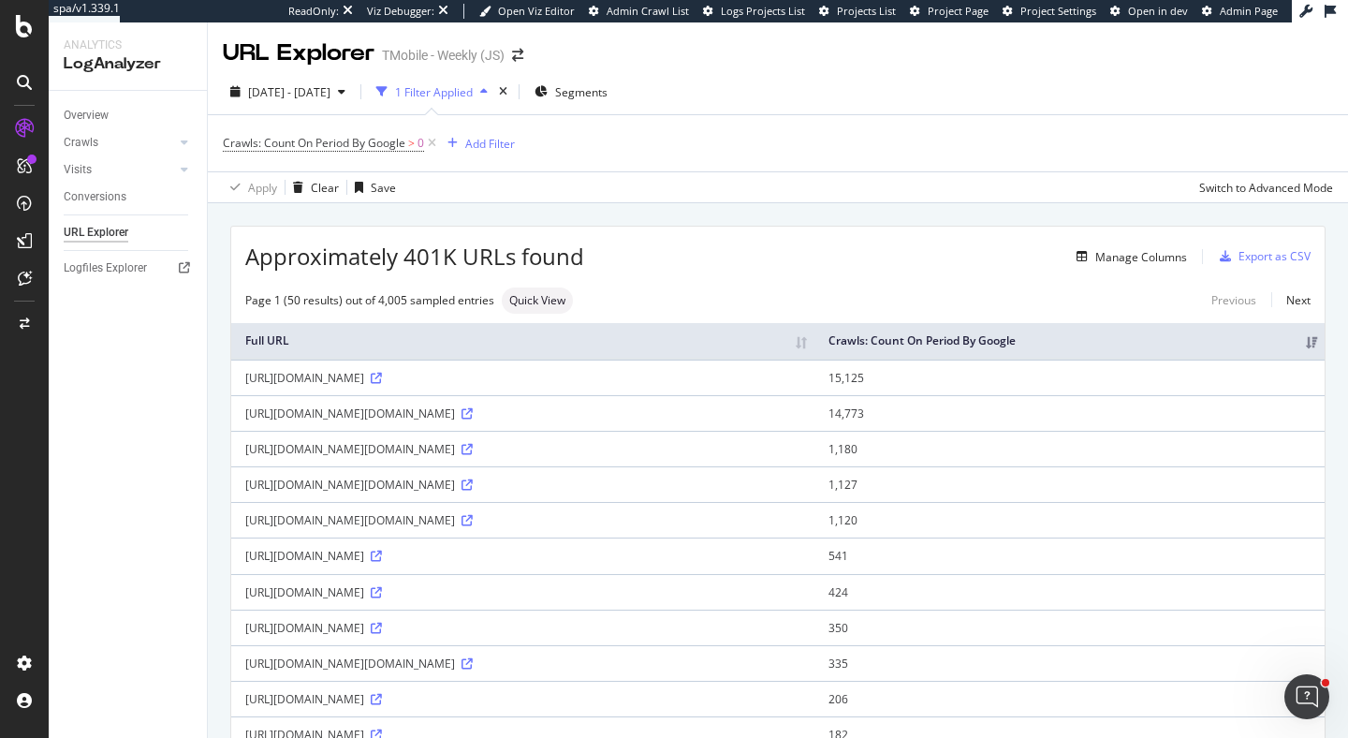
click at [98, 115] on div "Overview" at bounding box center [86, 116] width 45 height 20
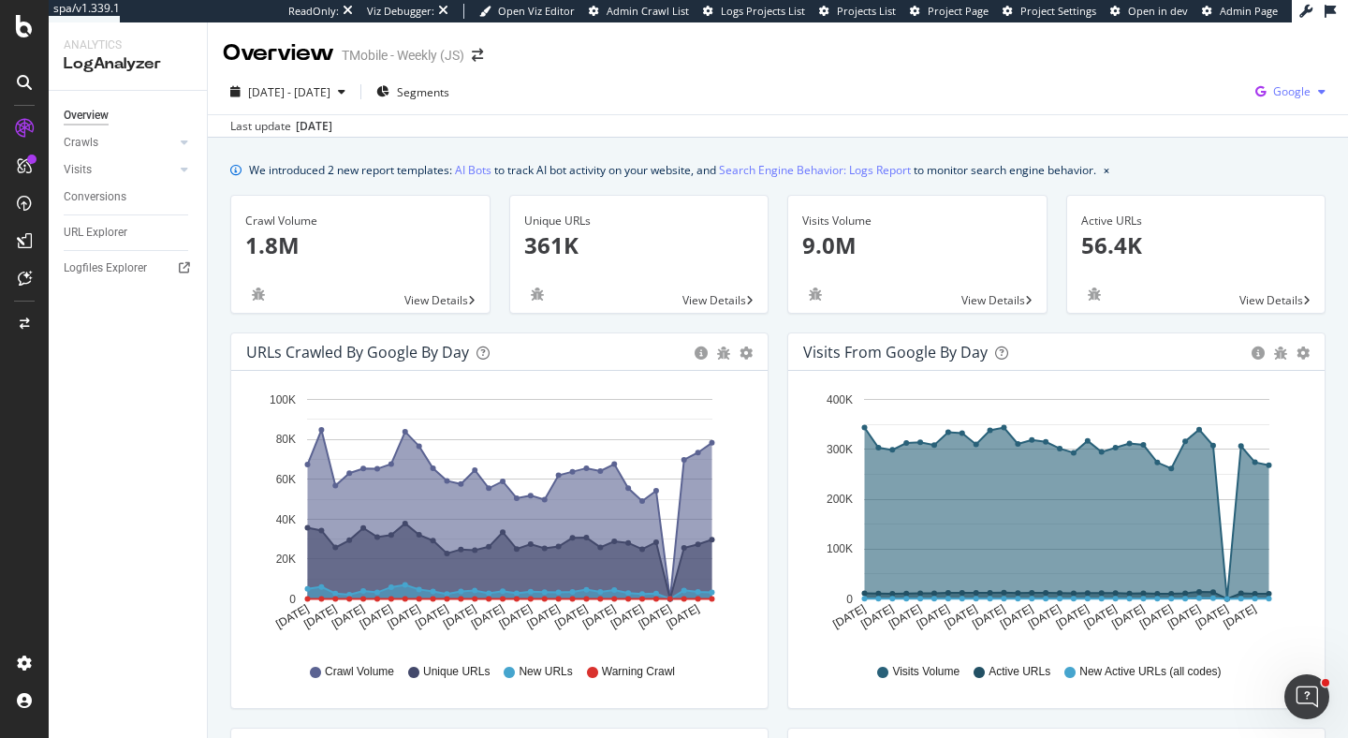
click at [1289, 106] on button "Google" at bounding box center [1290, 92] width 85 height 30
click at [116, 268] on div "Logfiles Explorer" at bounding box center [105, 268] width 83 height 20
click at [112, 265] on div "Logfiles Explorer" at bounding box center [105, 268] width 83 height 20
click at [93, 288] on div "CustomReports" at bounding box center [115, 285] width 92 height 19
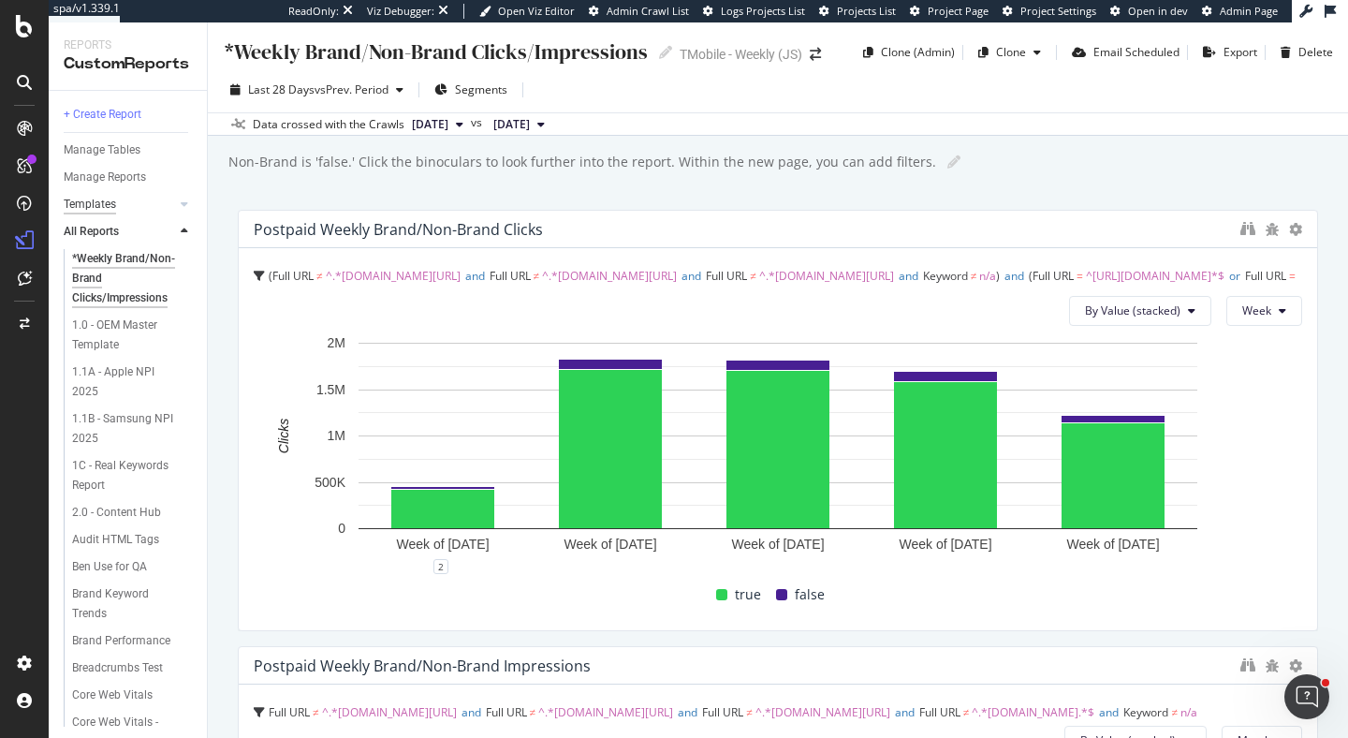
click at [89, 198] on div "Templates" at bounding box center [90, 205] width 52 height 20
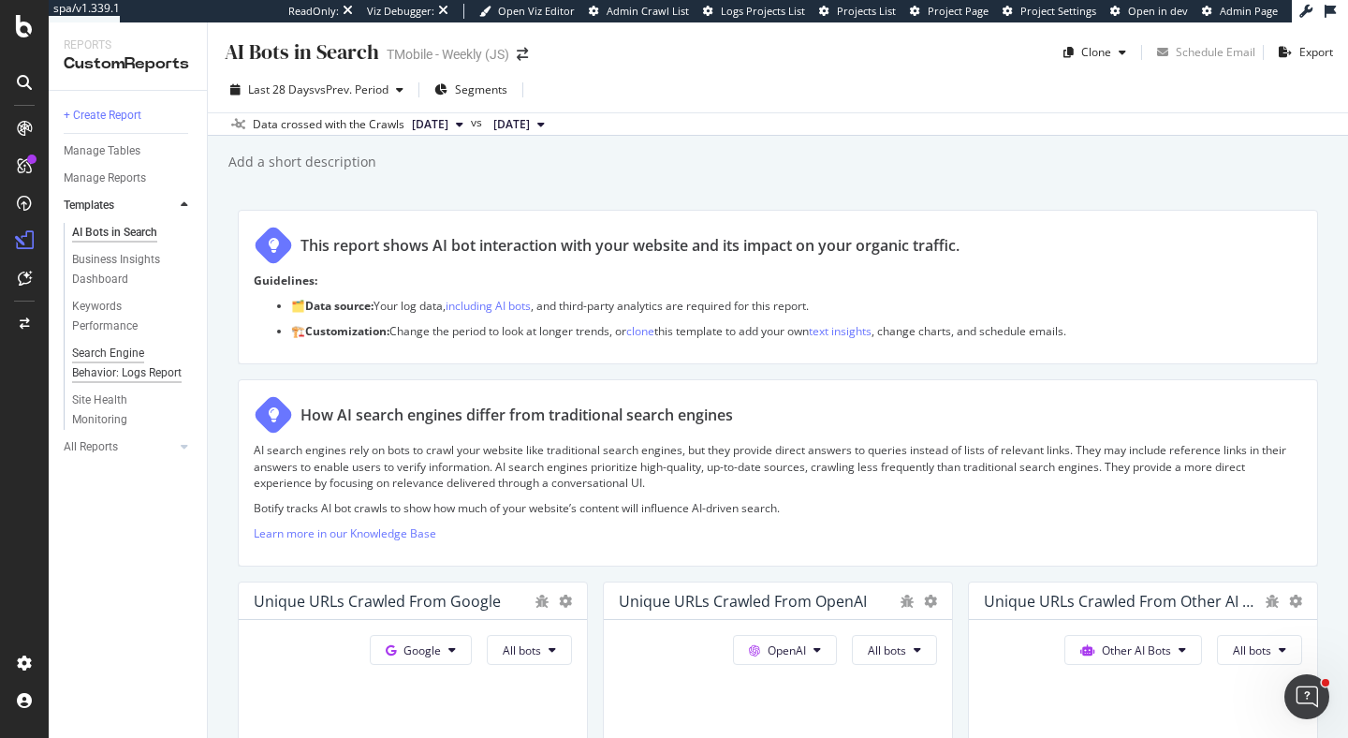
click at [117, 375] on div "Search Engine Behavior: Logs Report" at bounding box center [127, 362] width 110 height 39
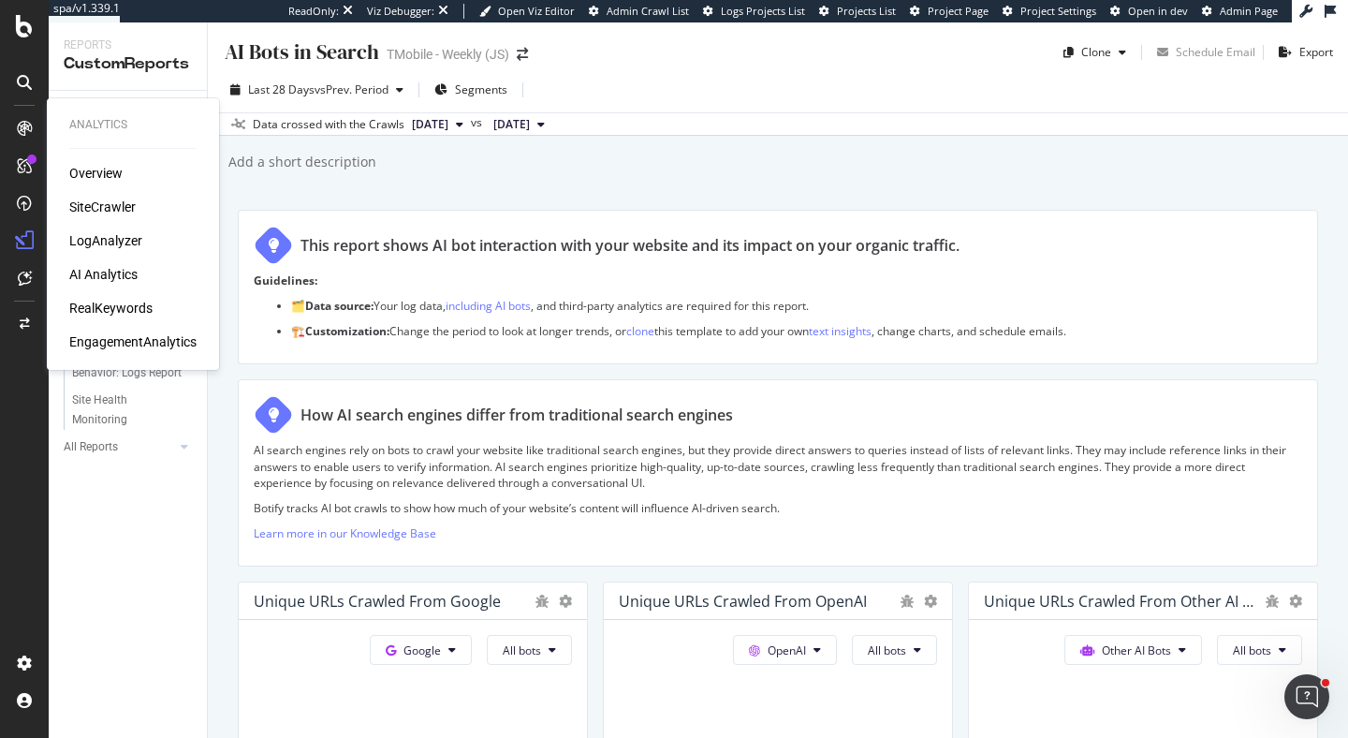
click at [108, 203] on div "SiteCrawler" at bounding box center [102, 206] width 66 height 19
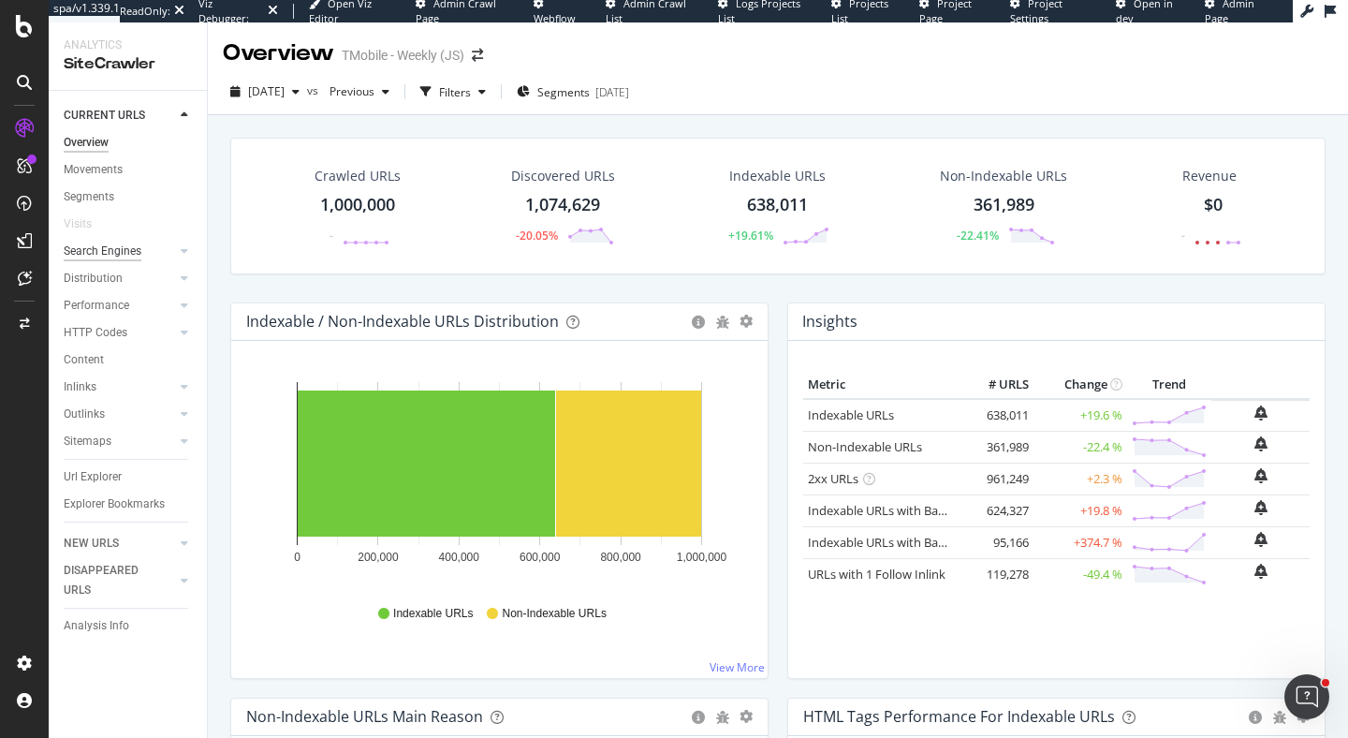
click at [127, 248] on div "Search Engines" at bounding box center [103, 251] width 78 height 20
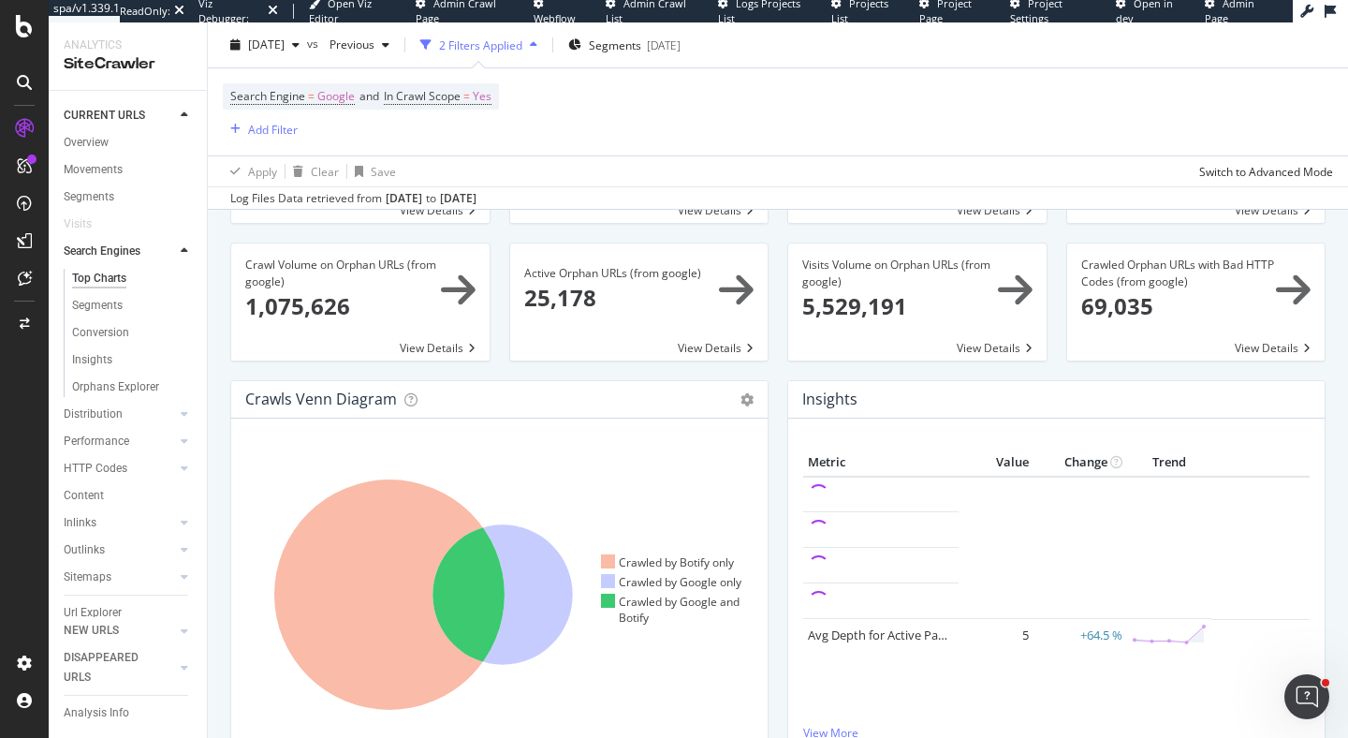
scroll to position [253, 0]
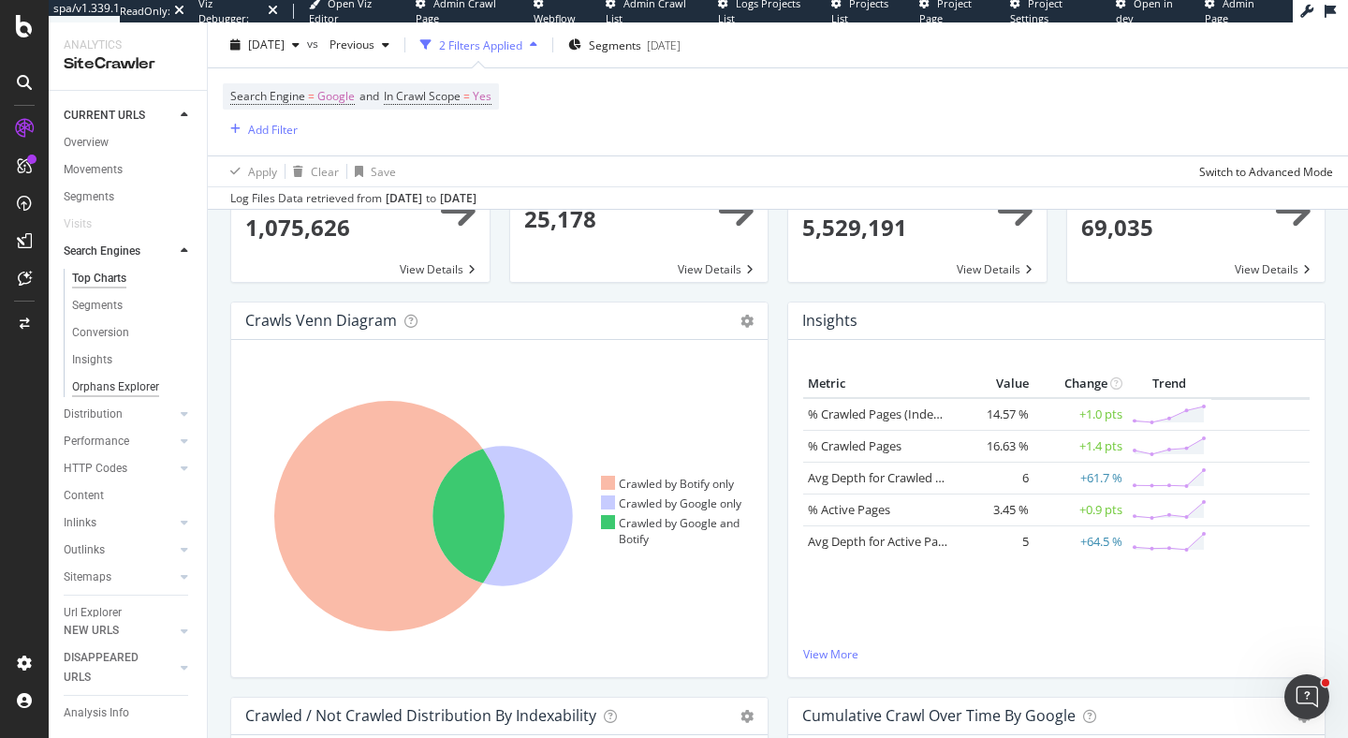
click at [110, 384] on div "Orphans Explorer" at bounding box center [115, 387] width 87 height 20
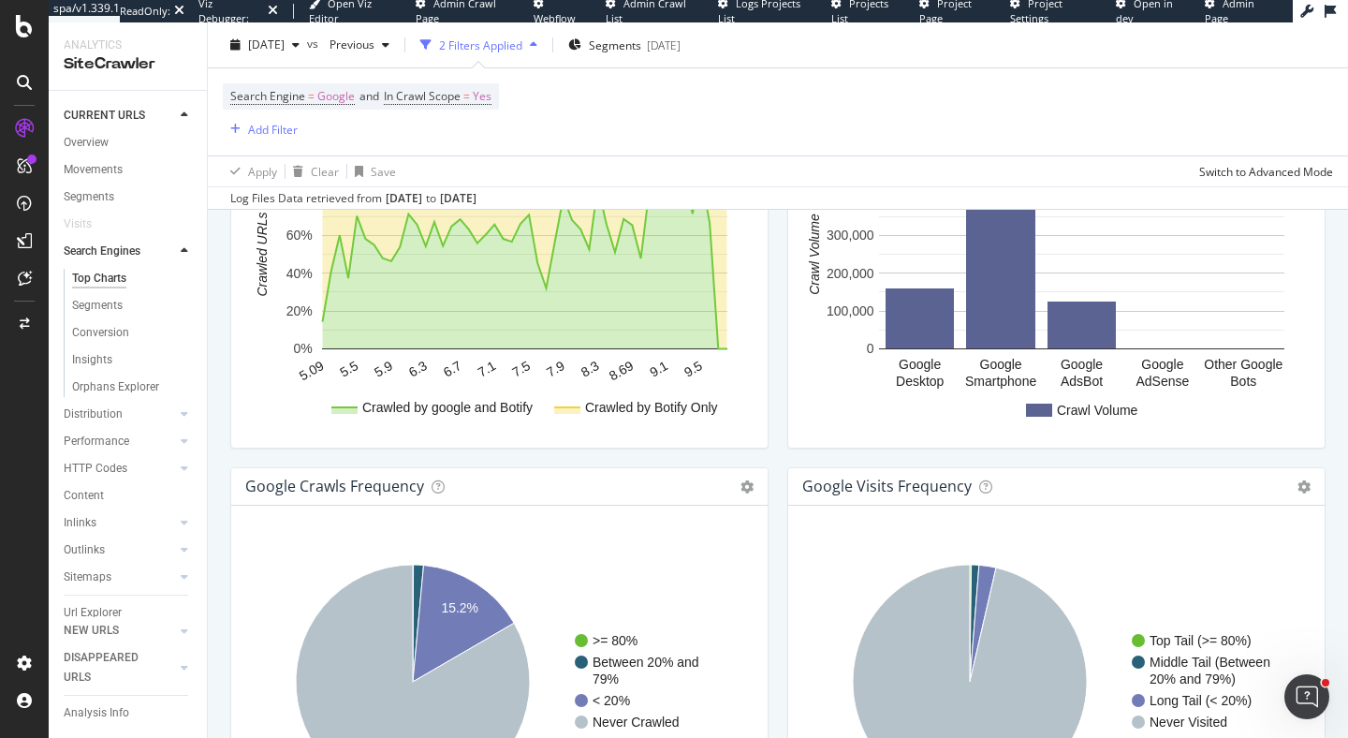
scroll to position [2253, 0]
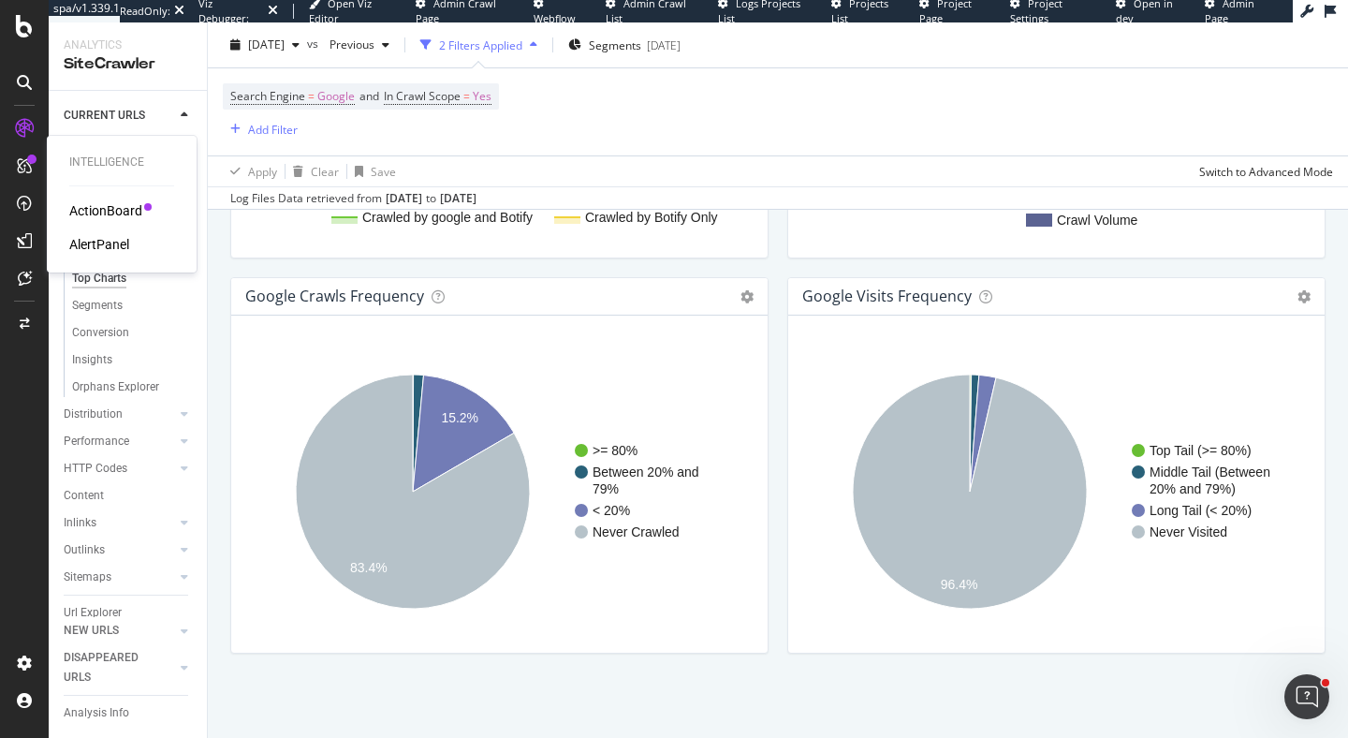
click at [89, 248] on div "AlertPanel" at bounding box center [99, 244] width 60 height 19
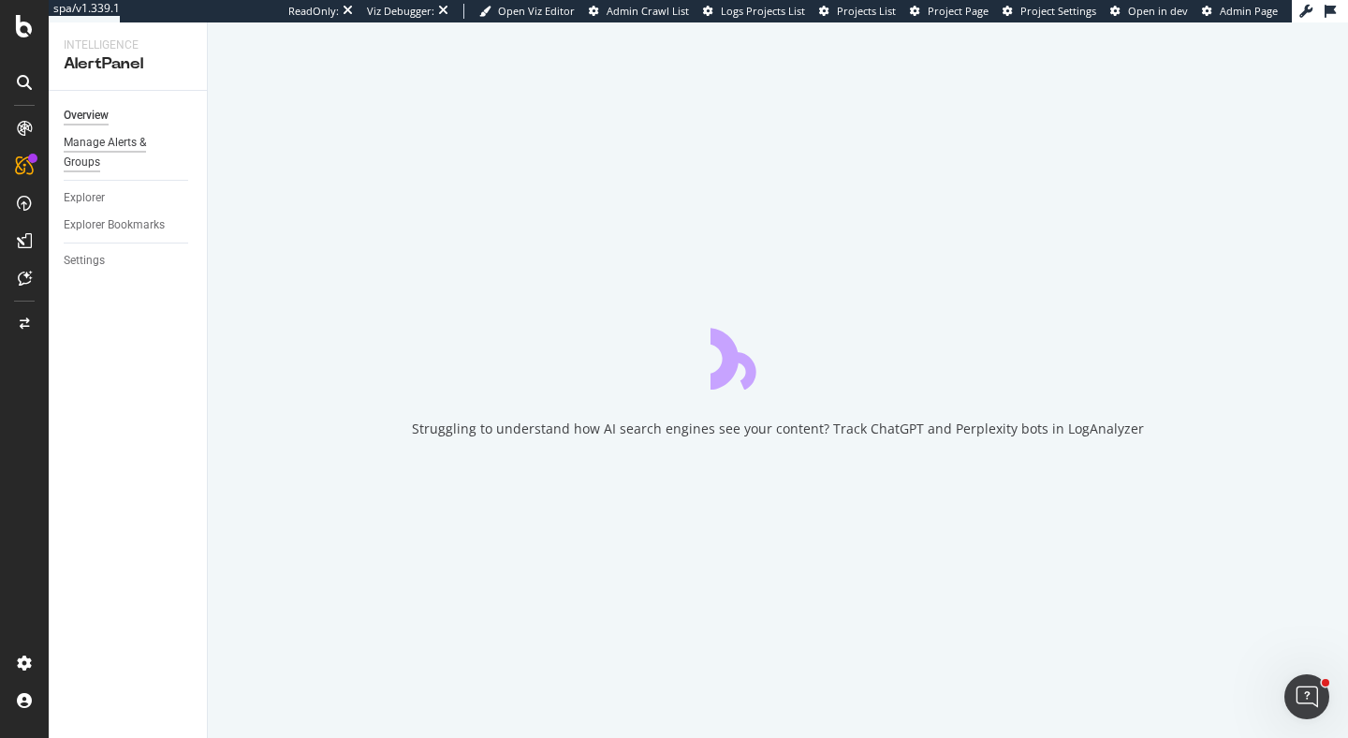
click at [135, 138] on div "Manage Alerts & Groups" at bounding box center [120, 152] width 112 height 39
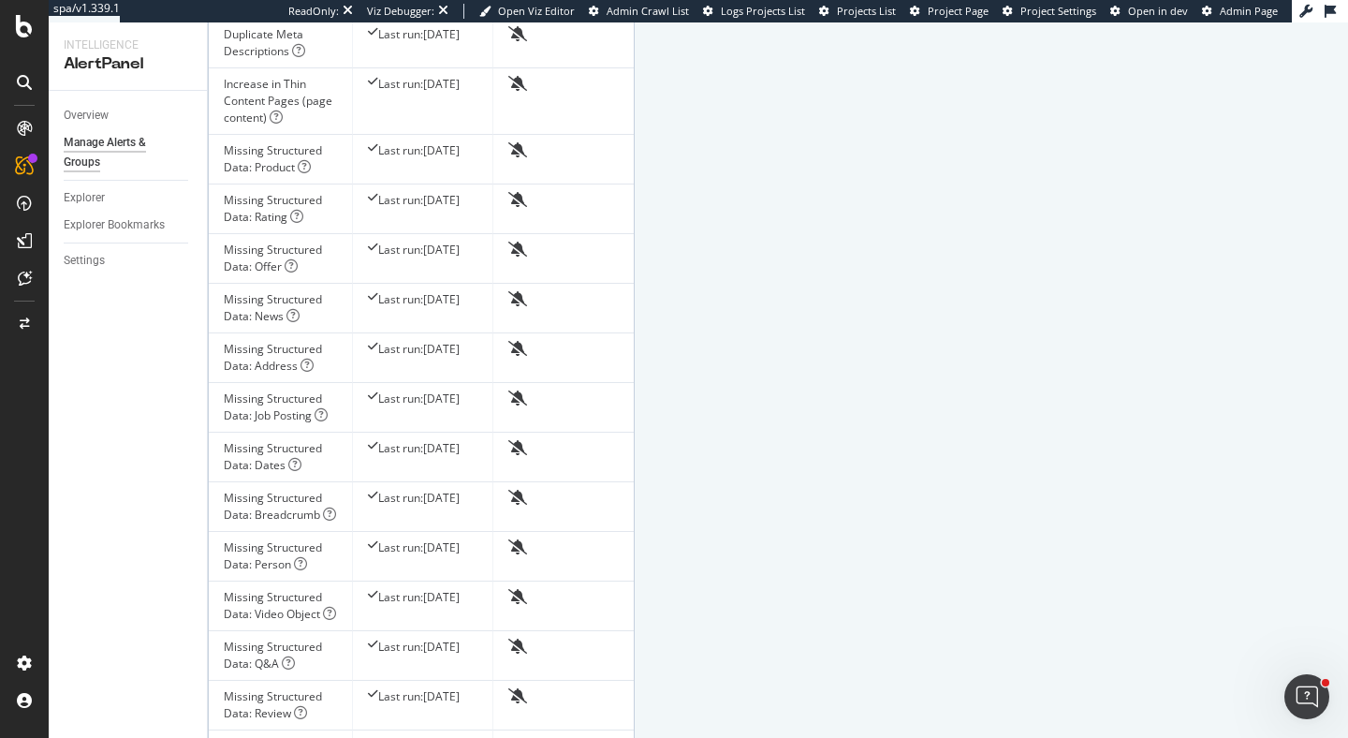
scroll to position [1544, 0]
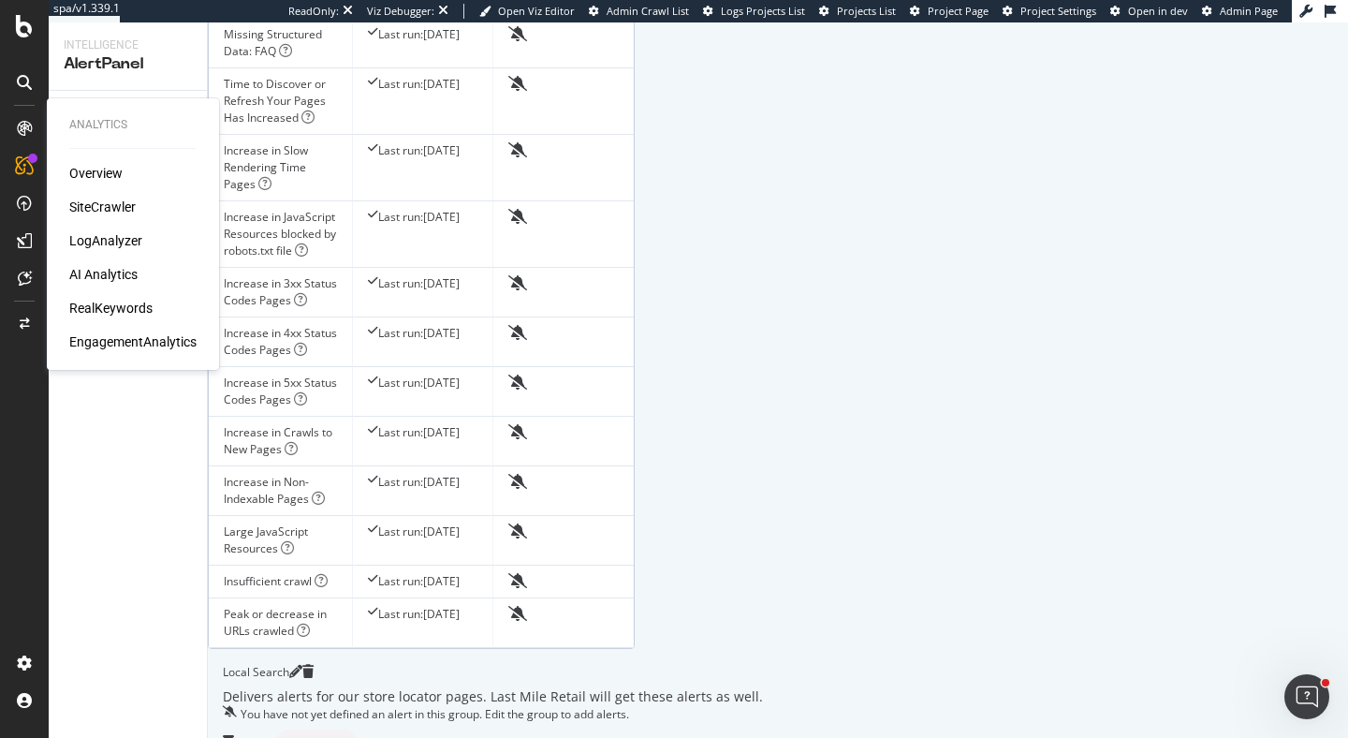
click at [82, 242] on div "LogAnalyzer" at bounding box center [105, 240] width 73 height 19
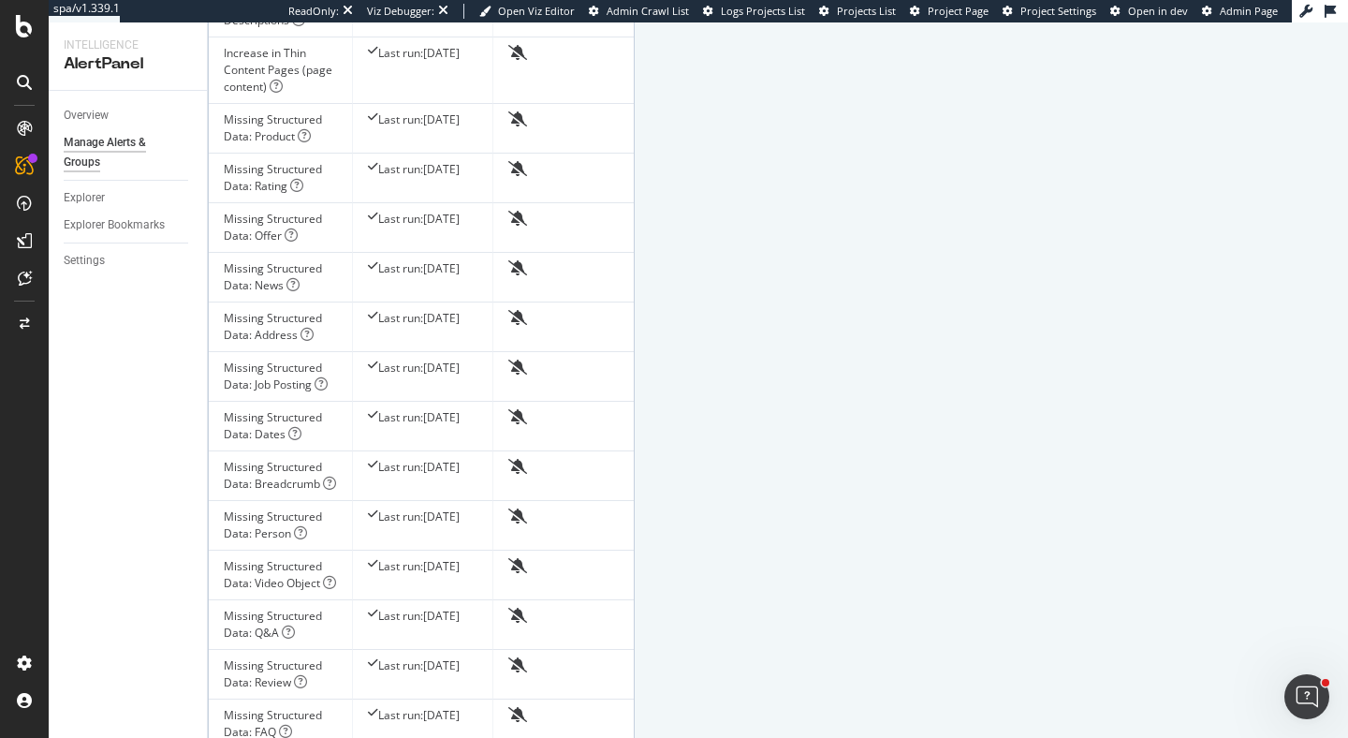
scroll to position [757, 0]
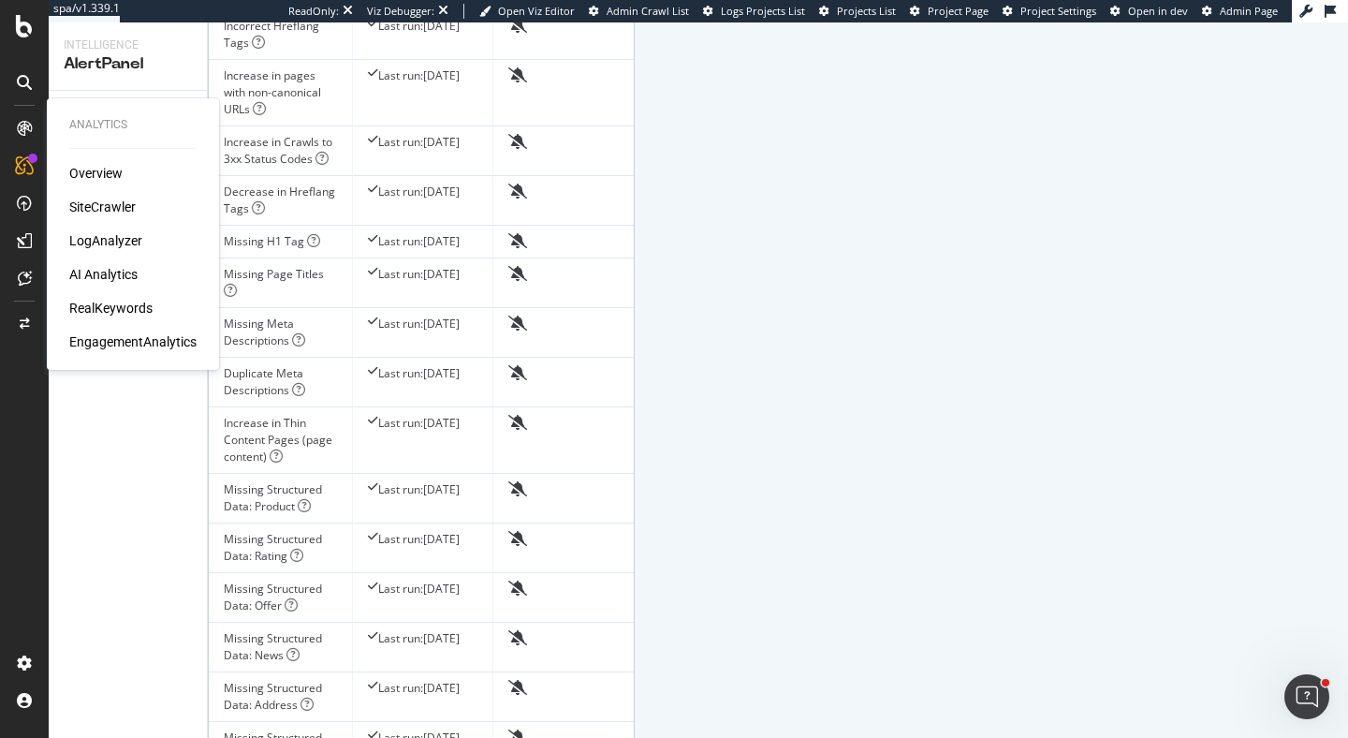
click at [96, 191] on div "Overview SiteCrawler LogAnalyzer AI Analytics RealKeywords EngagementAnalytics" at bounding box center [132, 257] width 127 height 187
click at [99, 203] on div "SiteCrawler" at bounding box center [102, 206] width 66 height 19
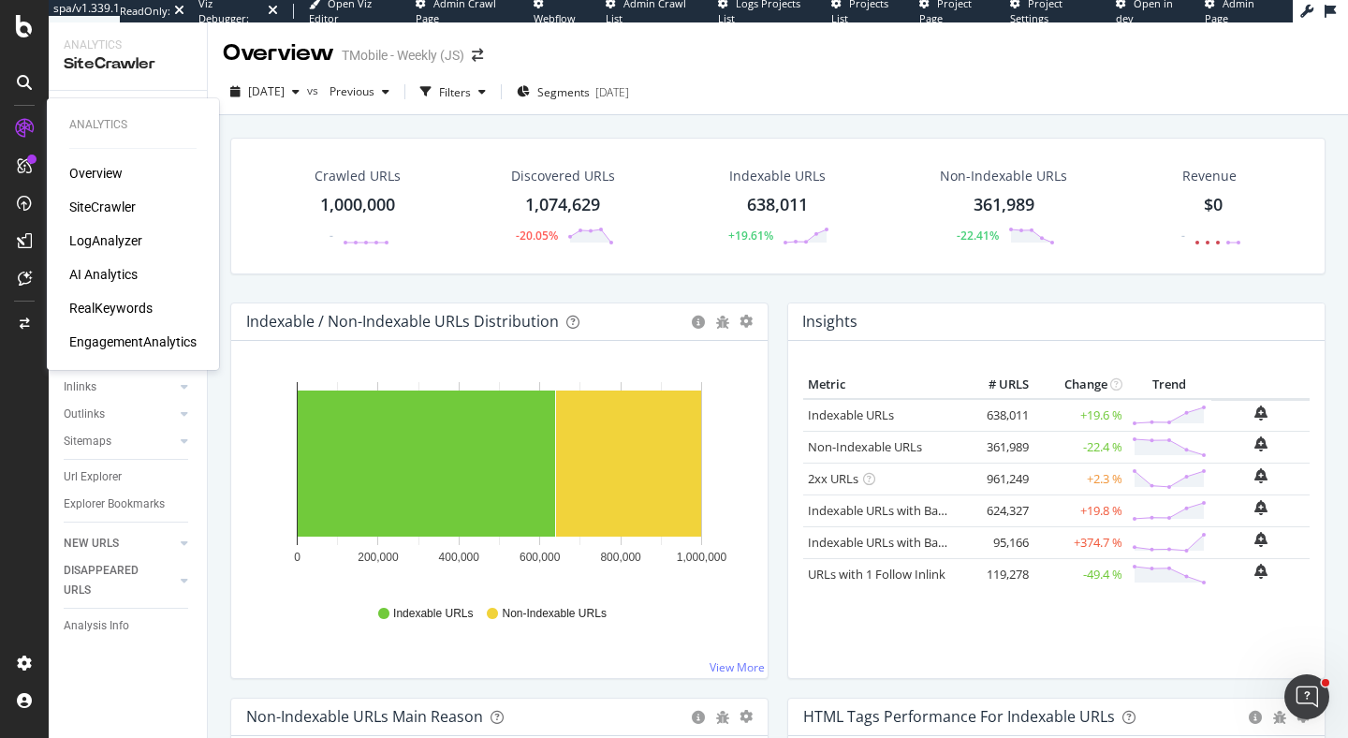
click at [110, 221] on div "Overview SiteCrawler LogAnalyzer AI Analytics RealKeywords EngagementAnalytics" at bounding box center [132, 257] width 127 height 187
click at [116, 241] on div "LogAnalyzer" at bounding box center [105, 240] width 73 height 19
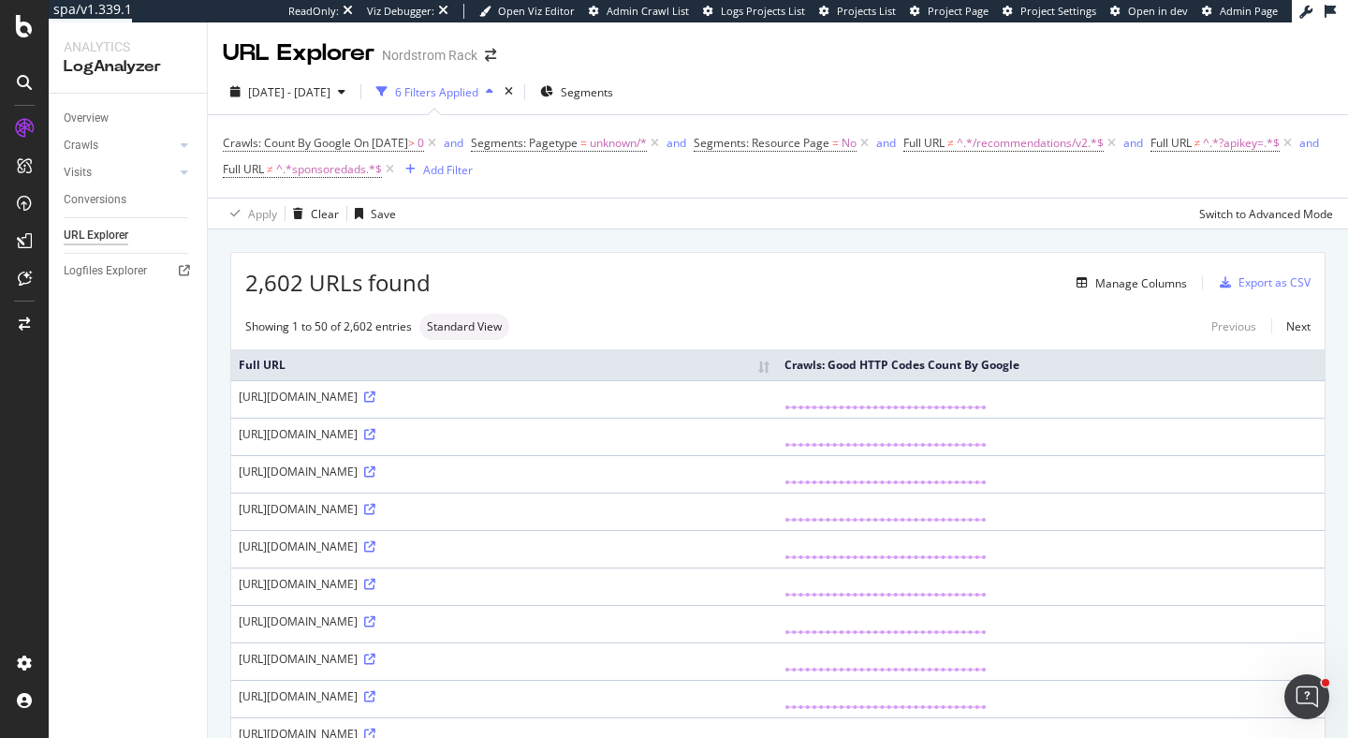
scroll to position [6, 0]
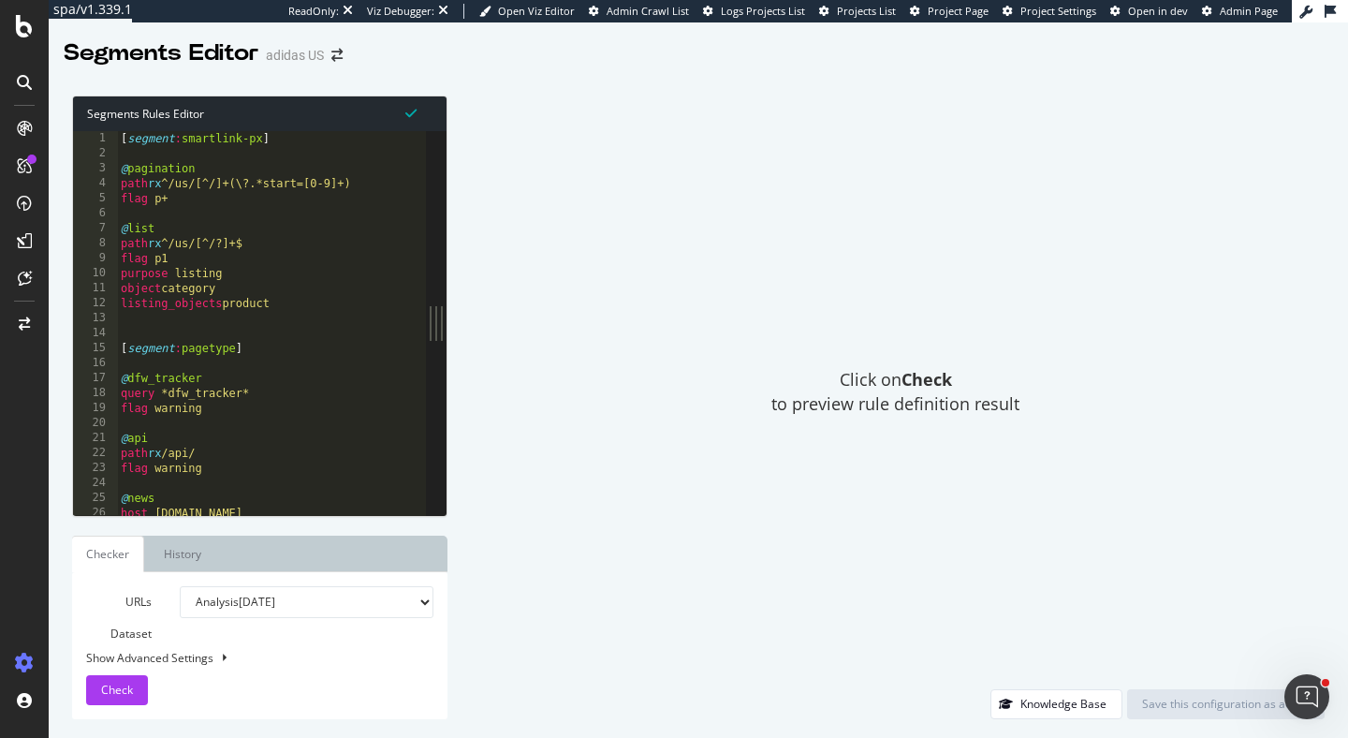
type textarea "@dfw_tracker"
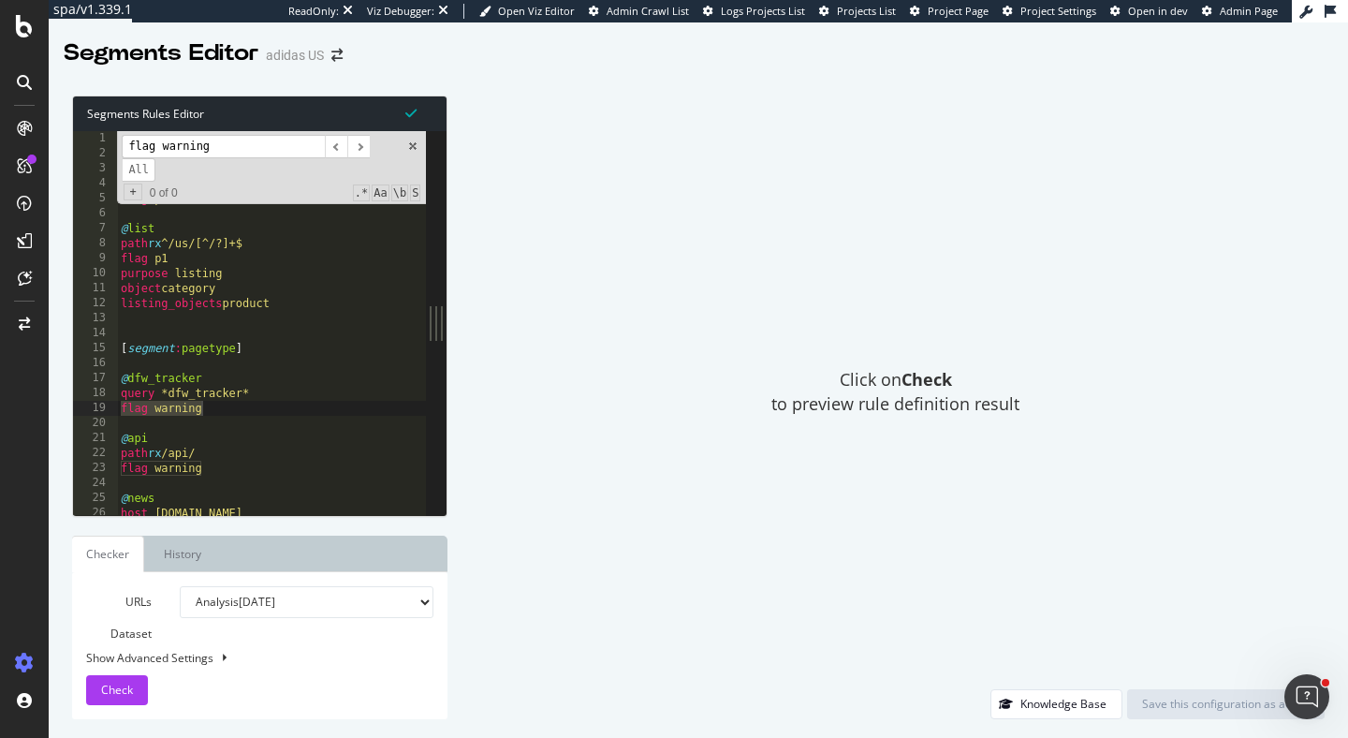
type input "flag warning"
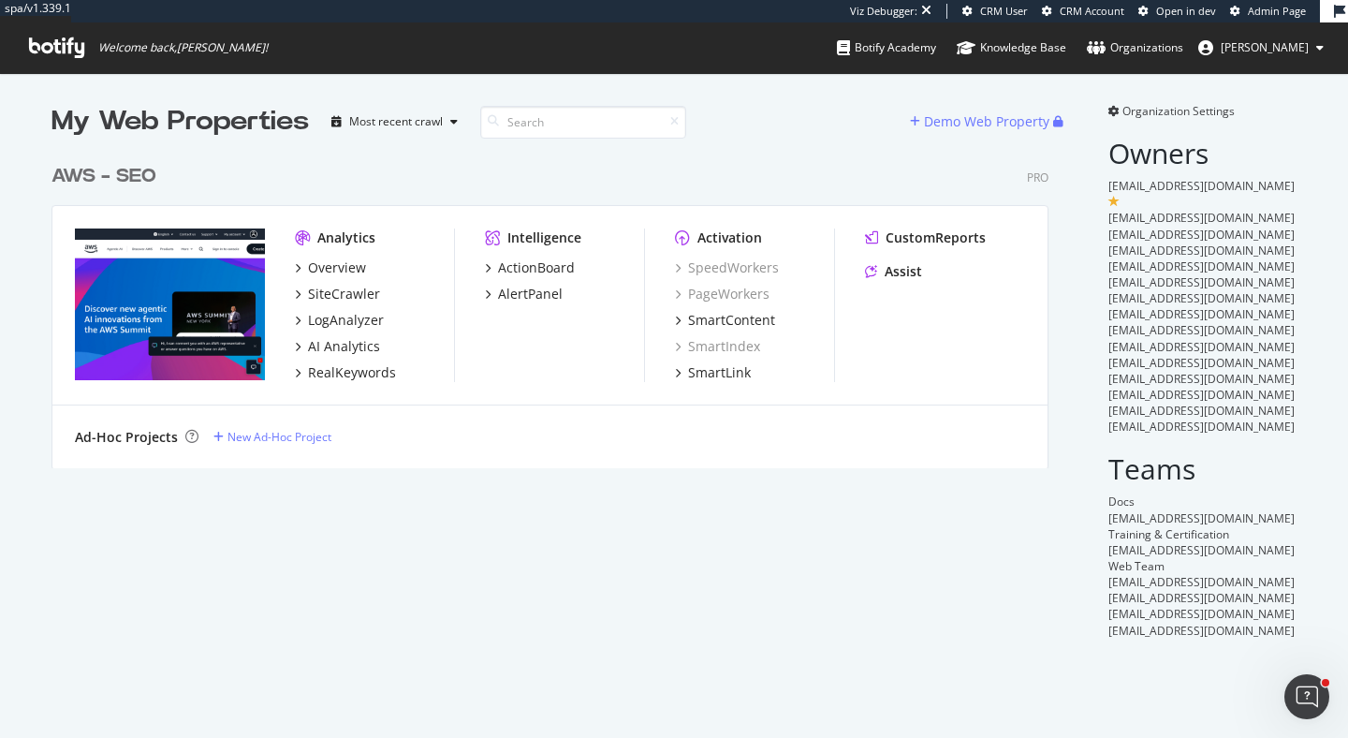
scroll to position [328, 1012]
click at [348, 327] on div "LogAnalyzer" at bounding box center [346, 320] width 76 height 19
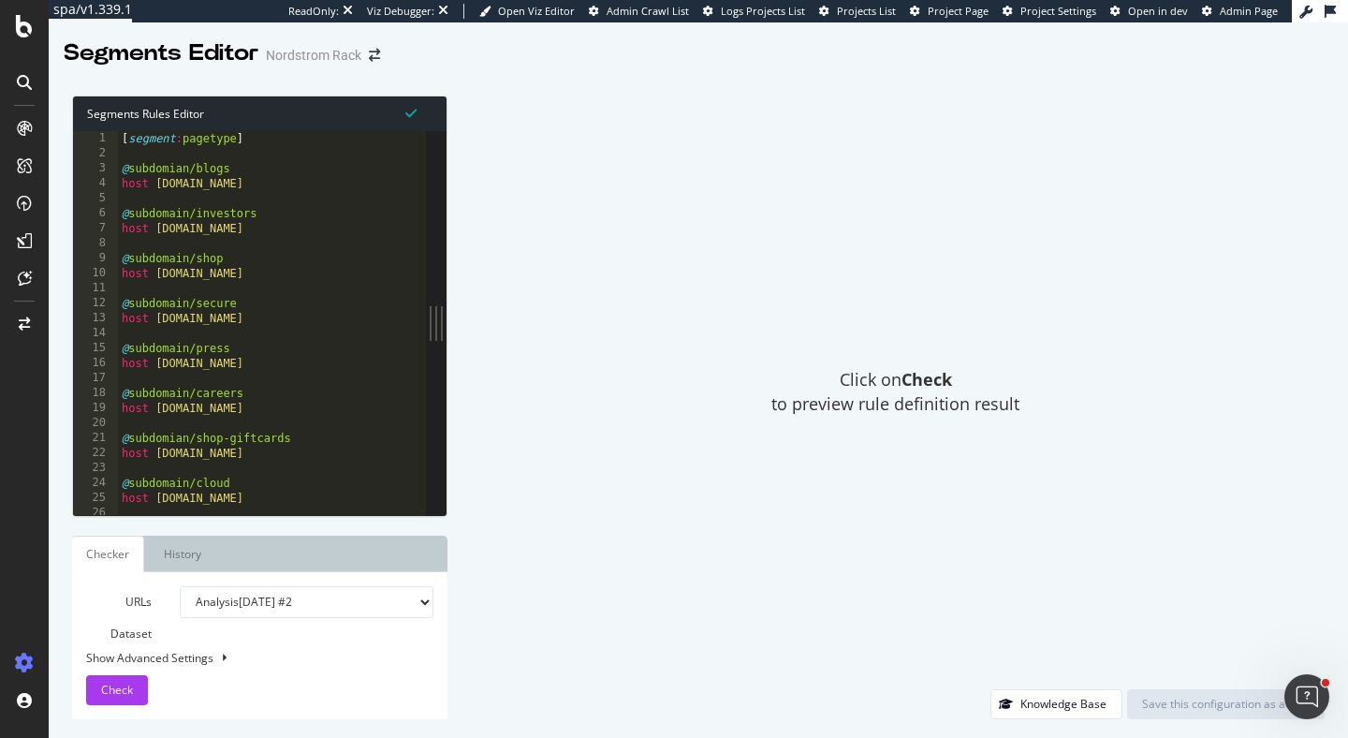
type textarea "@subdomain/secure"
click at [371, 304] on div "[ segment : pagetype ] @ subdomian/blogs host blogs.nordstrom.com @ subdomain/i…" at bounding box center [334, 338] width 432 height 414
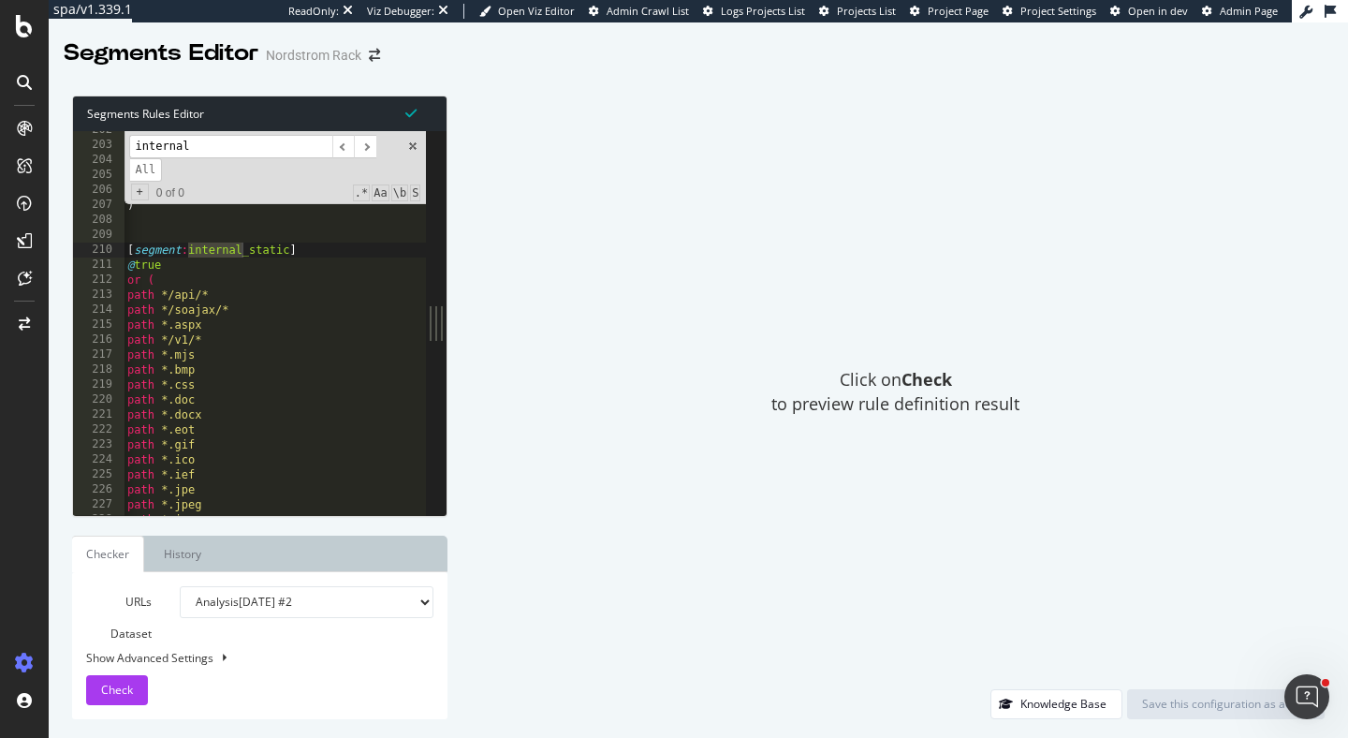
type input "internal"
click at [232, 308] on div "@ api OR ( path /recommendations/v2?* path *?apikey=* path /sponsoredads/* ) [ …" at bounding box center [340, 330] width 432 height 414
drag, startPoint x: 210, startPoint y: 294, endPoint x: 97, endPoint y: 293, distance: 112.3
click at [97, 293] on div "@subdomain/secure 202 203 204 205 206 207 208 209 210 211 212 213 214 215 216 2…" at bounding box center [249, 323] width 353 height 384
drag, startPoint x: 212, startPoint y: 337, endPoint x: 120, endPoint y: 337, distance: 91.7
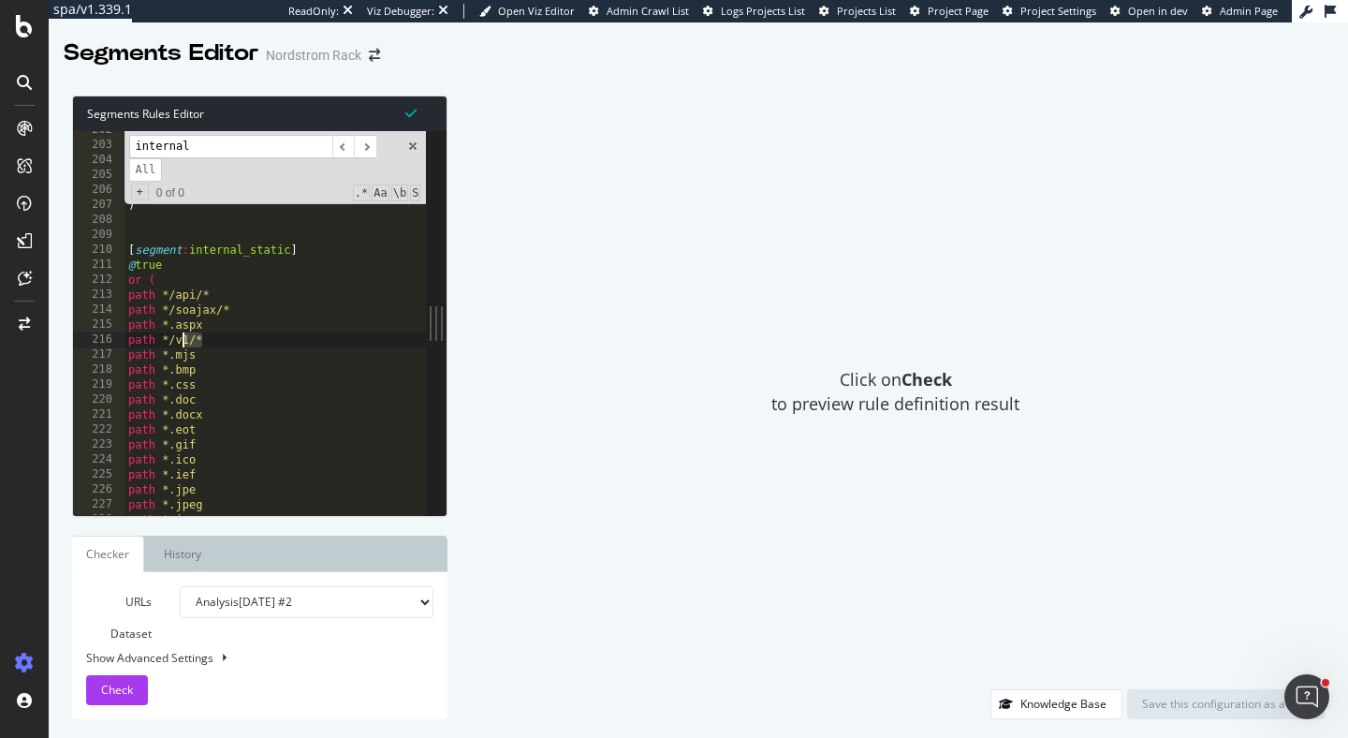
click at [120, 337] on div "@subdomain/secure 202 203 204 205 206 207 208 209 210 211 212 213 214 215 216 2…" at bounding box center [249, 323] width 353 height 384
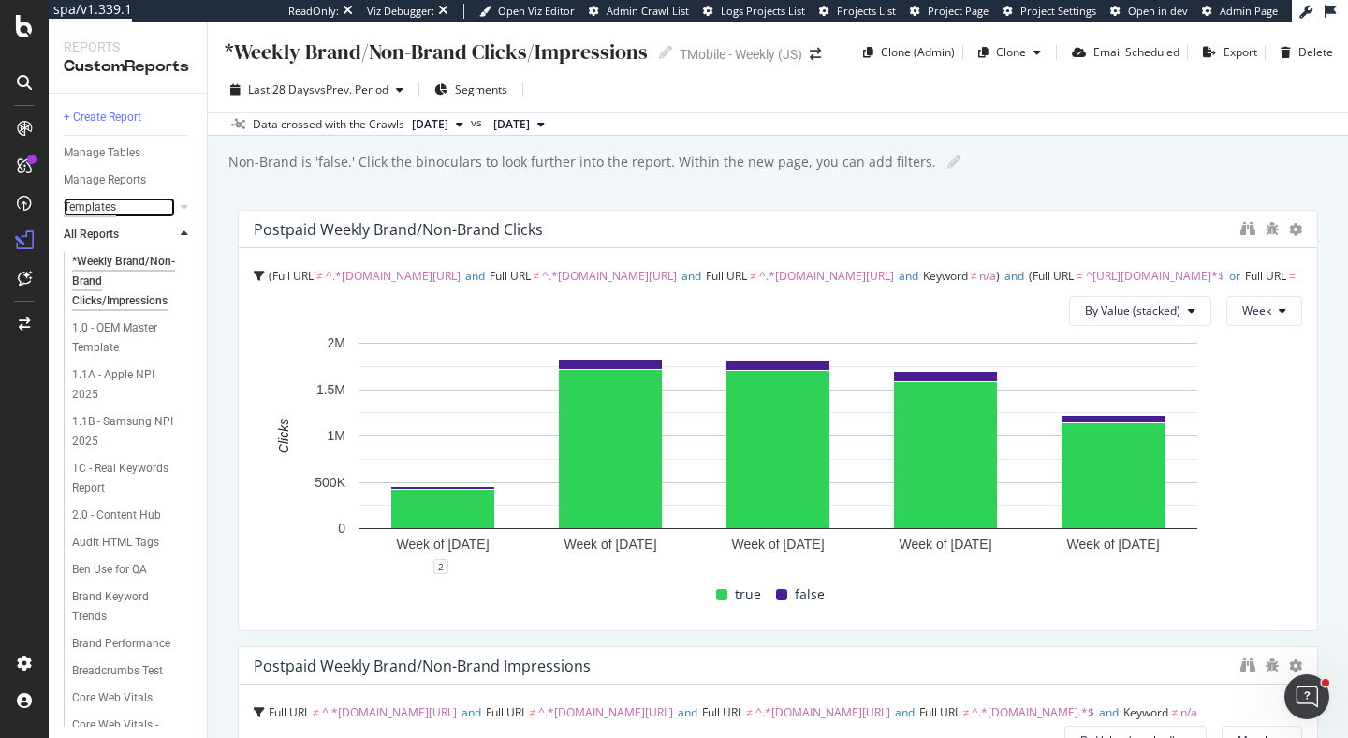
click at [104, 203] on div "Templates" at bounding box center [90, 207] width 52 height 20
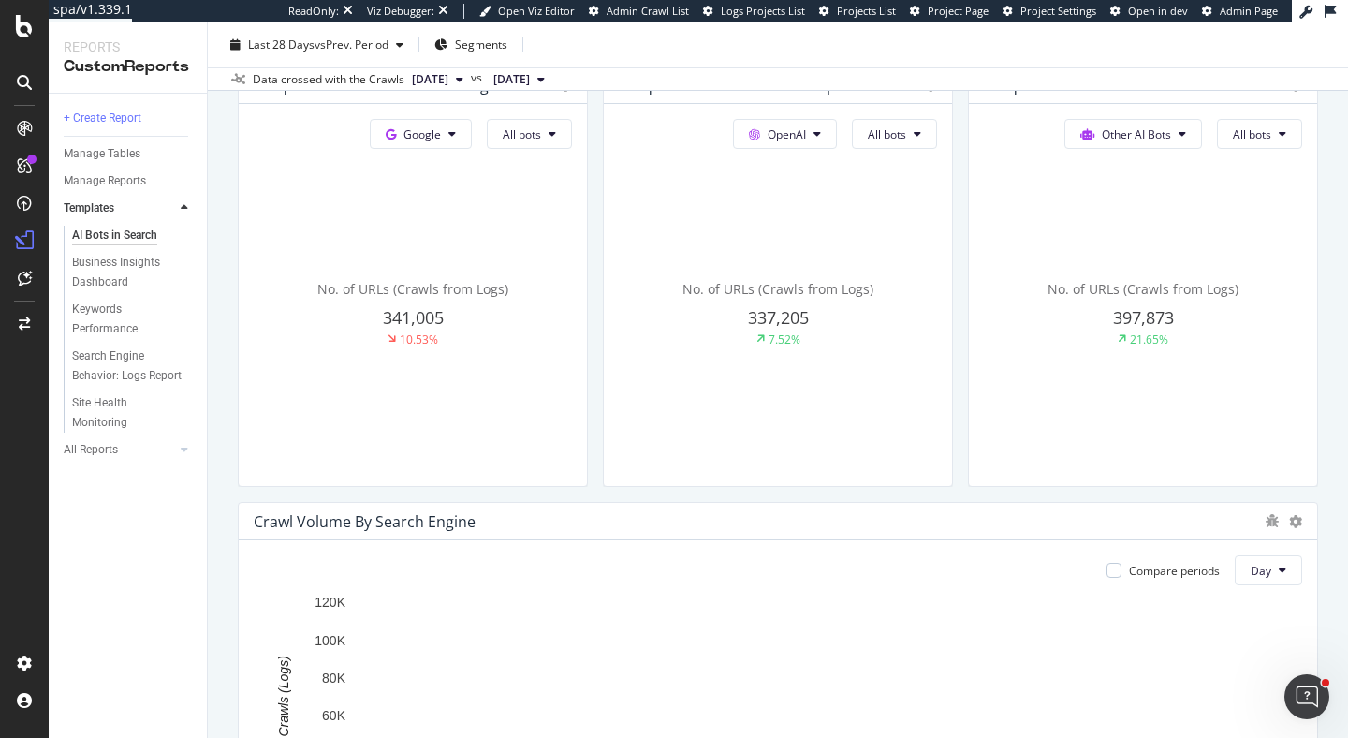
scroll to position [519, 0]
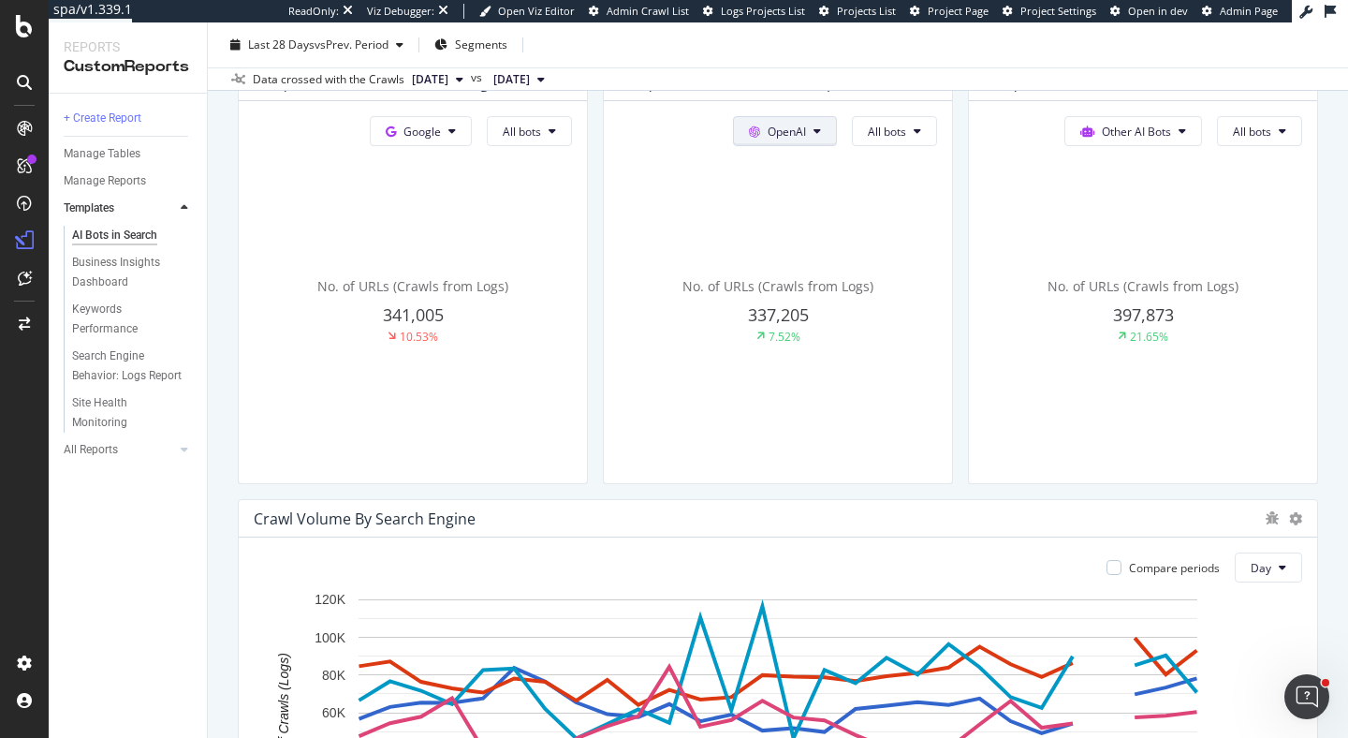
click at [758, 131] on icon at bounding box center [754, 131] width 11 height 11
click at [804, 209] on span "Bing" at bounding box center [813, 203] width 69 height 17
click at [808, 124] on button "Bing" at bounding box center [792, 131] width 89 height 30
click at [840, 231] on span "OpenAI" at bounding box center [829, 237] width 69 height 17
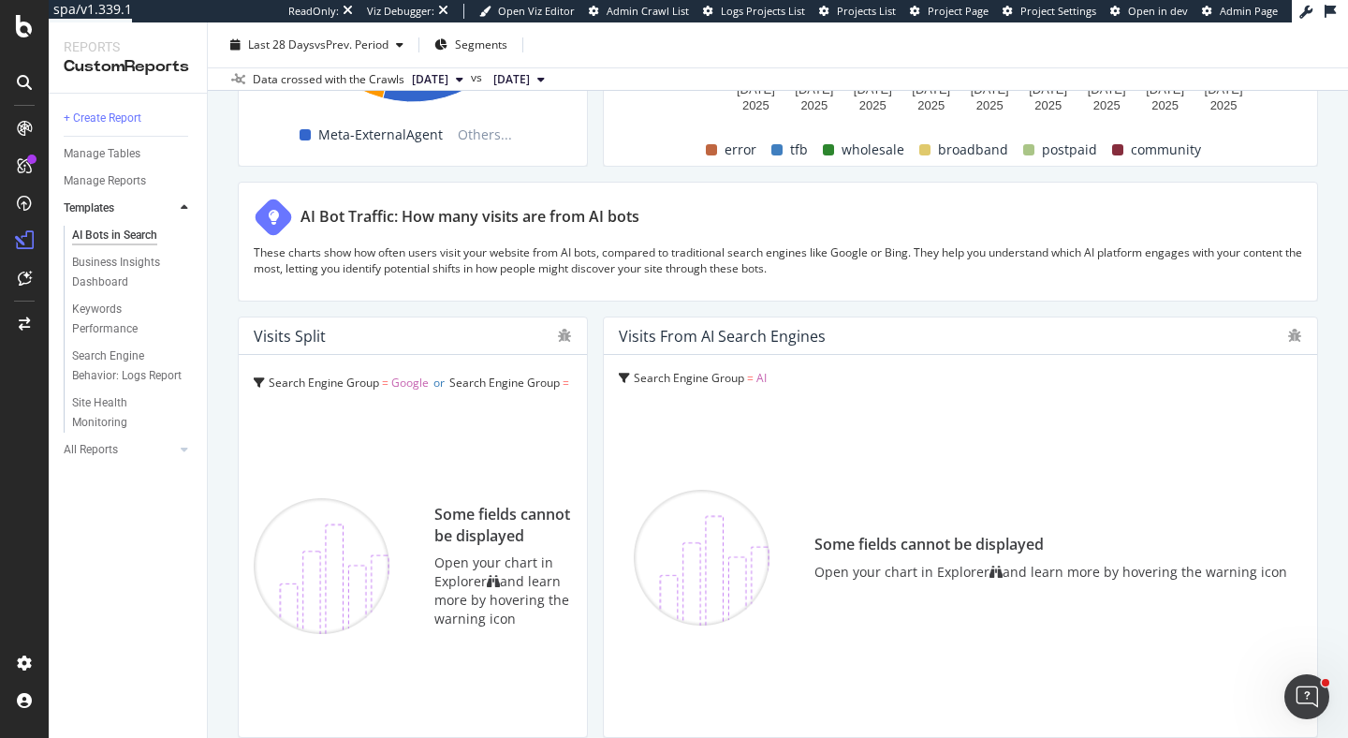
scroll to position [3256, 0]
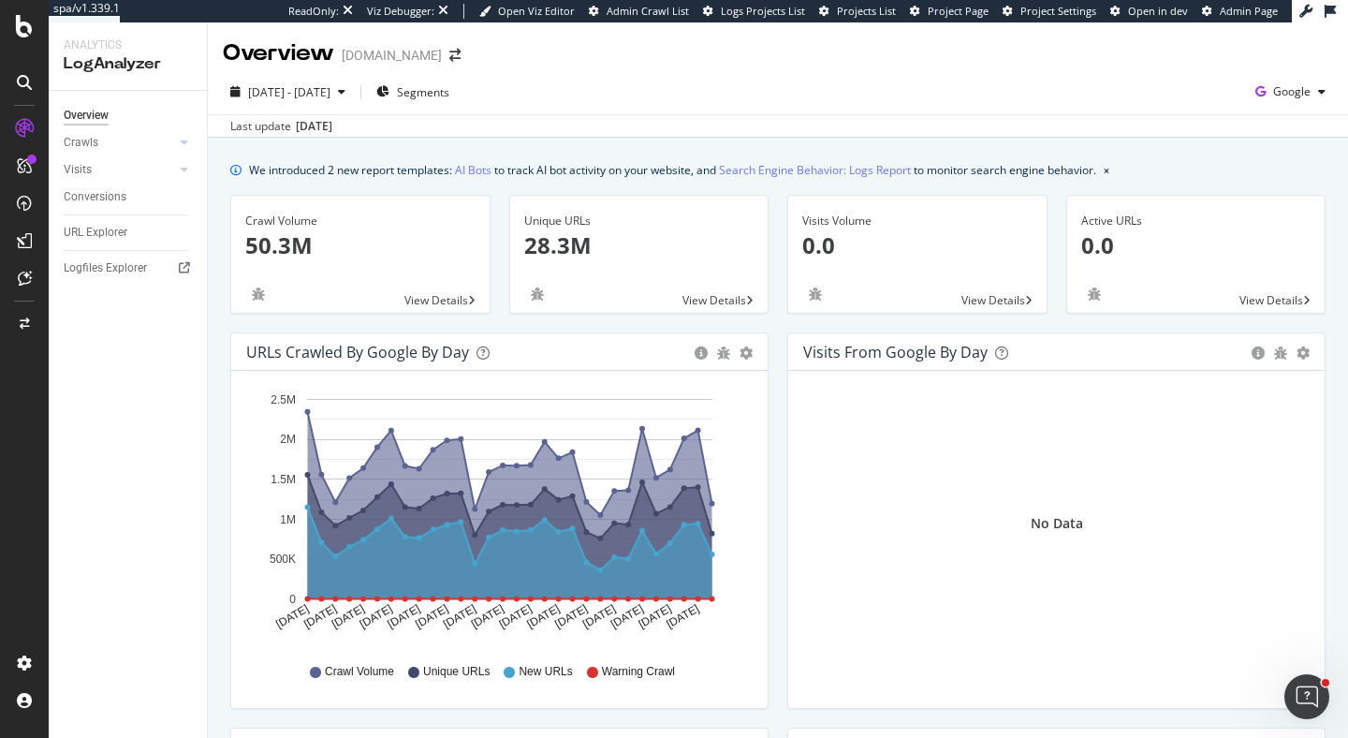
scroll to position [13, 0]
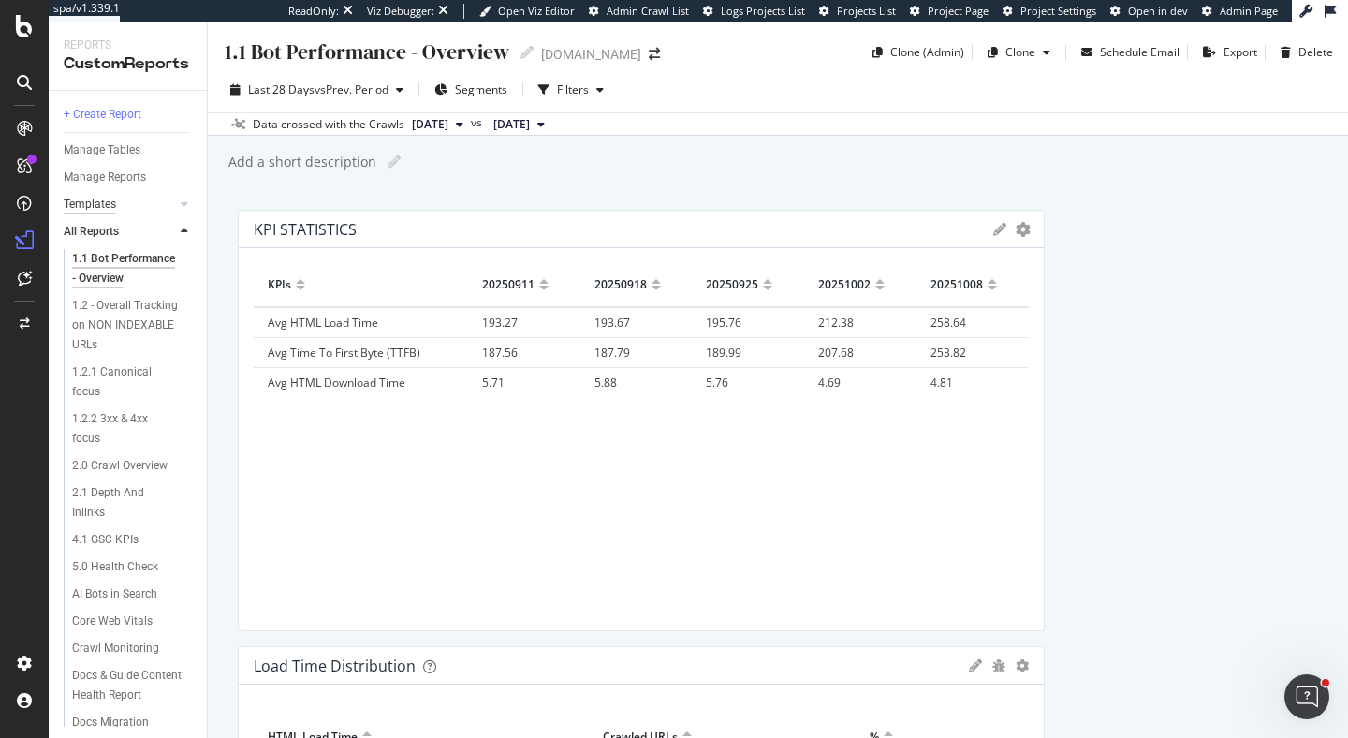
click at [91, 212] on div "Templates" at bounding box center [90, 205] width 52 height 20
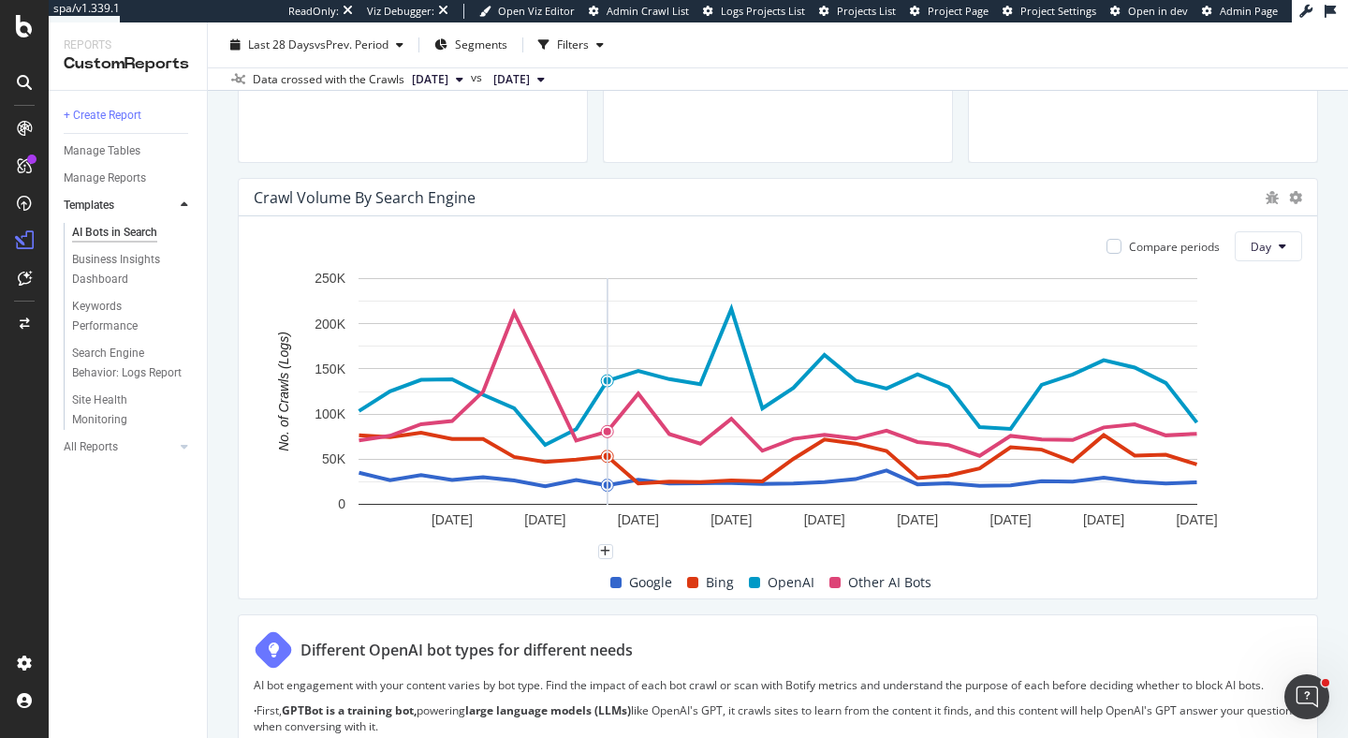
scroll to position [872, 0]
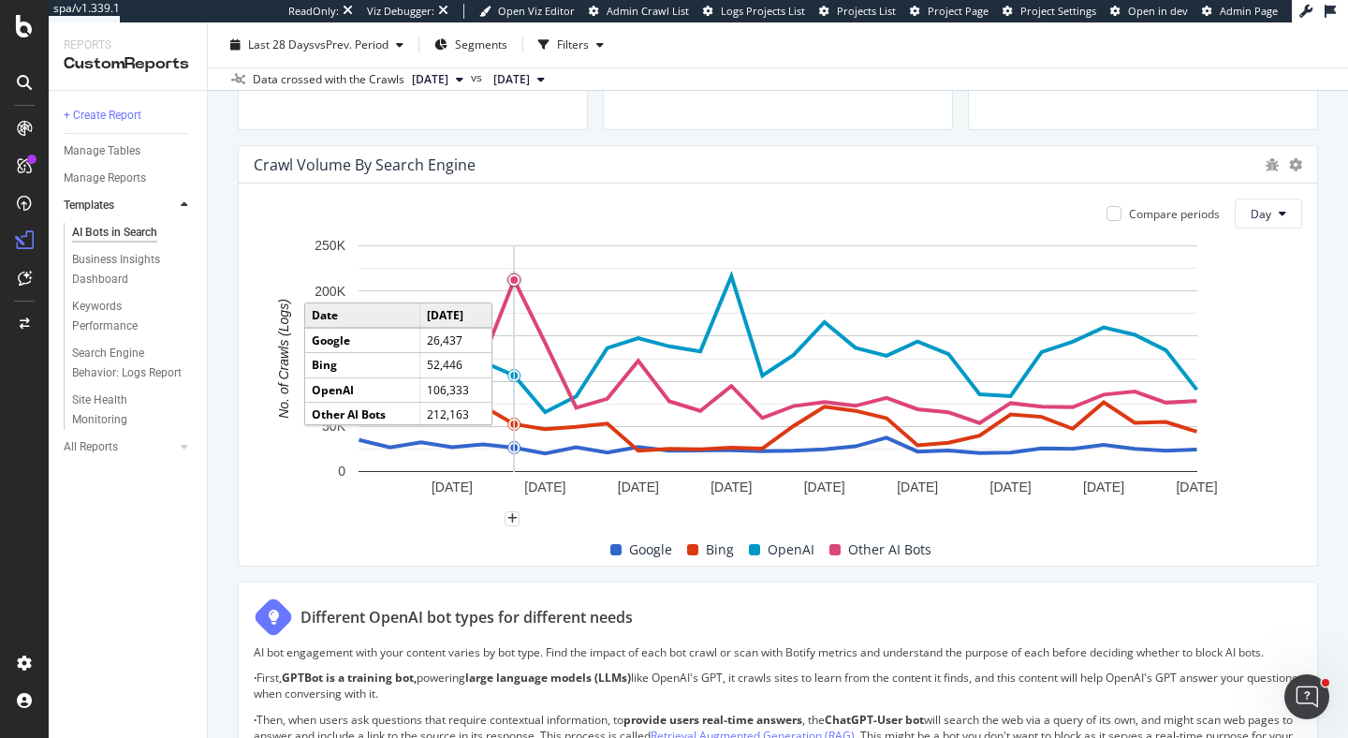
click at [515, 278] on circle "A chart." at bounding box center [513, 279] width 7 height 7
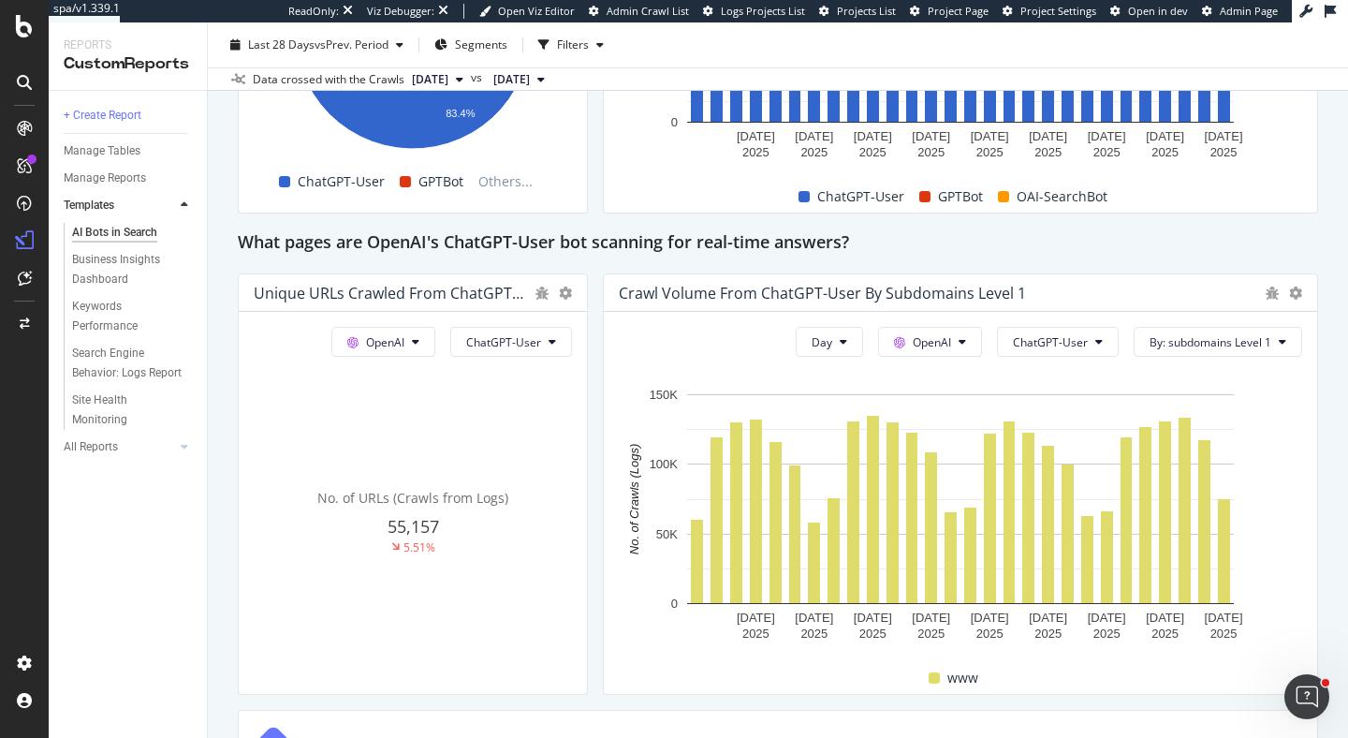
scroll to position [2019, 0]
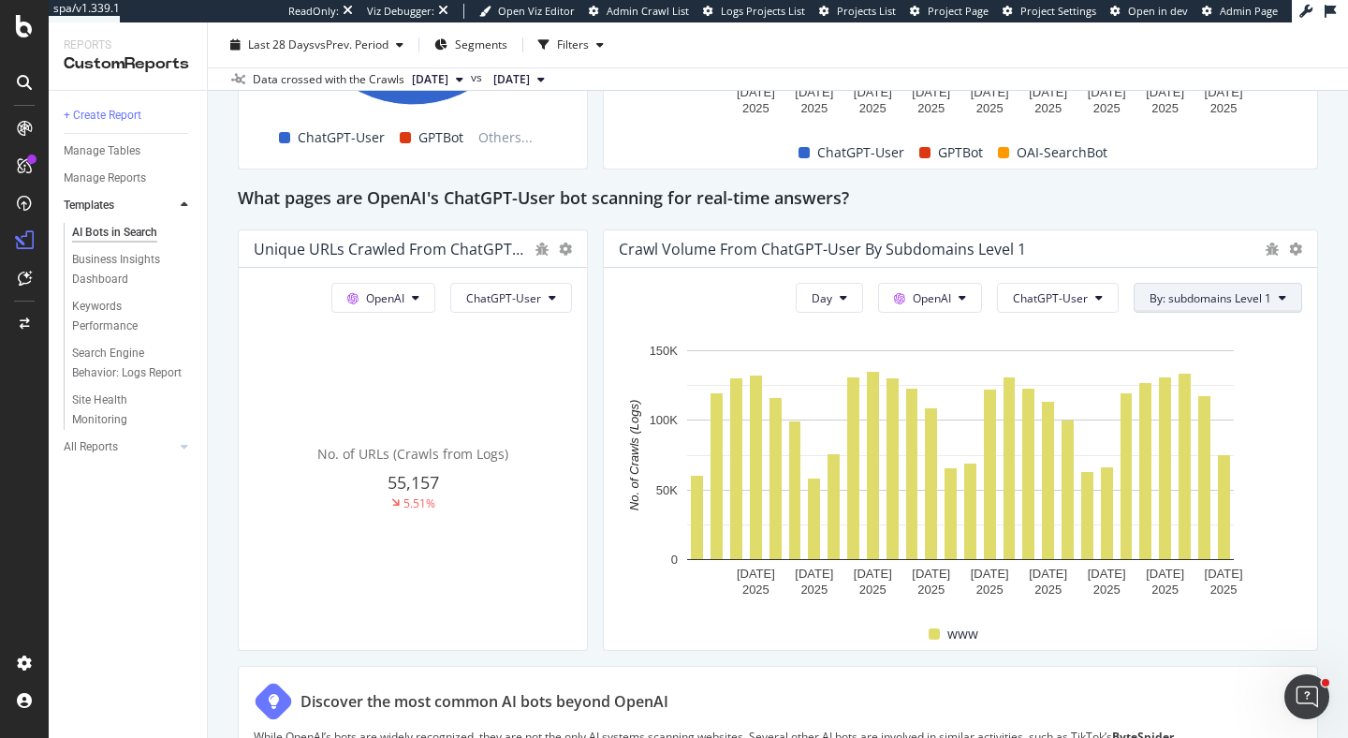
click at [1258, 293] on span "By: subdomains Level 1" at bounding box center [1210, 298] width 122 height 16
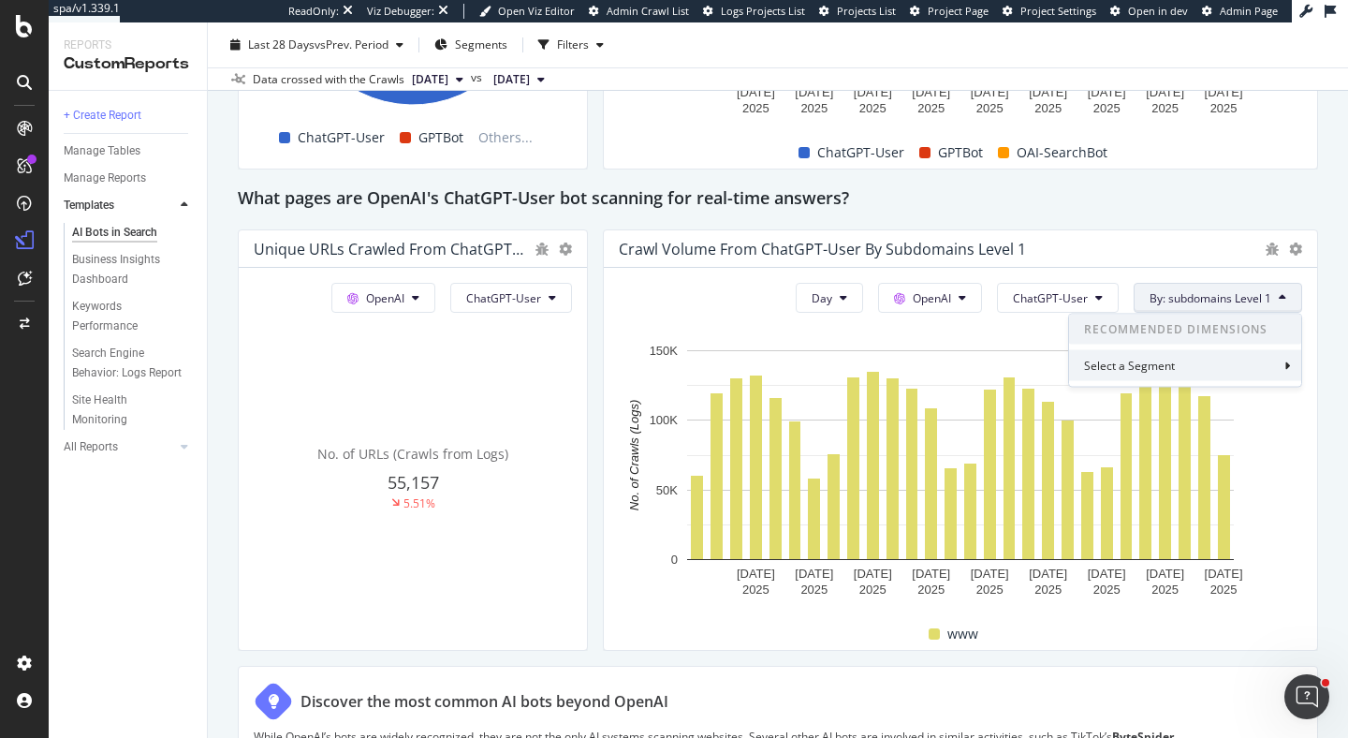
click at [1194, 367] on div "Select a Segment" at bounding box center [1185, 365] width 232 height 31
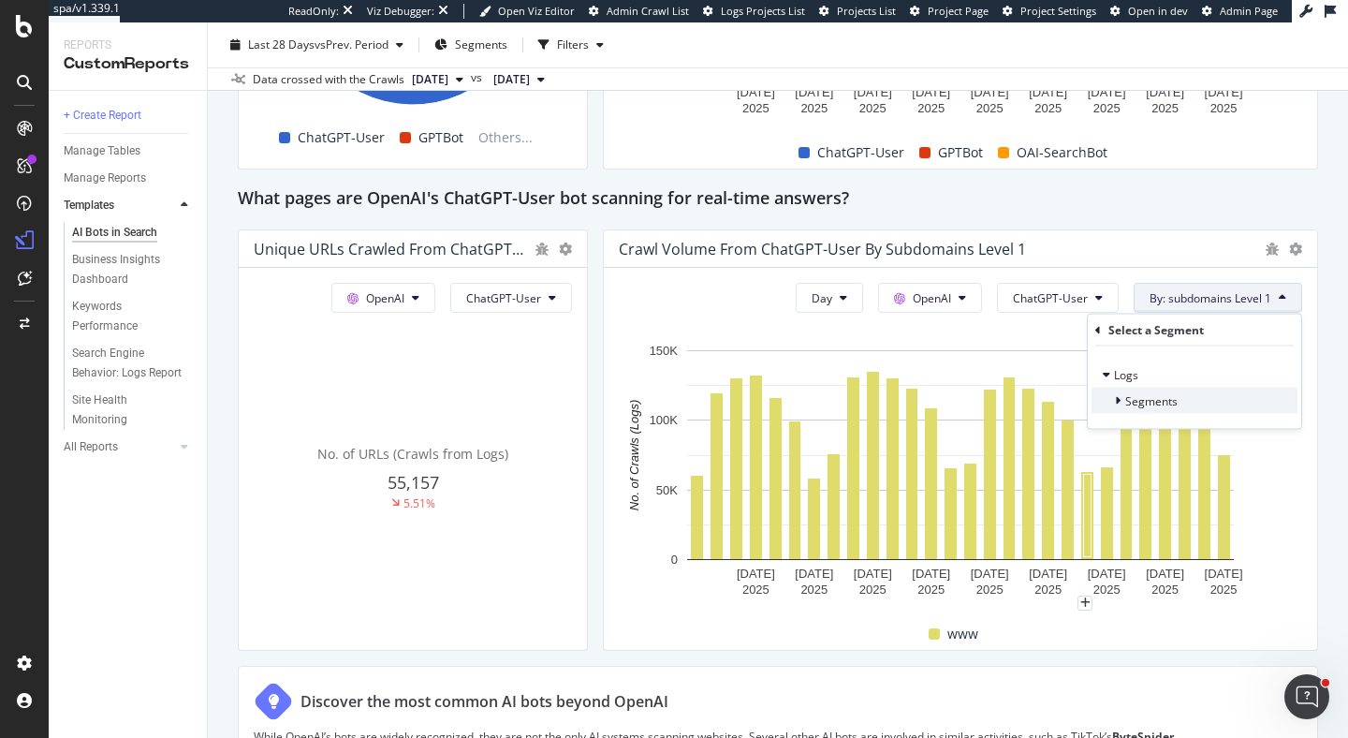
click at [1128, 401] on span "Segments" at bounding box center [1151, 400] width 52 height 16
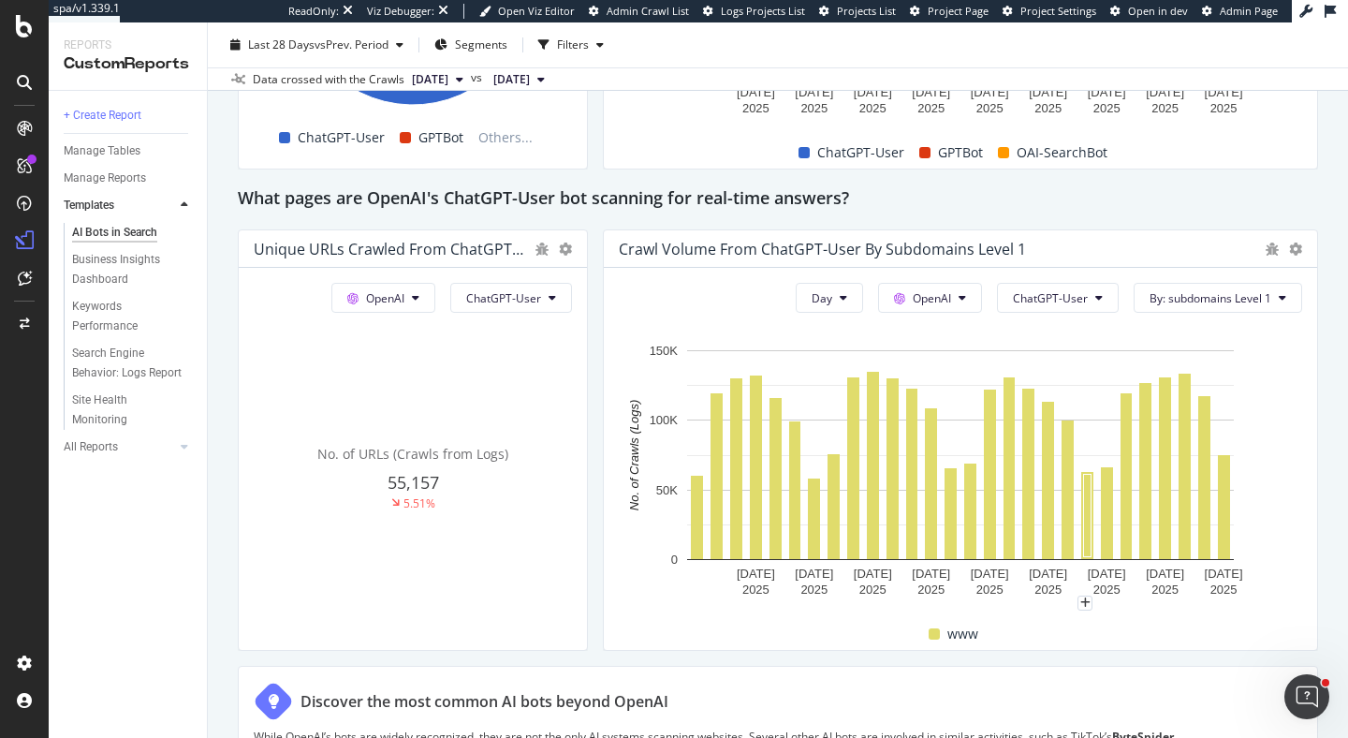
click at [1216, 256] on div "Crawl Volume from ChatGPT-User by subdomains Level 1" at bounding box center [937, 249] width 636 height 19
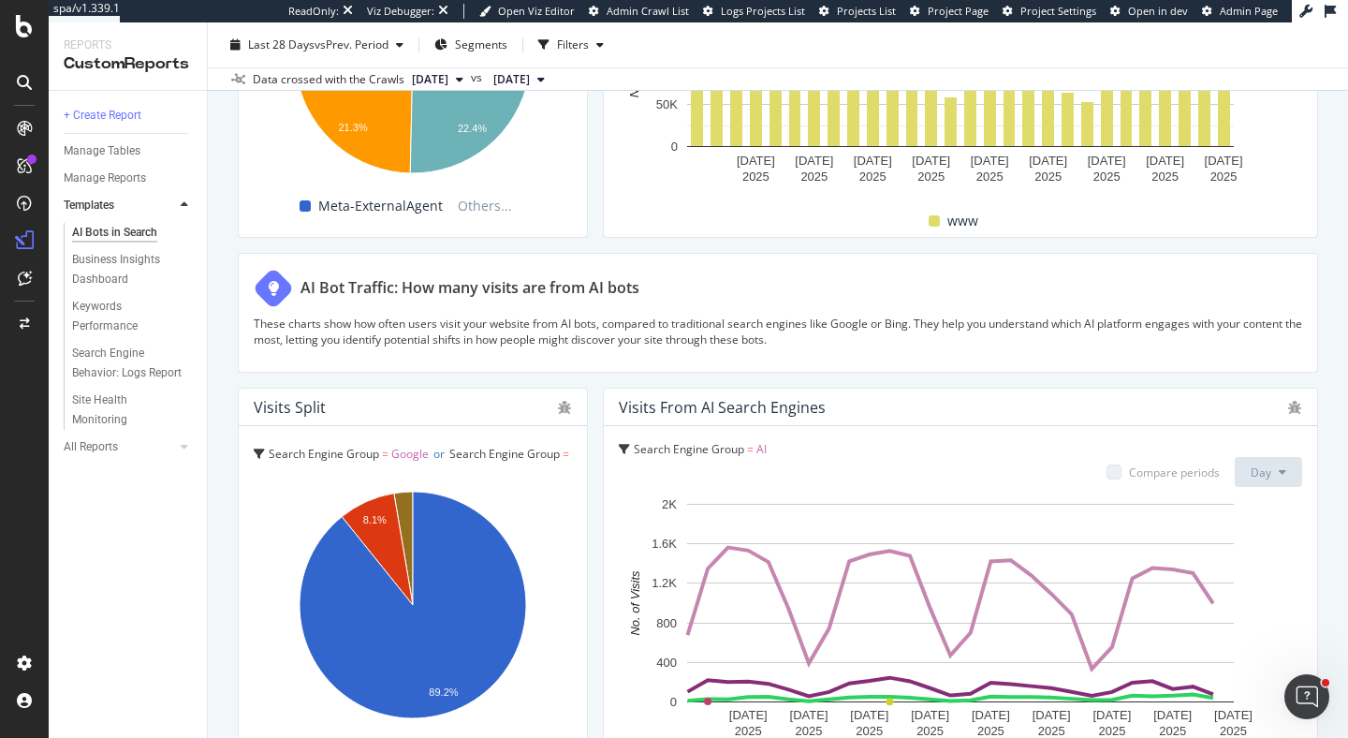
scroll to position [3256, 0]
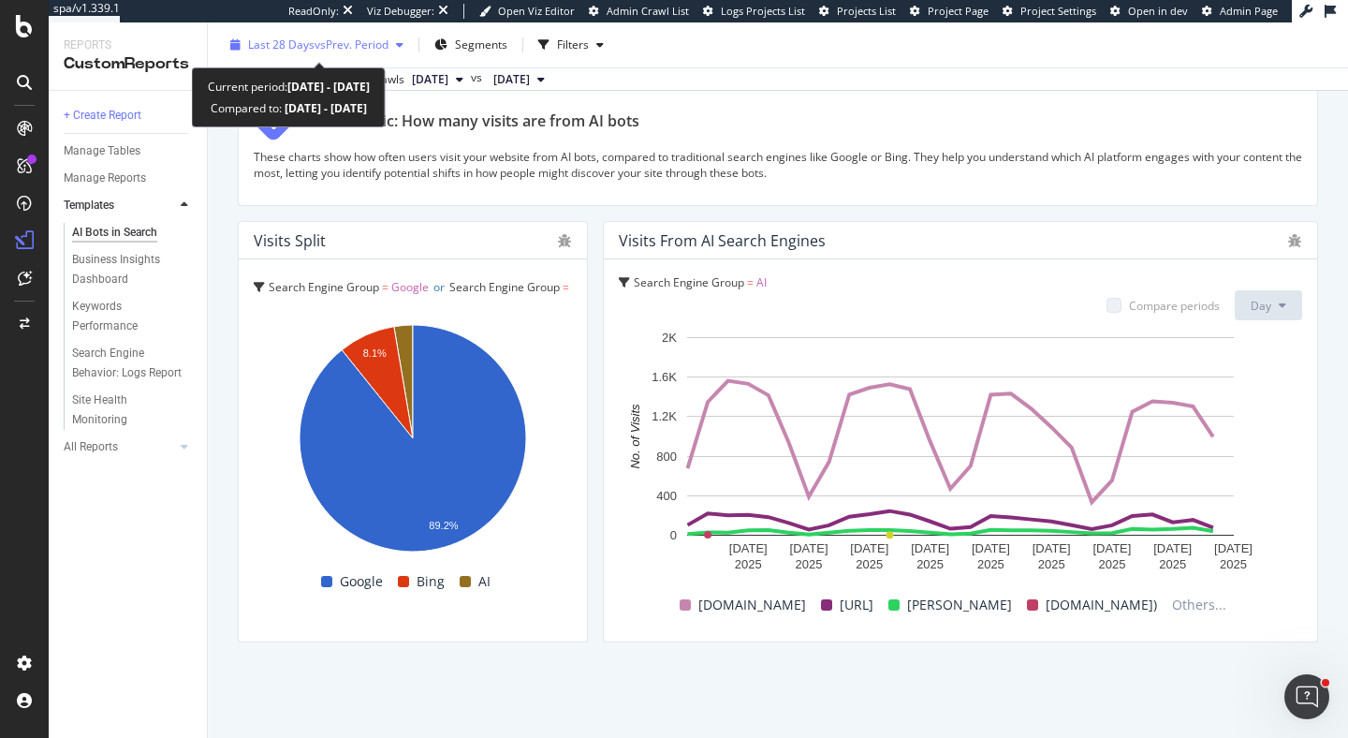
click at [337, 37] on span "vs Prev. Period" at bounding box center [351, 45] width 74 height 16
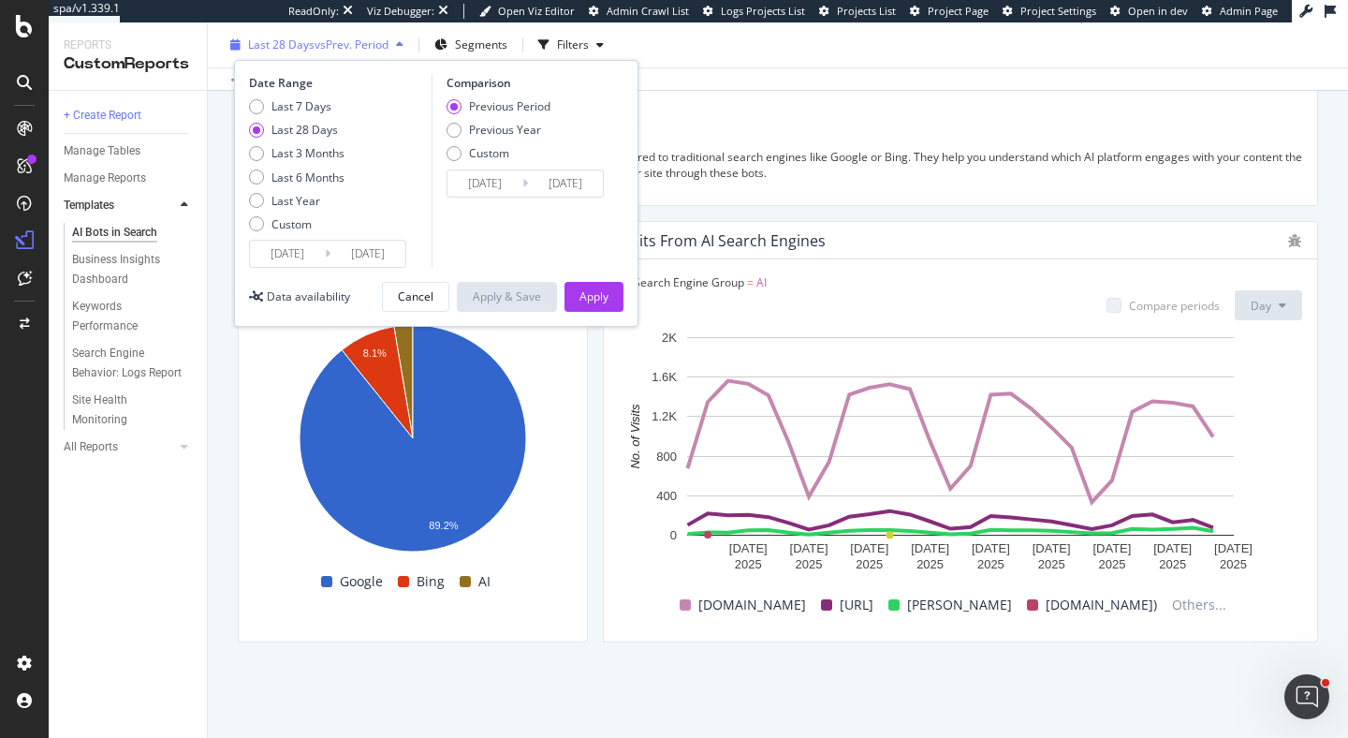
click at [319, 47] on span "vs Prev. Period" at bounding box center [351, 45] width 74 height 16
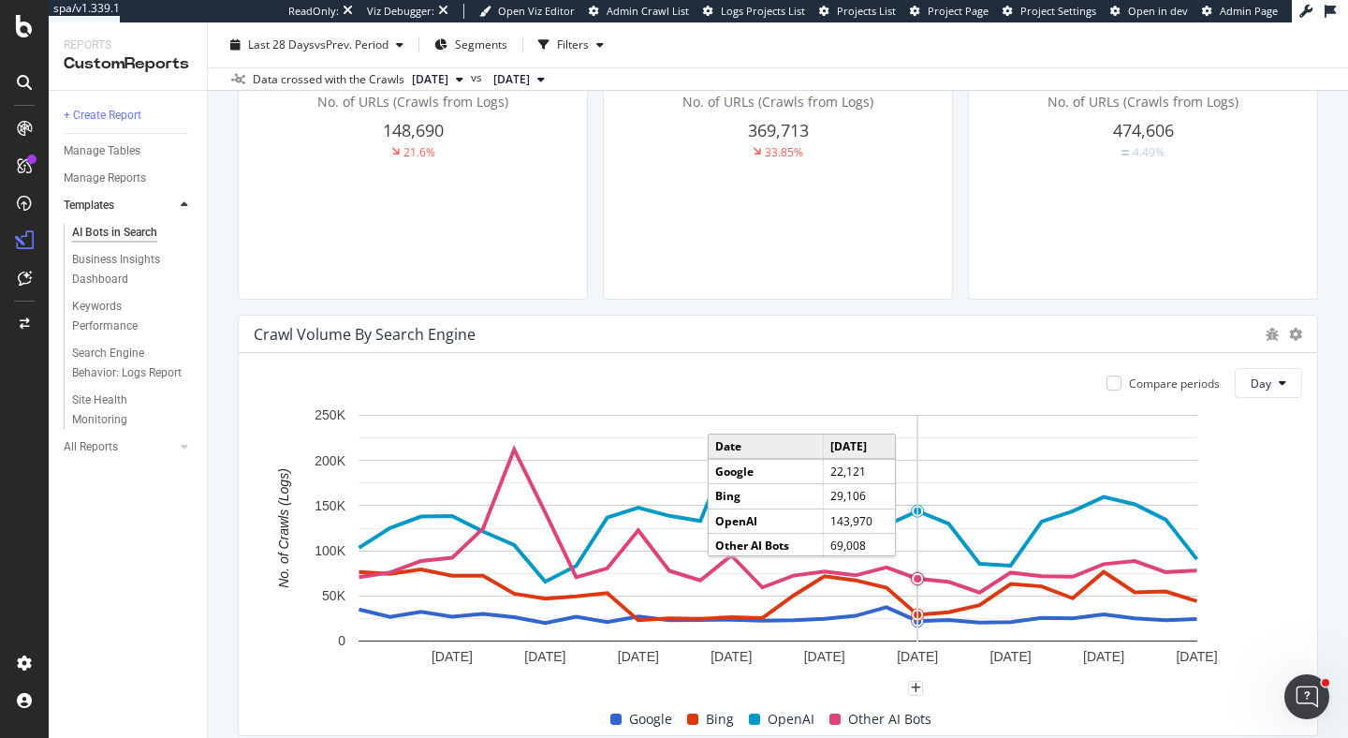
scroll to position [826, 0]
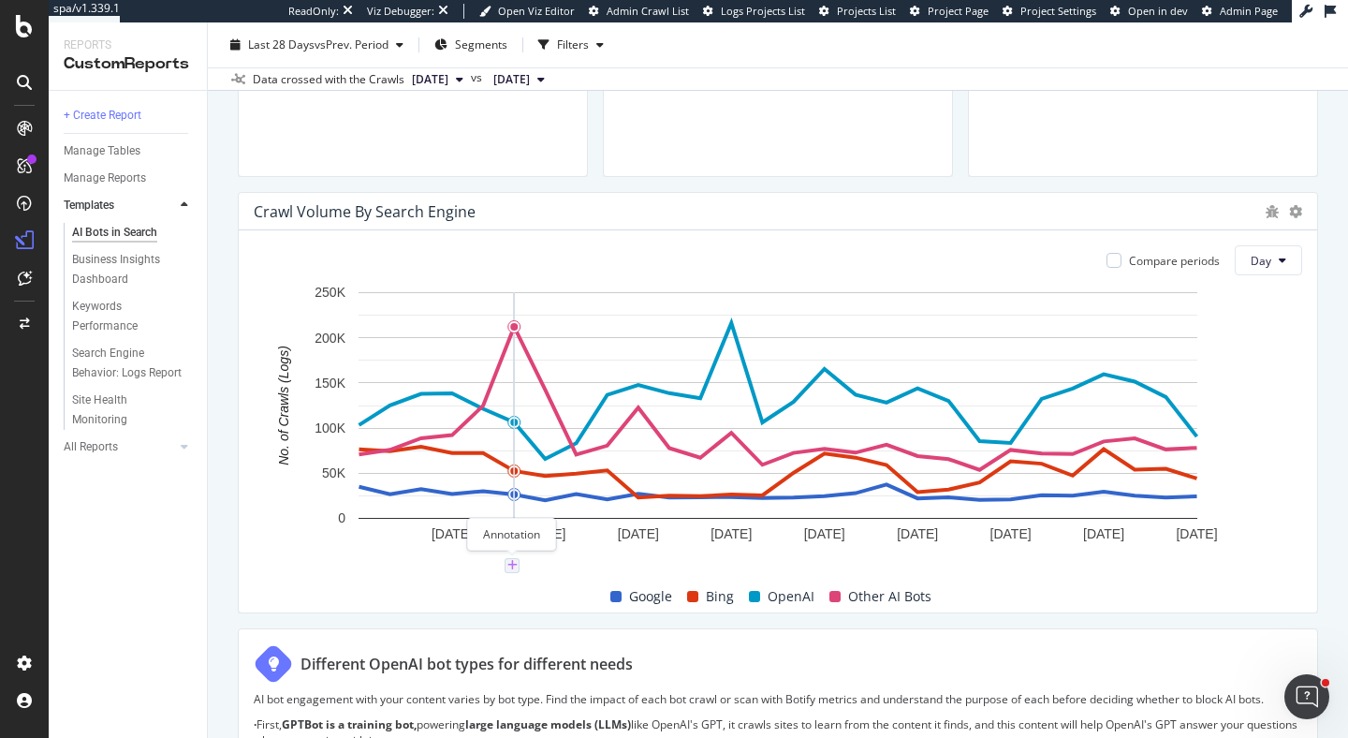
click at [513, 566] on icon "plus" at bounding box center [512, 565] width 10 height 11
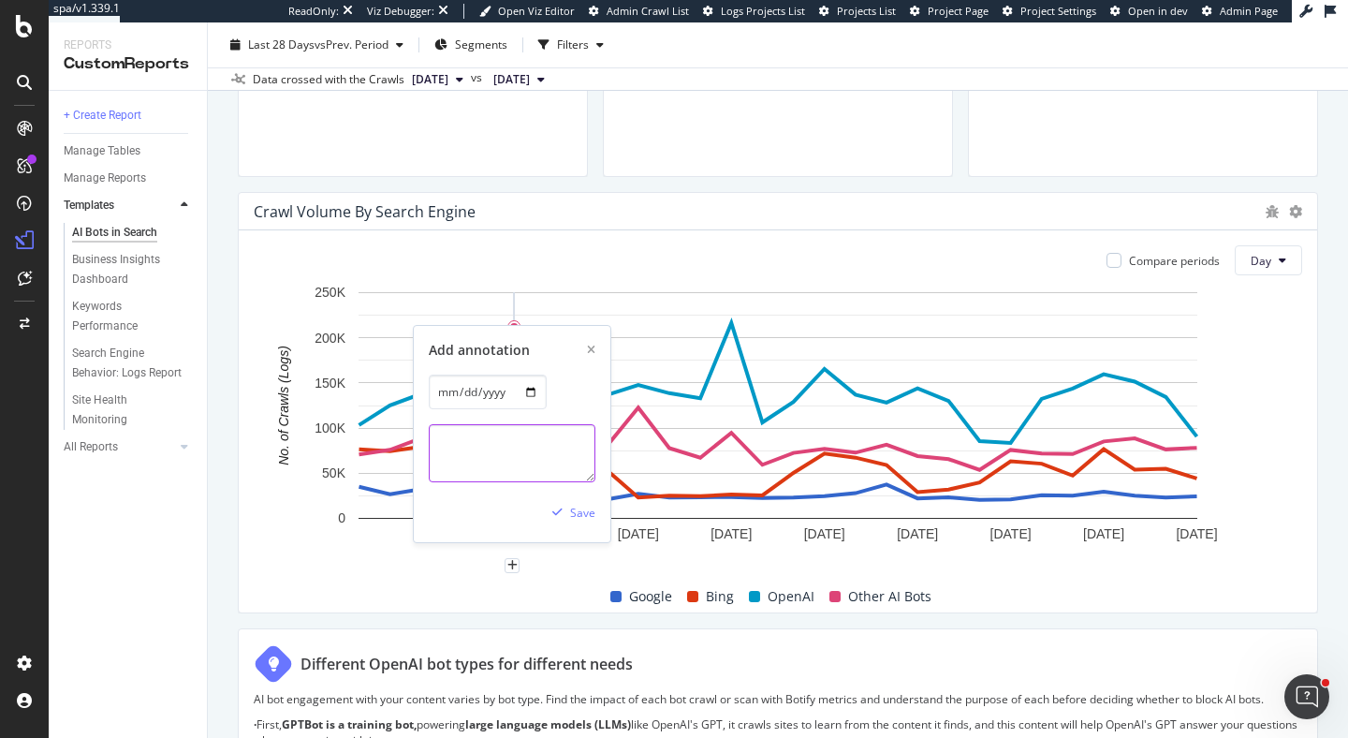
click at [511, 450] on textarea at bounding box center [512, 453] width 167 height 58
click at [220, 300] on div "AI Bots in Search AI Bots in Search elastic.co Clone Schedule Email Export Last…" at bounding box center [778, 379] width 1140 height 715
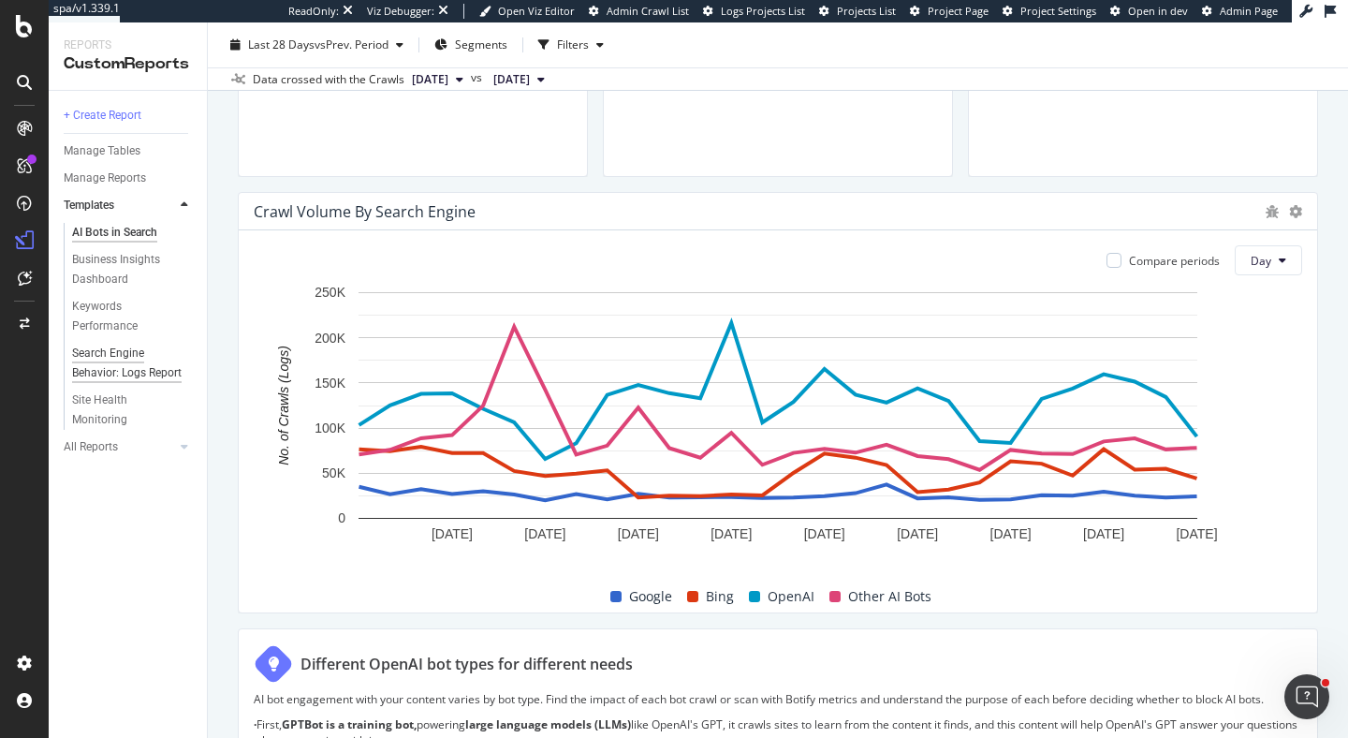
click at [124, 355] on div "Search Engine Behavior: Logs Report" at bounding box center [127, 362] width 110 height 39
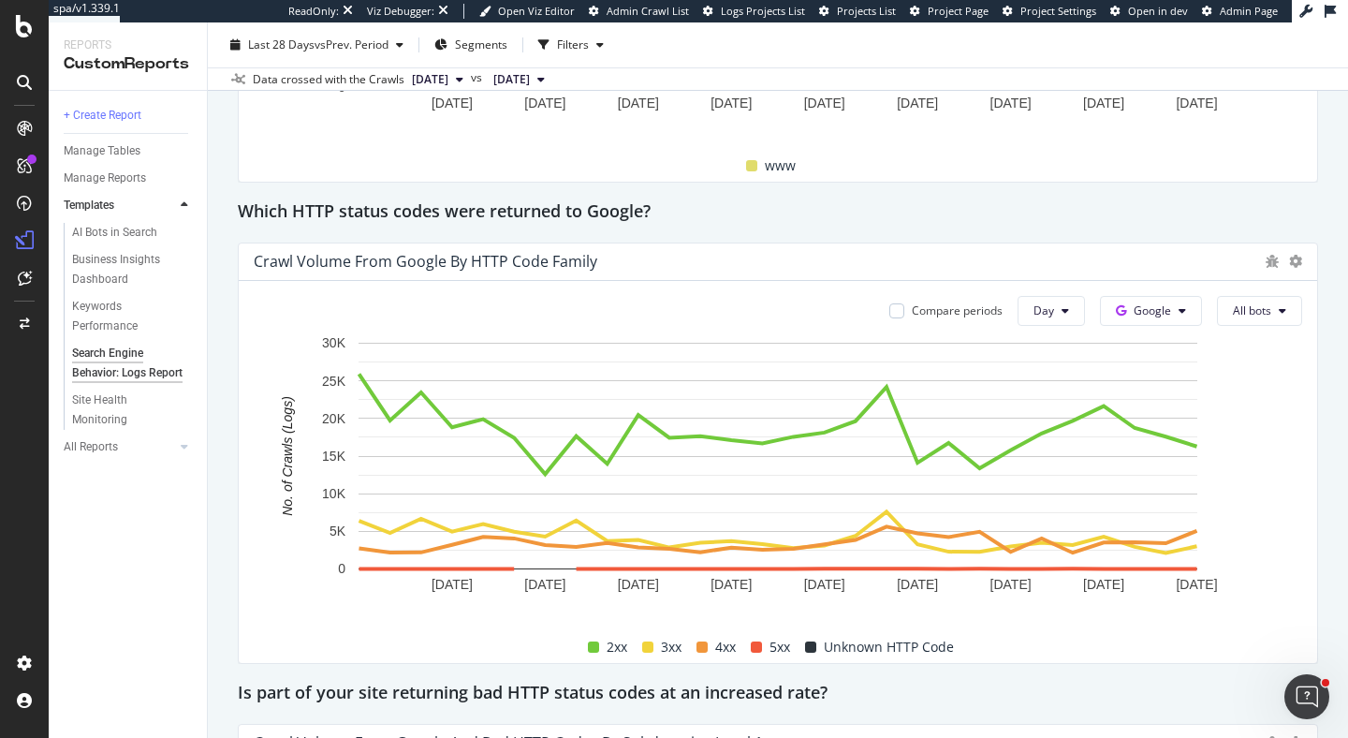
scroll to position [2201, 0]
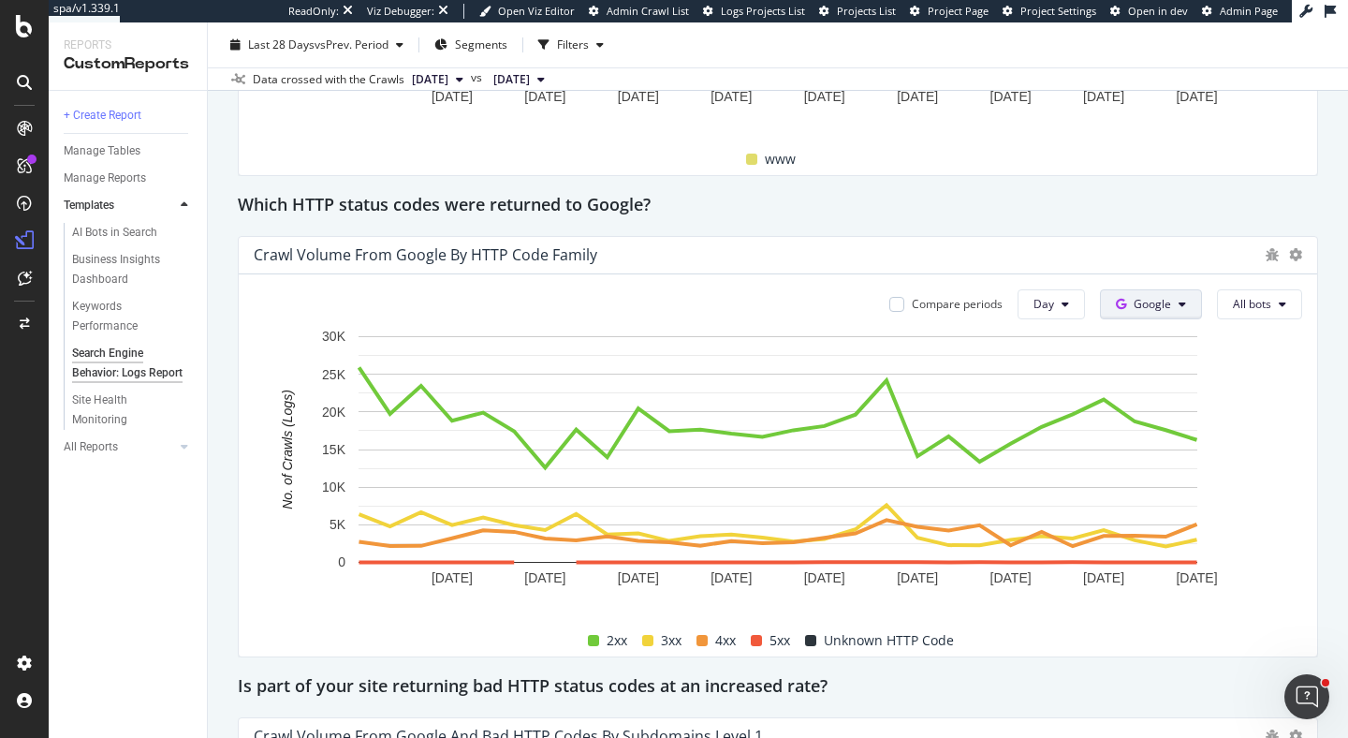
click at [1155, 300] on span "Google" at bounding box center [1151, 304] width 37 height 16
click at [1179, 417] on span "OpenAI" at bounding box center [1181, 410] width 69 height 17
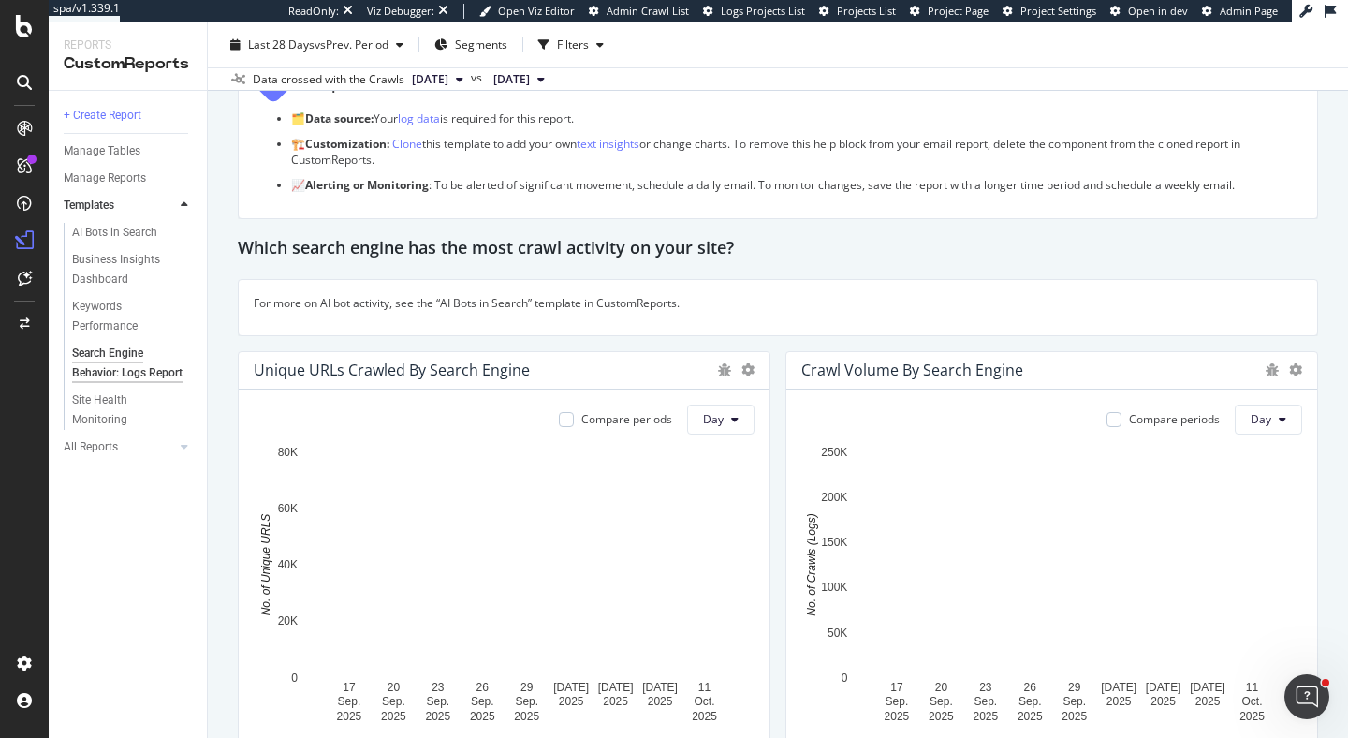
scroll to position [0, 0]
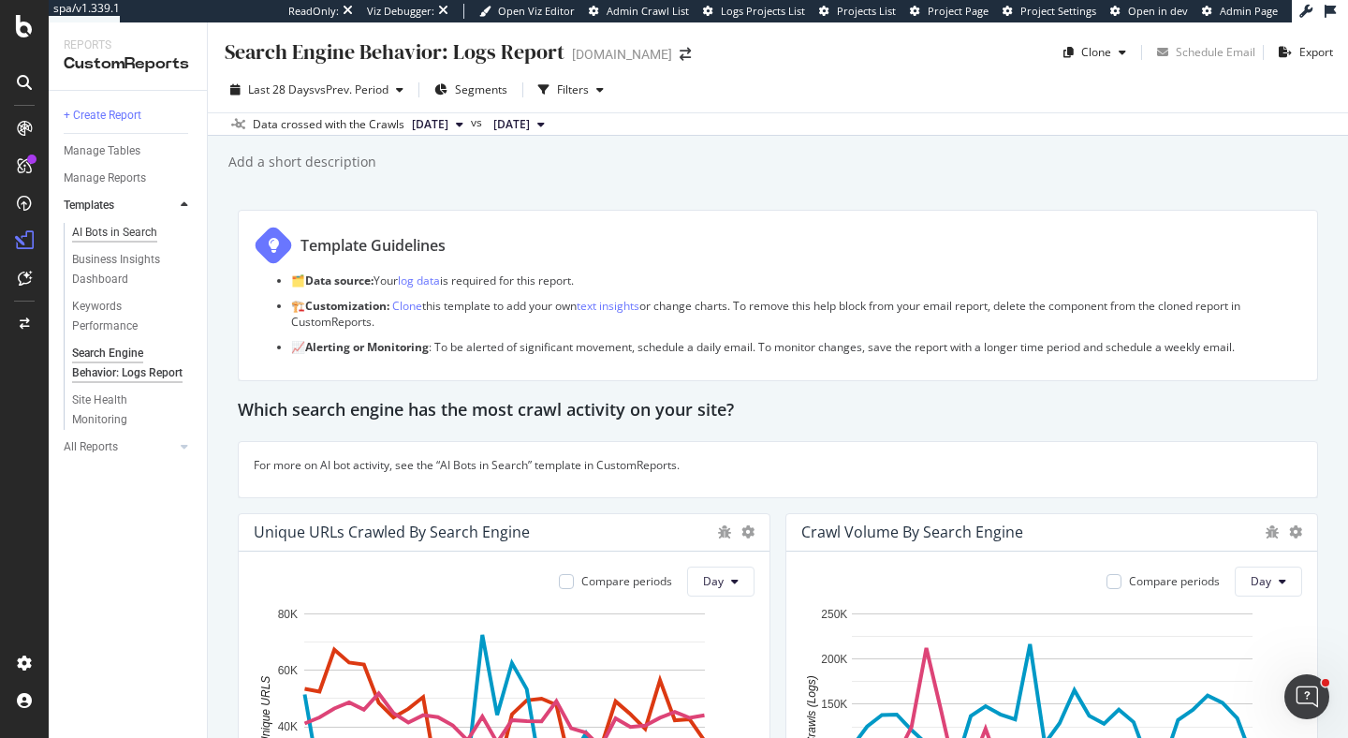
click at [129, 230] on div "AI Bots in Search" at bounding box center [114, 233] width 85 height 20
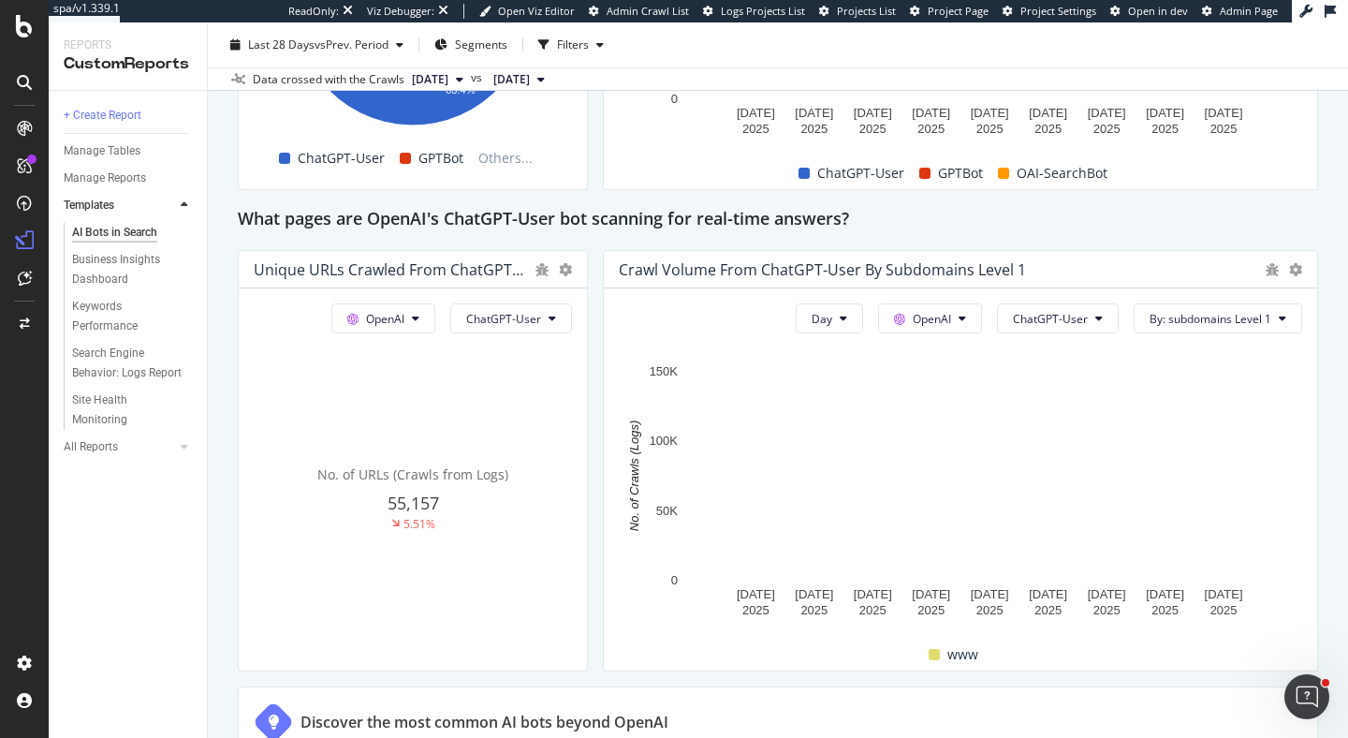
scroll to position [2013, 0]
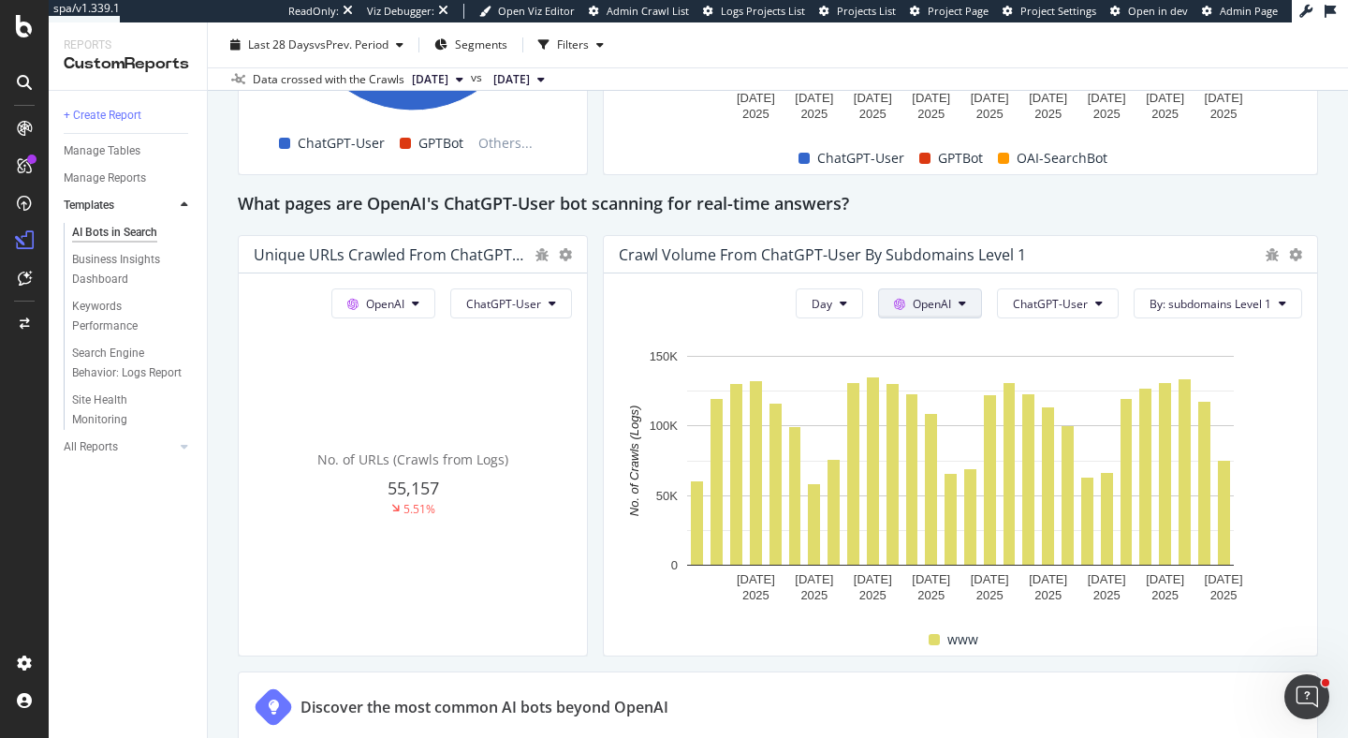
click at [965, 302] on icon at bounding box center [961, 303] width 7 height 11
click at [593, 227] on div "This report shows AI bot interaction with your website and its impact on your o…" at bounding box center [778, 40] width 1080 height 3689
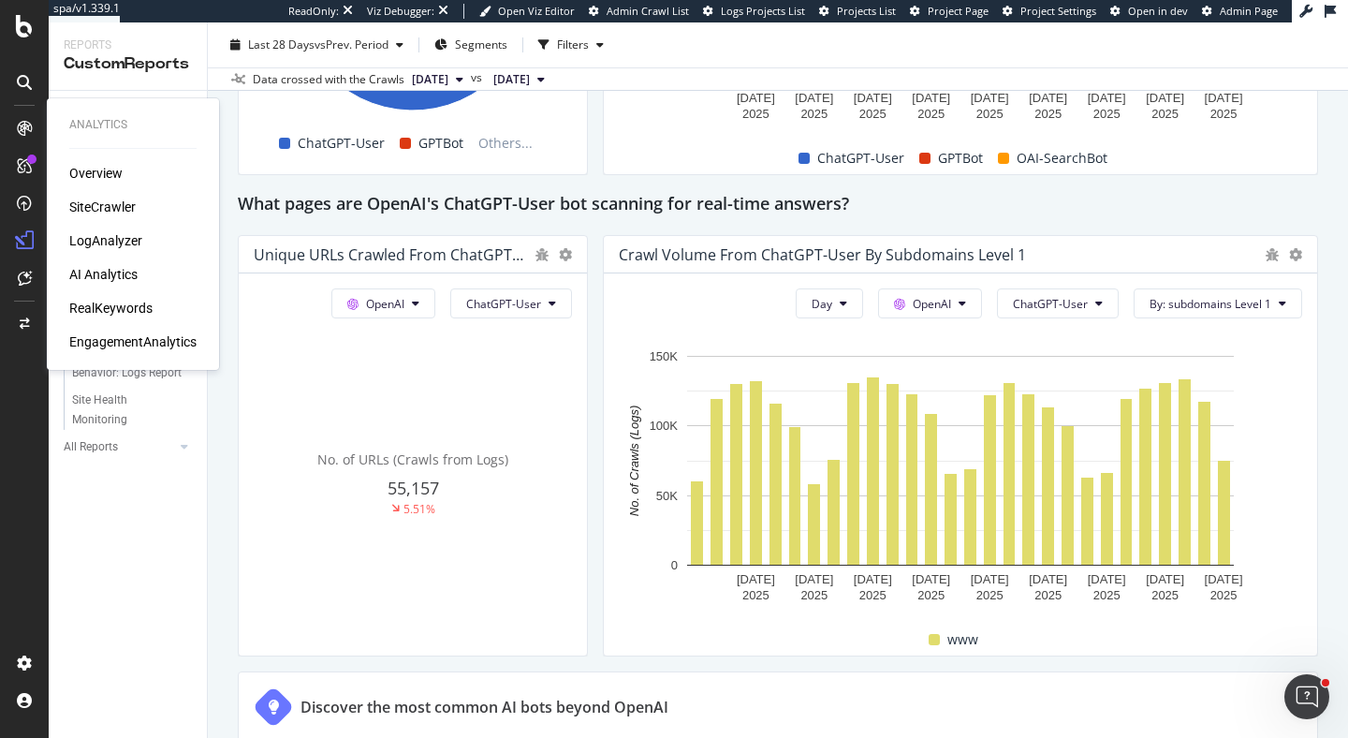
click at [112, 205] on div "SiteCrawler" at bounding box center [102, 206] width 66 height 19
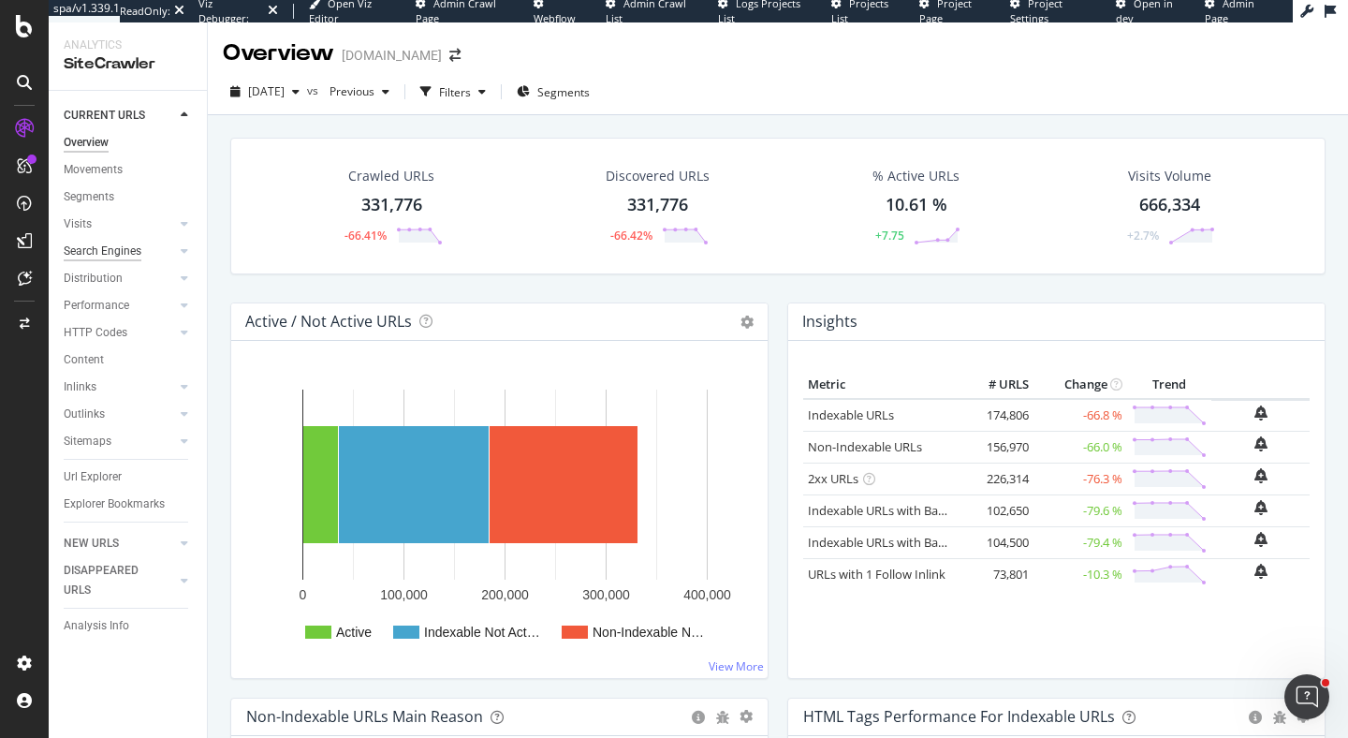
click at [127, 253] on div "Search Engines" at bounding box center [103, 251] width 78 height 20
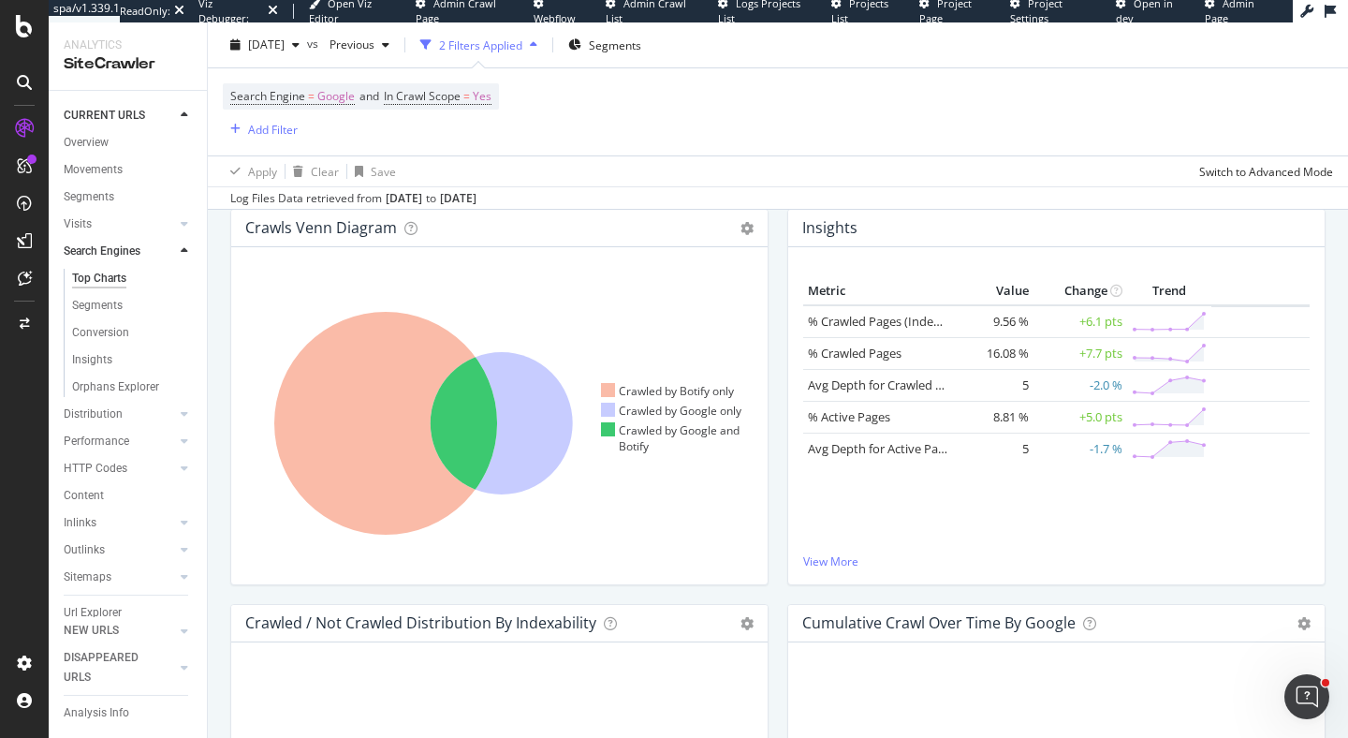
scroll to position [346, 0]
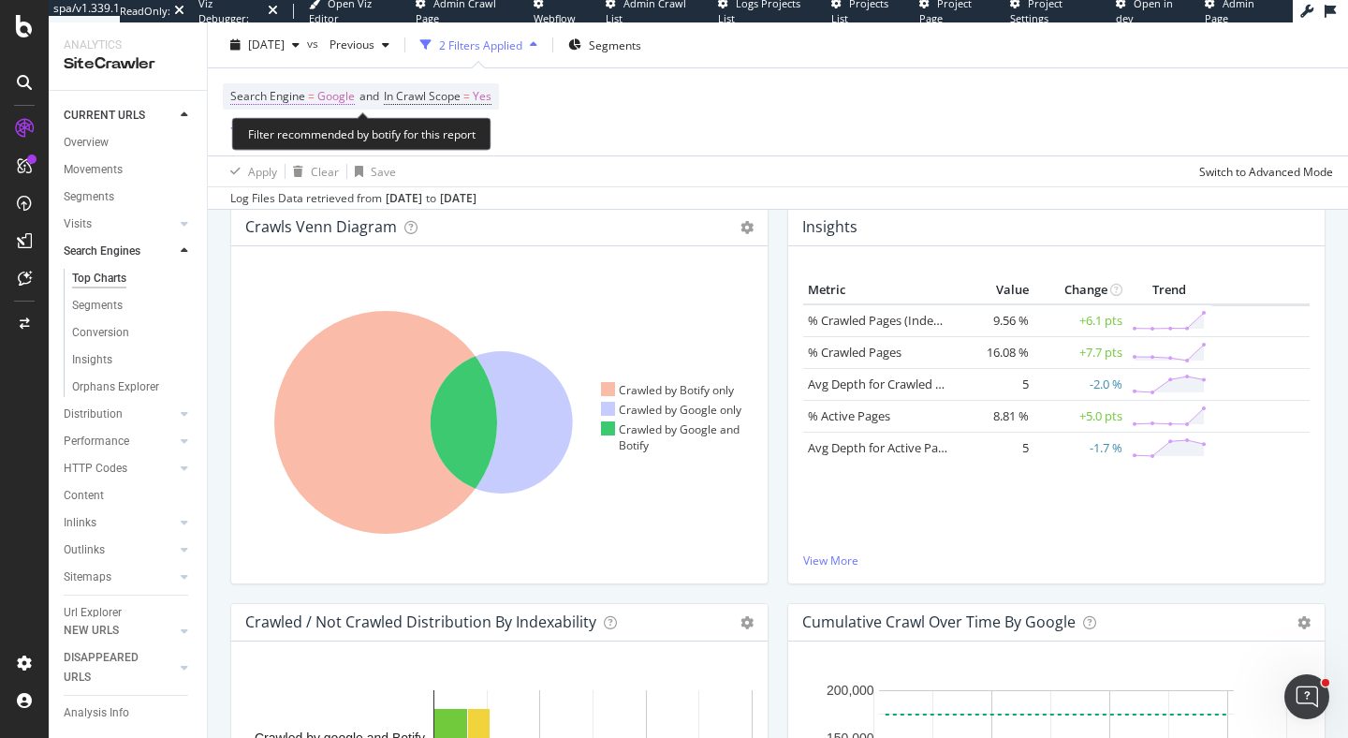
click at [335, 100] on span "Google" at bounding box center [335, 96] width 37 height 26
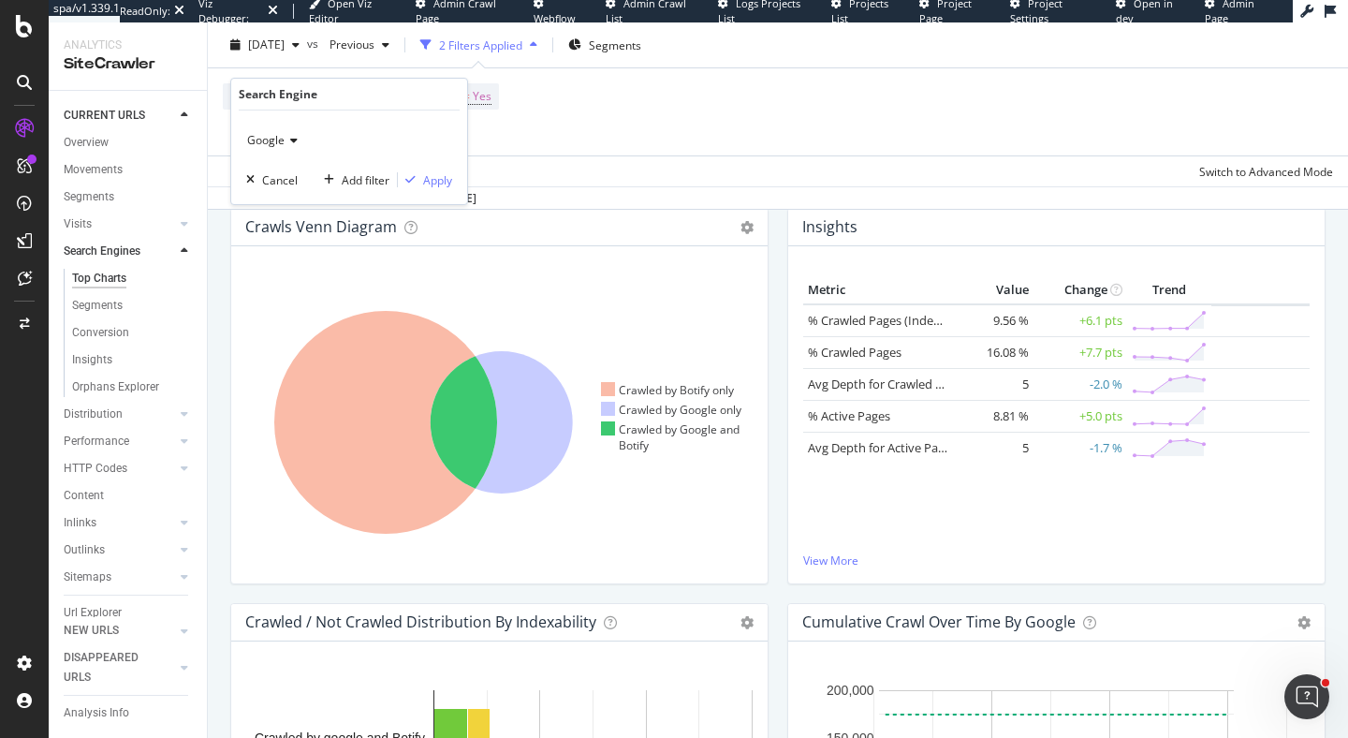
click at [282, 139] on span "Google" at bounding box center [265, 140] width 37 height 16
click at [654, 117] on div "Search Engine = Google and In Crawl Scope = Yes Add Filter" at bounding box center [778, 111] width 1110 height 87
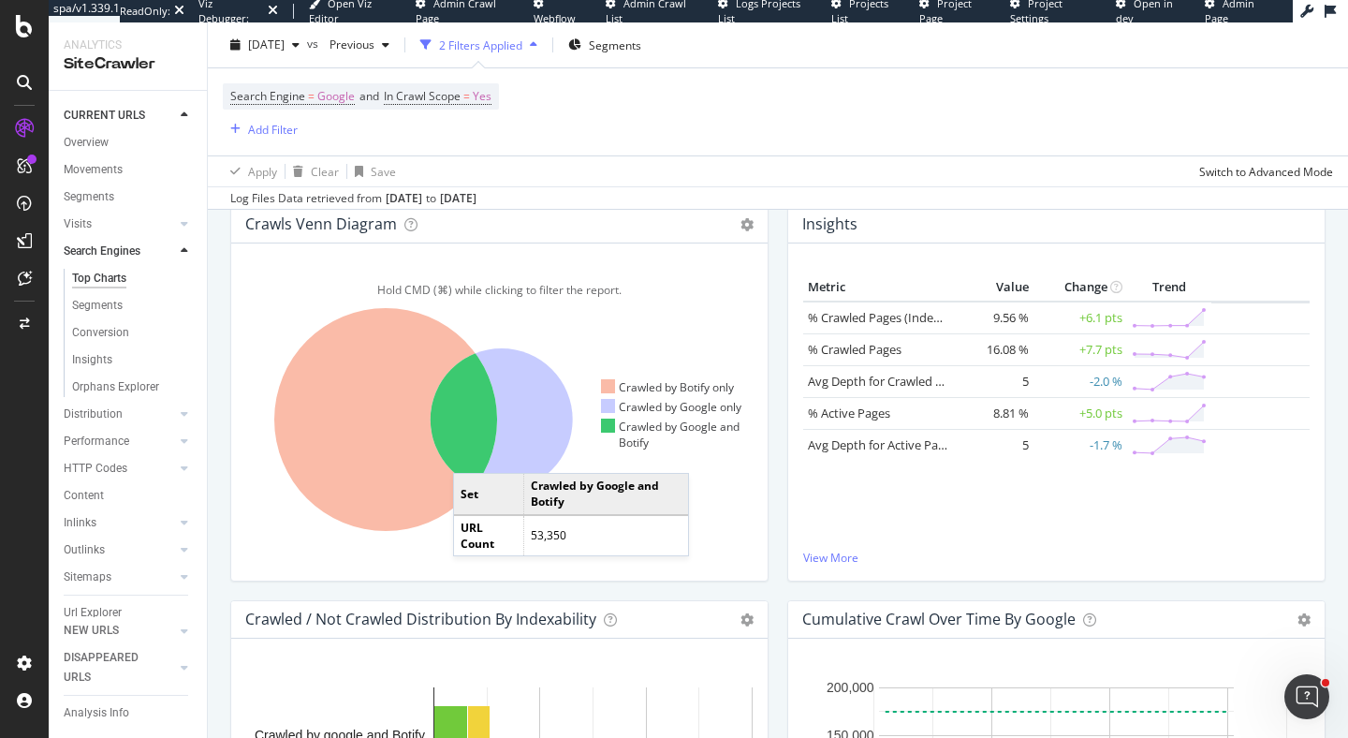
scroll to position [351, 0]
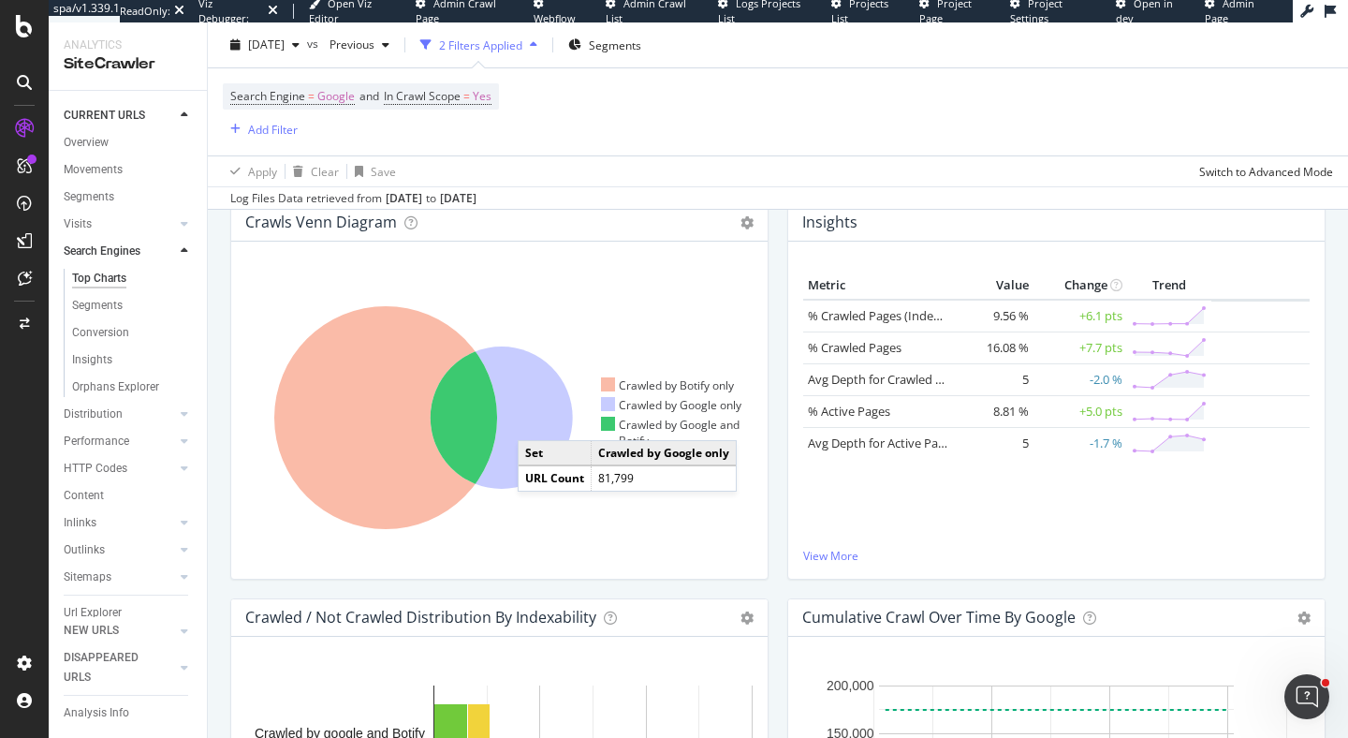
click at [536, 422] on icon at bounding box center [502, 417] width 142 height 142
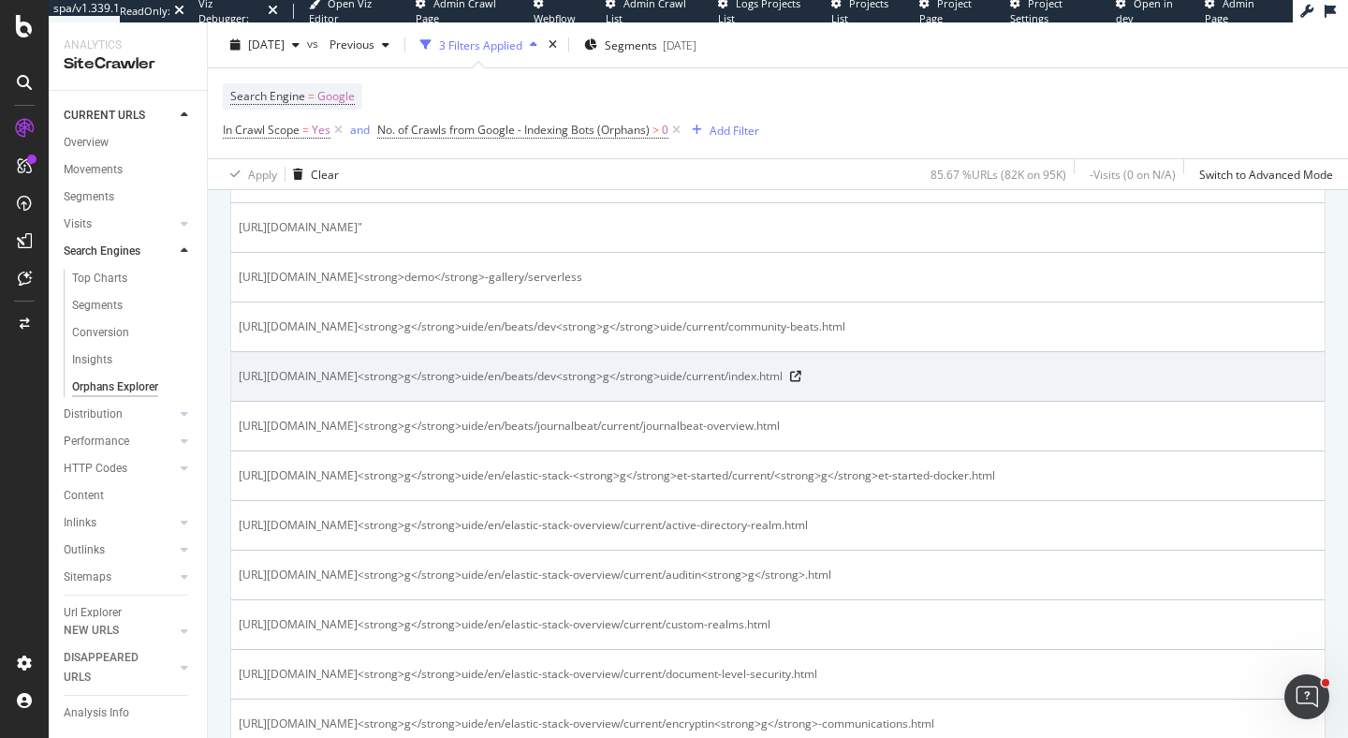
scroll to position [519, 0]
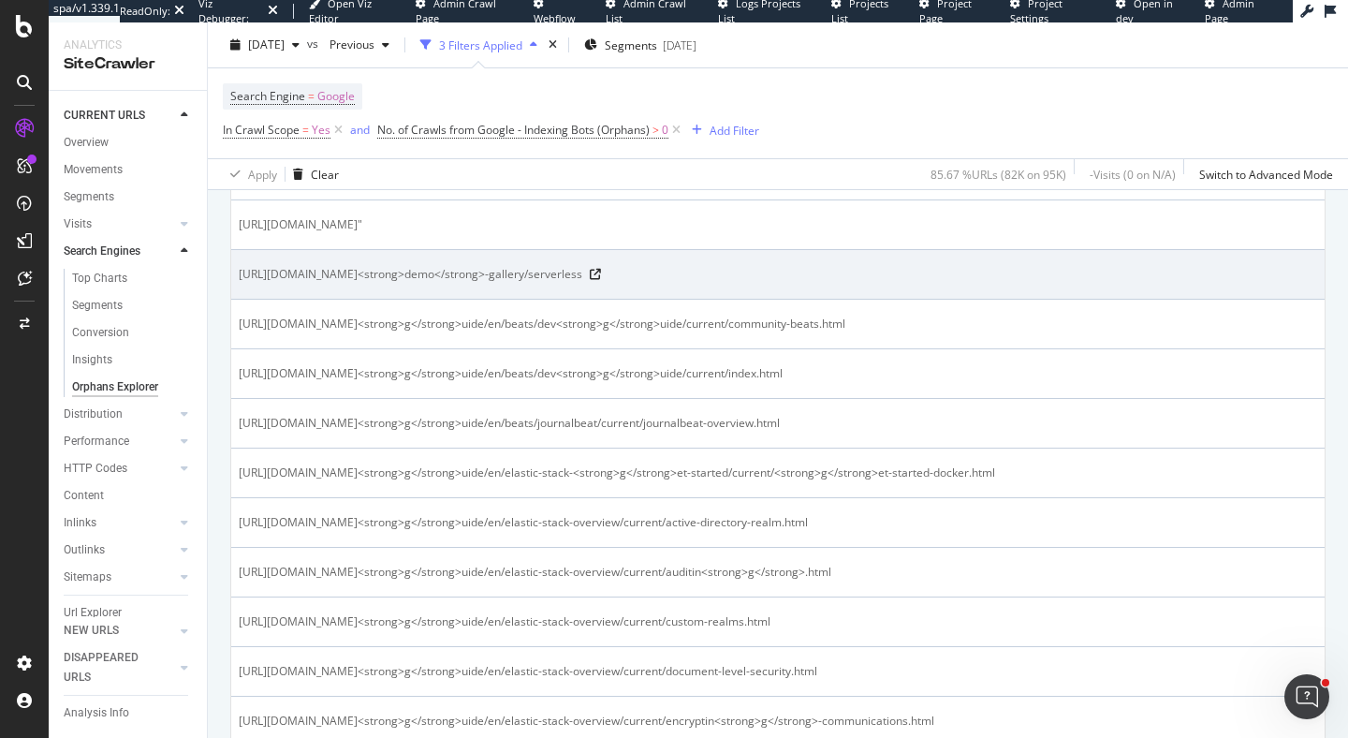
drag, startPoint x: 356, startPoint y: 278, endPoint x: 459, endPoint y: 277, distance: 103.0
click at [459, 277] on span "https://www.elastic.co/<strong>demo</strong>-gallery/serverless" at bounding box center [410, 274] width 343 height 19
drag, startPoint x: 487, startPoint y: 276, endPoint x: 357, endPoint y: 283, distance: 130.3
click at [357, 283] on span "https://www.elastic.co/<strong>demo</strong>-gallery/serverless" at bounding box center [410, 274] width 343 height 19
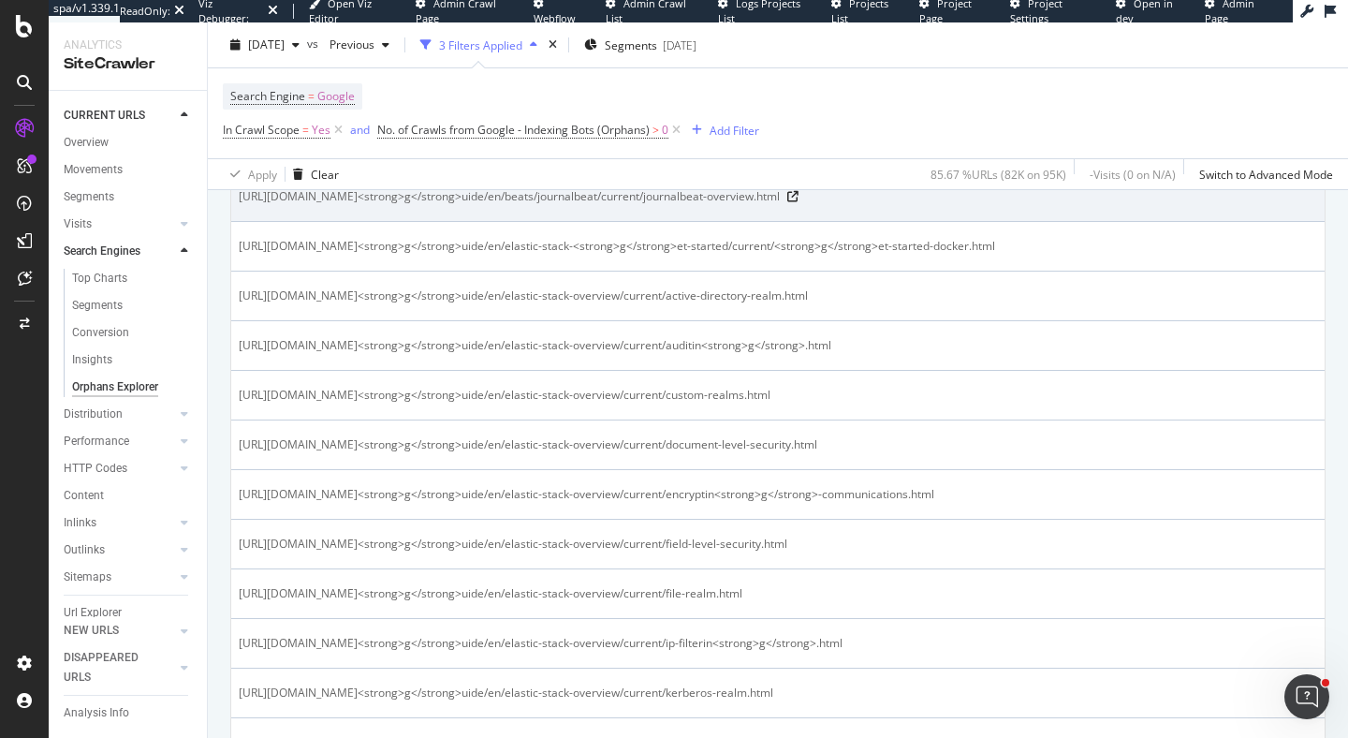
scroll to position [771, 0]
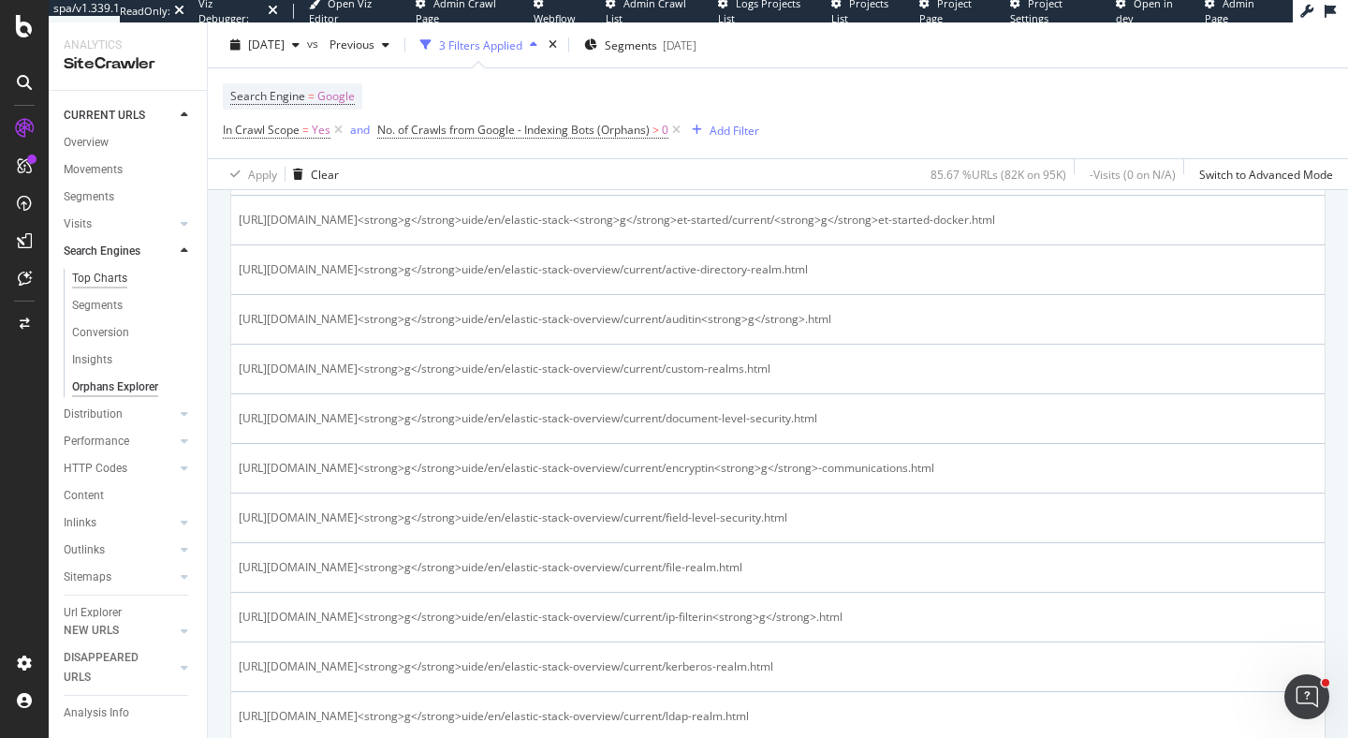
click at [105, 278] on div "Top Charts" at bounding box center [99, 279] width 55 height 20
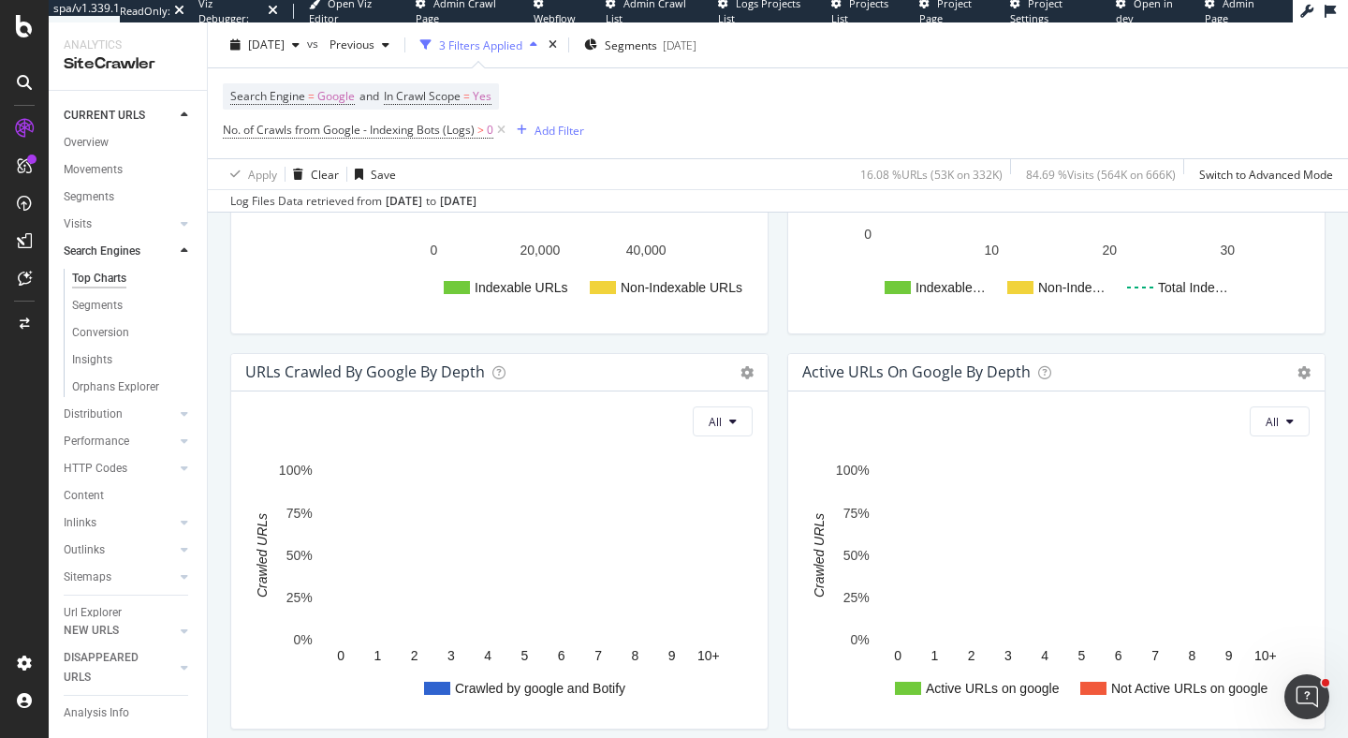
scroll to position [687, 0]
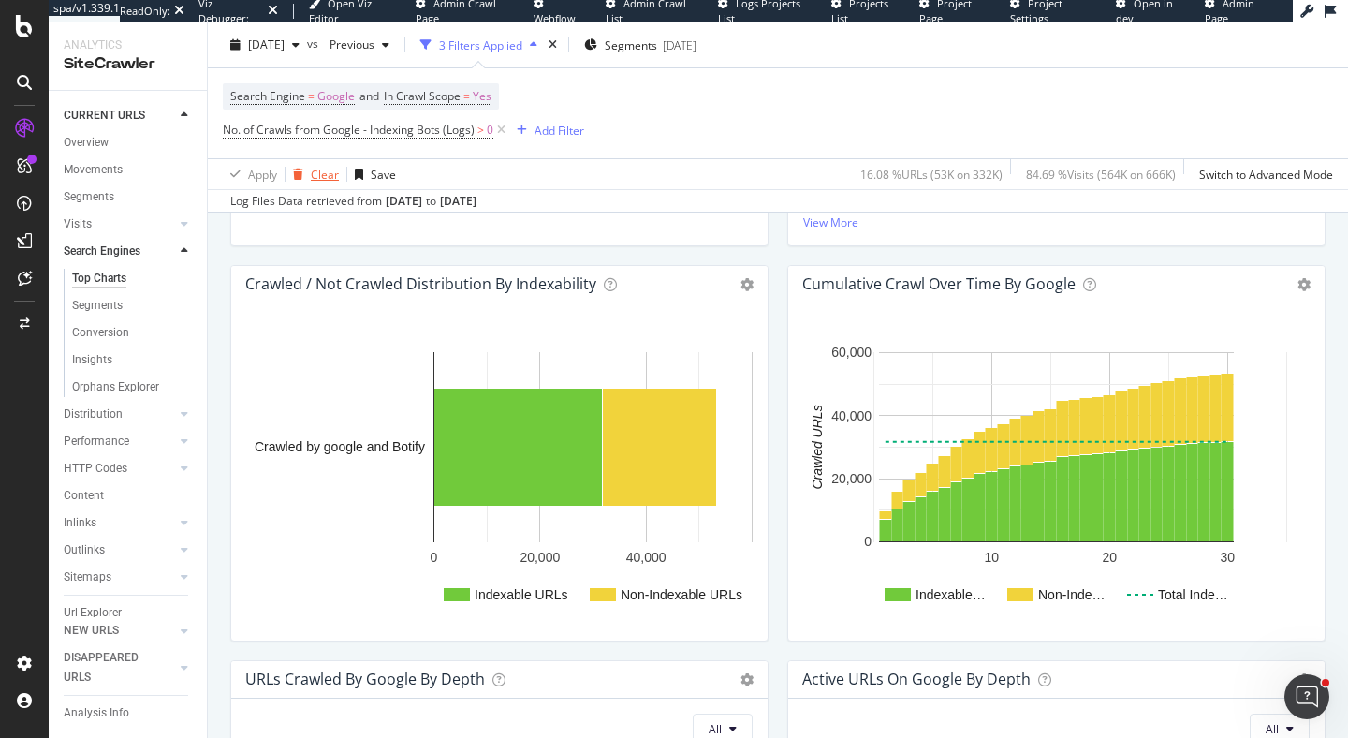
click at [320, 169] on div "Clear" at bounding box center [325, 174] width 28 height 16
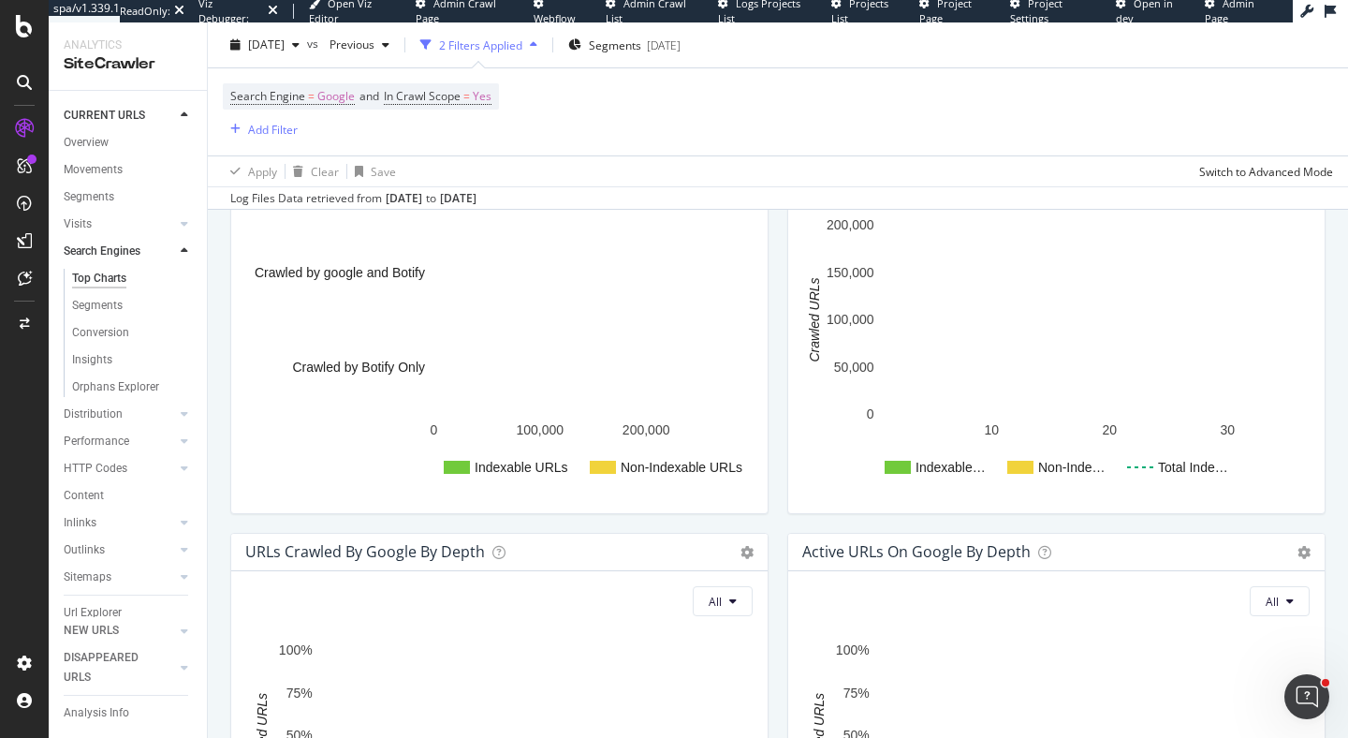
scroll to position [824, 0]
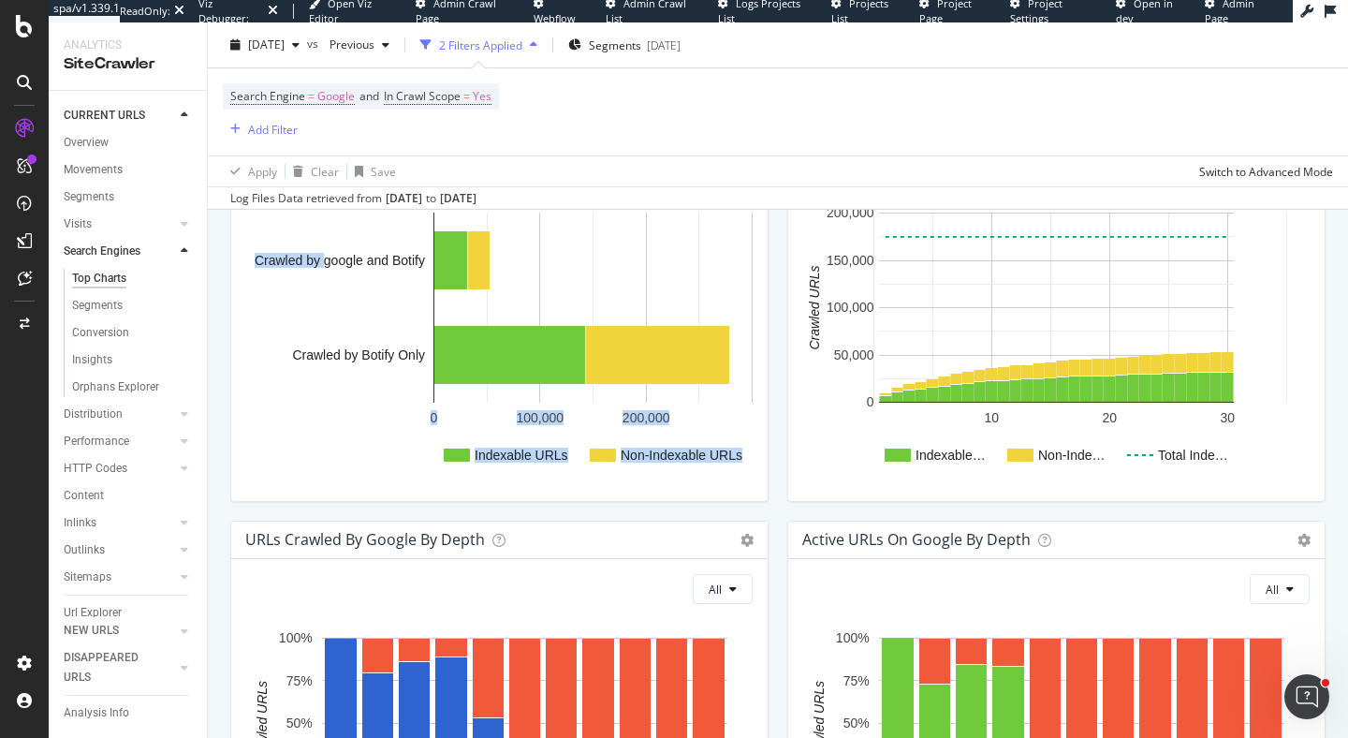
drag, startPoint x: 323, startPoint y: 263, endPoint x: 424, endPoint y: 269, distance: 101.2
click at [424, 269] on icon "Indexable URLs Non-Indexable URLs 0 100,000 200,000 Crawled by google and Botif…" at bounding box center [499, 340] width 506 height 292
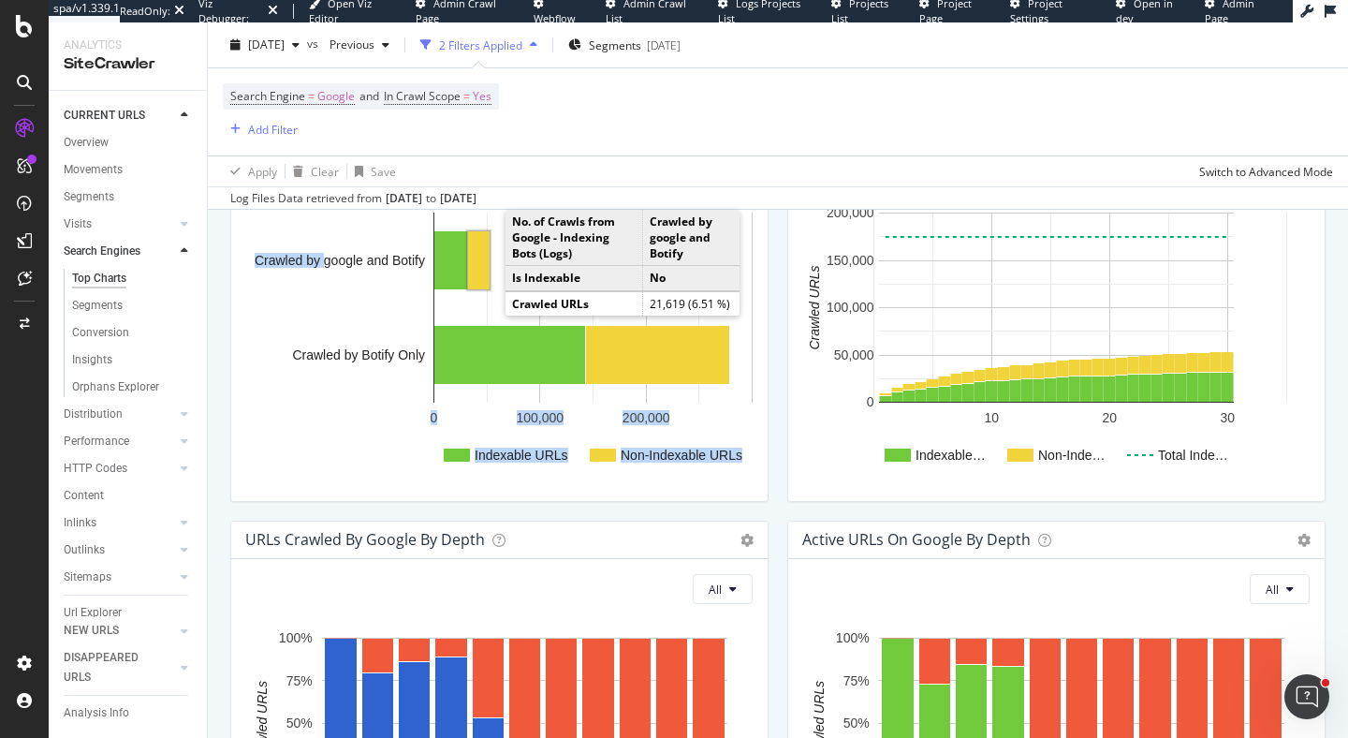
click at [477, 256] on rect "A chart." at bounding box center [479, 260] width 22 height 58
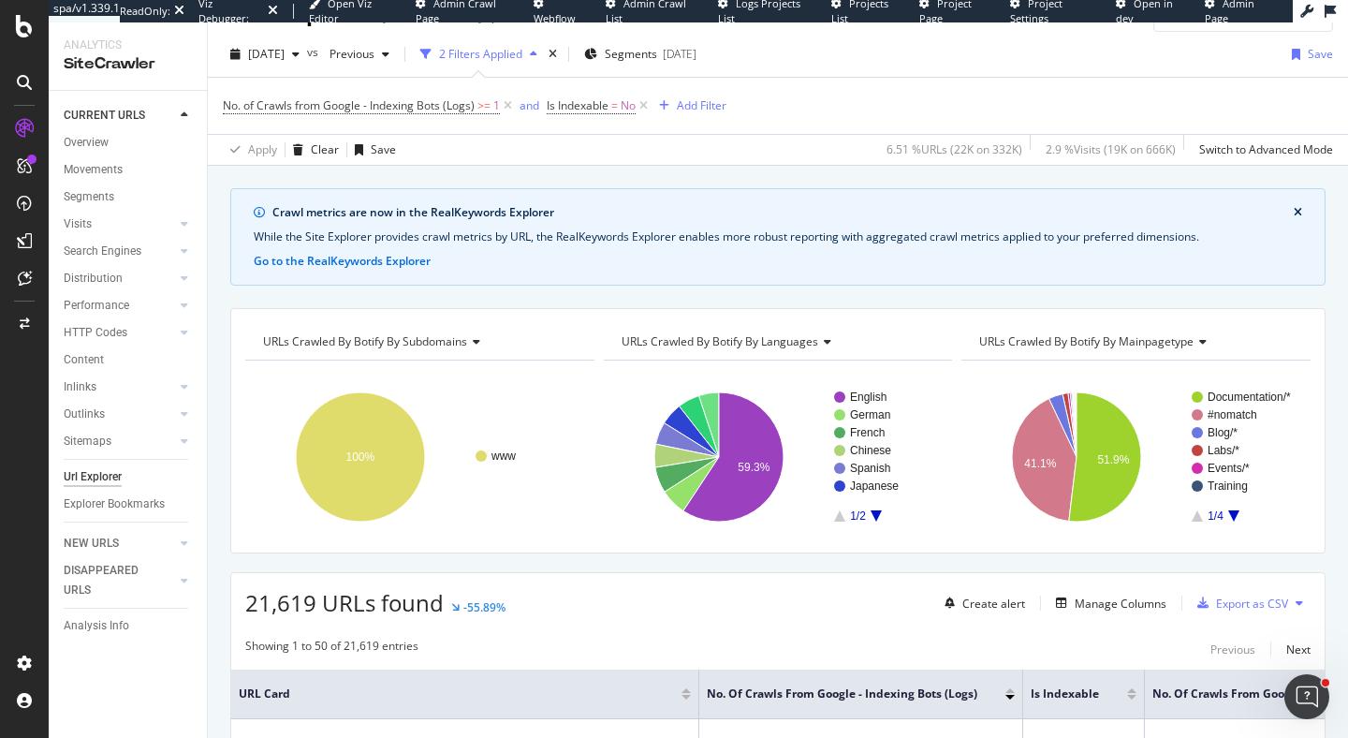
scroll to position [62, 0]
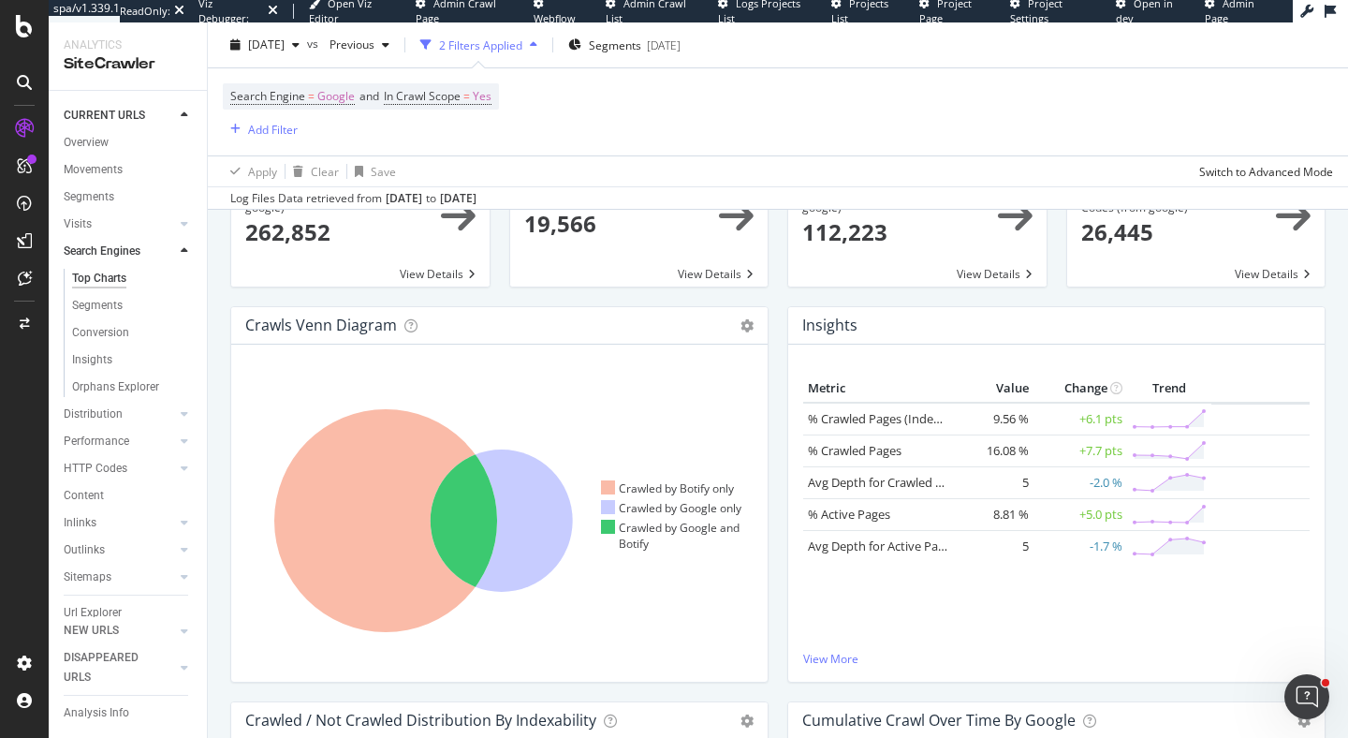
scroll to position [344, 0]
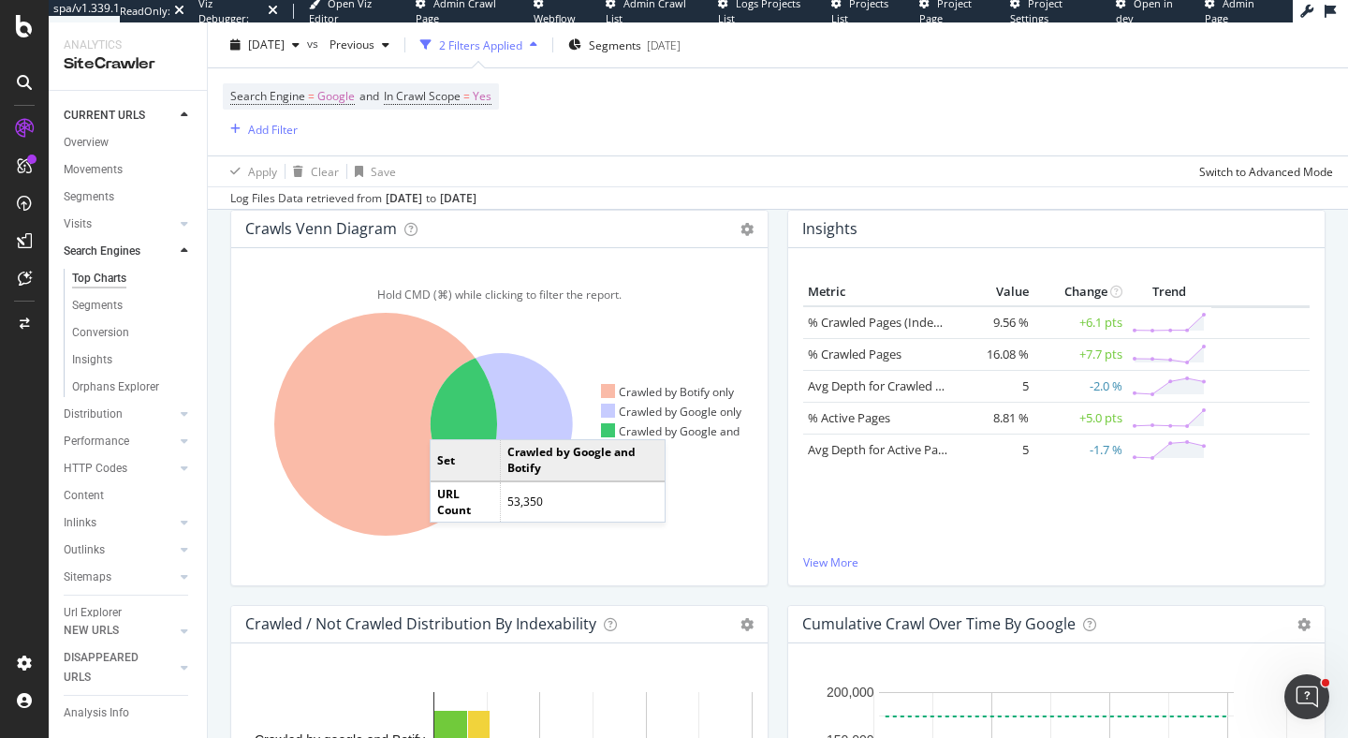
click at [448, 421] on icon at bounding box center [385, 424] width 223 height 223
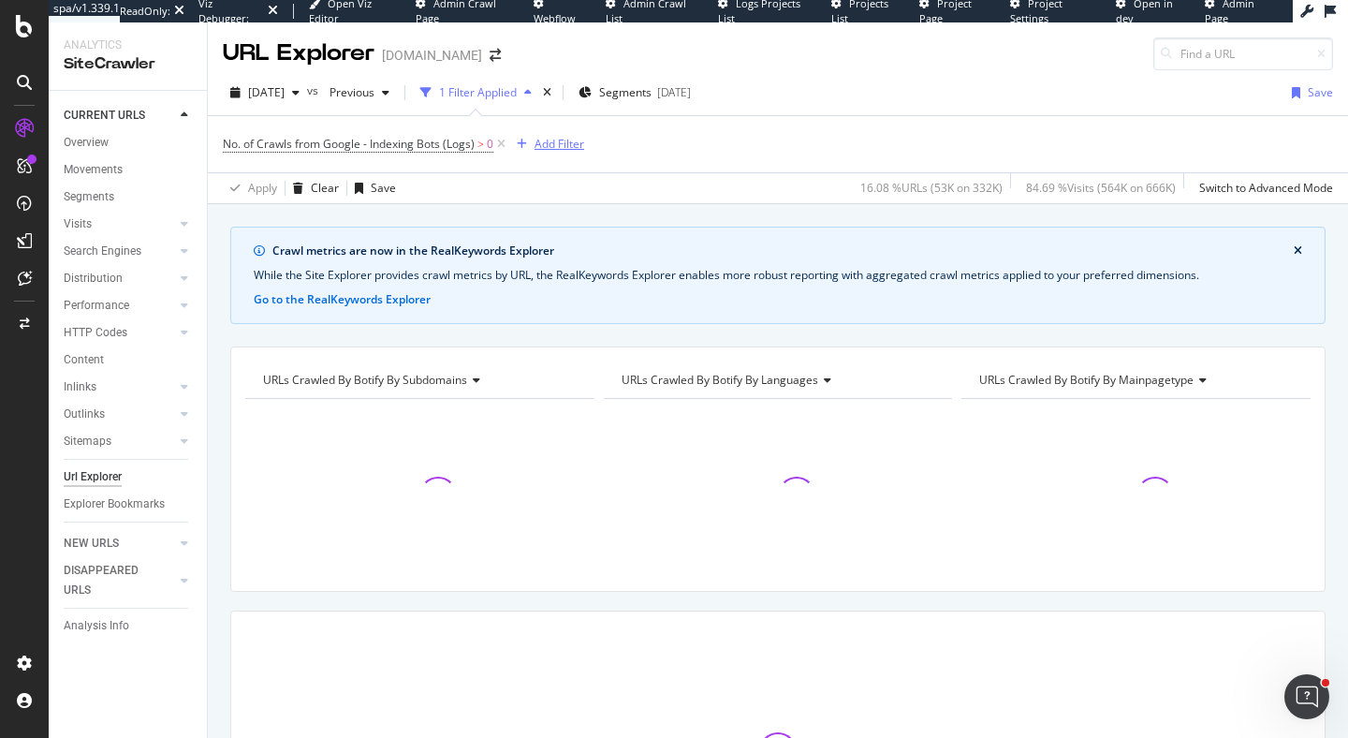
click at [569, 147] on div "Add Filter" at bounding box center [559, 144] width 50 height 16
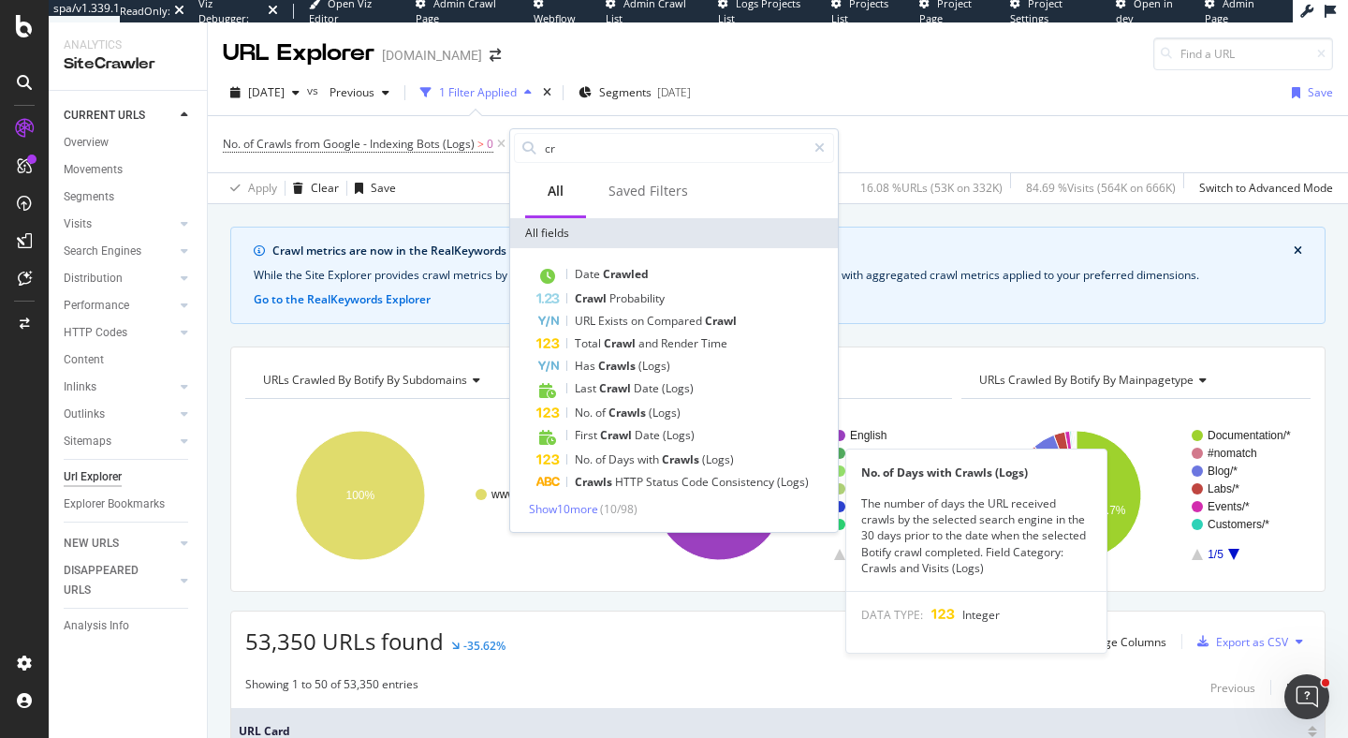
type input "c"
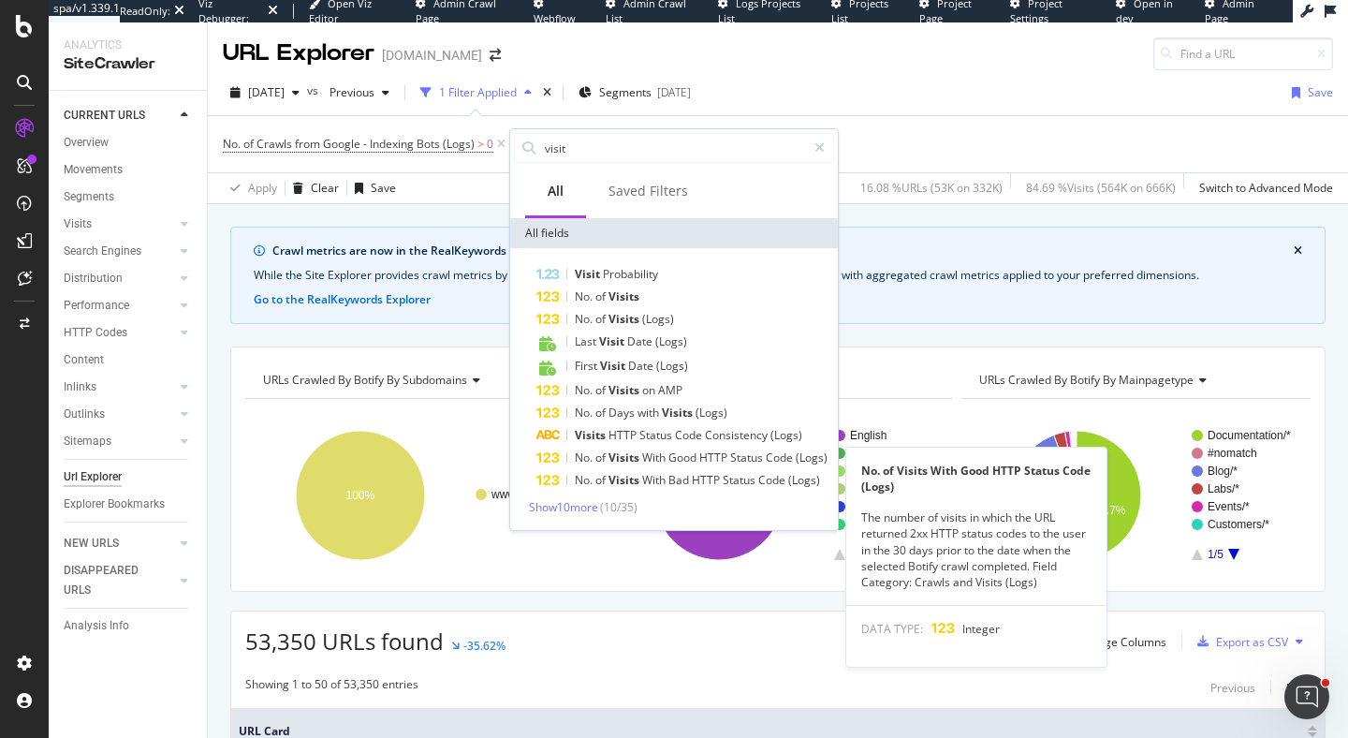
type input "visits"
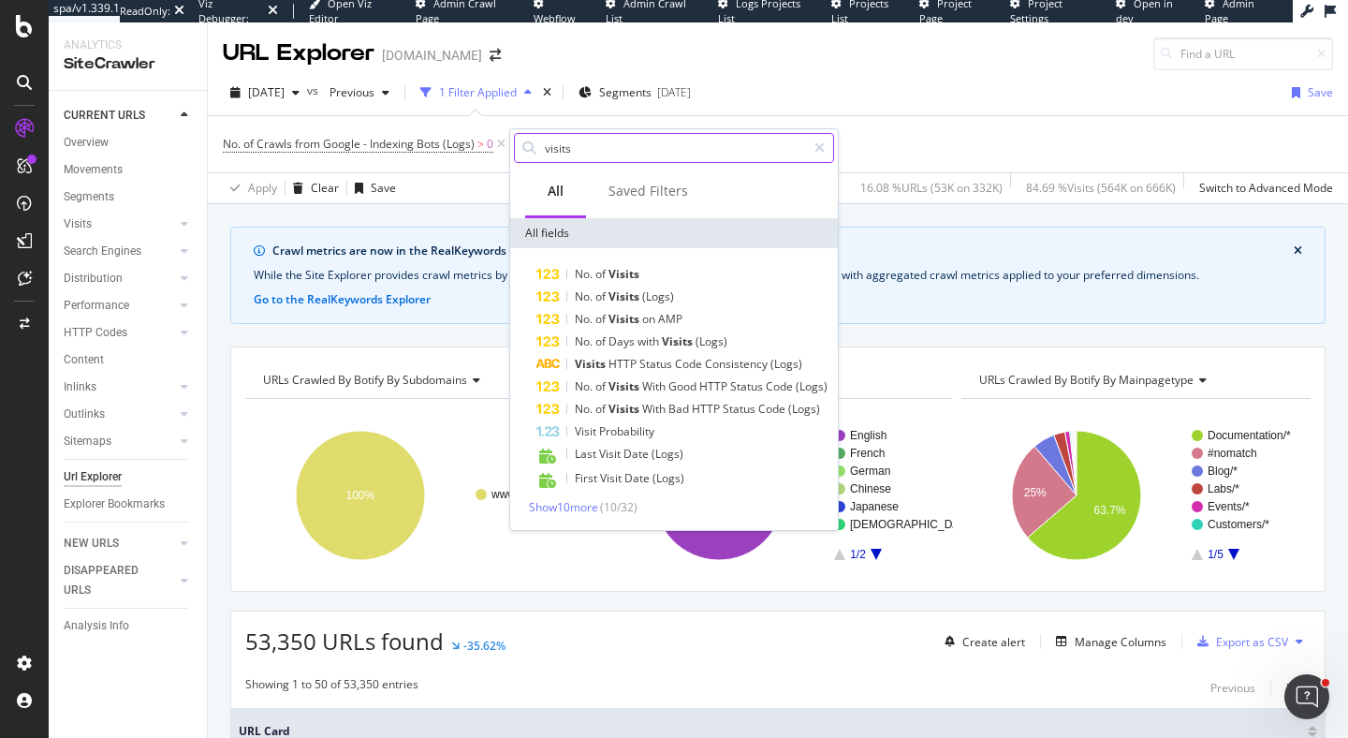
drag, startPoint x: 617, startPoint y: 145, endPoint x: 533, endPoint y: 137, distance: 84.7
click at [533, 137] on div "visits" at bounding box center [674, 148] width 320 height 30
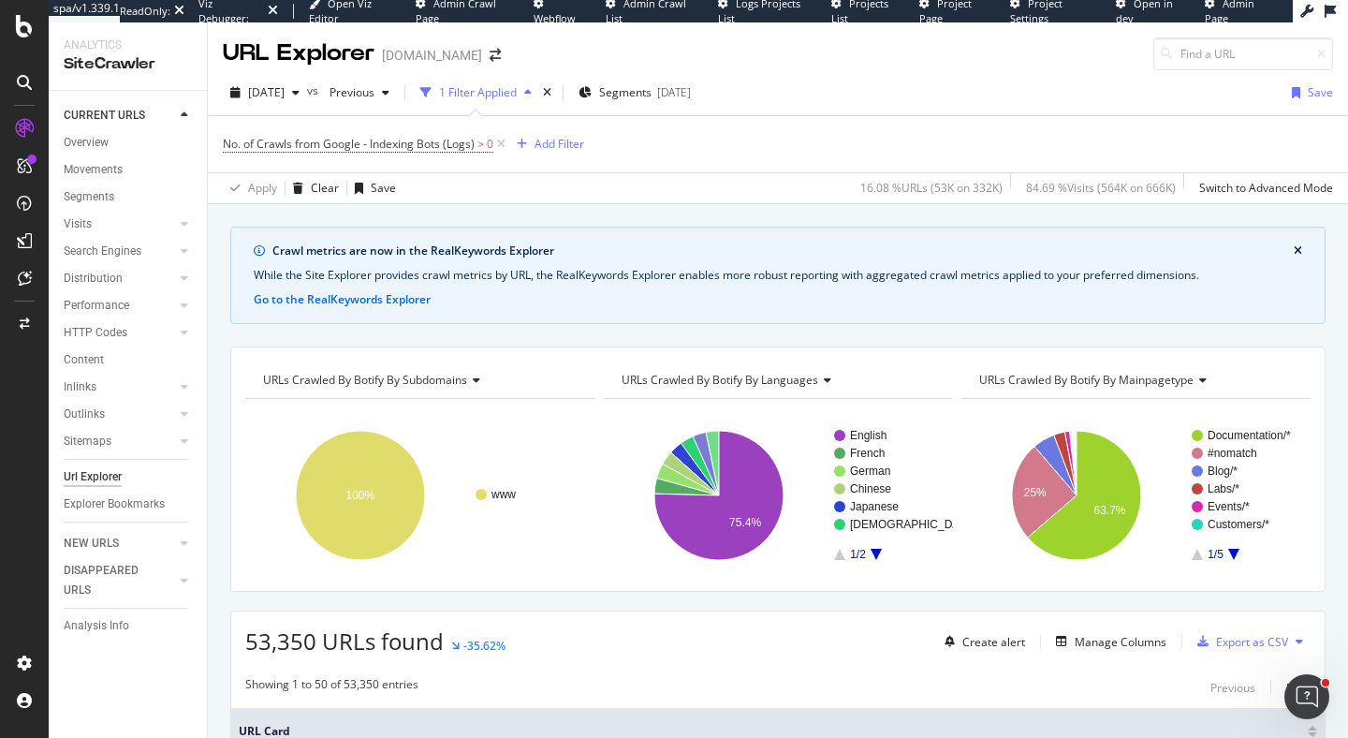
click at [865, 94] on div "2025 Oct. 8th vs Previous 1 Filter Applied Segments 2025-08-28 Save" at bounding box center [778, 96] width 1140 height 37
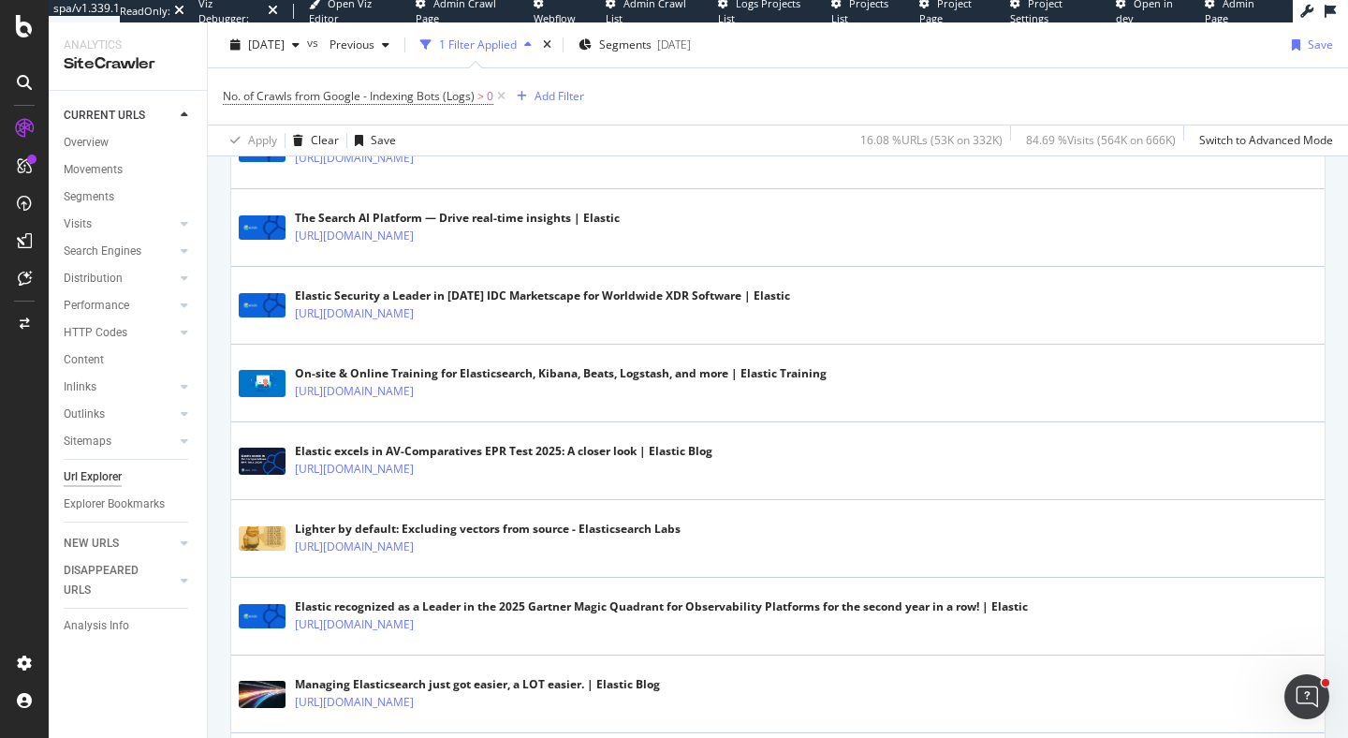
scroll to position [1278, 0]
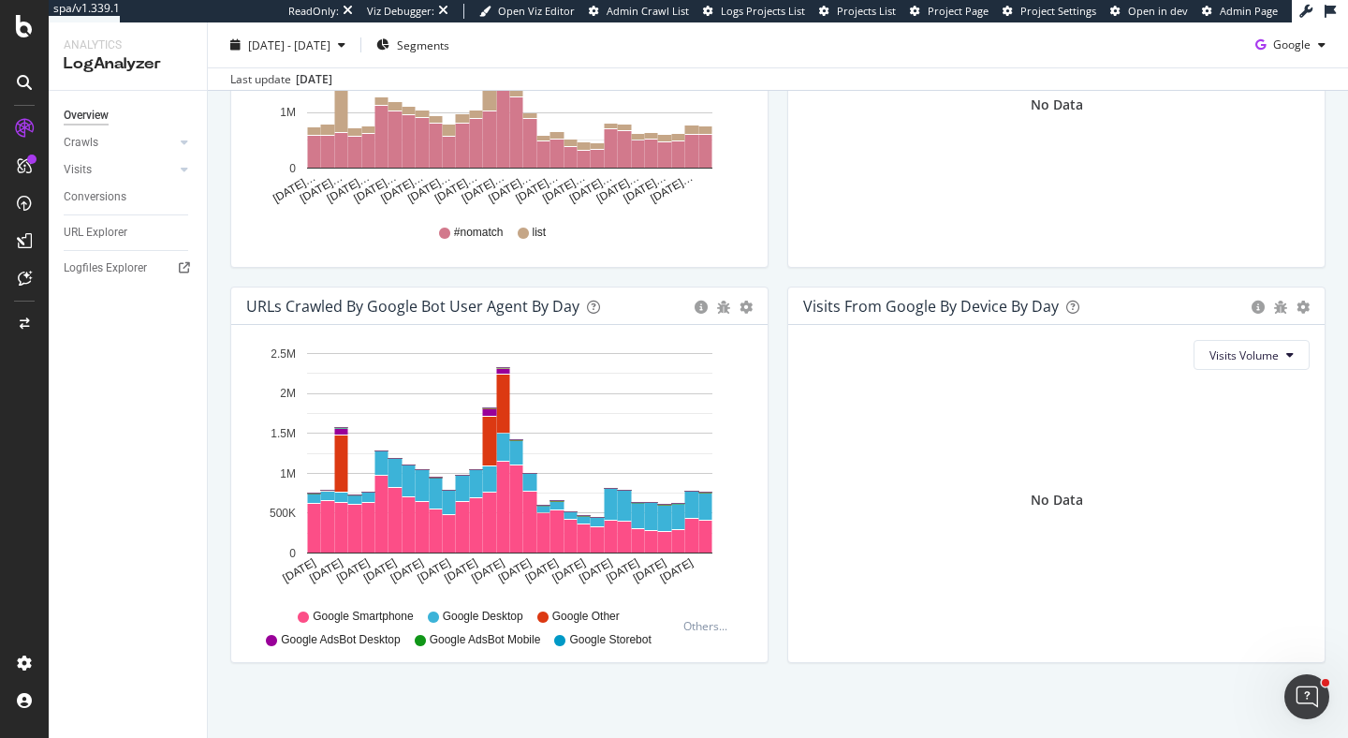
scroll to position [845, 0]
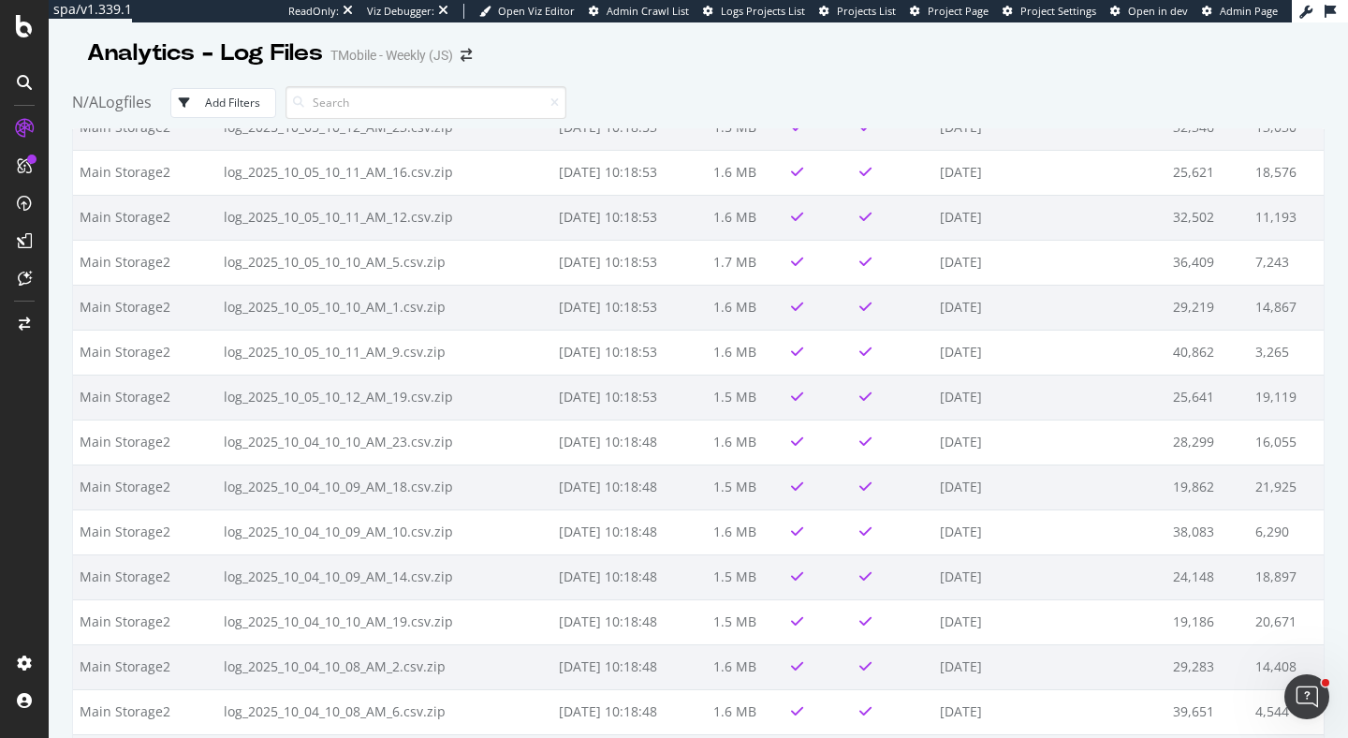
scroll to position [8458, 0]
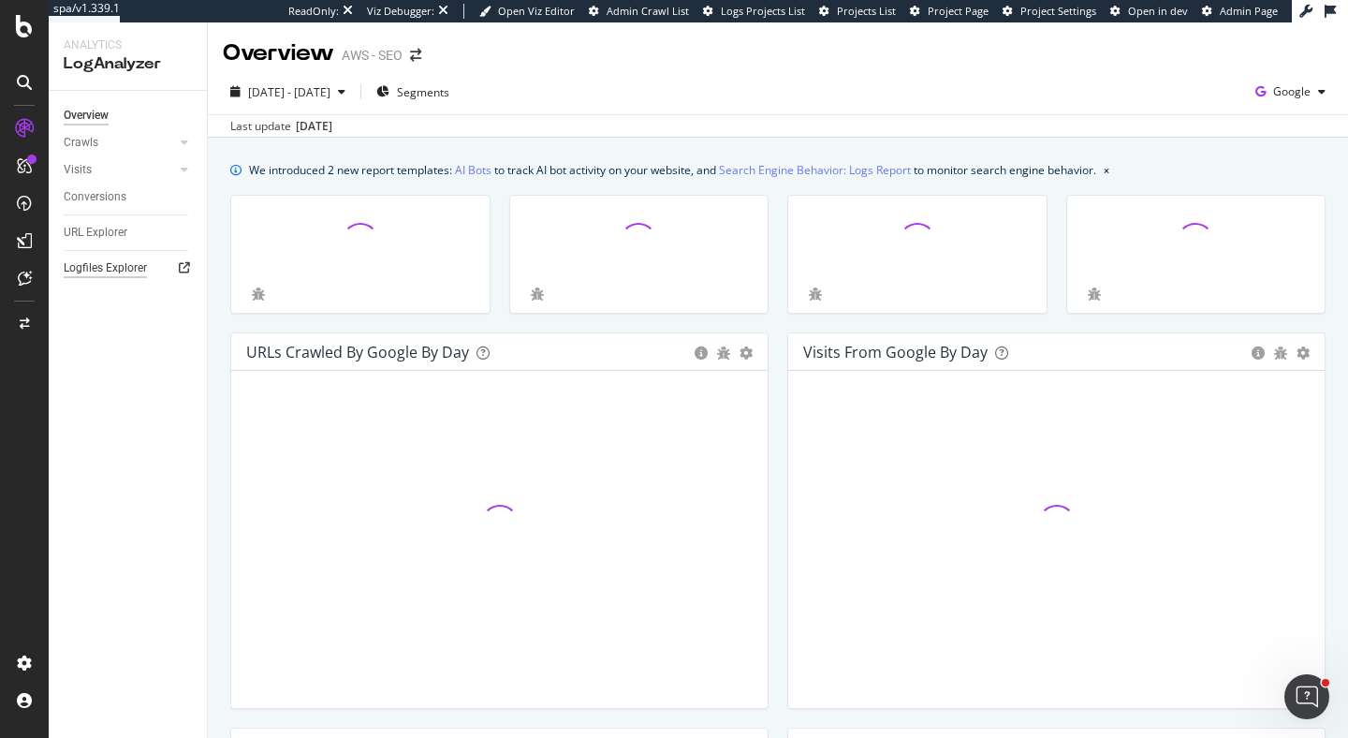
click at [108, 265] on div "Logfiles Explorer" at bounding box center [105, 268] width 83 height 20
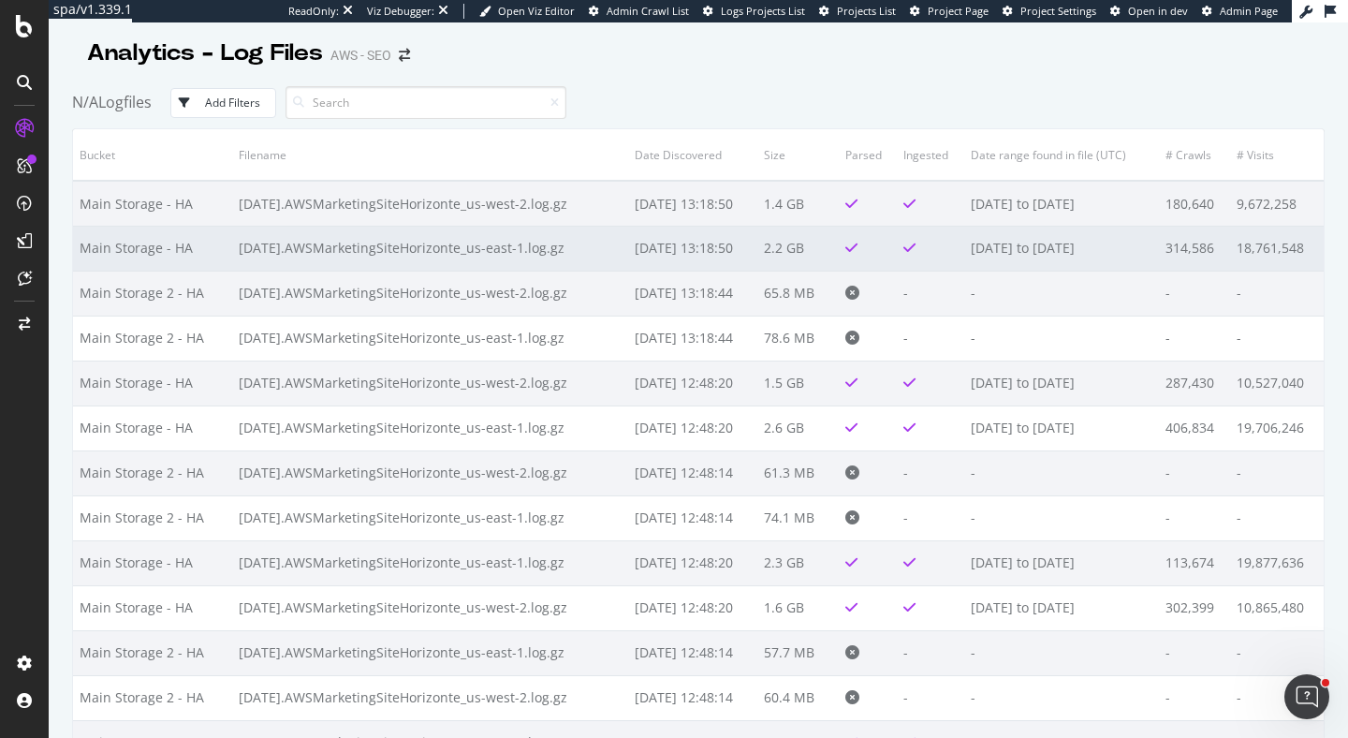
scroll to position [5, 0]
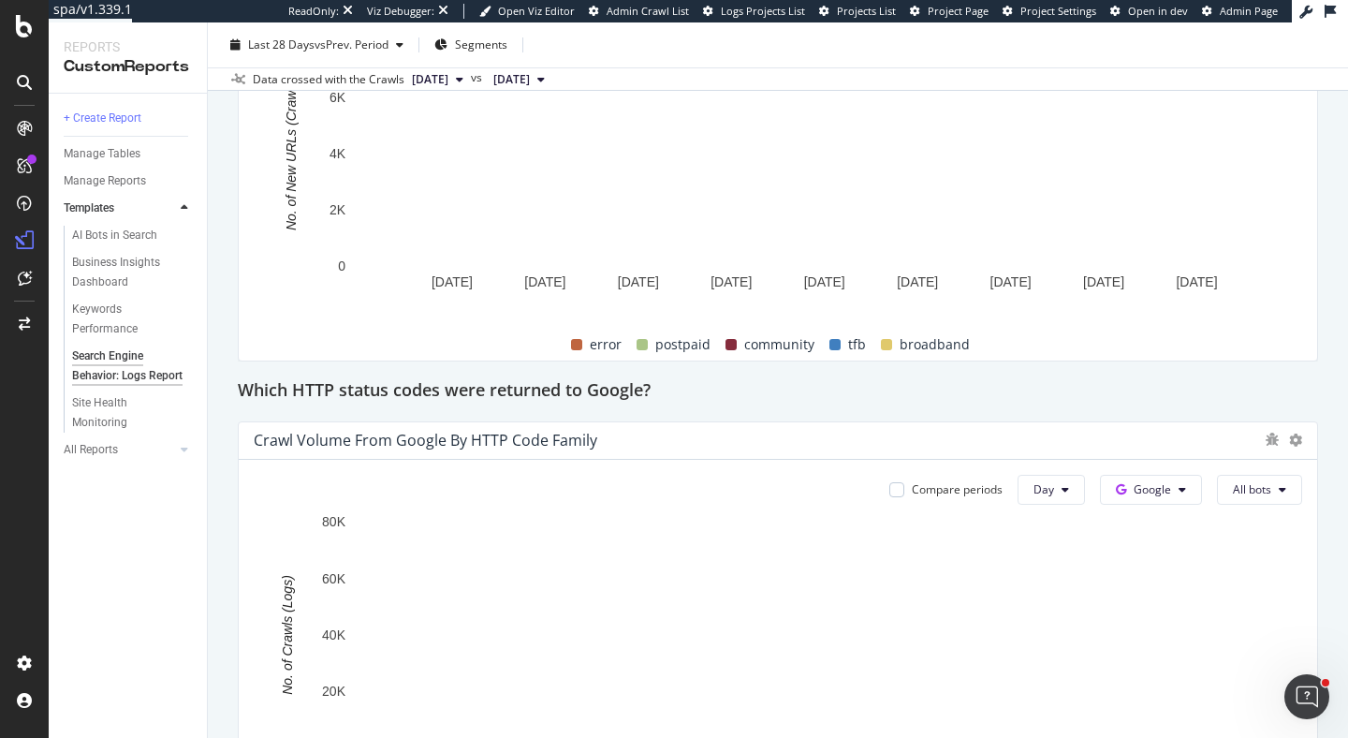
scroll to position [2197, 0]
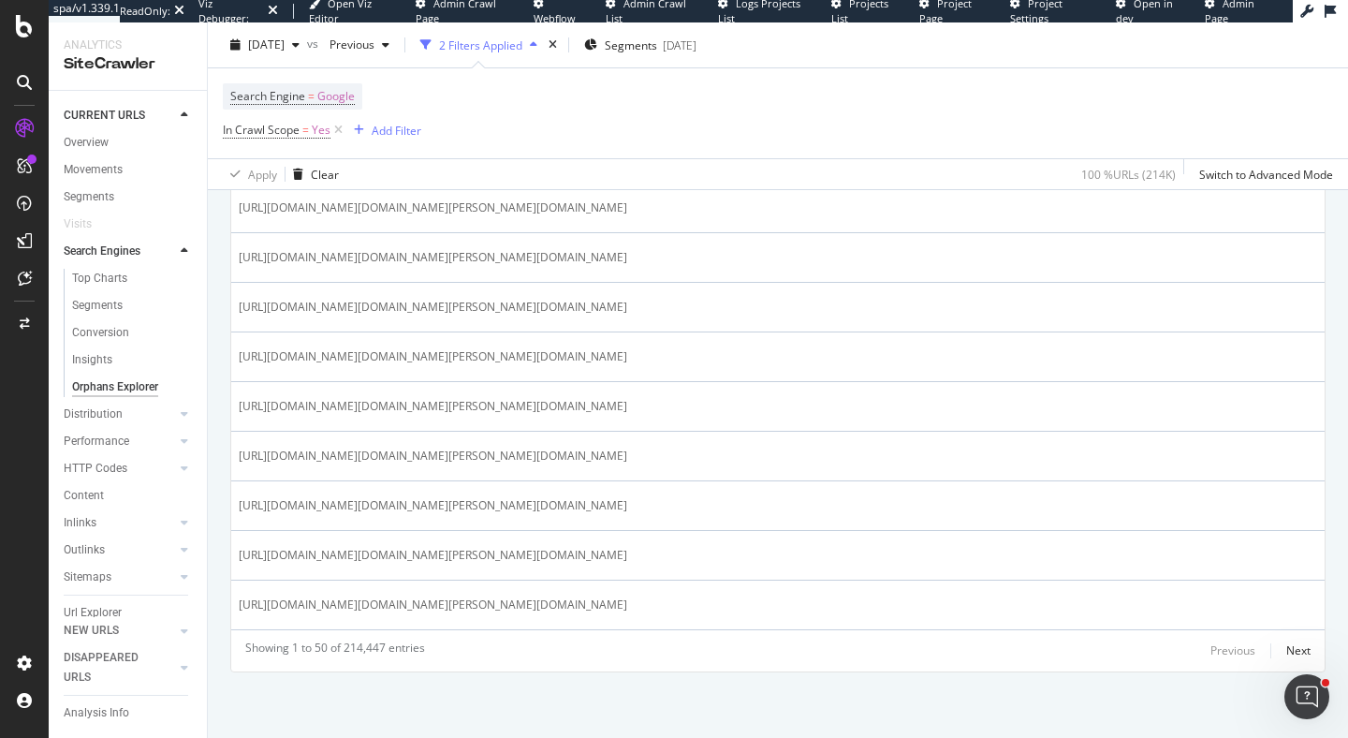
scroll to position [2582, 0]
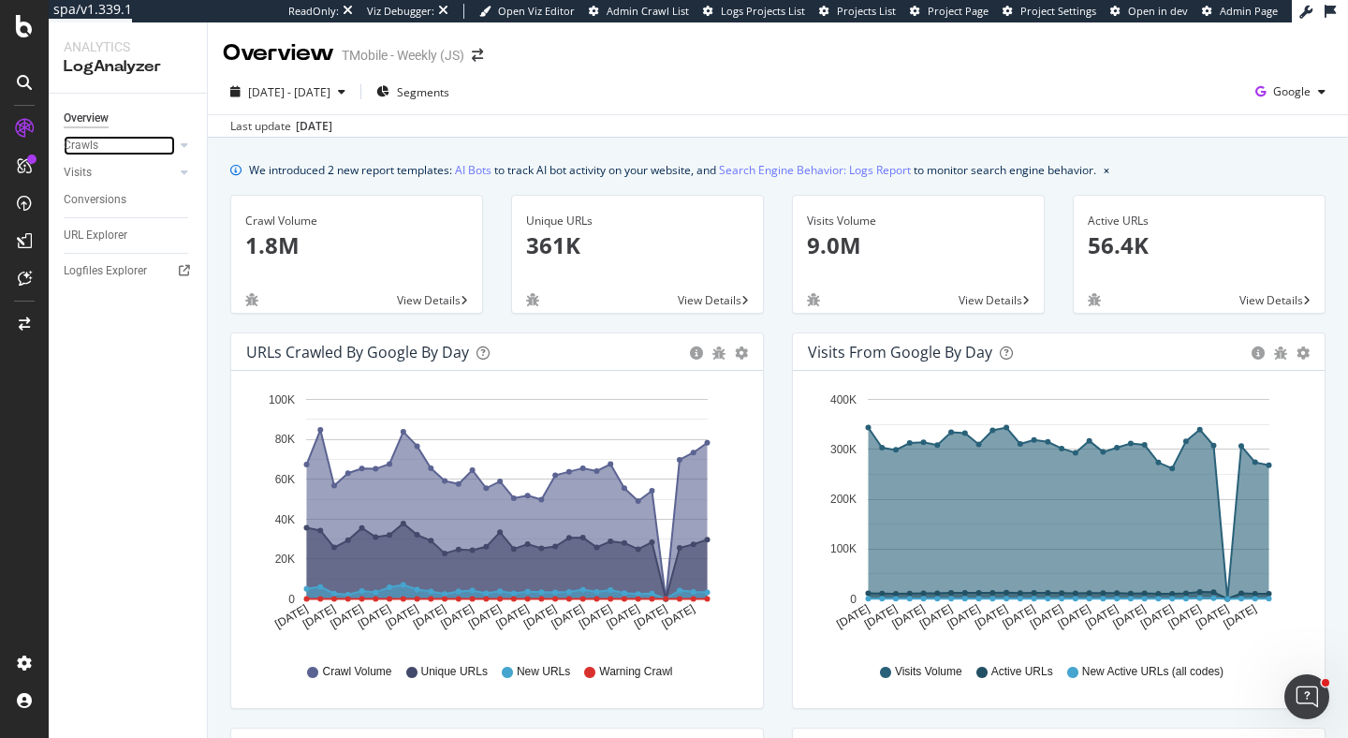
click at [93, 155] on div "Crawls" at bounding box center [135, 145] width 143 height 27
click at [84, 148] on div "Crawls" at bounding box center [81, 146] width 35 height 20
